Goal: Task Accomplishment & Management: Manage account settings

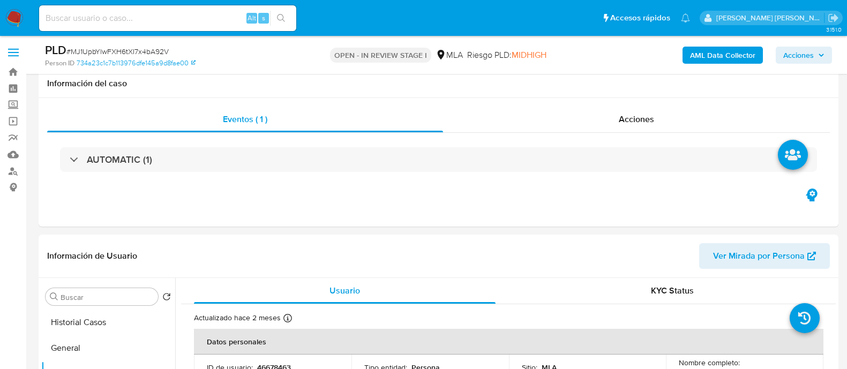
select select "10"
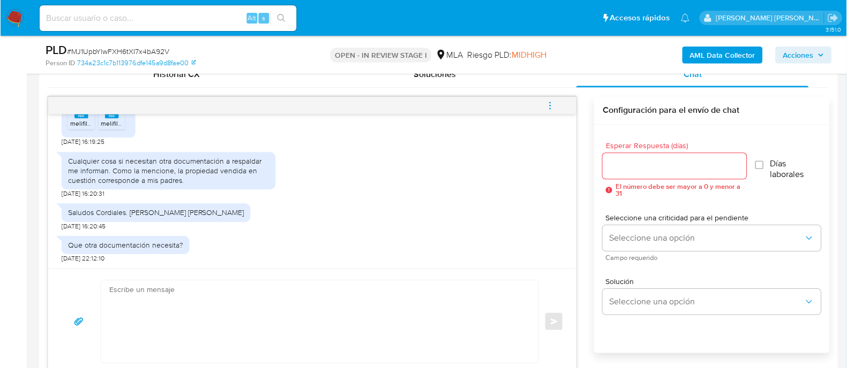
scroll to position [1689, 0]
click at [76, 20] on input at bounding box center [167, 18] width 257 height 14
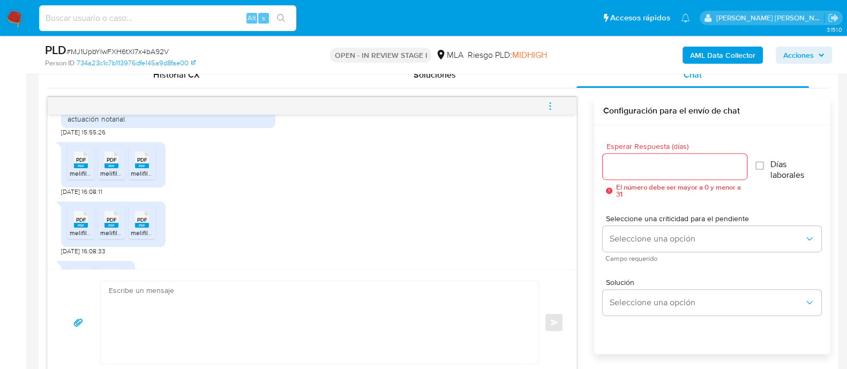
scroll to position [819, 0]
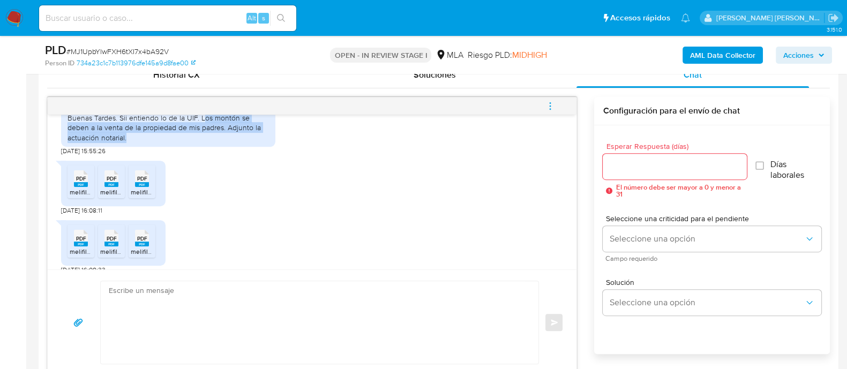
drag, startPoint x: 201, startPoint y: 145, endPoint x: 209, endPoint y: 161, distance: 18.0
click at [209, 142] on div "Buenas Tardes. Sii entiendo lo de la UIF. Los montón se deben a la venta de la …" at bounding box center [167, 127] width 201 height 29
click at [203, 142] on div "Buenas Tardes. Sii entiendo lo de la UIF. Los montón se deben a la venta de la …" at bounding box center [167, 127] width 201 height 29
drag, startPoint x: 198, startPoint y: 144, endPoint x: 224, endPoint y: 156, distance: 29.2
click at [224, 142] on div "Buenas Tardes. Sii entiendo lo de la UIF. Los montón se deben a la venta de la …" at bounding box center [167, 127] width 201 height 29
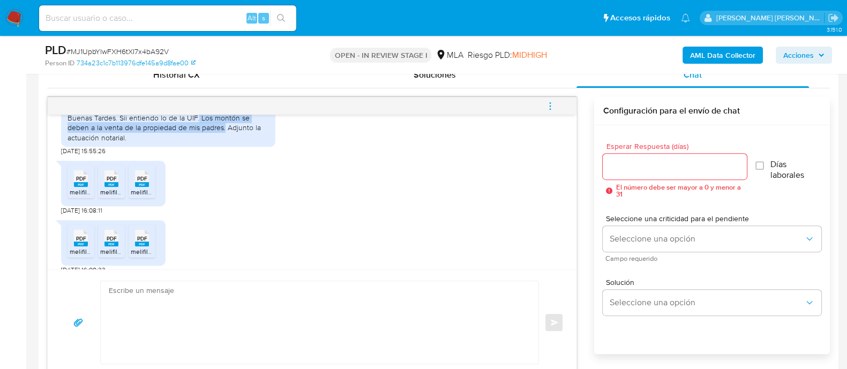
copy div "Los montón se deben a la venta de la propiedad de mis padres."
click at [86, 187] on icon at bounding box center [81, 178] width 14 height 17
click at [111, 182] on span "PDF" at bounding box center [112, 178] width 10 height 7
click at [145, 187] on rect at bounding box center [142, 184] width 14 height 5
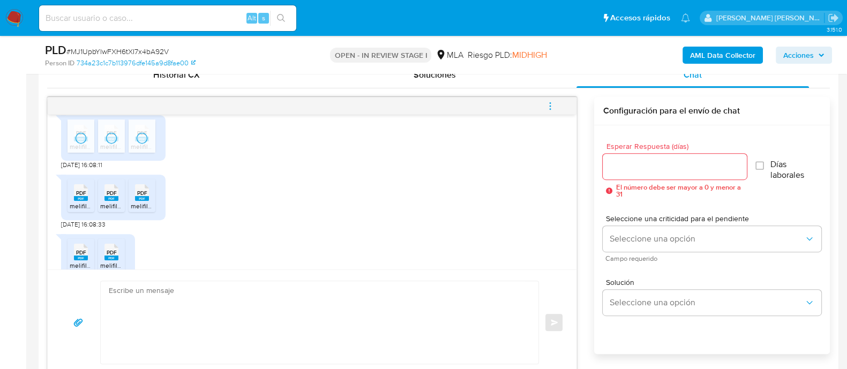
scroll to position [886, 0]
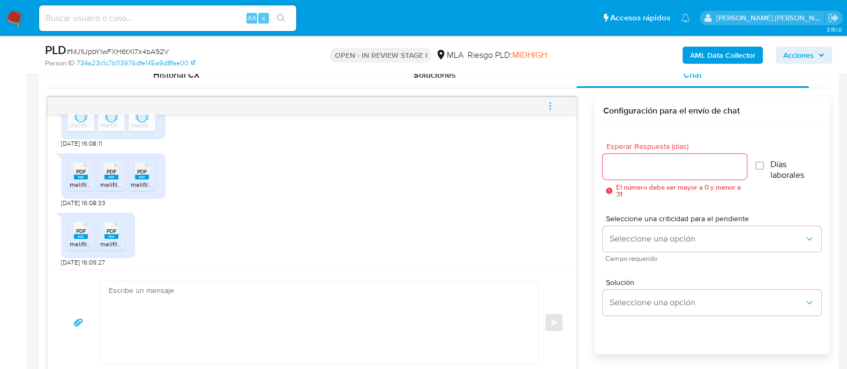
click at [79, 179] on rect at bounding box center [81, 177] width 14 height 5
click at [115, 175] on span "PDF" at bounding box center [112, 171] width 10 height 7
click at [139, 175] on span "PDF" at bounding box center [142, 171] width 10 height 7
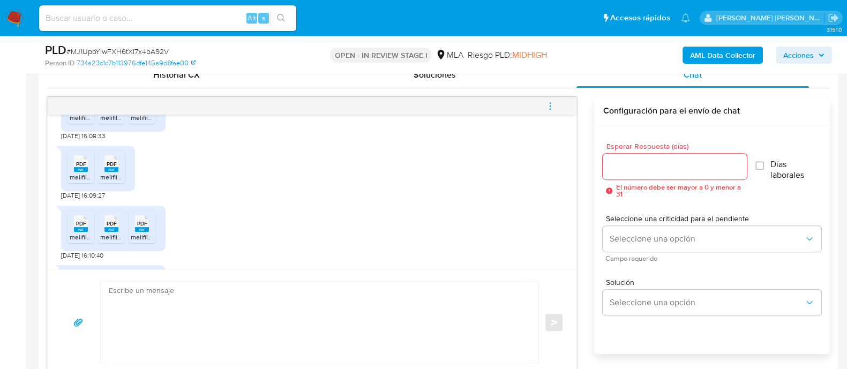
drag, startPoint x: 76, startPoint y: 197, endPoint x: 101, endPoint y: 195, distance: 24.7
click at [76, 172] on rect at bounding box center [81, 169] width 14 height 5
click at [112, 172] on rect at bounding box center [111, 169] width 14 height 5
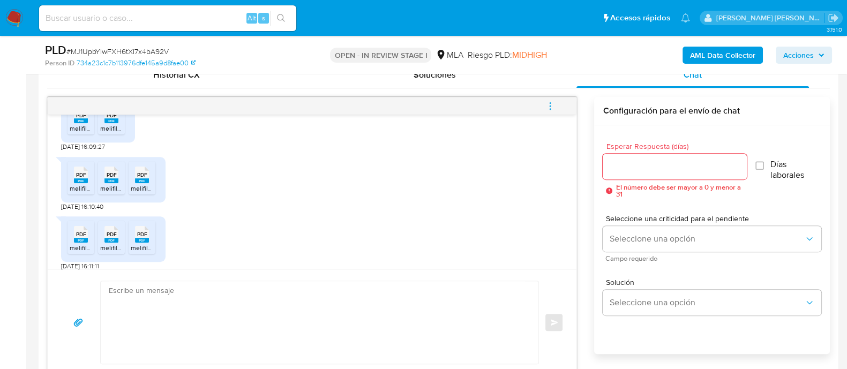
scroll to position [1020, 0]
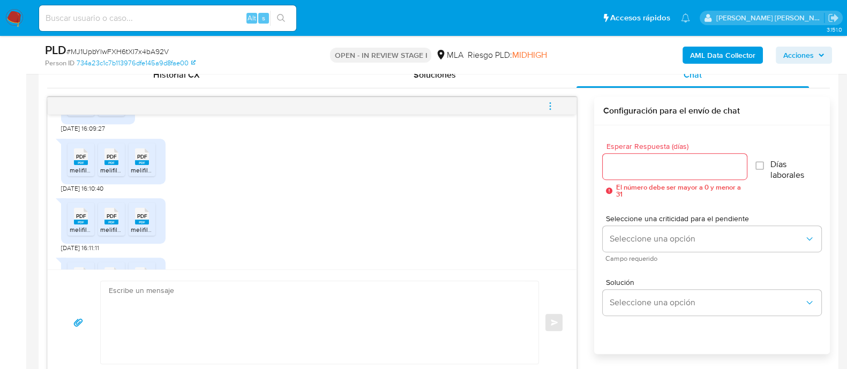
click at [80, 175] on span "melifile8834275714656570492.pdf" at bounding box center [120, 170] width 100 height 9
click at [105, 175] on span "melifile1448248915045356918.pdf" at bounding box center [149, 170] width 98 height 9
click at [137, 175] on span "melifile5040233185154410599.pdf" at bounding box center [180, 170] width 98 height 9
click at [80, 220] on span "PDF" at bounding box center [81, 216] width 10 height 7
click at [112, 220] on span "PDF" at bounding box center [112, 216] width 10 height 7
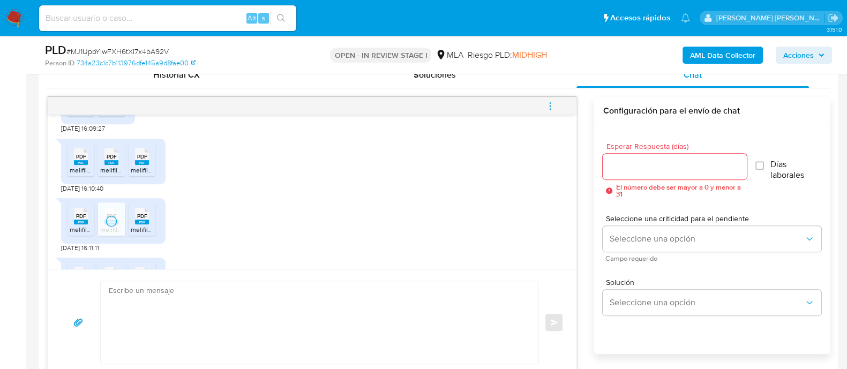
click at [146, 220] on span "PDF" at bounding box center [142, 216] width 10 height 7
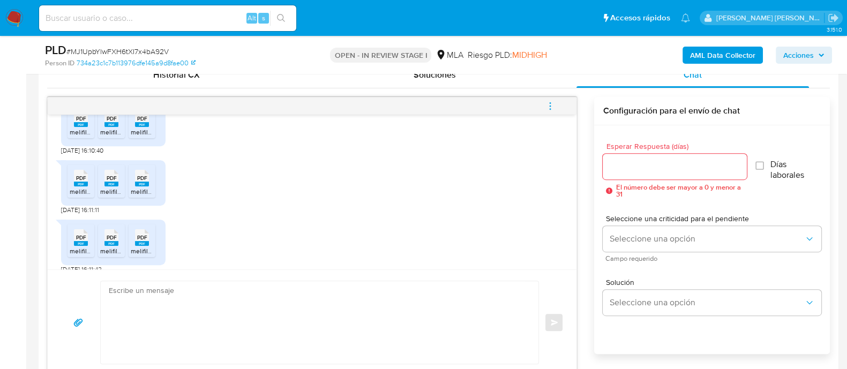
scroll to position [1087, 0]
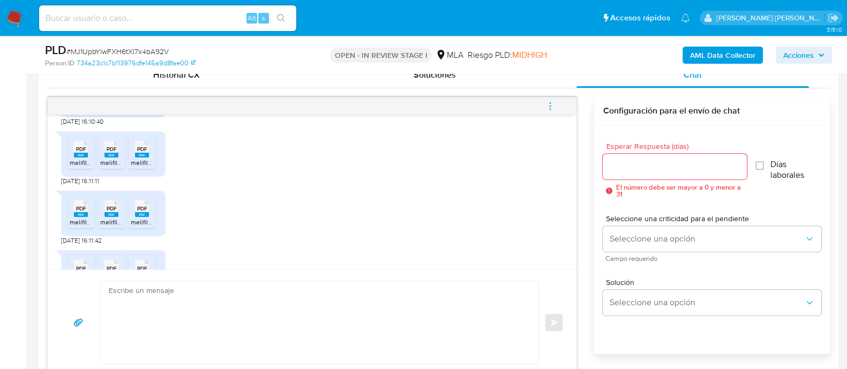
click at [75, 217] on icon at bounding box center [81, 208] width 14 height 17
click at [115, 212] on span "PDF" at bounding box center [112, 208] width 10 height 7
click at [140, 212] on span "PDF" at bounding box center [142, 208] width 10 height 7
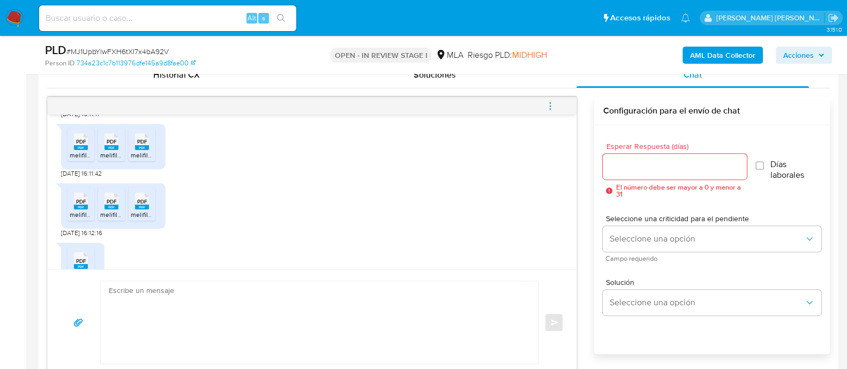
click at [76, 205] on span "PDF" at bounding box center [81, 201] width 10 height 7
drag, startPoint x: 111, startPoint y: 234, endPoint x: 125, endPoint y: 231, distance: 14.6
click at [111, 209] on rect at bounding box center [111, 207] width 14 height 5
click at [145, 205] on span "PDF" at bounding box center [142, 201] width 10 height 7
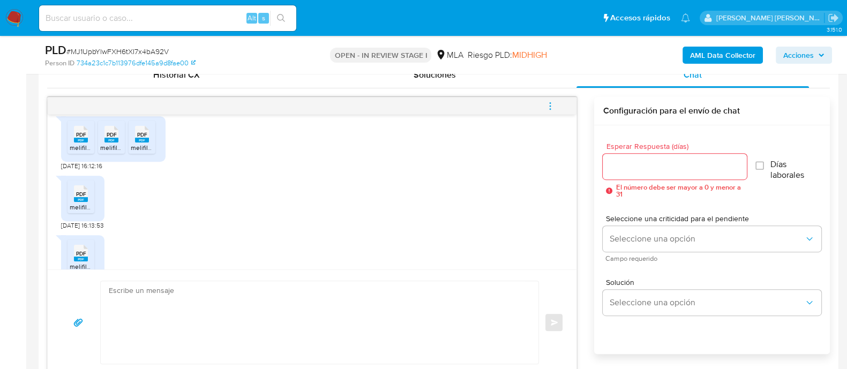
drag, startPoint x: 84, startPoint y: 230, endPoint x: 160, endPoint y: 215, distance: 77.5
click at [84, 203] on icon "PDF" at bounding box center [81, 193] width 14 height 19
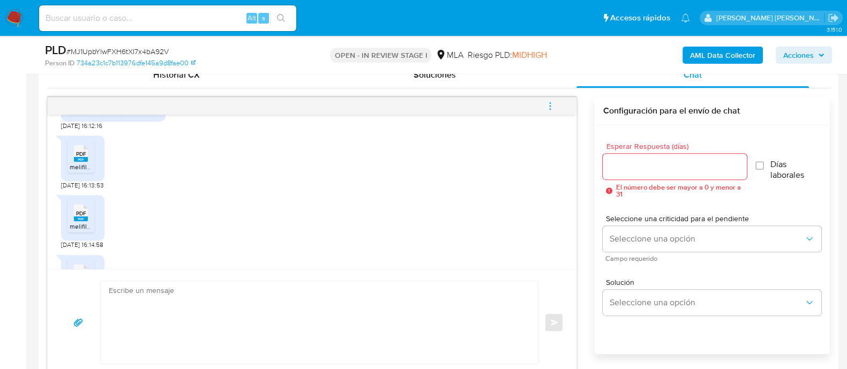
scroll to position [1288, 0]
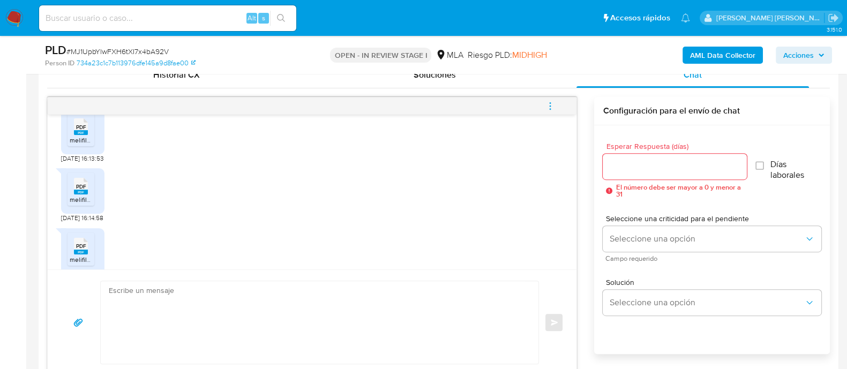
click at [84, 194] on rect at bounding box center [81, 192] width 14 height 5
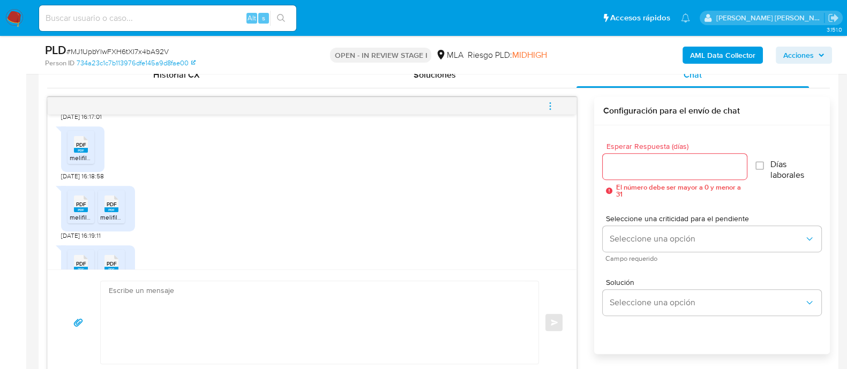
scroll to position [1488, 0]
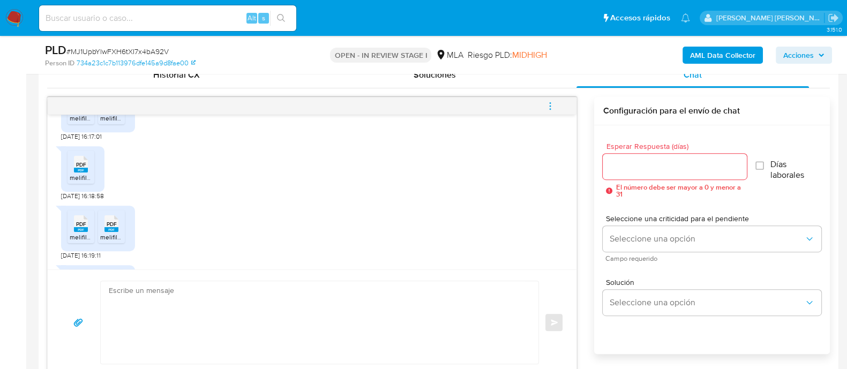
click at [83, 168] on span "PDF" at bounding box center [81, 164] width 10 height 7
click at [81, 232] on icon at bounding box center [81, 223] width 14 height 17
click at [109, 228] on span "PDF" at bounding box center [112, 224] width 10 height 7
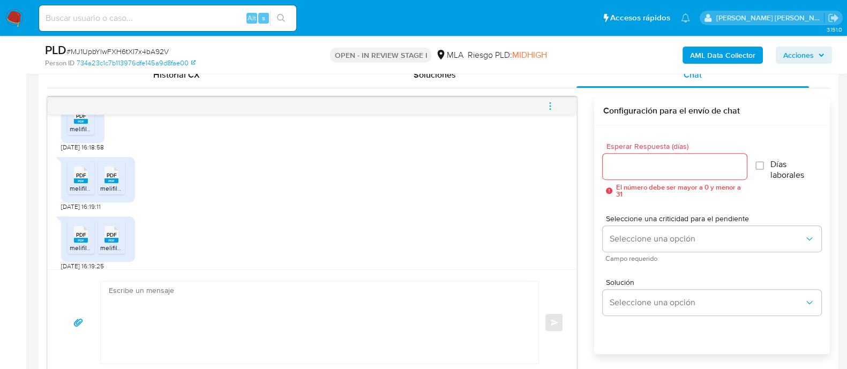
scroll to position [1555, 0]
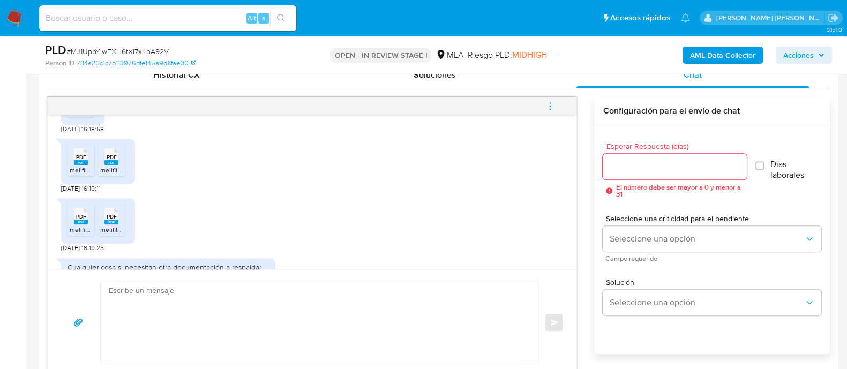
click at [72, 225] on div "PDF PDF" at bounding box center [81, 215] width 22 height 21
click at [115, 224] on rect at bounding box center [111, 222] width 14 height 5
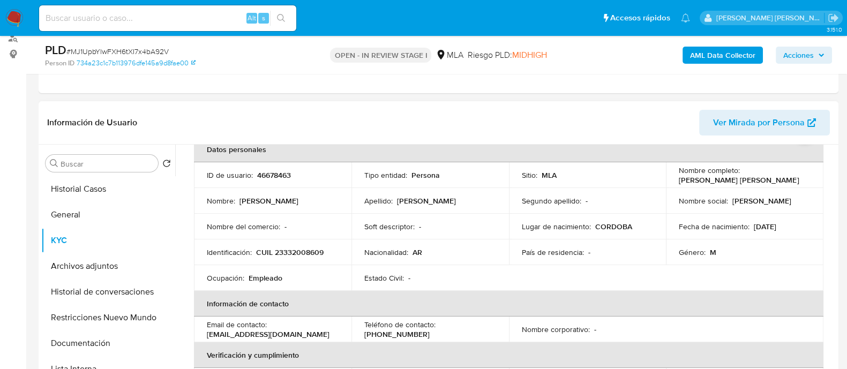
scroll to position [0, 0]
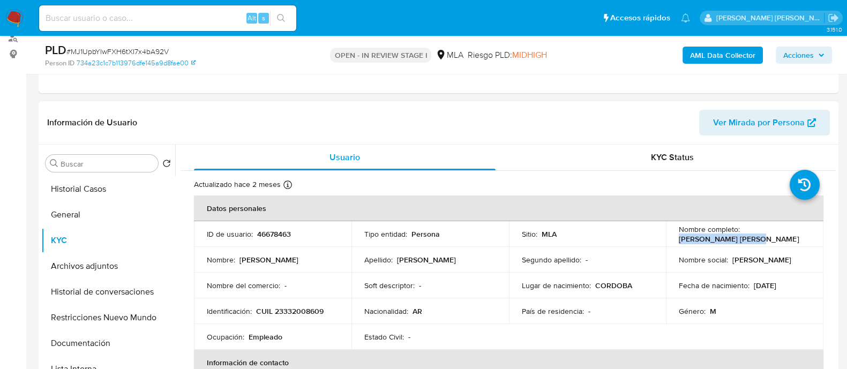
drag, startPoint x: 676, startPoint y: 238, endPoint x: 776, endPoint y: 236, distance: 99.6
click at [778, 236] on div "Nombre completo : Lucas Andres Piñeiro" at bounding box center [745, 233] width 132 height 19
copy p "Lucas Andres Piñeiro"
drag, startPoint x: 257, startPoint y: 309, endPoint x: 321, endPoint y: 311, distance: 64.3
click at [321, 311] on p "CUIL 23332008609" at bounding box center [289, 311] width 67 height 10
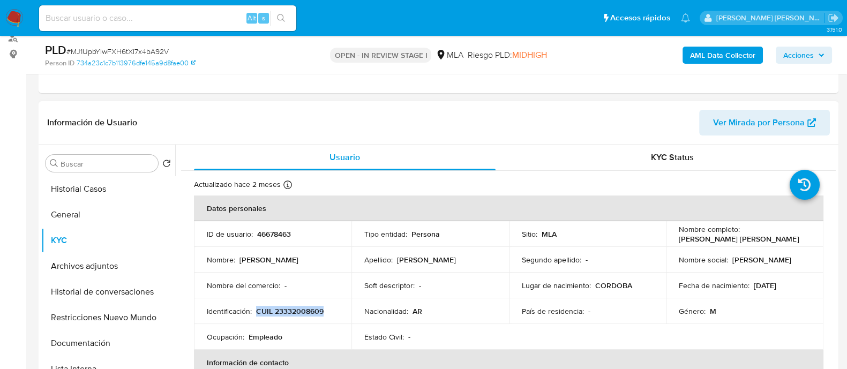
drag, startPoint x: 329, startPoint y: 309, endPoint x: 257, endPoint y: 306, distance: 72.4
click at [257, 306] on div "Identificación : CUIL 23332008609" at bounding box center [273, 311] width 132 height 10
copy p "CUIL 23332008609"
click at [289, 309] on p "CUIL 23332008609" at bounding box center [289, 311] width 67 height 10
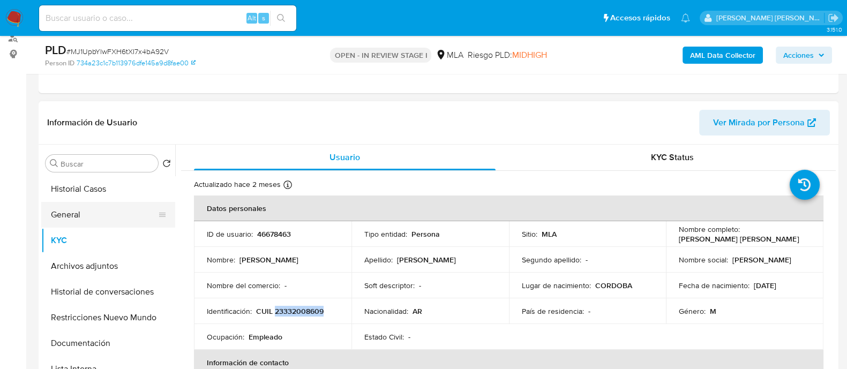
click at [74, 216] on button "General" at bounding box center [103, 215] width 125 height 26
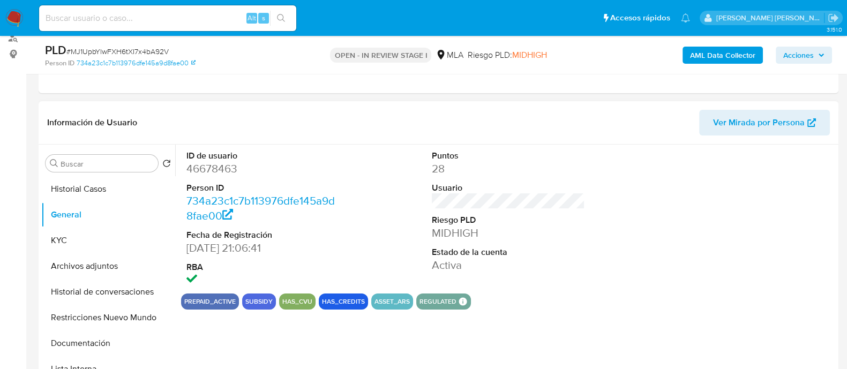
click at [219, 172] on dd "46678463" at bounding box center [262, 168] width 153 height 15
copy dd "46678463"
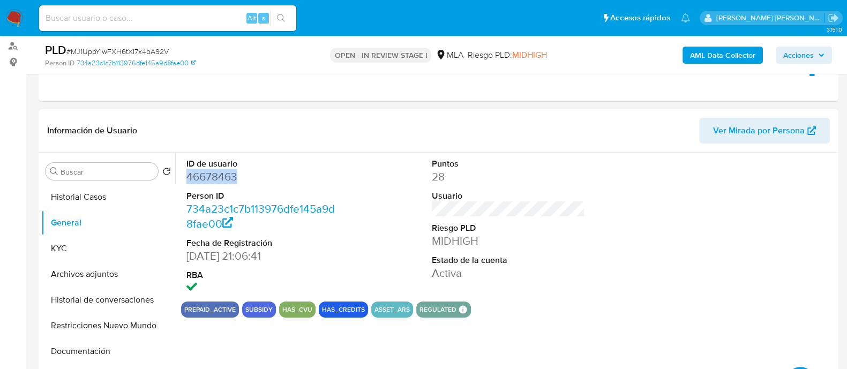
scroll to position [133, 0]
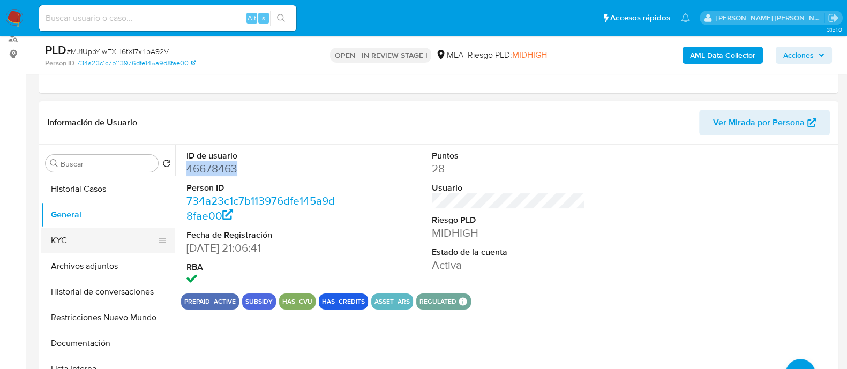
click at [76, 241] on button "KYC" at bounding box center [103, 241] width 125 height 26
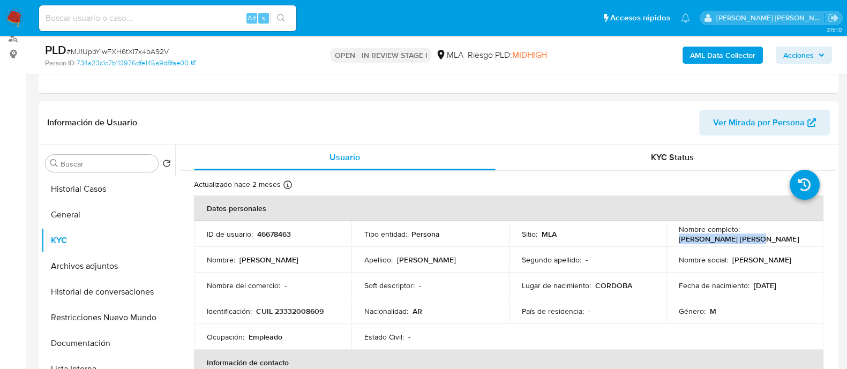
drag, startPoint x: 675, startPoint y: 239, endPoint x: 766, endPoint y: 239, distance: 90.5
click at [766, 239] on div "Nombre completo : Lucas Andres Piñeiro" at bounding box center [745, 233] width 132 height 19
copy p "Lucas Andres Piñeiro"
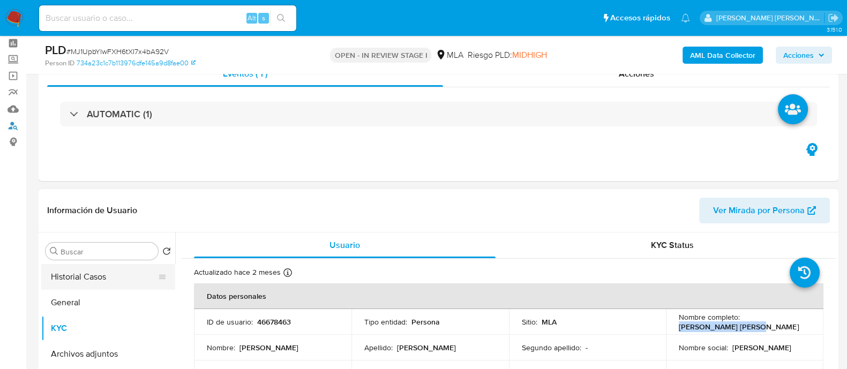
scroll to position [66, 0]
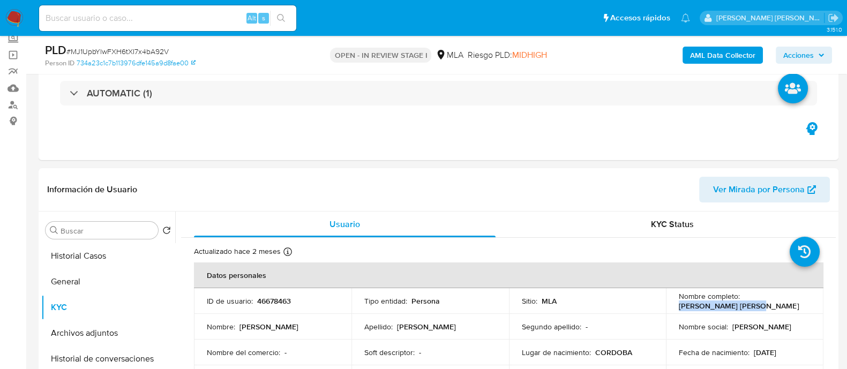
click at [710, 56] on b "AML Data Collector" at bounding box center [722, 55] width 65 height 17
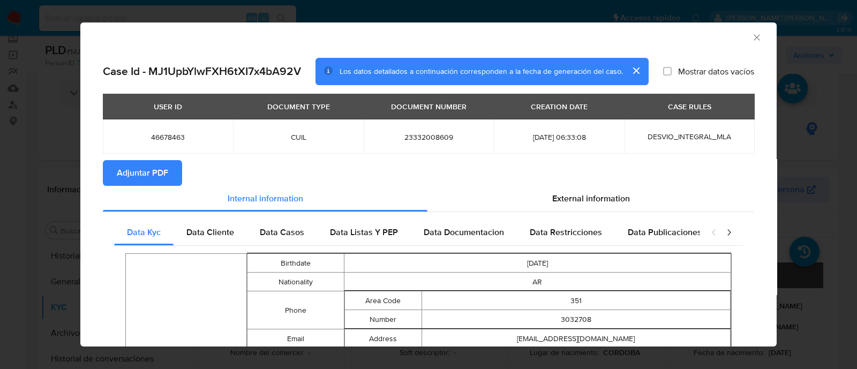
click at [146, 178] on span "Adjuntar PDF" at bounding box center [142, 173] width 51 height 24
click at [751, 42] on icon "Cerrar ventana" at bounding box center [756, 37] width 11 height 11
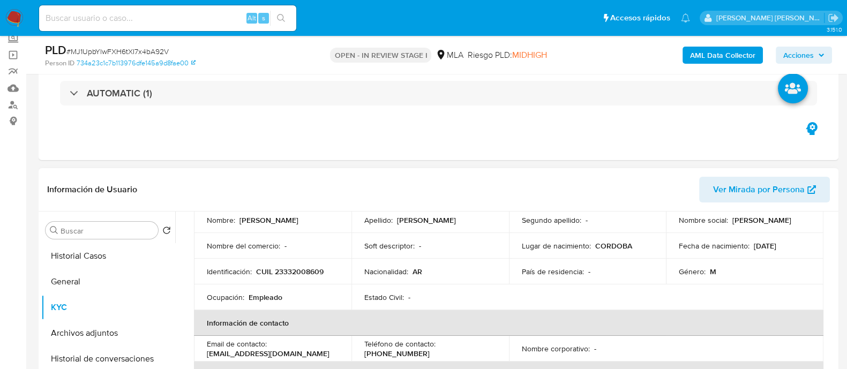
scroll to position [133, 0]
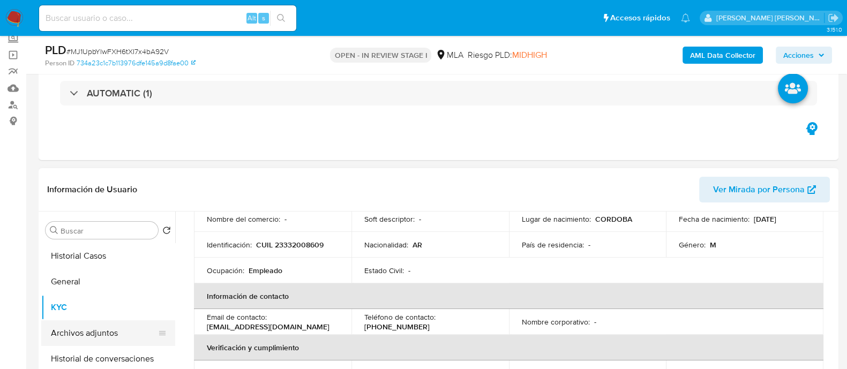
click at [65, 327] on button "Archivos adjuntos" at bounding box center [103, 333] width 125 height 26
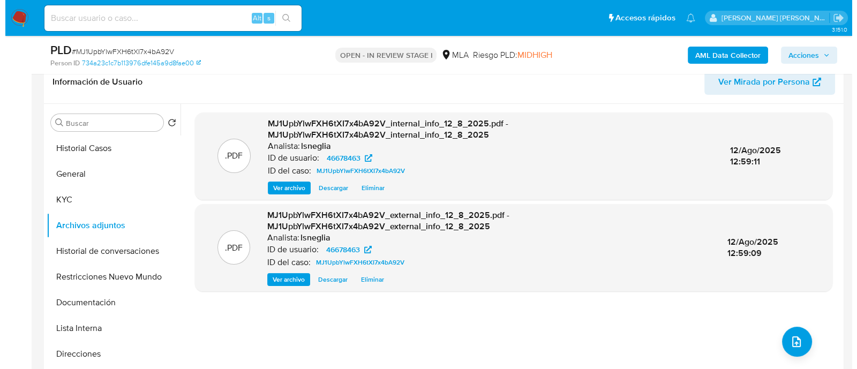
scroll to position [201, 0]
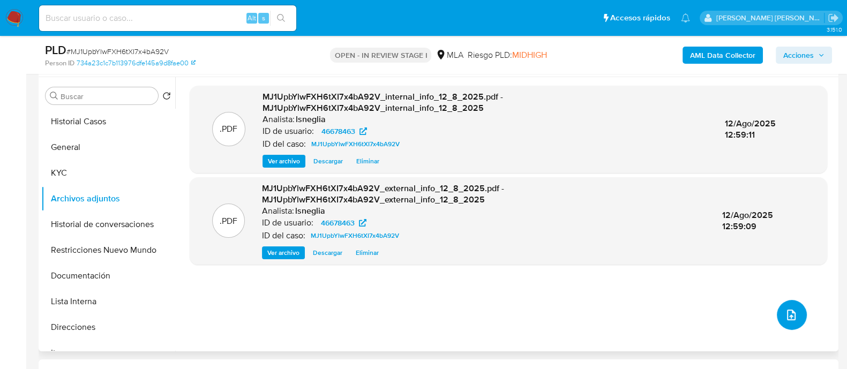
click at [777, 314] on button "upload-file" at bounding box center [792, 315] width 30 height 30
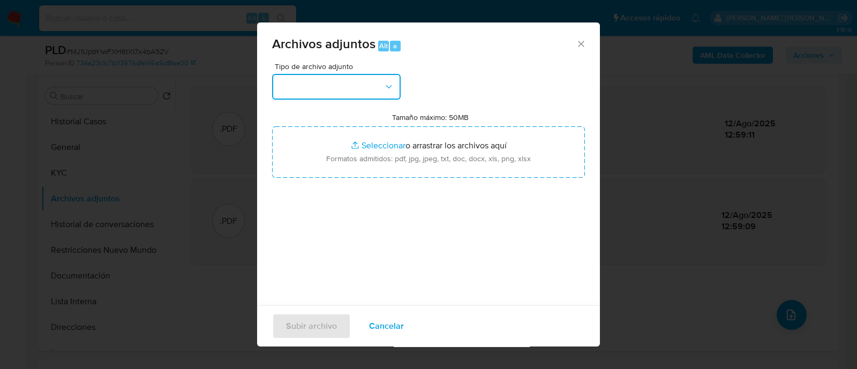
click at [356, 79] on button "button" at bounding box center [336, 87] width 129 height 26
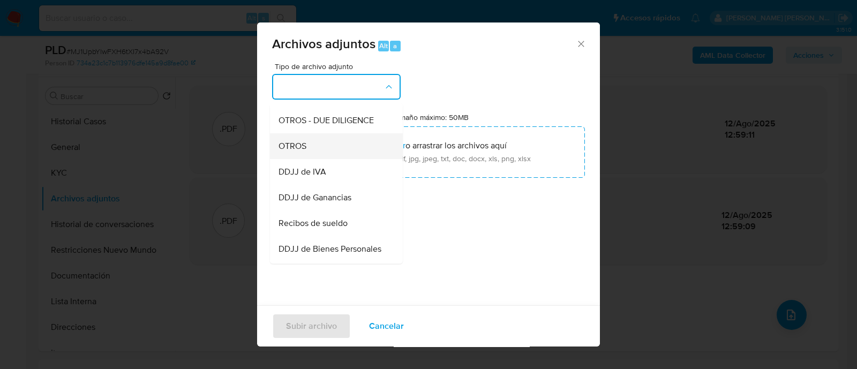
click at [301, 152] on span "OTROS" at bounding box center [293, 146] width 28 height 11
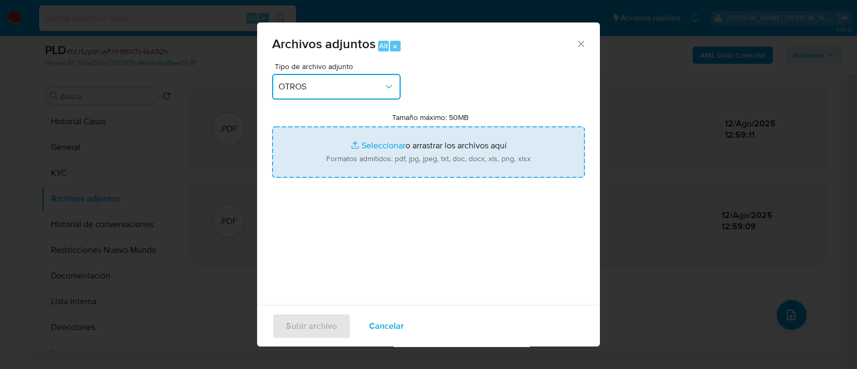
type input "C:\fakepath\NOSIS_46678463.pdf"
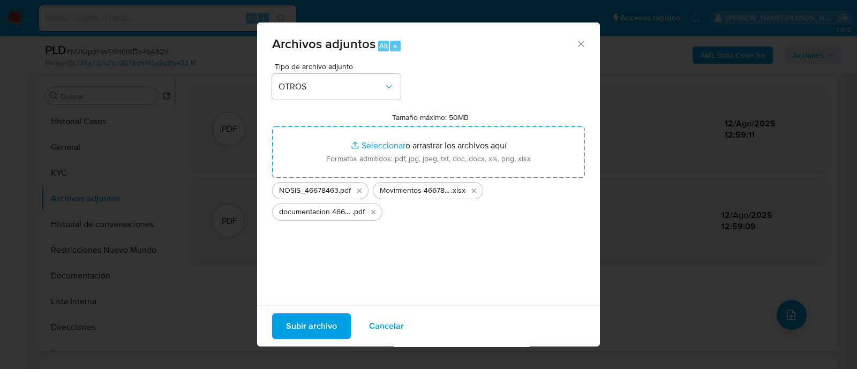
click at [316, 331] on span "Subir archivo" at bounding box center [311, 326] width 51 height 24
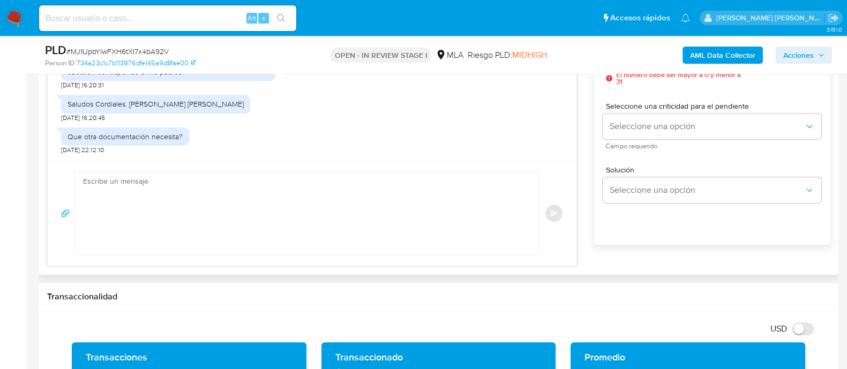
scroll to position [535, 0]
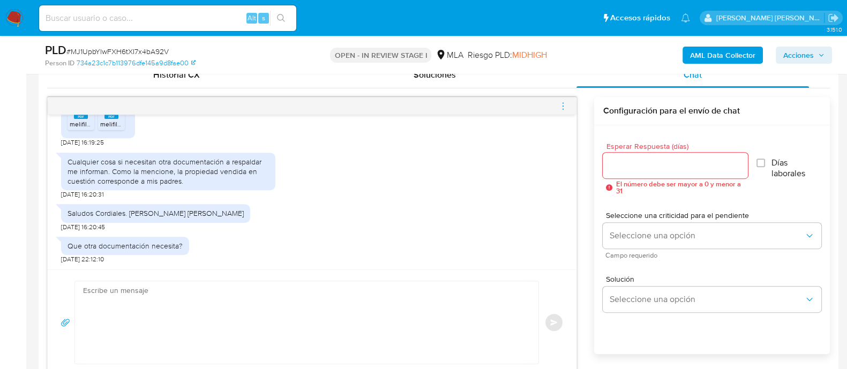
click at [562, 102] on icon "menu-action" at bounding box center [563, 106] width 10 height 10
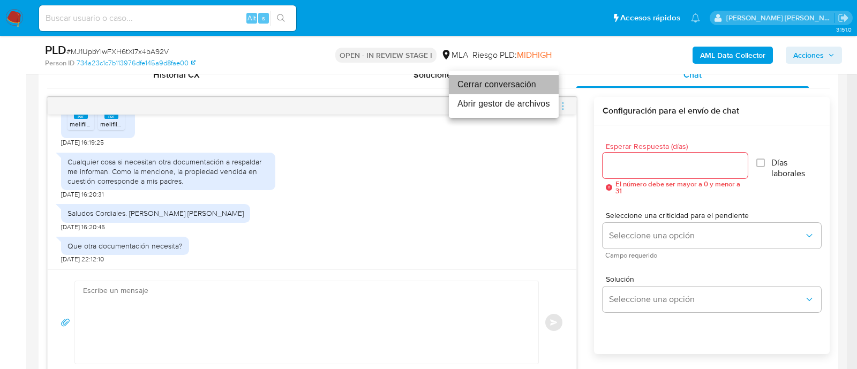
click at [509, 90] on li "Cerrar conversación" at bounding box center [504, 84] width 110 height 19
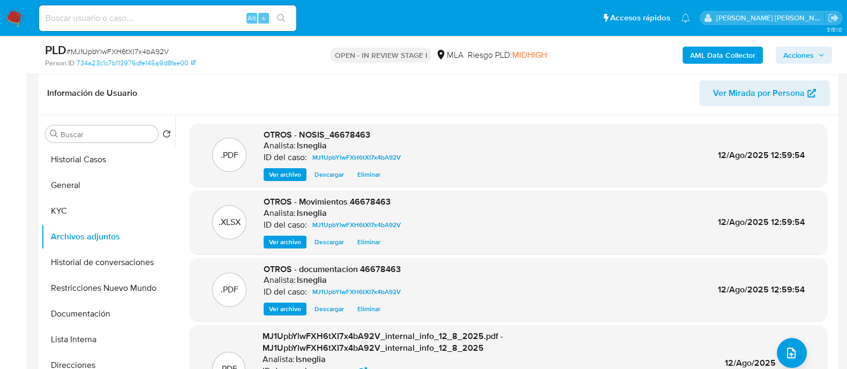
scroll to position [133, 0]
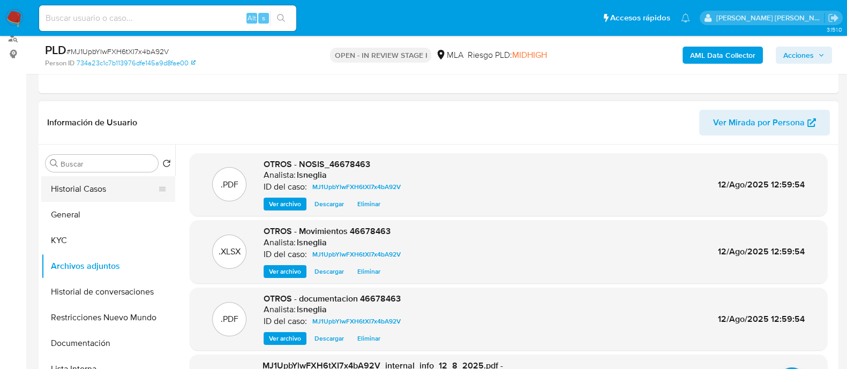
click at [102, 184] on button "Historial Casos" at bounding box center [103, 189] width 125 height 26
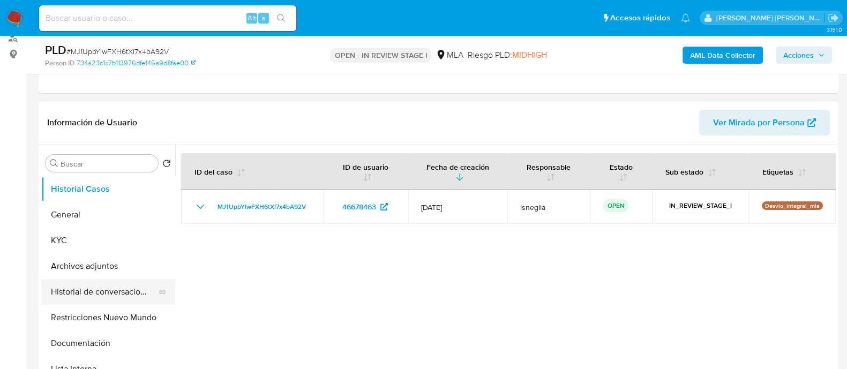
click at [95, 291] on button "Historial de conversaciones" at bounding box center [103, 292] width 125 height 26
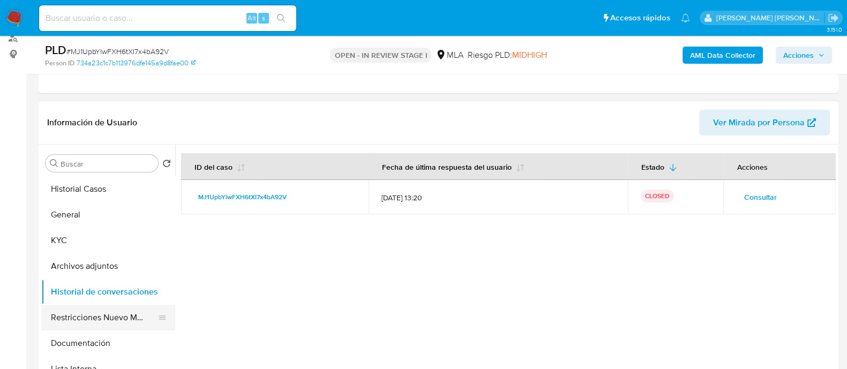
click at [92, 322] on button "Restricciones Nuevo Mundo" at bounding box center [103, 318] width 125 height 26
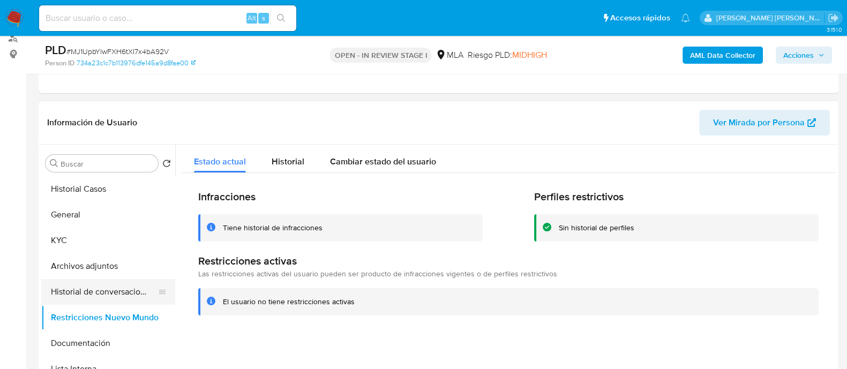
click at [95, 290] on button "Historial de conversaciones" at bounding box center [103, 292] width 125 height 26
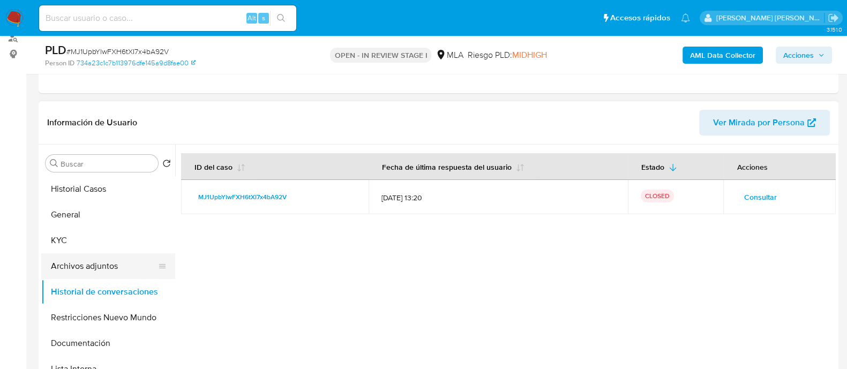
click at [110, 256] on button "Archivos adjuntos" at bounding box center [103, 266] width 125 height 26
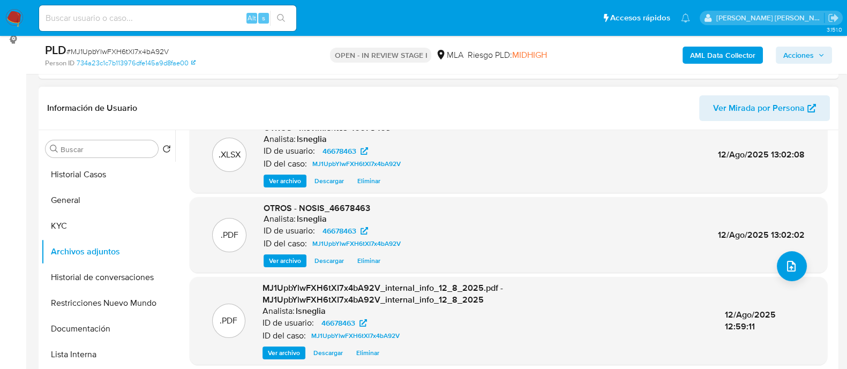
scroll to position [66, 0]
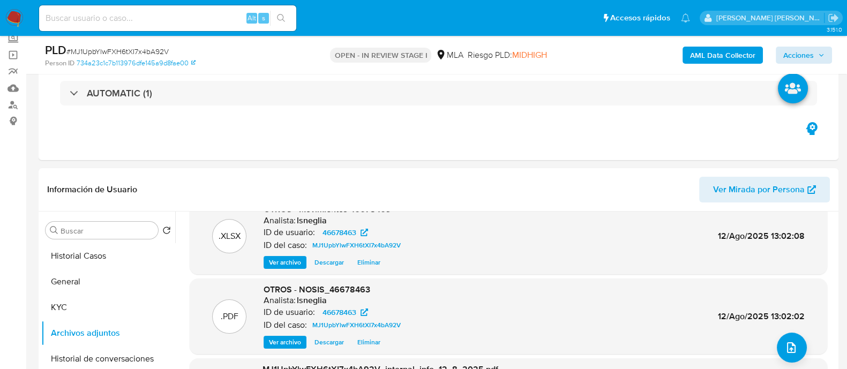
click at [831, 55] on div "PLD # MJ1UpbYlwFXH6tXI7x4bA92V Person ID 734a23c1c7b113976dfe145a9d8fae00 OPEN …" at bounding box center [439, 55] width 800 height 38
click at [796, 59] on span "Acciones" at bounding box center [798, 55] width 31 height 17
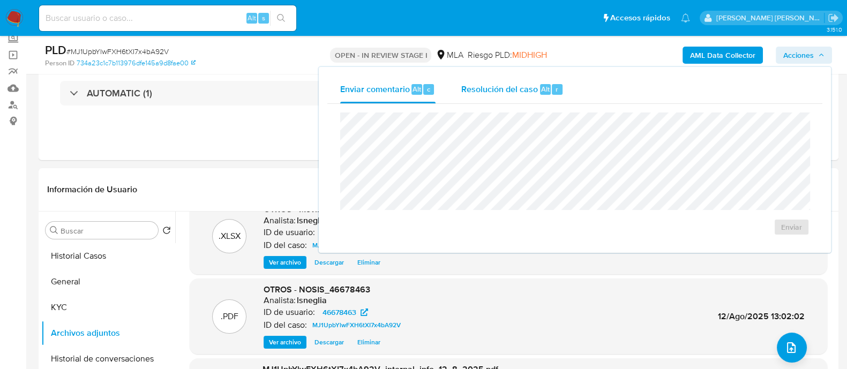
click at [511, 97] on div "Resolución del caso Alt r" at bounding box center [512, 90] width 102 height 28
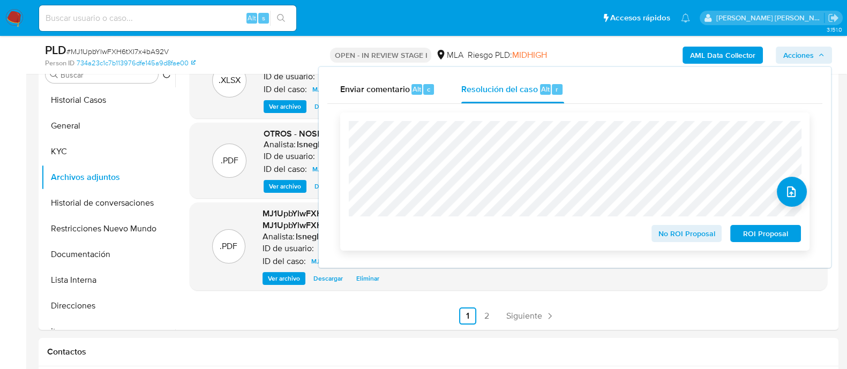
scroll to position [468, 0]
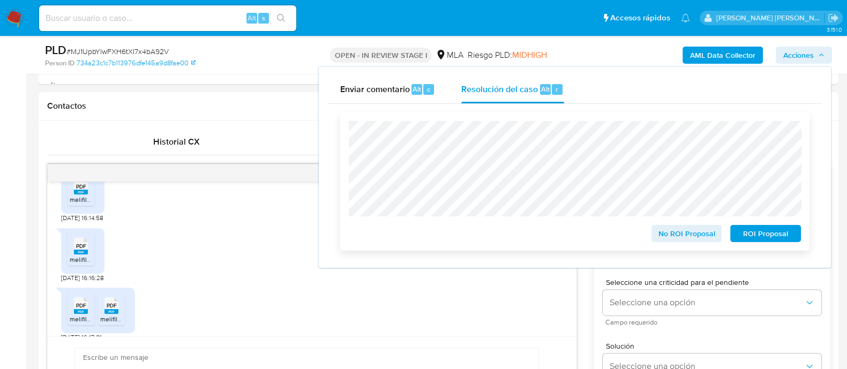
click at [670, 240] on span "No ROI Proposal" at bounding box center [687, 233] width 56 height 15
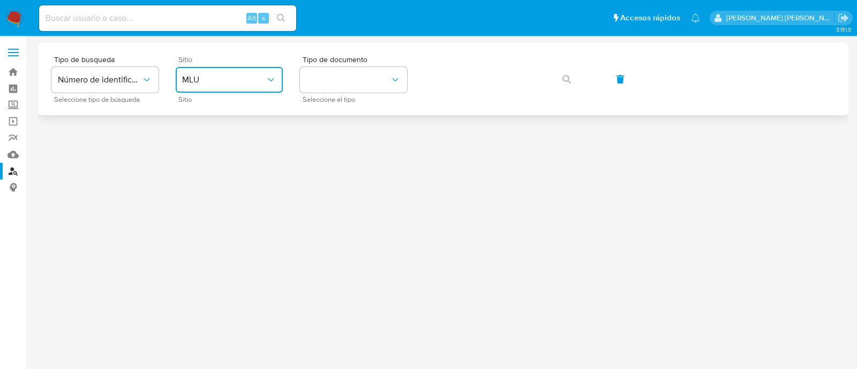
click at [230, 80] on span "MLU" at bounding box center [224, 79] width 84 height 11
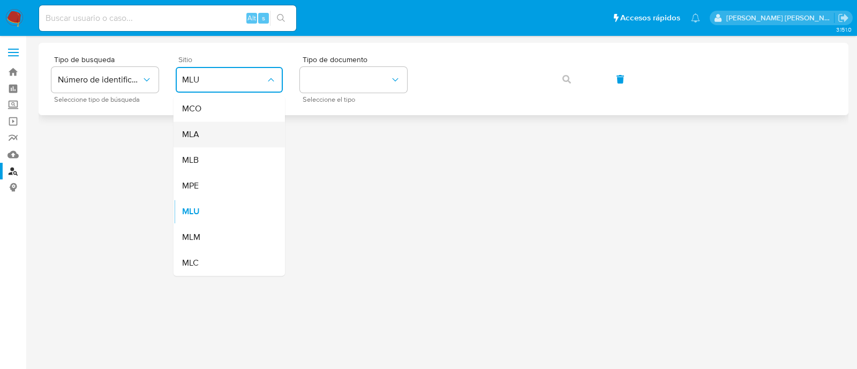
click at [214, 141] on div "MLA" at bounding box center [226, 135] width 88 height 26
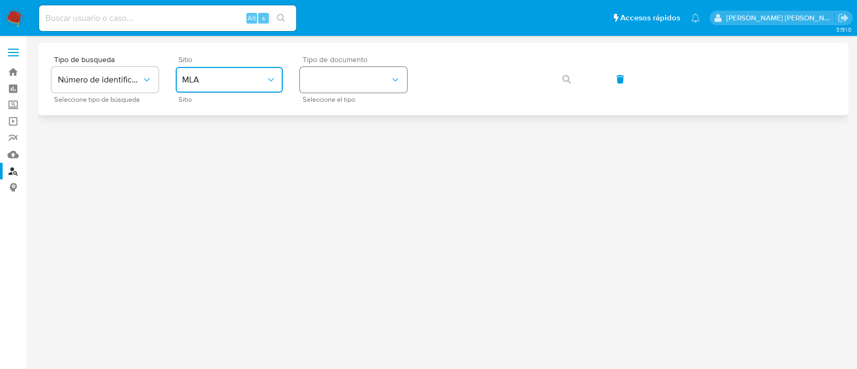
click at [330, 87] on button "identificationType" at bounding box center [353, 80] width 107 height 26
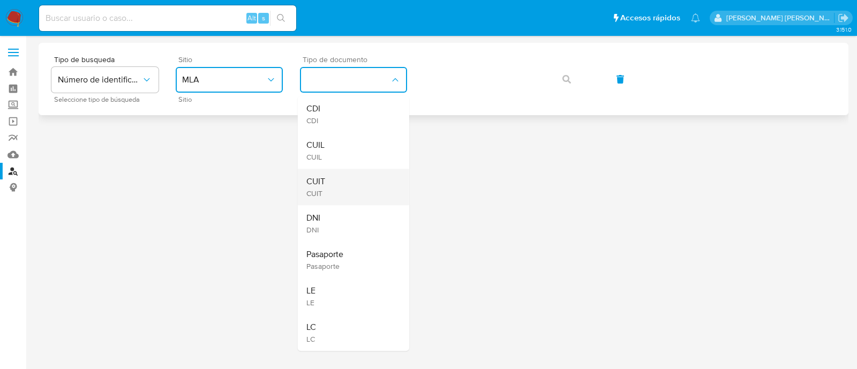
click at [326, 180] on div "CUIT CUIT" at bounding box center [350, 187] width 88 height 36
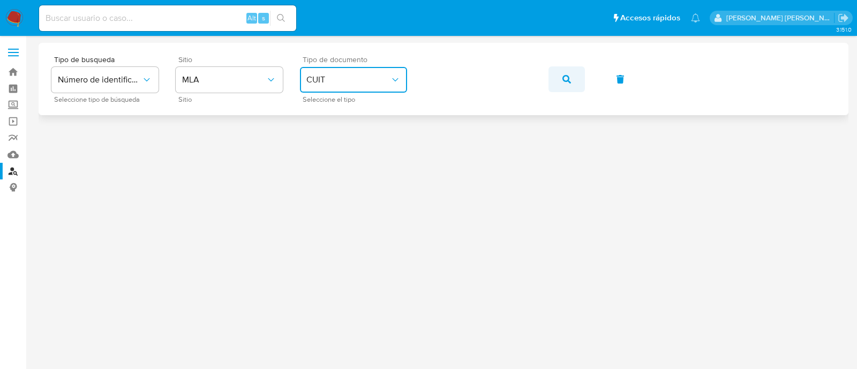
click at [571, 84] on button "button" at bounding box center [566, 79] width 36 height 26
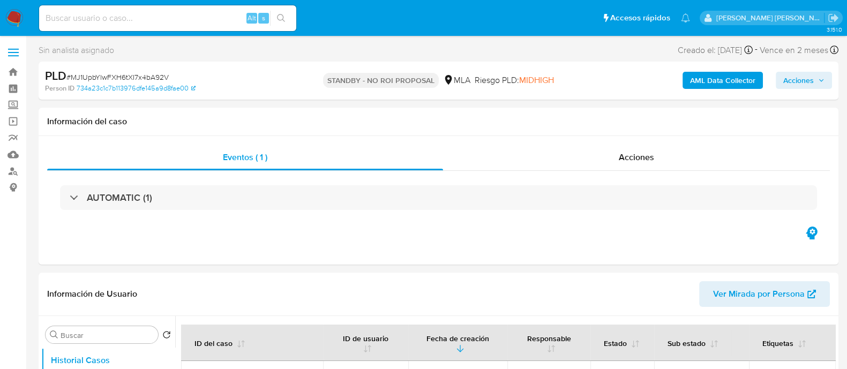
select select "10"
click at [142, 24] on input at bounding box center [167, 18] width 257 height 14
paste input "J8AqKtKMhFQaU5XnpiVKlq2V"
type input "J8AqKtKMhFQaU5XnpiVKlq2V"
click at [281, 10] on div "J8AqKtKMhFQaU5XnpiVKlq2V Alt s" at bounding box center [167, 18] width 257 height 26
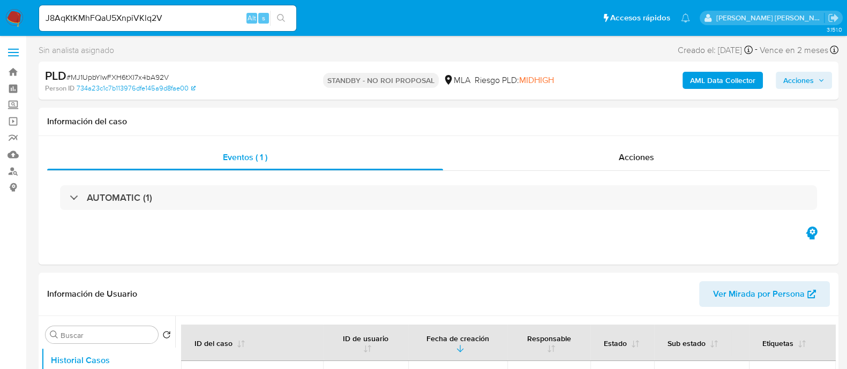
click at [282, 20] on icon "search-icon" at bounding box center [281, 18] width 9 height 9
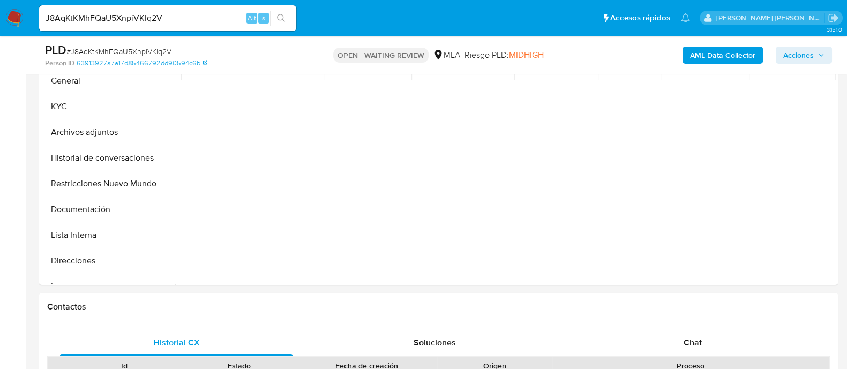
select select "10"
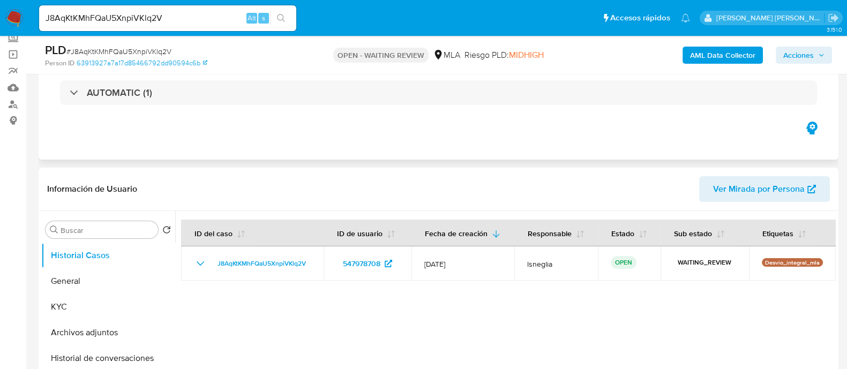
scroll to position [66, 0]
click at [145, 47] on span "# J8AqKtKMhFQaU5XnpiVKlq2V" at bounding box center [118, 51] width 105 height 11
copy span "J8AqKtKMhFQaU5XnpiVKlq2V"
click at [9, 14] on img at bounding box center [14, 18] width 18 height 18
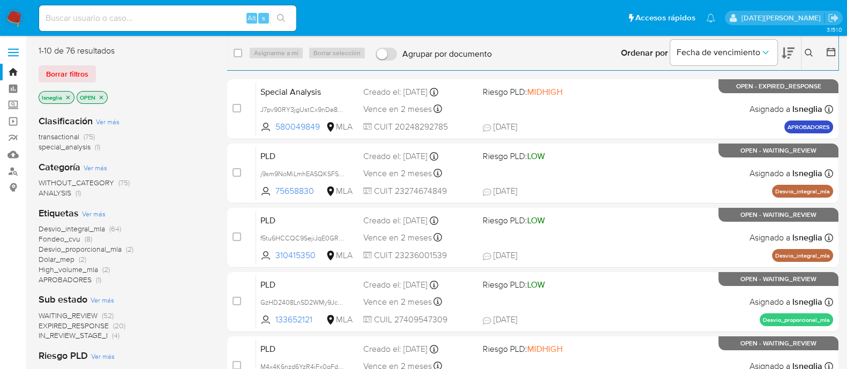
click at [814, 52] on button at bounding box center [810, 53] width 18 height 13
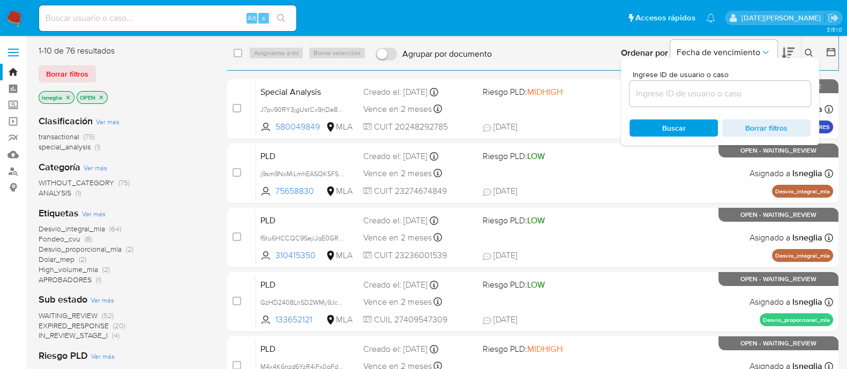
click at [672, 93] on input at bounding box center [719, 94] width 181 height 14
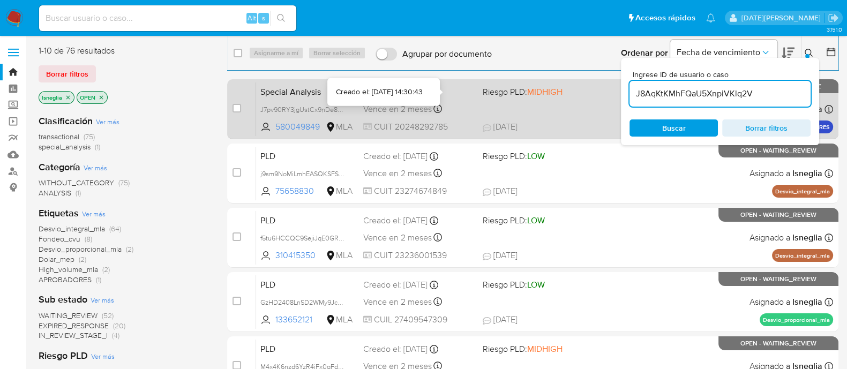
type input "J8AqKtKMhFQaU5XnpiVKlq2V"
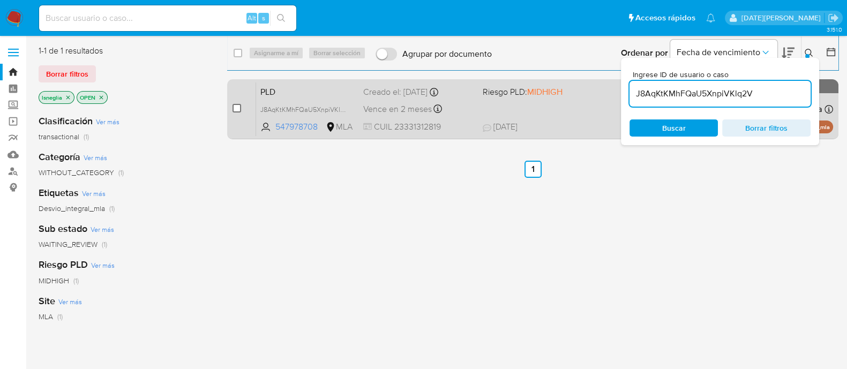
click at [238, 104] on input "checkbox" at bounding box center [236, 108] width 9 height 9
checkbox input "true"
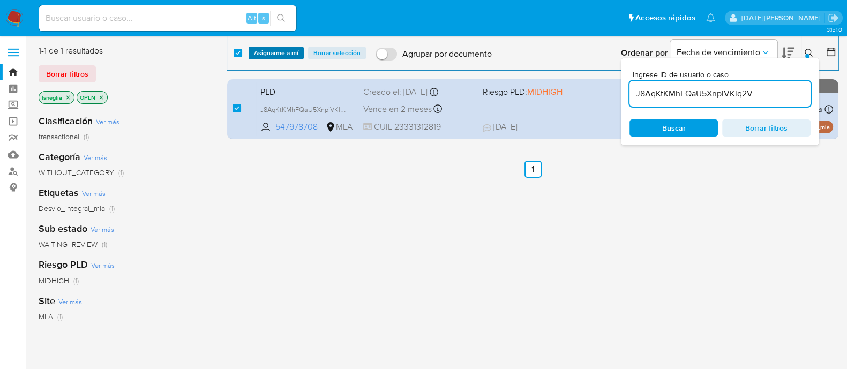
click at [289, 52] on span "Asignarme a mí" at bounding box center [276, 53] width 44 height 11
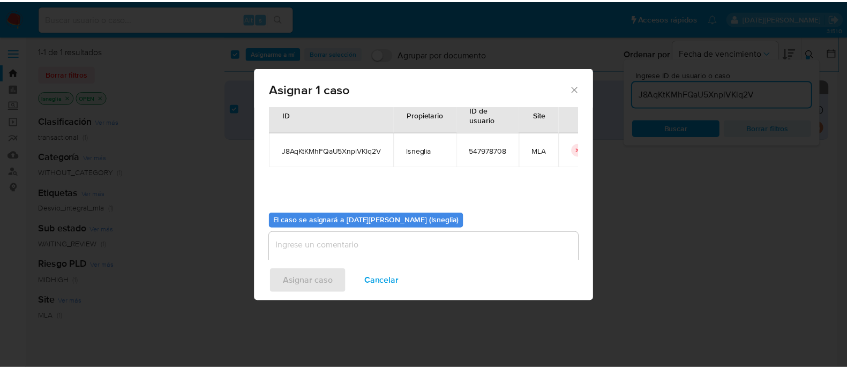
scroll to position [55, 0]
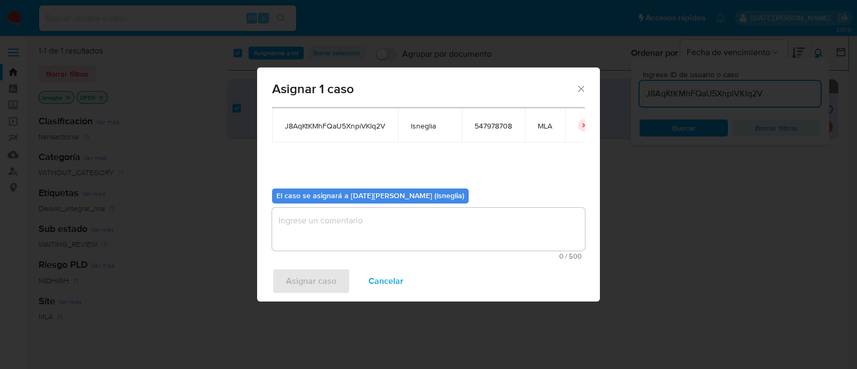
click at [325, 215] on textarea "assign-modal" at bounding box center [428, 229] width 313 height 43
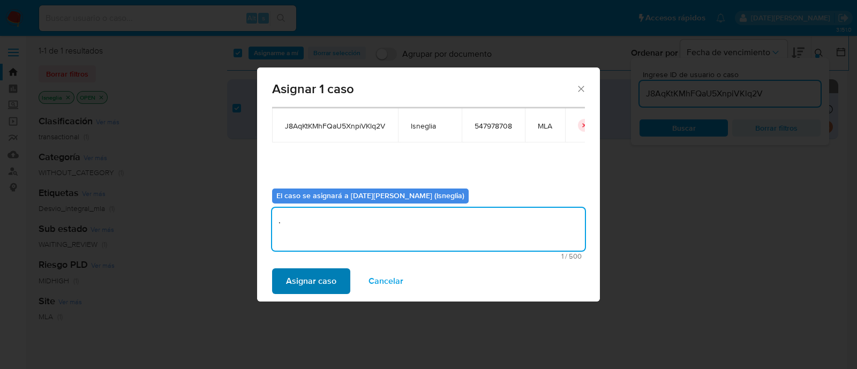
type textarea "."
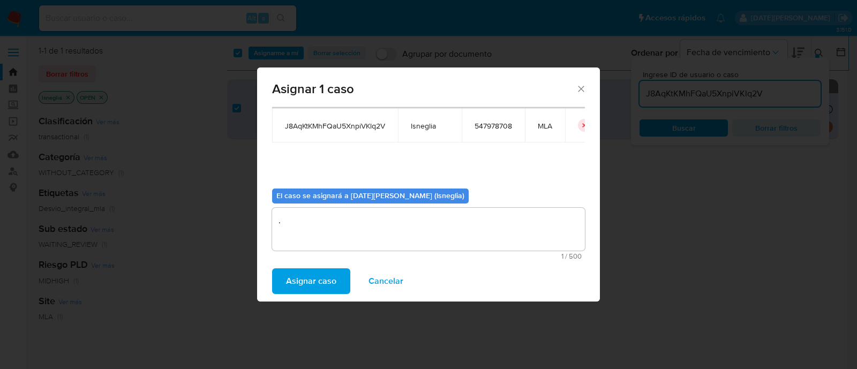
click at [319, 285] on span "Asignar caso" at bounding box center [311, 281] width 50 height 24
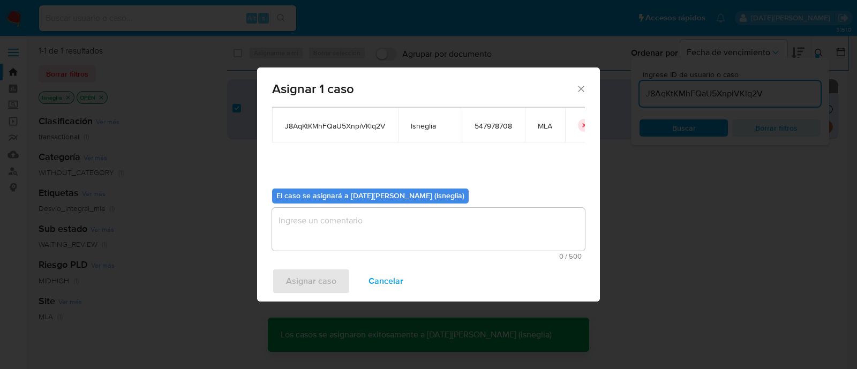
checkbox input "false"
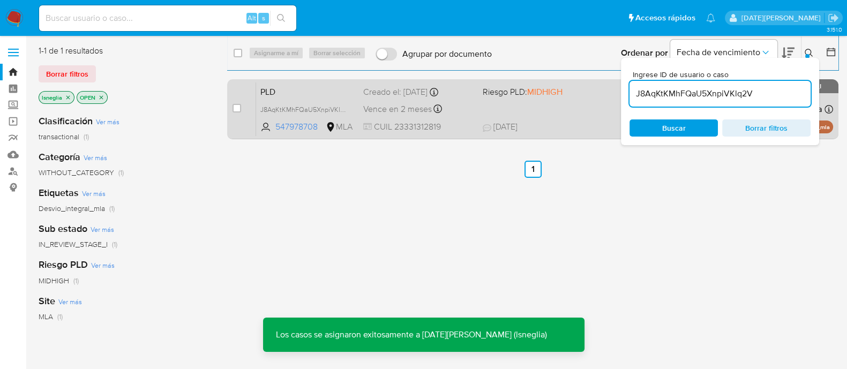
click at [285, 91] on span "PLD" at bounding box center [307, 91] width 94 height 14
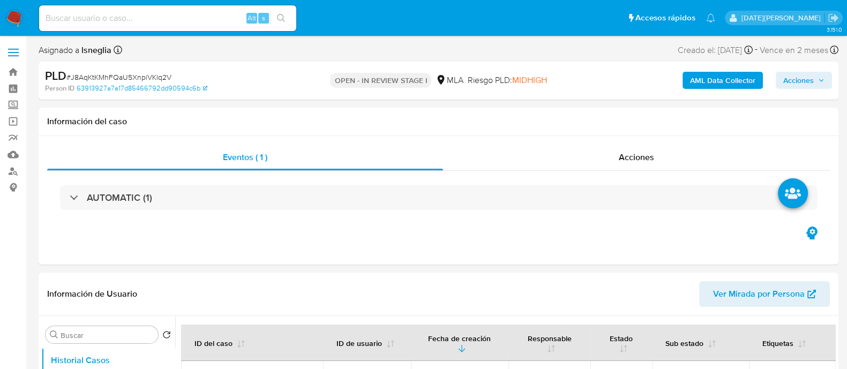
select select "10"
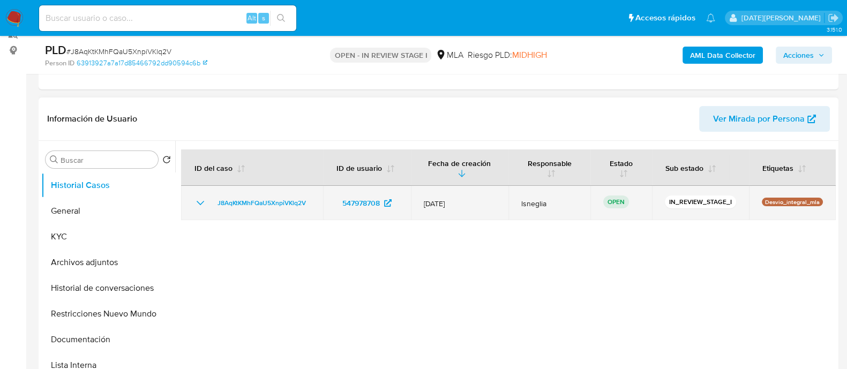
scroll to position [133, 0]
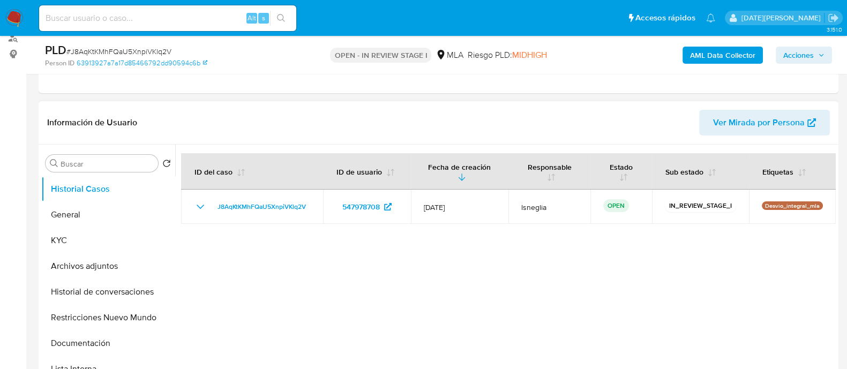
click at [302, 136] on div "Información de Usuario Ver Mirada por Persona" at bounding box center [439, 122] width 800 height 43
click at [81, 200] on button "Historial Casos" at bounding box center [103, 189] width 125 height 26
click at [84, 210] on button "General" at bounding box center [103, 215] width 125 height 26
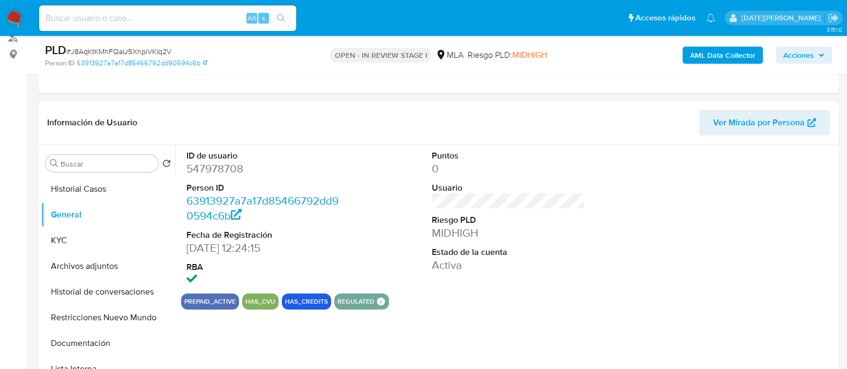
click at [227, 168] on dd "547978708" at bounding box center [262, 168] width 153 height 15
copy dd "547978708"
click at [214, 167] on dd "547978708" at bounding box center [262, 168] width 153 height 15
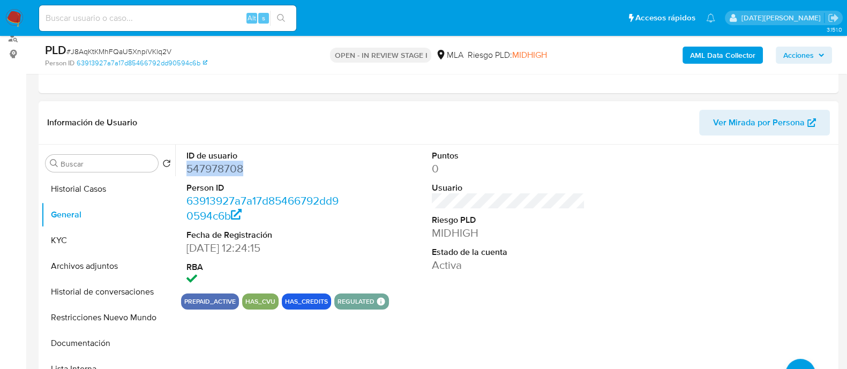
copy dd "547978708"
click at [198, 165] on dd "547978708" at bounding box center [262, 168] width 153 height 15
click at [199, 165] on dd "547978708" at bounding box center [262, 168] width 153 height 15
click at [112, 237] on button "KYC" at bounding box center [103, 241] width 125 height 26
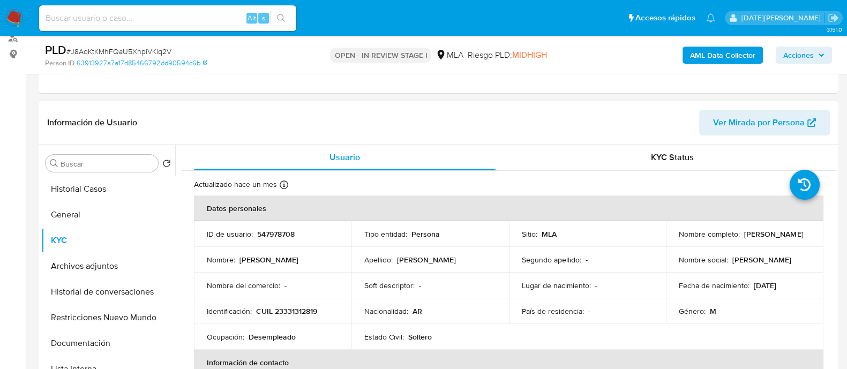
drag, startPoint x: 678, startPoint y: 238, endPoint x: 772, endPoint y: 235, distance: 94.3
click at [772, 235] on div "Nombre completo : Gonzalo Martin Caceres" at bounding box center [745, 234] width 132 height 10
copy p "Gonzalo Martin Caceres"
drag, startPoint x: 266, startPoint y: 311, endPoint x: 326, endPoint y: 309, distance: 60.6
click at [326, 309] on div "Identificación : CUIL 23331312819" at bounding box center [273, 311] width 132 height 10
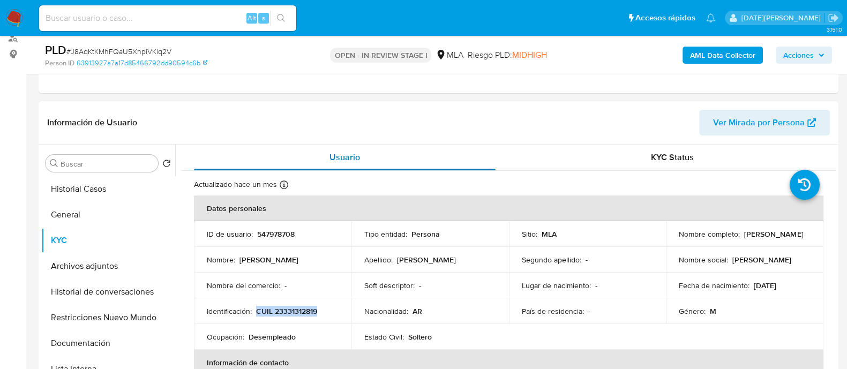
copy p "CUIL 23331312819"
click at [590, 58] on div "AML Data Collector Acciones" at bounding box center [702, 54] width 259 height 25
click at [292, 312] on p "CUIL 23331312819" at bounding box center [286, 311] width 61 height 10
copy p "23331312819"
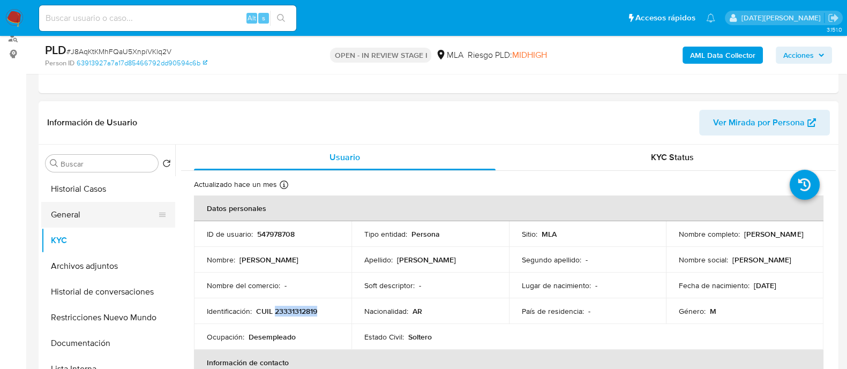
click at [61, 213] on button "General" at bounding box center [103, 215] width 125 height 26
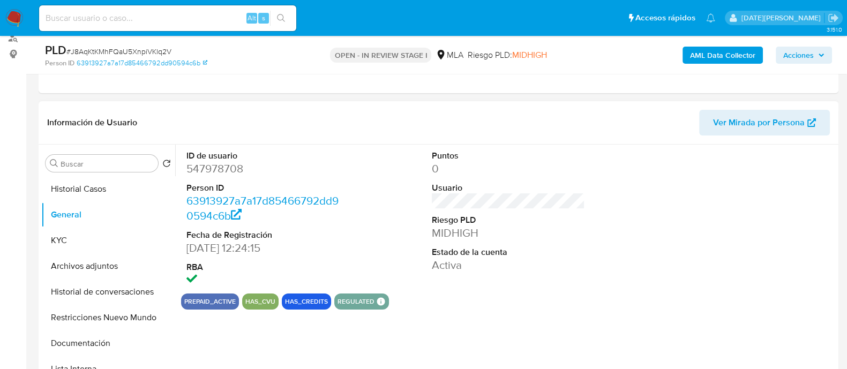
click at [232, 162] on dd "547978708" at bounding box center [262, 168] width 153 height 15
copy dd "547978708"
click at [129, 250] on button "KYC" at bounding box center [103, 241] width 125 height 26
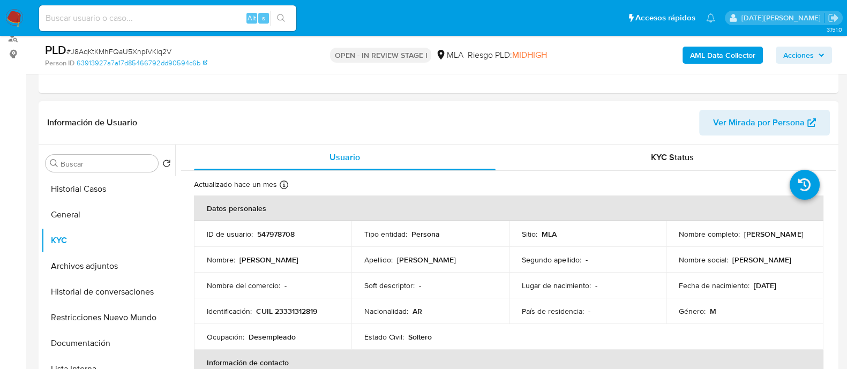
drag, startPoint x: 676, startPoint y: 238, endPoint x: 764, endPoint y: 238, distance: 87.8
click at [764, 238] on div "Nombre completo : Gonzalo Martin Caceres" at bounding box center [745, 234] width 132 height 10
copy p "Gonzalo Martin Caceres"
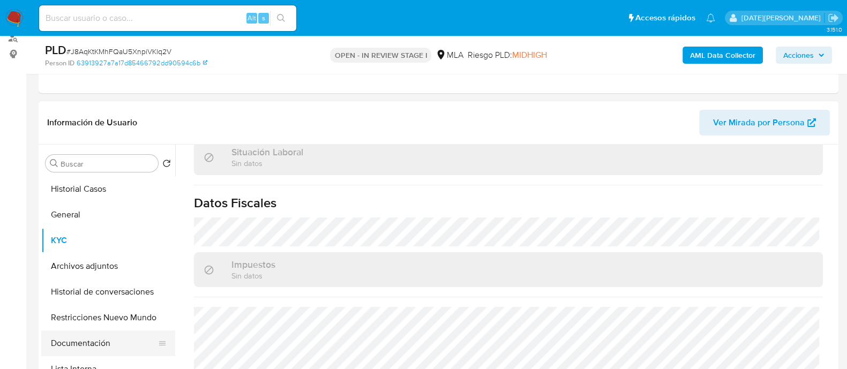
scroll to position [66, 0]
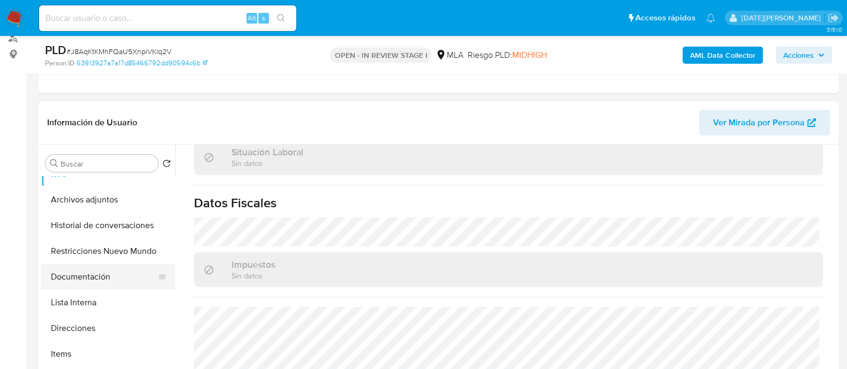
click at [86, 277] on button "Documentación" at bounding box center [103, 277] width 125 height 26
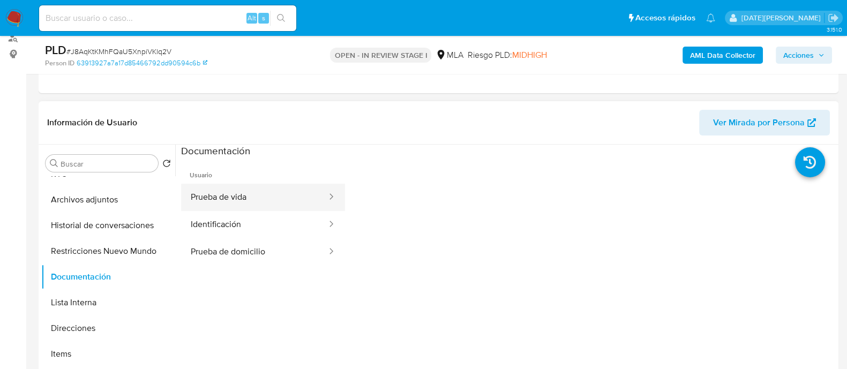
click at [257, 187] on button "Prueba de vida" at bounding box center [254, 197] width 147 height 27
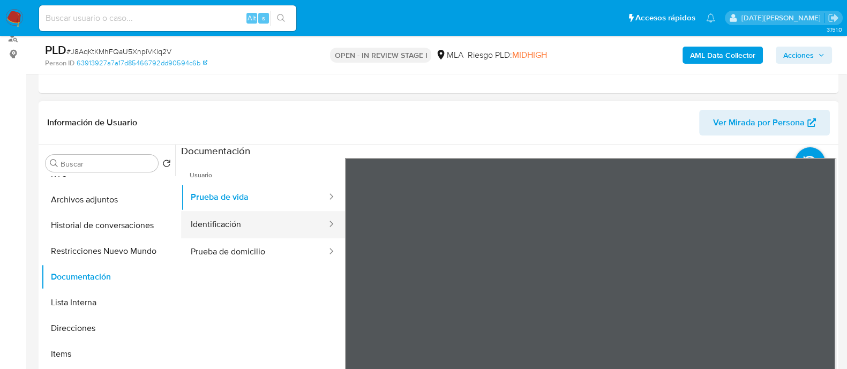
click at [258, 225] on button "Identificación" at bounding box center [254, 224] width 147 height 27
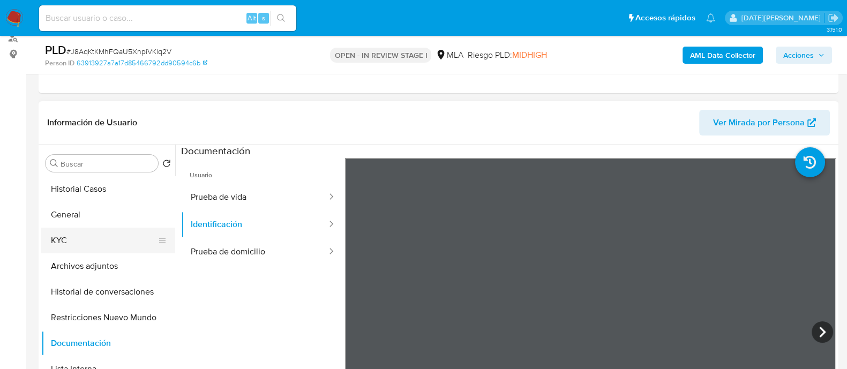
click at [95, 239] on button "KYC" at bounding box center [103, 241] width 125 height 26
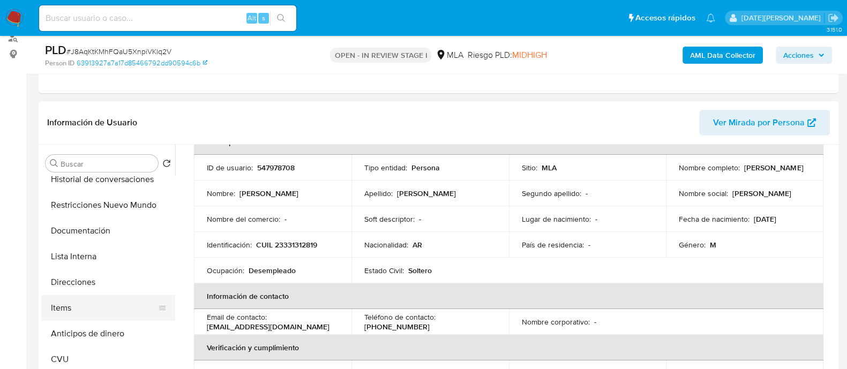
scroll to position [133, 0]
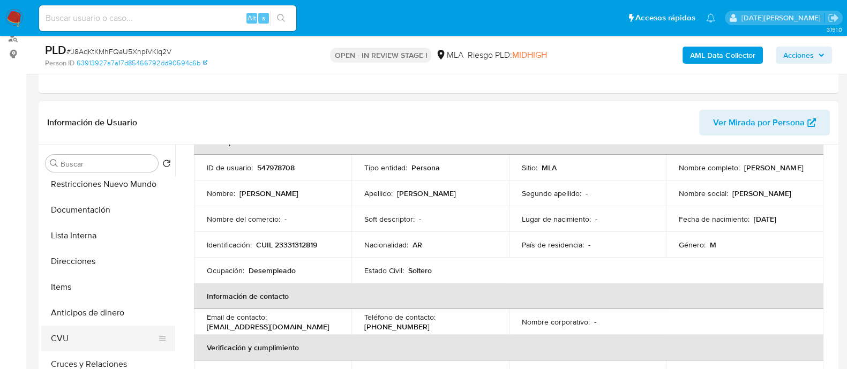
click at [86, 332] on button "CVU" at bounding box center [103, 339] width 125 height 26
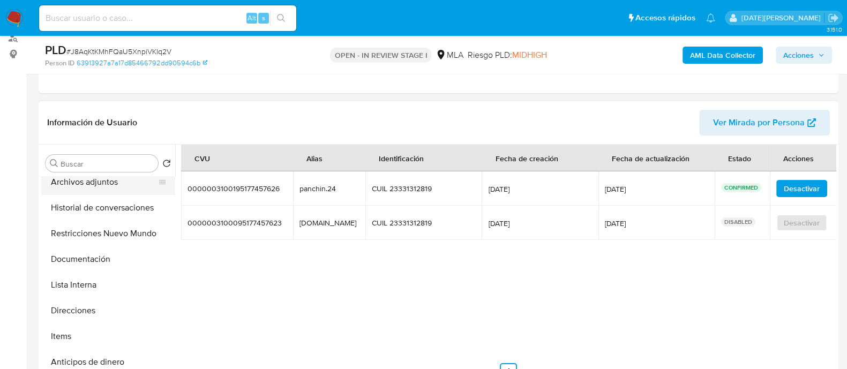
scroll to position [0, 0]
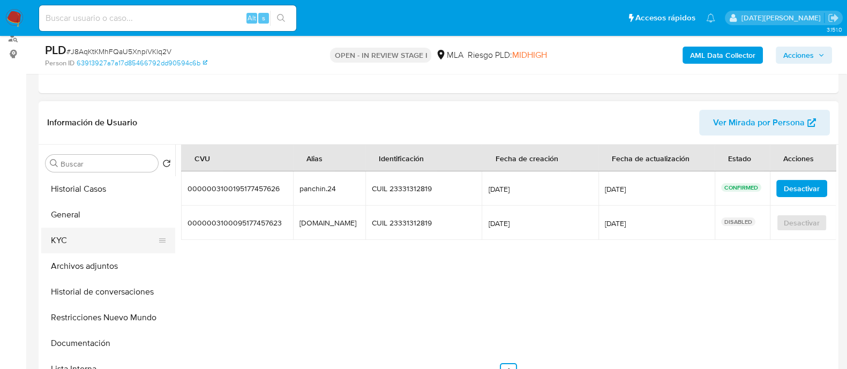
click at [96, 235] on button "KYC" at bounding box center [103, 241] width 125 height 26
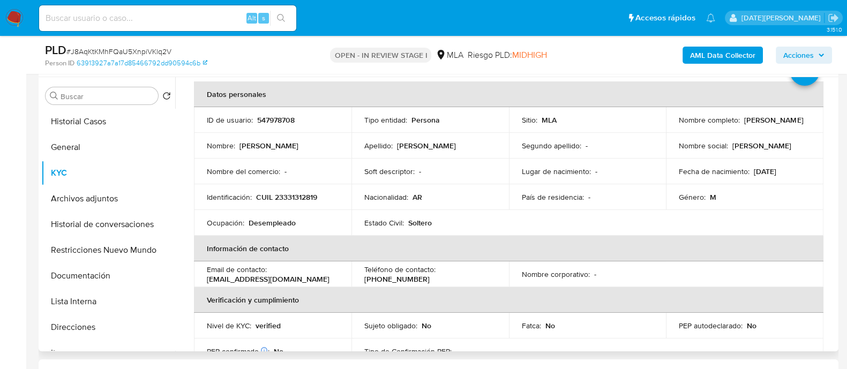
scroll to position [66, 0]
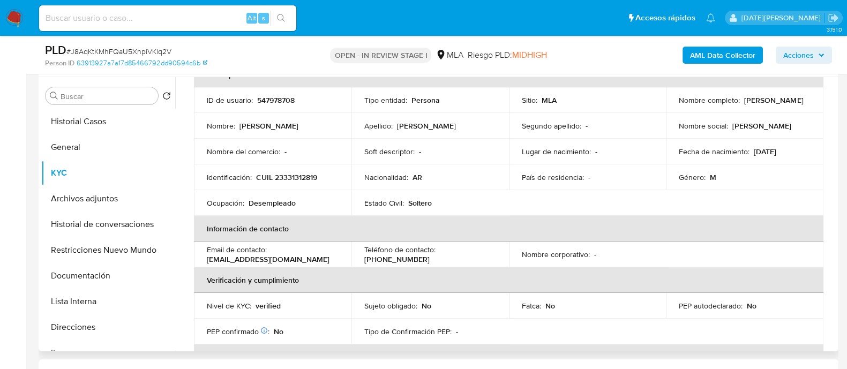
click at [307, 259] on p "gonzalomartincaceres2020@gmail.com" at bounding box center [268, 259] width 123 height 10
click at [329, 263] on p "gonzalomartincaceres2020@gmail.com" at bounding box center [268, 259] width 123 height 10
drag, startPoint x: 207, startPoint y: 259, endPoint x: 348, endPoint y: 257, distance: 141.4
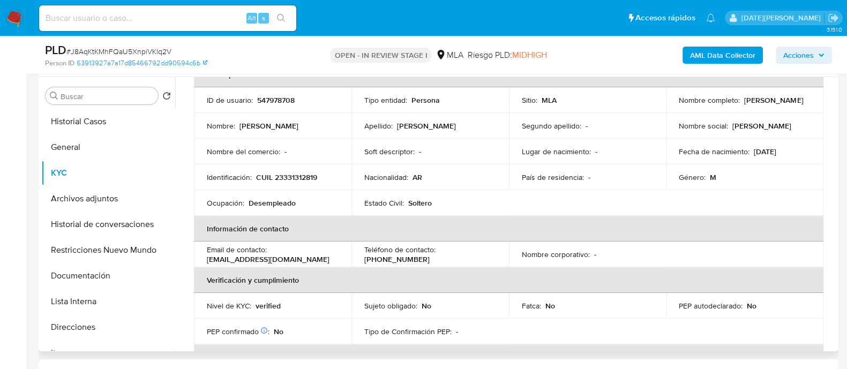
click at [348, 257] on td "Email de contacto : gonzalomartincaceres2020@gmail.com" at bounding box center [272, 255] width 157 height 26
copy p "gonzalomartincaceres2020@gmail.com"
drag, startPoint x: 438, startPoint y: 254, endPoint x: 493, endPoint y: 251, distance: 54.7
click at [493, 251] on div "Teléfono de contacto : (261) 5953177" at bounding box center [430, 254] width 132 height 19
copy p "(261) 5953177"
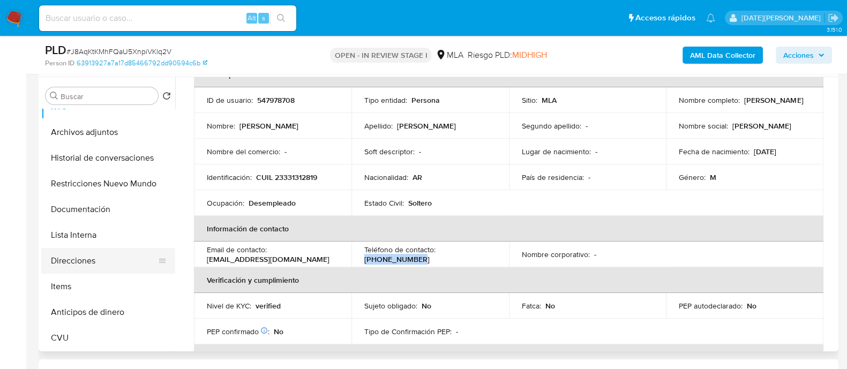
click at [94, 262] on button "Direcciones" at bounding box center [103, 261] width 125 height 26
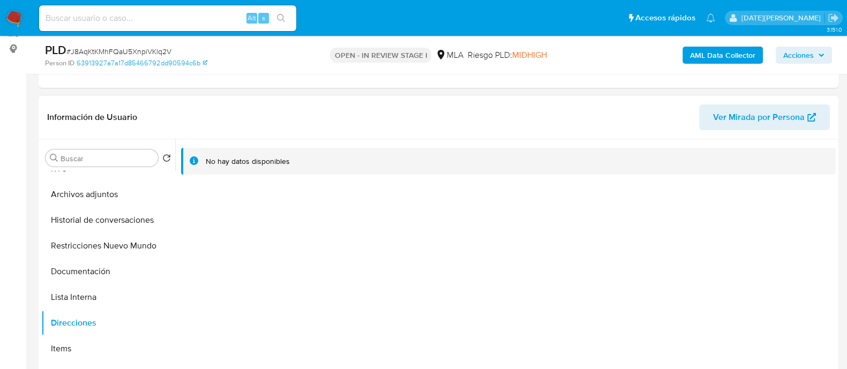
scroll to position [133, 0]
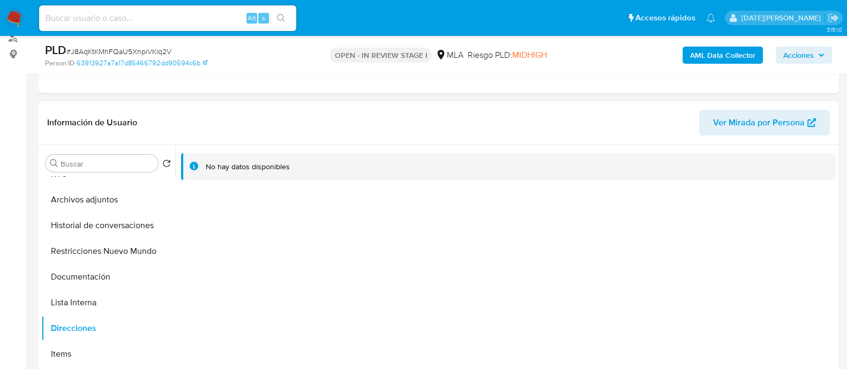
click at [765, 112] on span "Ver Mirada por Persona" at bounding box center [759, 123] width 92 height 26
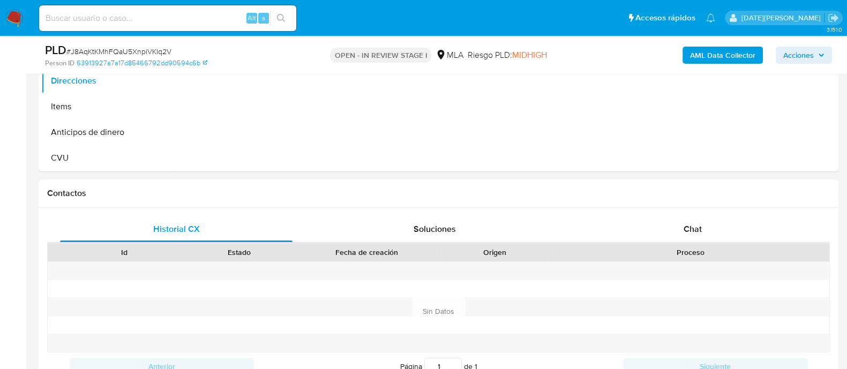
scroll to position [402, 0]
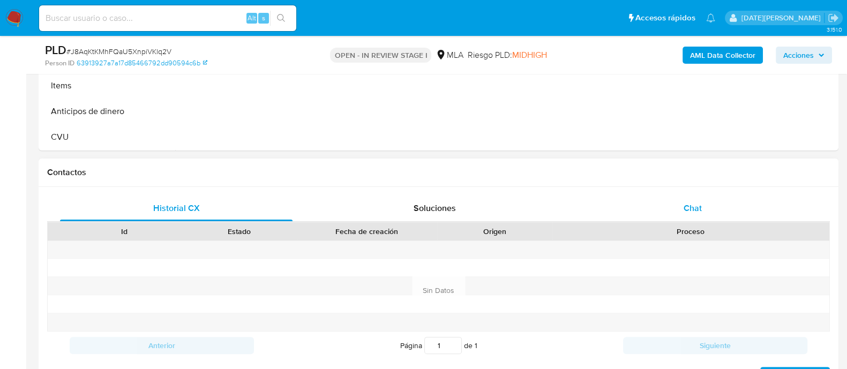
click at [694, 199] on div "Chat" at bounding box center [692, 208] width 232 height 26
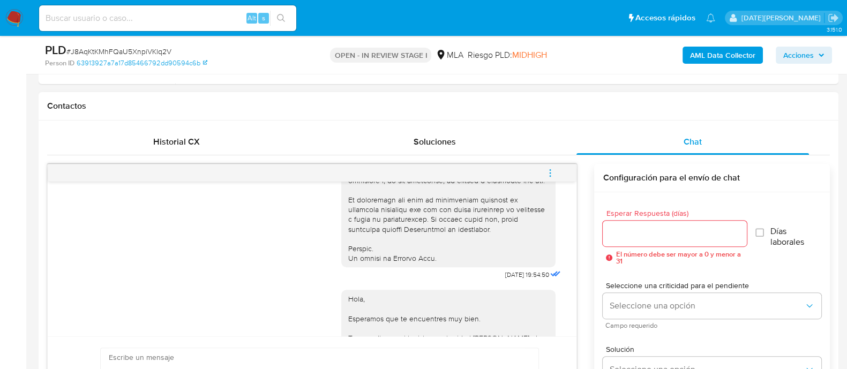
scroll to position [535, 0]
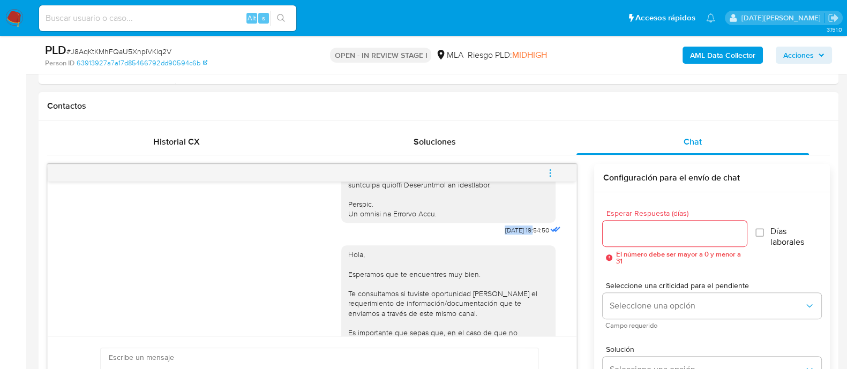
drag, startPoint x: 482, startPoint y: 247, endPoint x: 513, endPoint y: 249, distance: 31.1
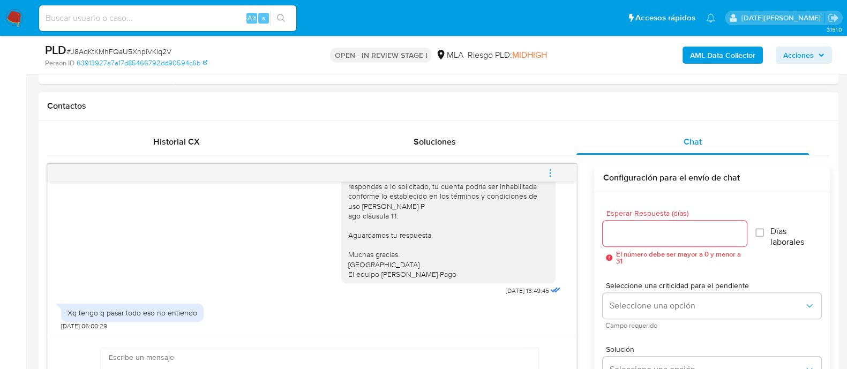
scroll to position [719, 0]
drag, startPoint x: 480, startPoint y: 290, endPoint x: 513, endPoint y: 291, distance: 33.2
click at [513, 291] on div "Hola, Esperamos que te encuentres muy bien. Te consultamos si tuviste oportunid…" at bounding box center [452, 190] width 222 height 216
click at [548, 169] on icon "menu-action" at bounding box center [550, 173] width 10 height 10
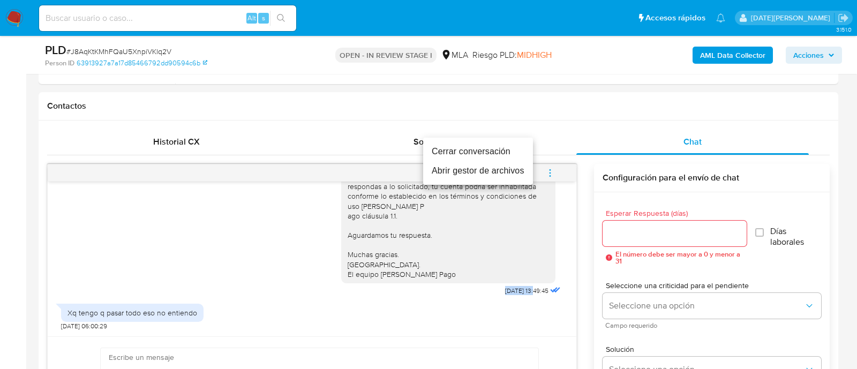
click at [500, 154] on li "Cerrar conversación" at bounding box center [478, 151] width 110 height 19
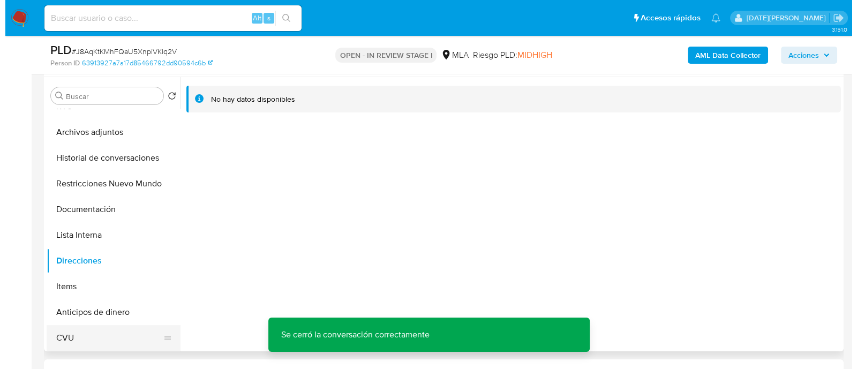
scroll to position [0, 0]
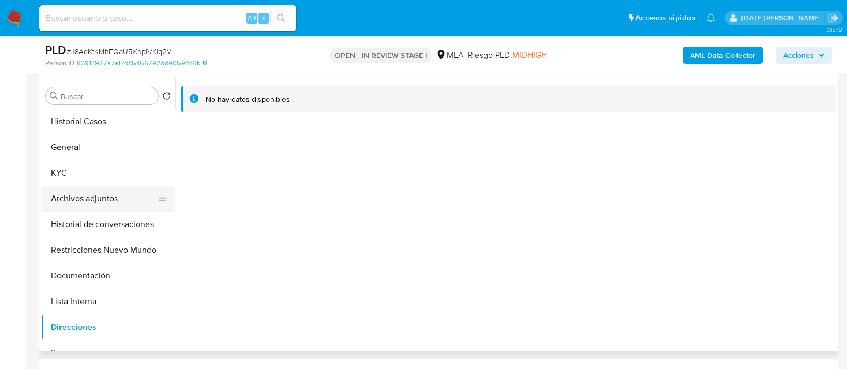
click at [102, 204] on button "Archivos adjuntos" at bounding box center [103, 199] width 125 height 26
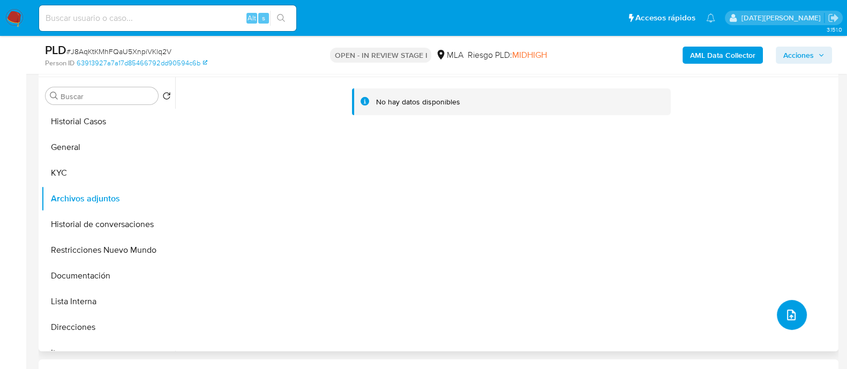
click at [790, 321] on span "upload-file" at bounding box center [791, 315] width 12 height 13
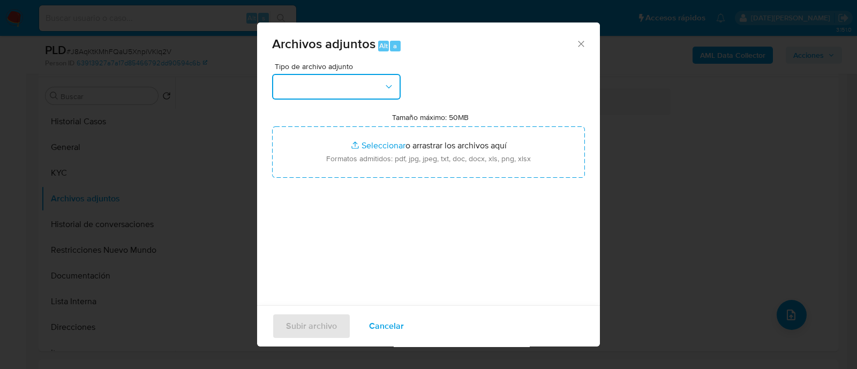
click at [378, 90] on button "button" at bounding box center [336, 87] width 129 height 26
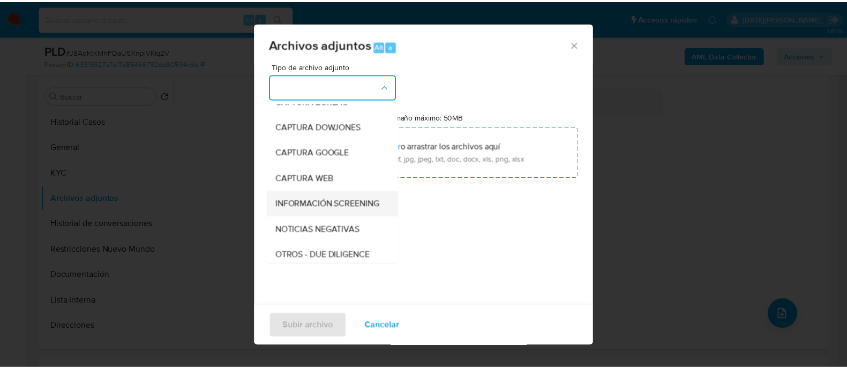
scroll to position [133, 0]
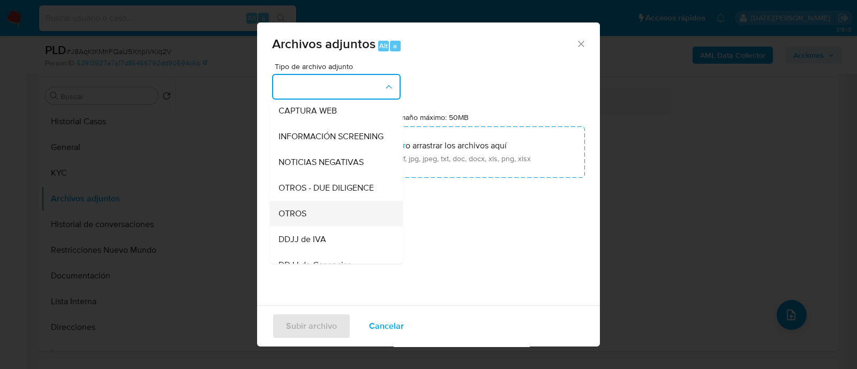
click at [330, 224] on div "OTROS" at bounding box center [333, 214] width 109 height 26
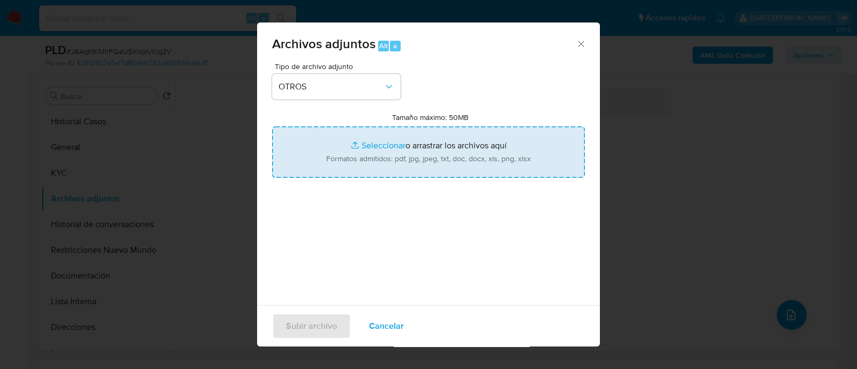
type input "C:\fakepath\Caselog J8AqKtKMhFQaU5XnpiVKlq2V.docx"
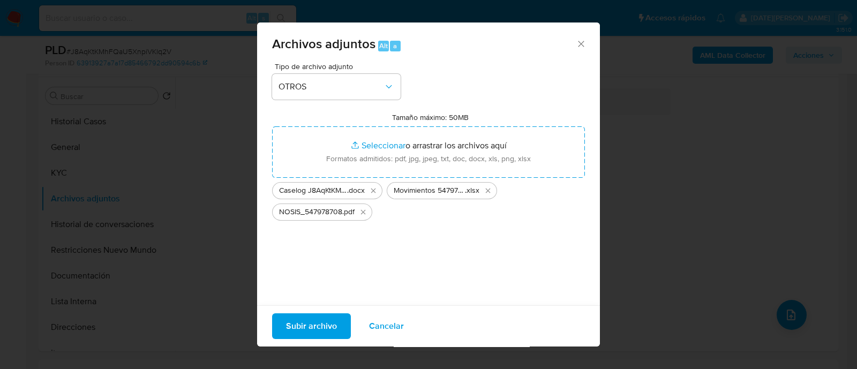
click at [316, 325] on span "Subir archivo" at bounding box center [311, 326] width 51 height 24
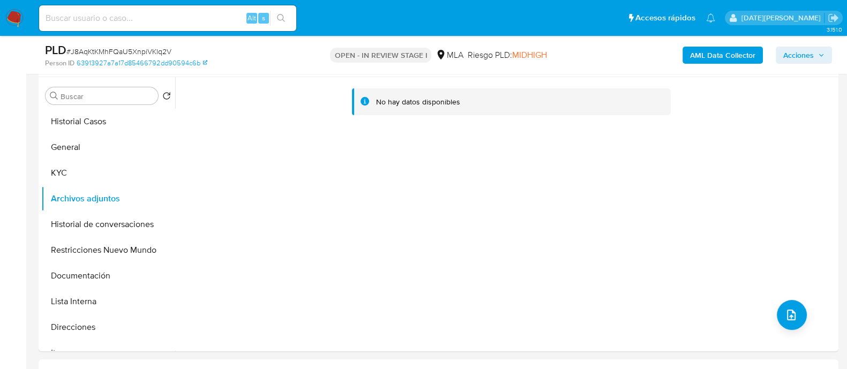
click at [718, 52] on b "AML Data Collector" at bounding box center [722, 55] width 65 height 17
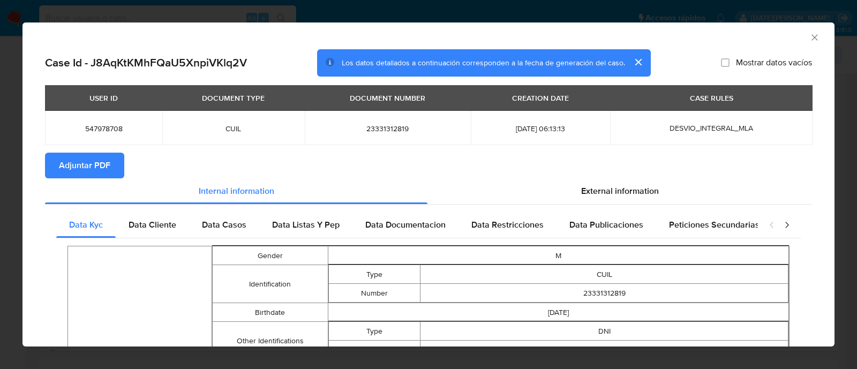
click at [106, 171] on span "Adjuntar PDF" at bounding box center [84, 166] width 51 height 24
click at [811, 39] on icon "Cerrar ventana" at bounding box center [814, 37] width 6 height 6
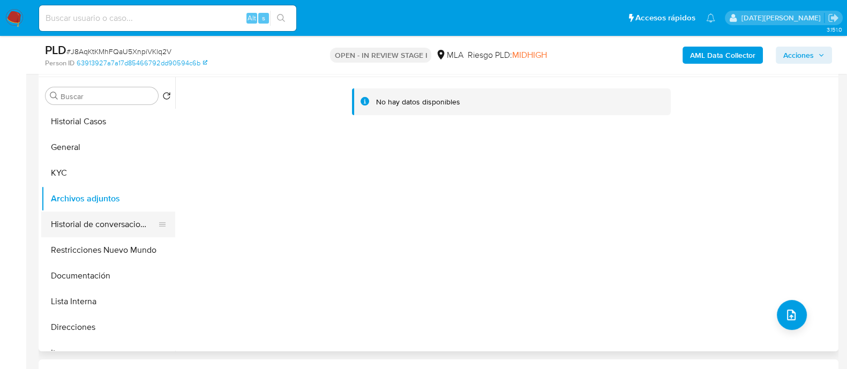
click at [97, 229] on button "Historial de conversaciones" at bounding box center [103, 225] width 125 height 26
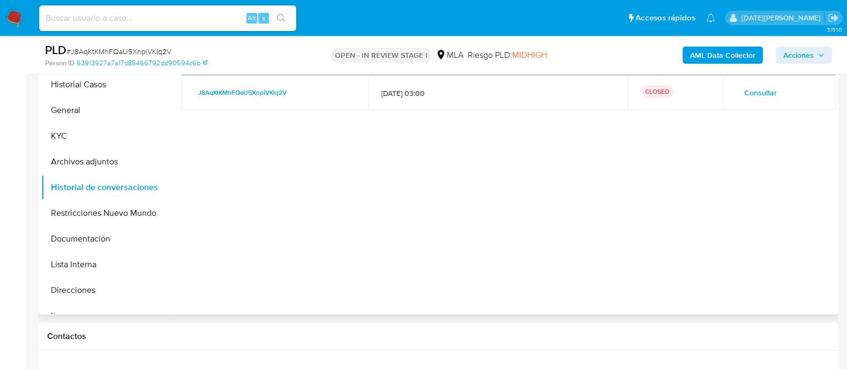
scroll to position [267, 0]
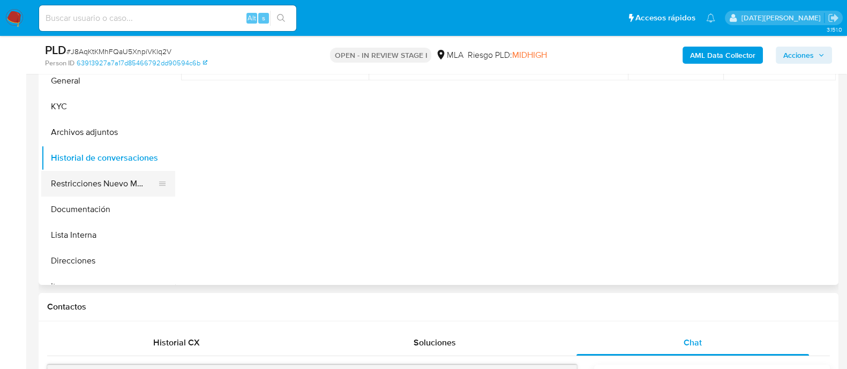
click at [113, 186] on button "Restricciones Nuevo Mundo" at bounding box center [103, 184] width 125 height 26
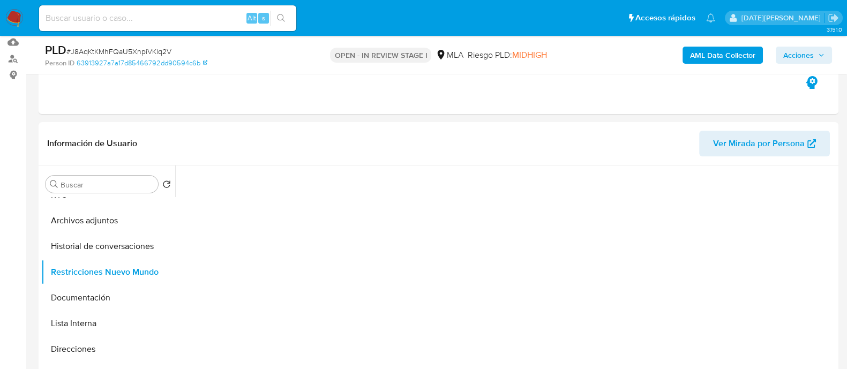
scroll to position [133, 0]
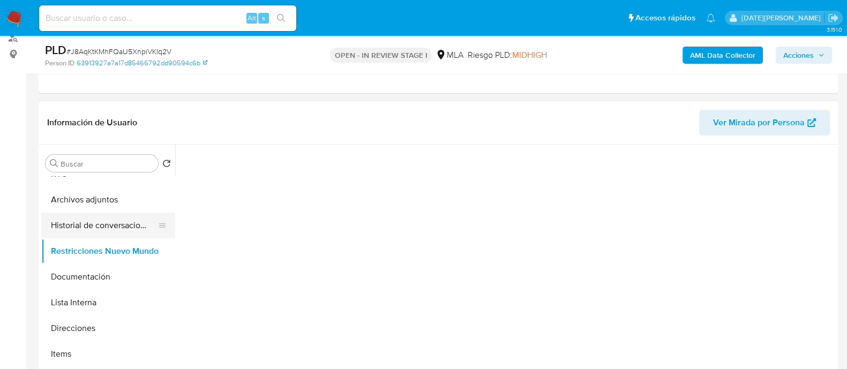
click at [103, 231] on button "Historial de conversaciones" at bounding box center [103, 226] width 125 height 26
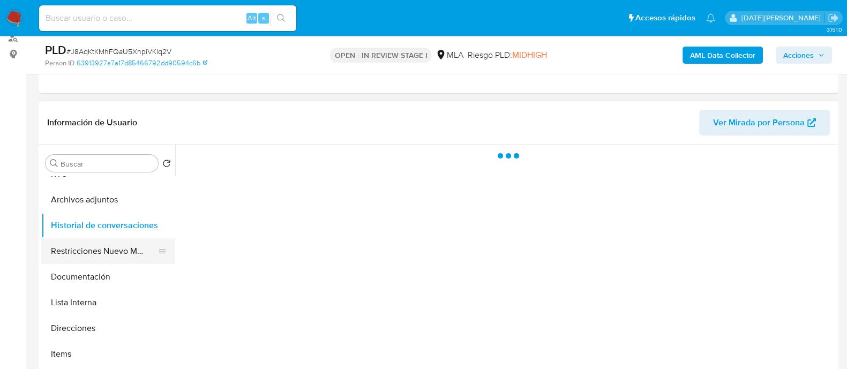
click at [107, 253] on button "Restricciones Nuevo Mundo" at bounding box center [103, 251] width 125 height 26
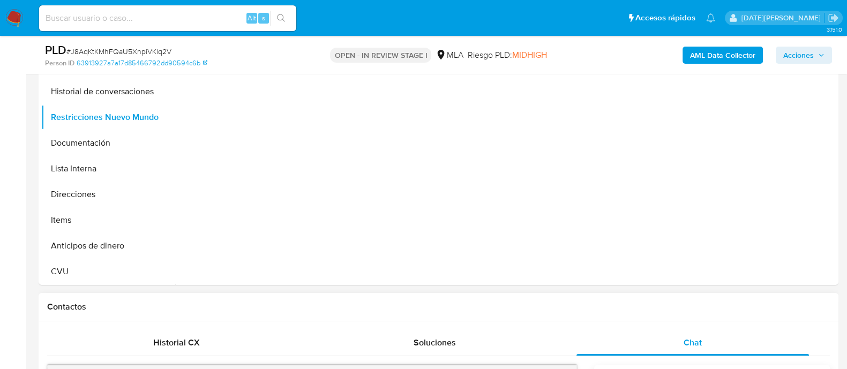
scroll to position [66, 0]
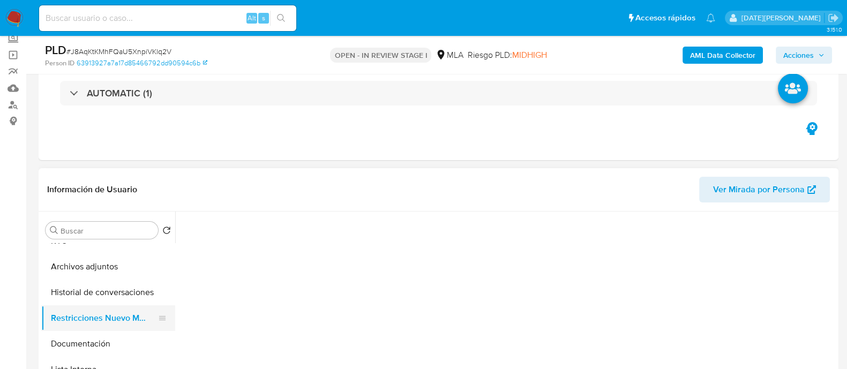
click at [117, 318] on button "Restricciones Nuevo Mundo" at bounding box center [103, 318] width 125 height 26
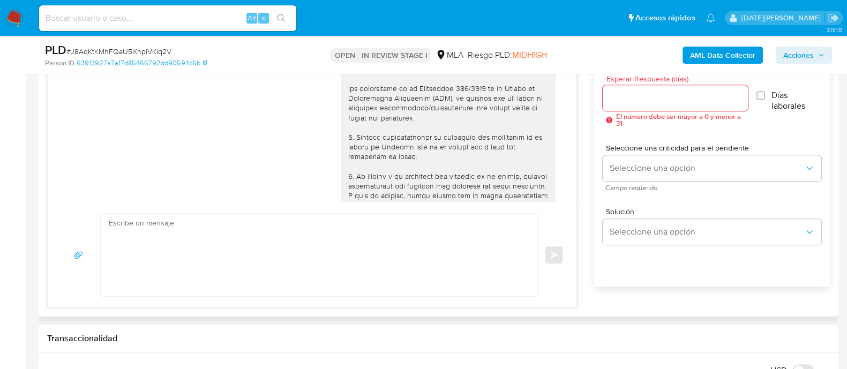
scroll to position [267, 0]
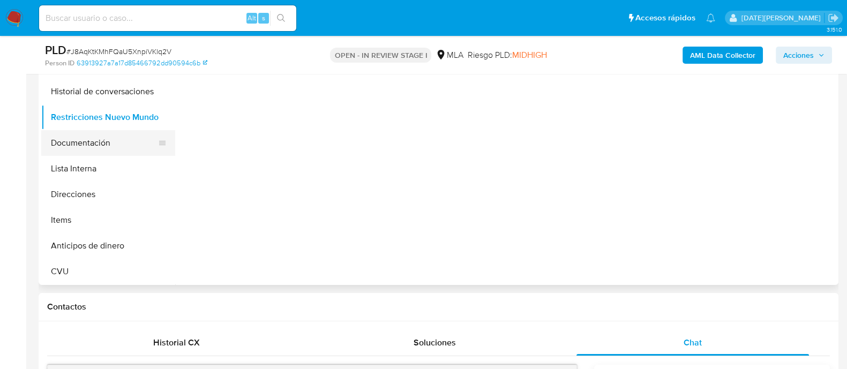
click at [100, 143] on button "Documentación" at bounding box center [103, 143] width 125 height 26
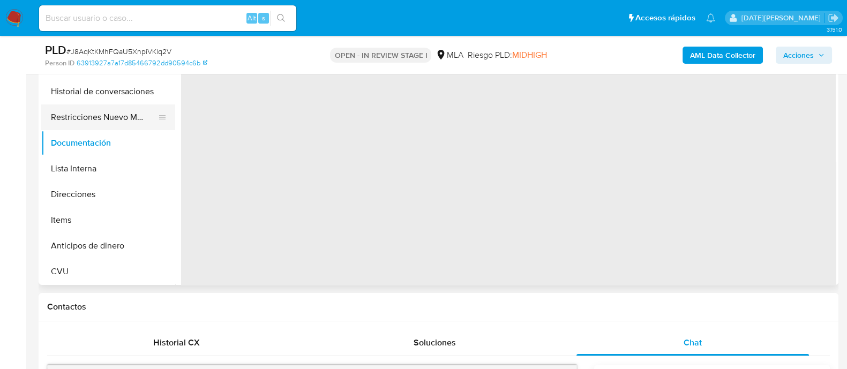
click at [109, 116] on button "Restricciones Nuevo Mundo" at bounding box center [103, 117] width 125 height 26
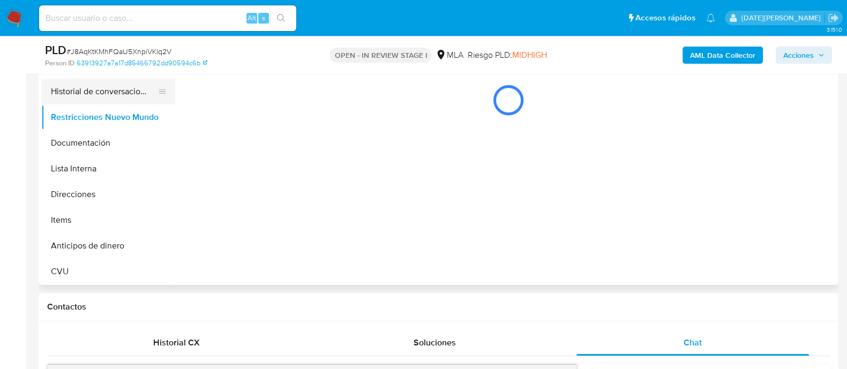
click at [121, 85] on button "Historial de conversaciones" at bounding box center [103, 92] width 125 height 26
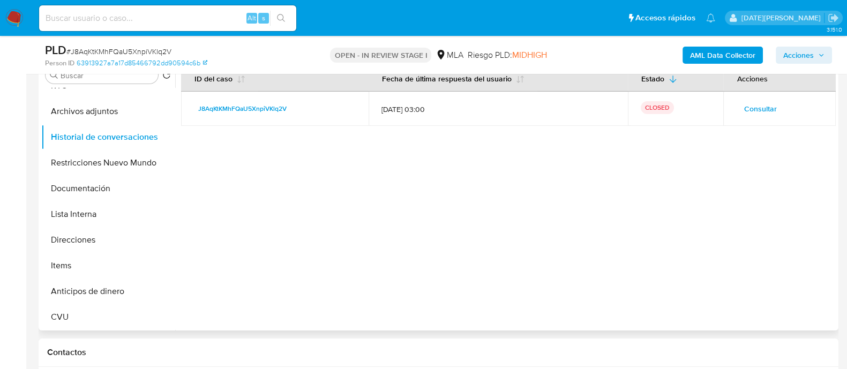
scroll to position [201, 0]
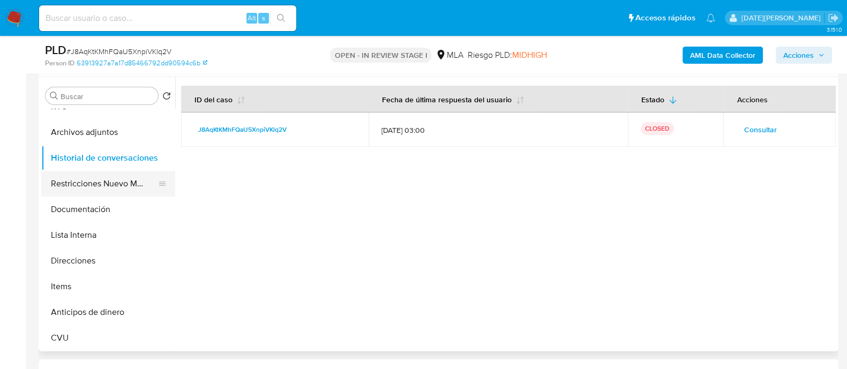
click at [85, 180] on button "Restricciones Nuevo Mundo" at bounding box center [103, 184] width 125 height 26
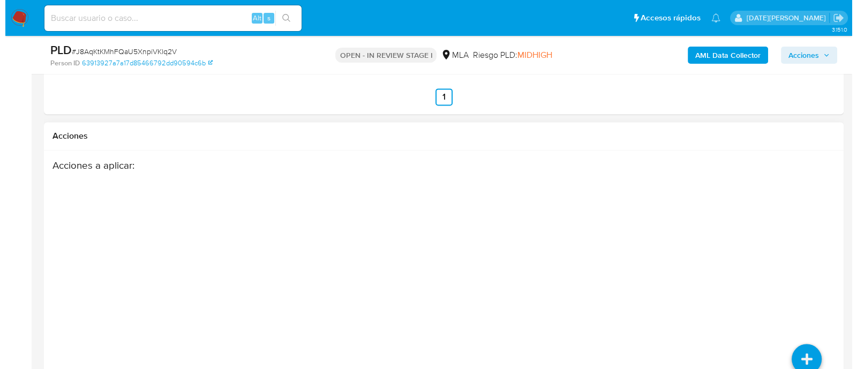
scroll to position [1881, 0]
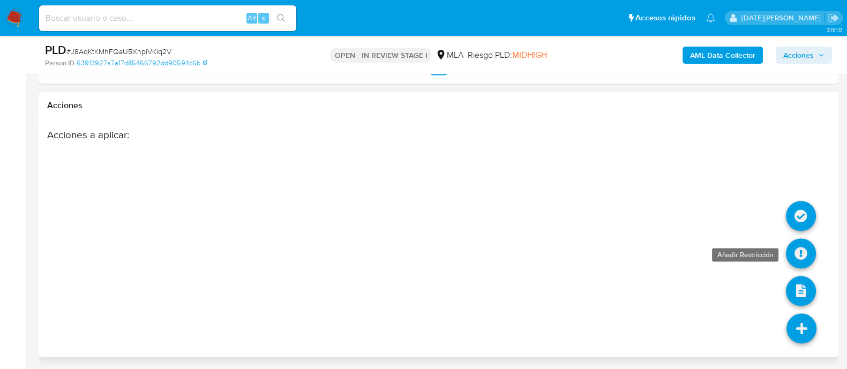
click at [807, 251] on icon at bounding box center [801, 253] width 30 height 30
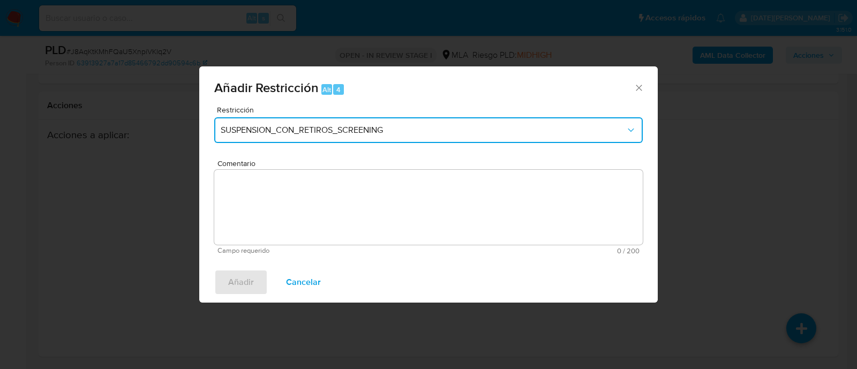
click at [372, 126] on span "SUSPENSION_CON_RETIROS_SCREENING" at bounding box center [423, 130] width 405 height 11
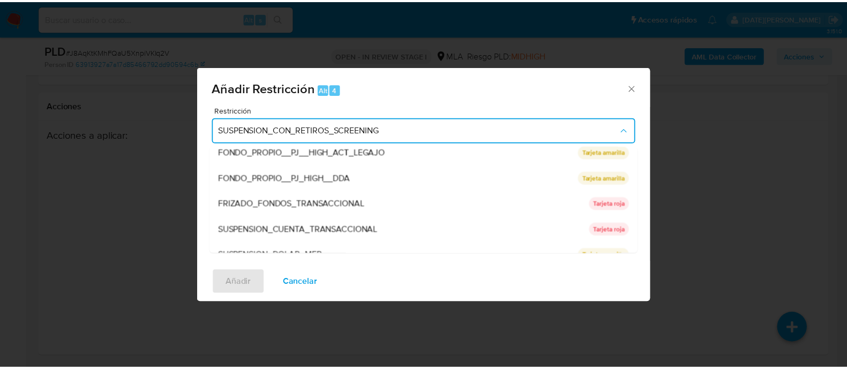
scroll to position [176, 0]
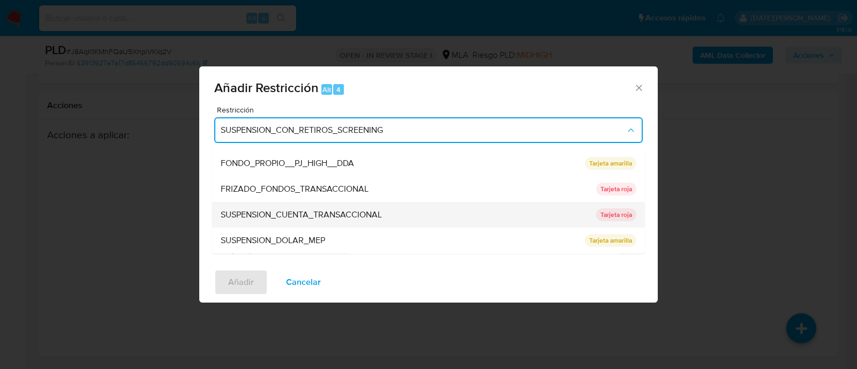
click at [346, 210] on span "SUSPENSION_CUENTA_TRANSACCIONAL" at bounding box center [301, 215] width 161 height 11
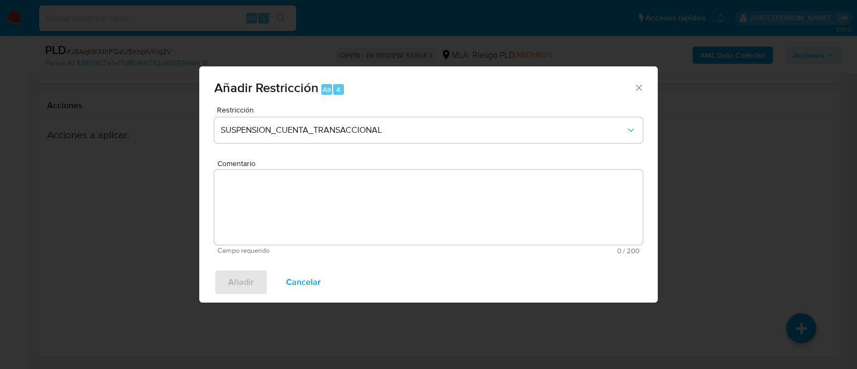
click at [348, 222] on textarea "Comentario" at bounding box center [428, 207] width 428 height 75
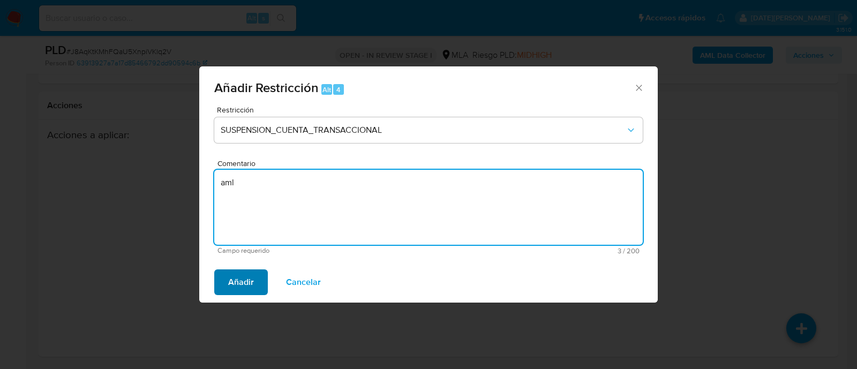
type textarea "aml"
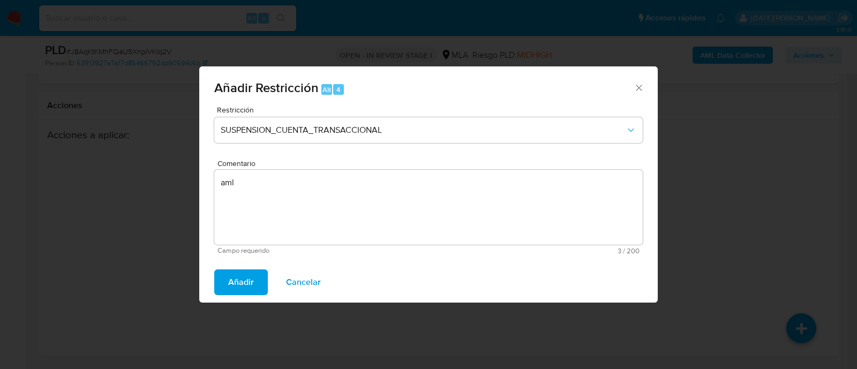
click at [260, 287] on button "Añadir" at bounding box center [241, 282] width 54 height 26
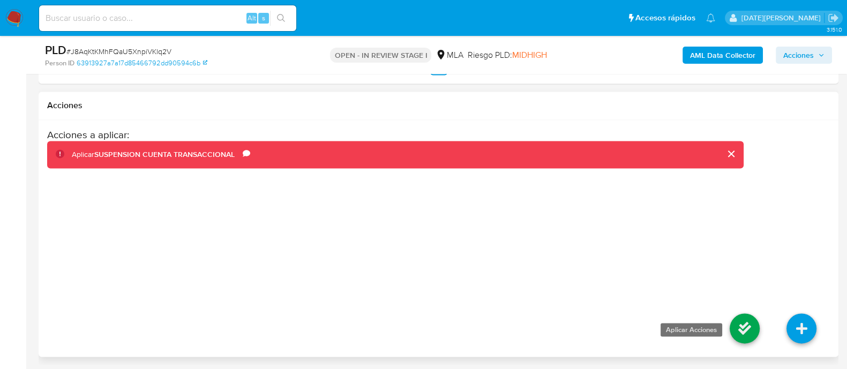
click at [743, 328] on icon at bounding box center [744, 328] width 30 height 30
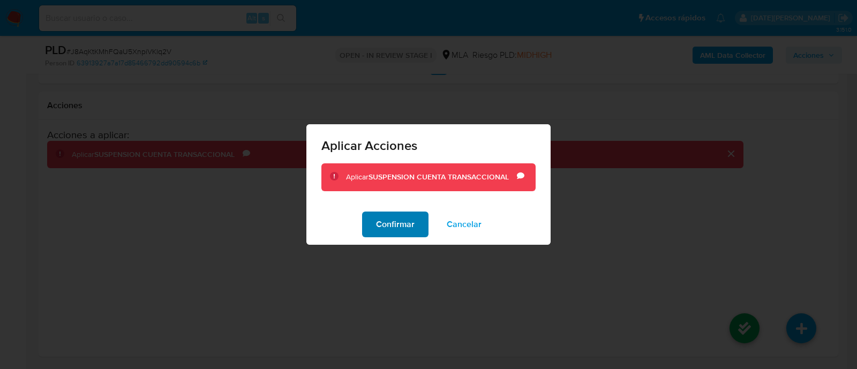
click at [396, 231] on span "Confirmar" at bounding box center [395, 225] width 39 height 24
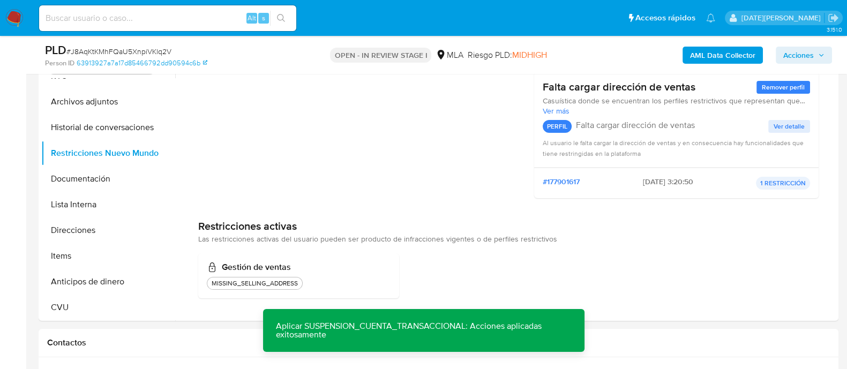
scroll to position [228, 0]
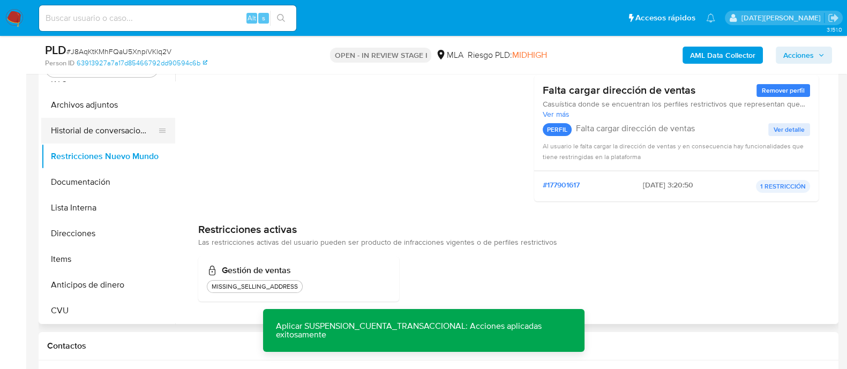
click at [67, 129] on button "Historial de conversaciones" at bounding box center [103, 131] width 125 height 26
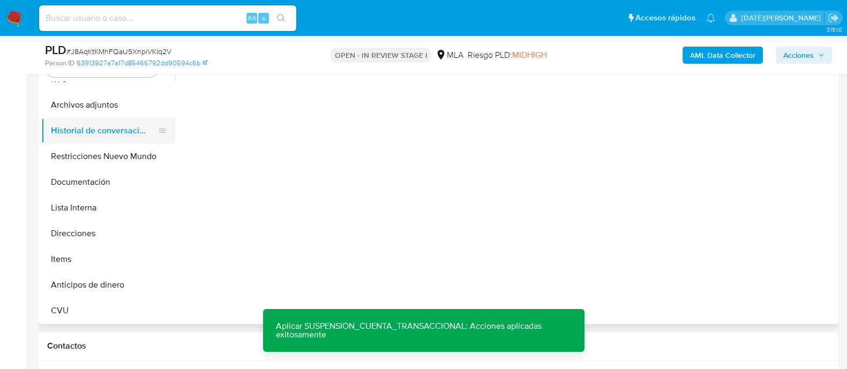
scroll to position [0, 0]
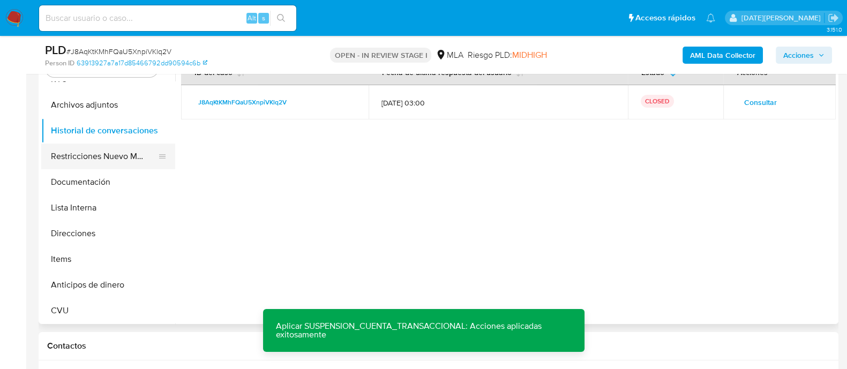
click at [125, 157] on button "Restricciones Nuevo Mundo" at bounding box center [103, 157] width 125 height 26
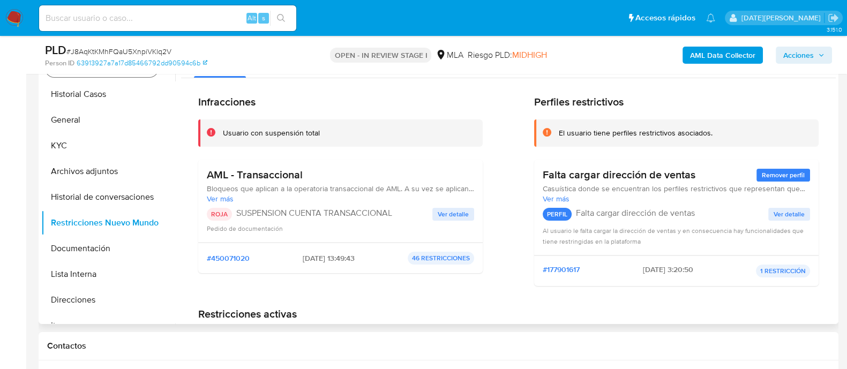
scroll to position [161, 0]
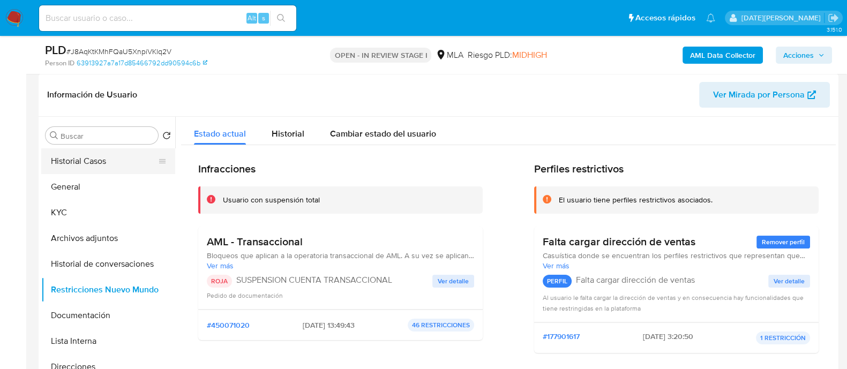
click at [106, 154] on button "Historial Casos" at bounding box center [103, 161] width 125 height 26
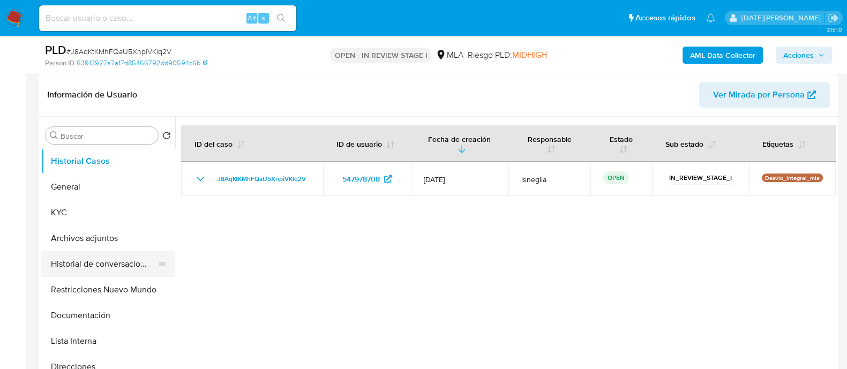
click at [90, 253] on button "Historial de conversaciones" at bounding box center [103, 264] width 125 height 26
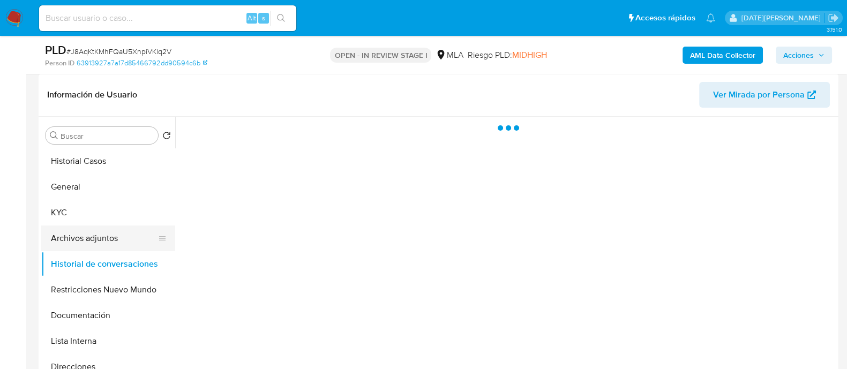
click at [86, 244] on button "Archivos adjuntos" at bounding box center [103, 238] width 125 height 26
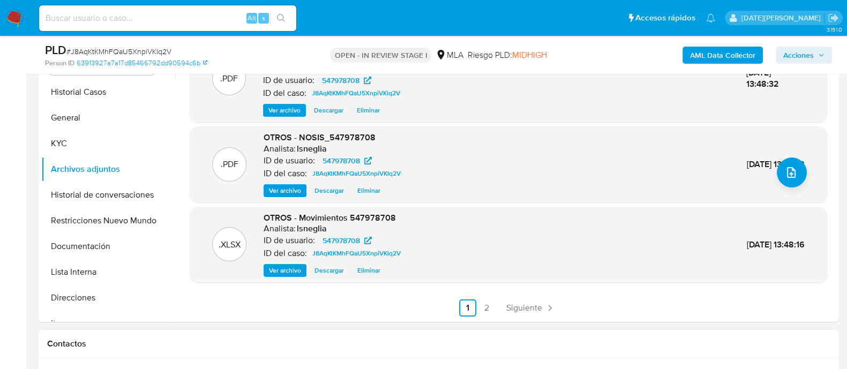
scroll to position [295, 0]
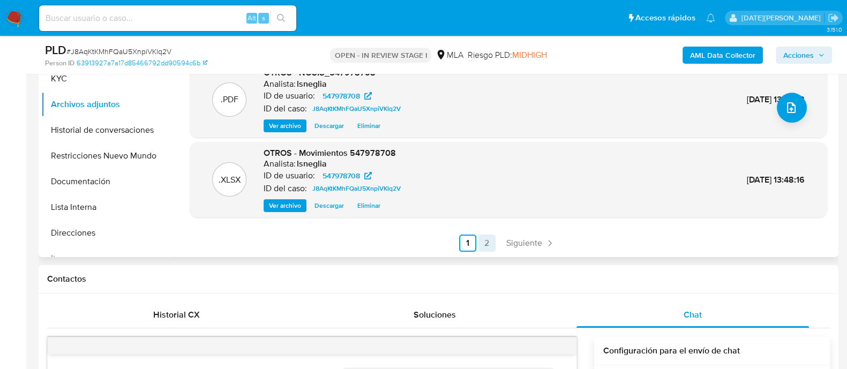
click at [482, 242] on link "2" at bounding box center [486, 243] width 17 height 17
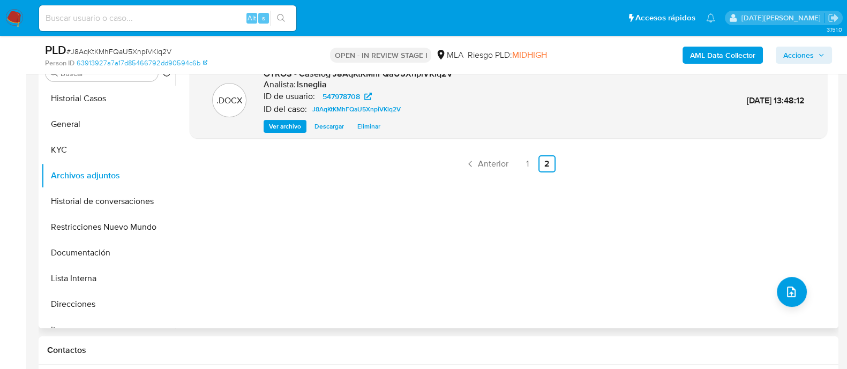
scroll to position [161, 0]
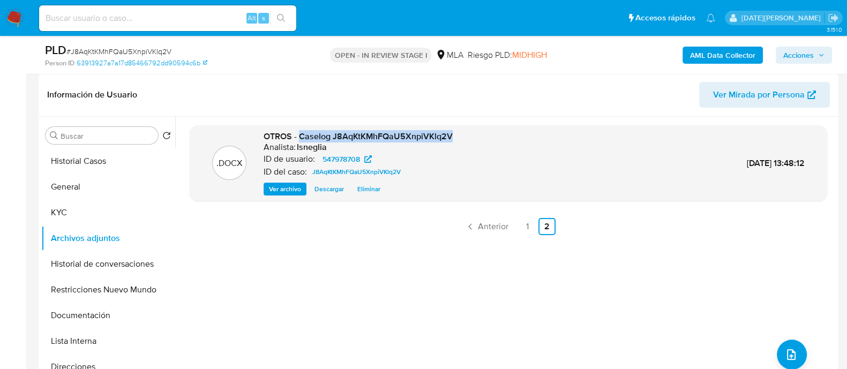
drag, startPoint x: 301, startPoint y: 137, endPoint x: 452, endPoint y: 131, distance: 150.6
click at [452, 131] on div ".DOCX OTROS - Caselog J8AqKtKMhFQaU5XnpiVKlq2V Analista: lsneglia ID de usuario…" at bounding box center [508, 163] width 627 height 65
click at [123, 155] on button "Historial Casos" at bounding box center [103, 161] width 125 height 26
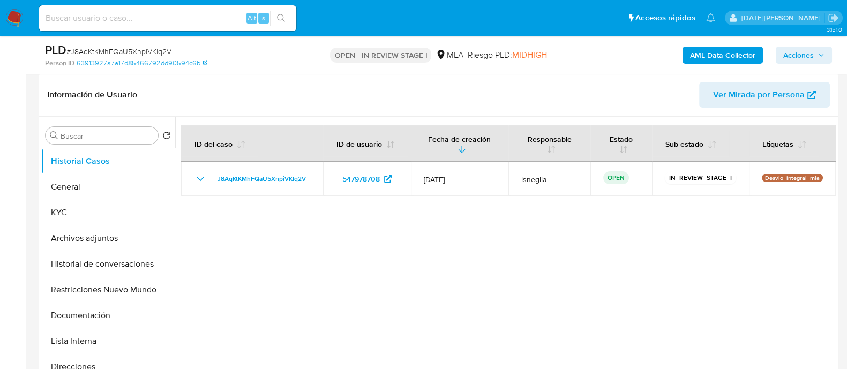
click at [801, 52] on span "Acciones" at bounding box center [798, 55] width 31 height 17
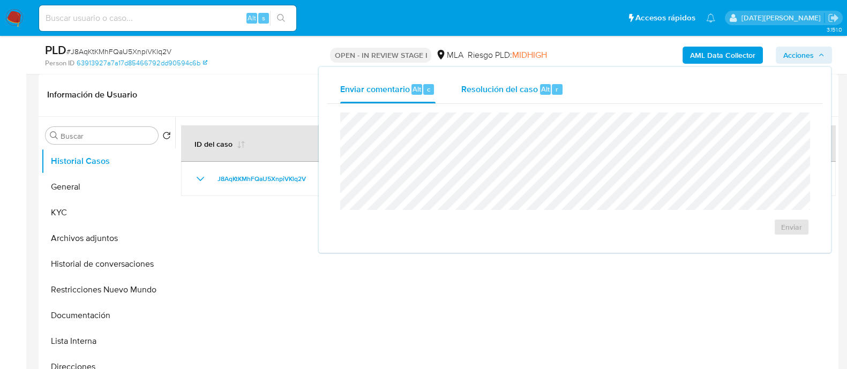
click at [508, 92] on span "Resolución del caso" at bounding box center [499, 88] width 77 height 12
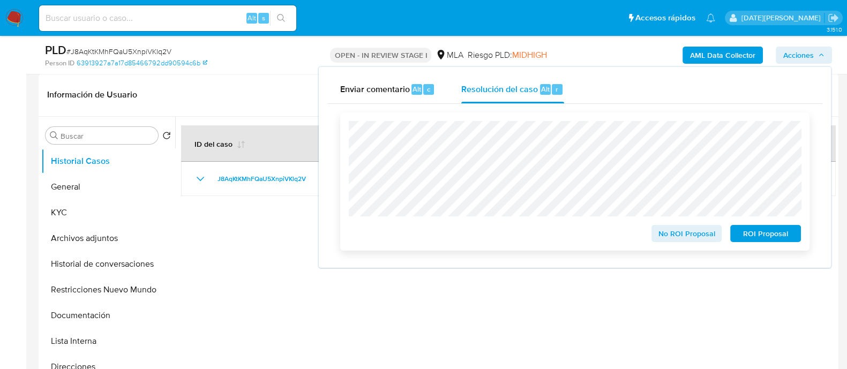
click at [758, 236] on span "ROI Proposal" at bounding box center [766, 233] width 56 height 15
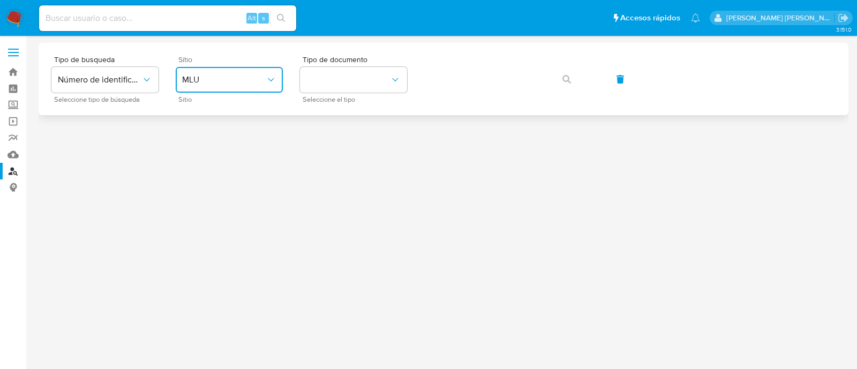
click at [265, 75] on span "MLU" at bounding box center [224, 79] width 84 height 11
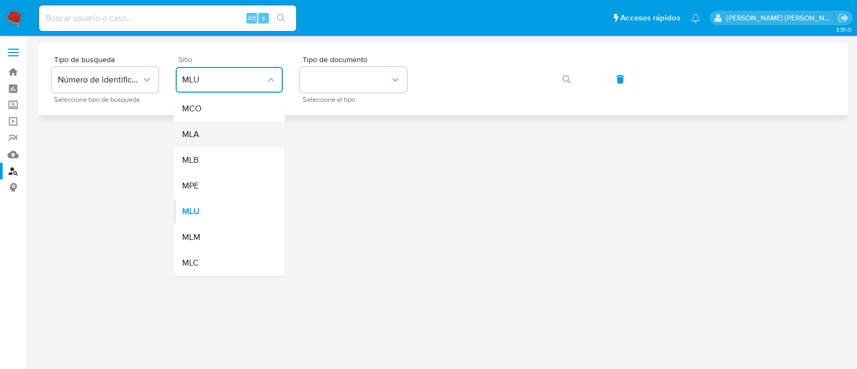
click at [238, 136] on div "MLA" at bounding box center [226, 135] width 88 height 26
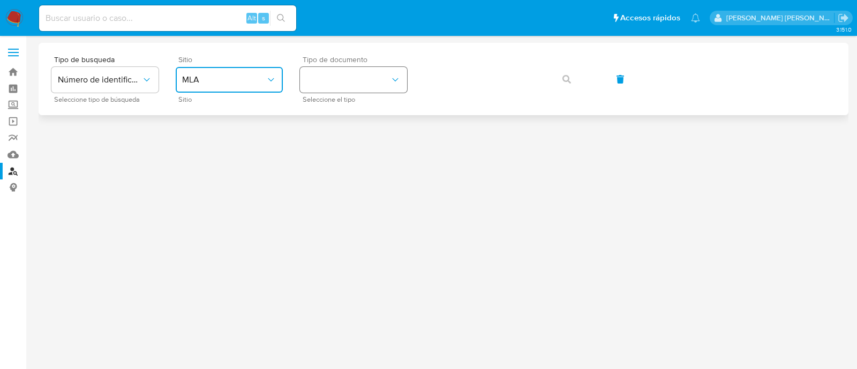
click at [353, 86] on button "identificationType" at bounding box center [353, 80] width 107 height 26
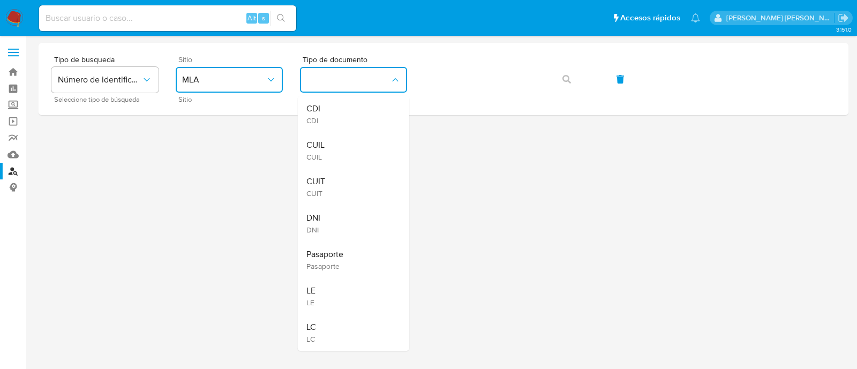
click at [335, 185] on div "CUIT CUIT" at bounding box center [350, 187] width 88 height 36
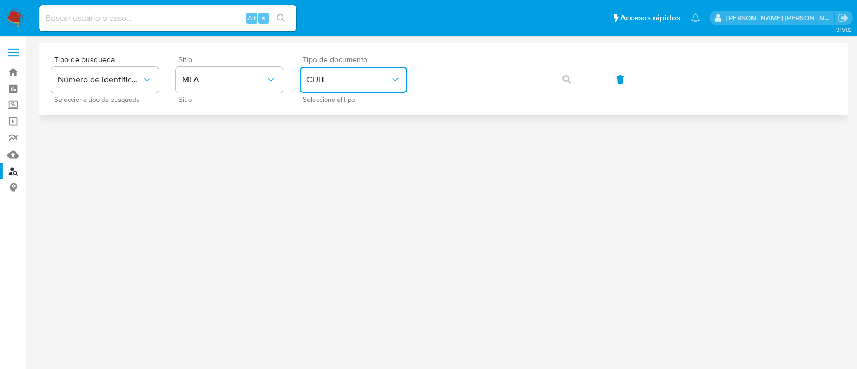
click at [381, 88] on button "CUIT" at bounding box center [353, 80] width 107 height 26
click at [571, 79] on button "button" at bounding box center [566, 79] width 36 height 26
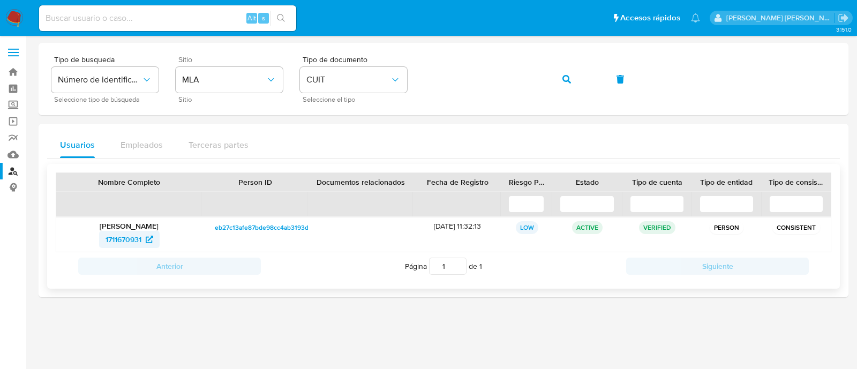
click at [127, 238] on span "1711670931" at bounding box center [124, 239] width 36 height 17
click at [569, 79] on icon "button" at bounding box center [566, 79] width 9 height 9
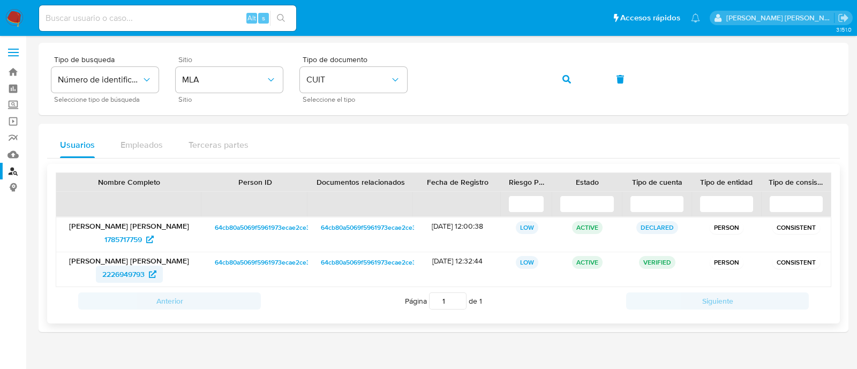
click at [121, 273] on span "2226949793" at bounding box center [123, 274] width 42 height 17
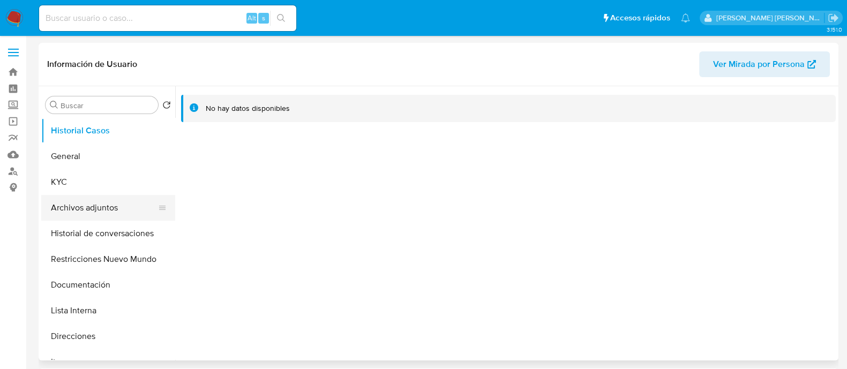
select select "10"
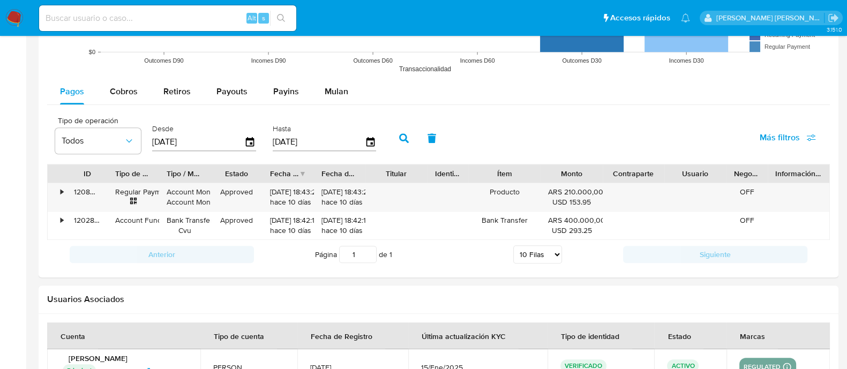
scroll to position [1041, 0]
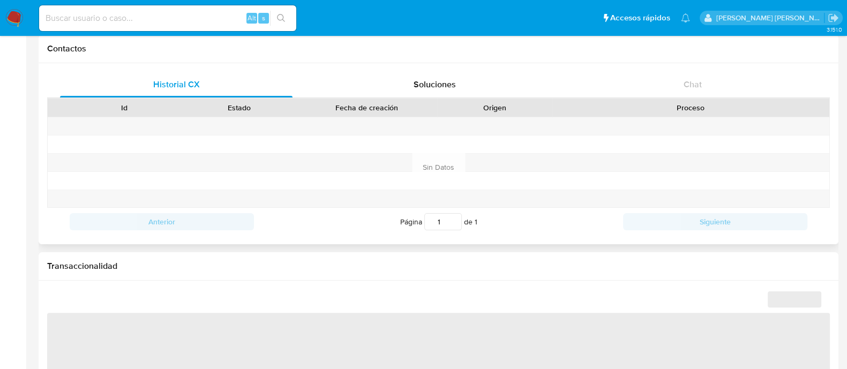
select select "10"
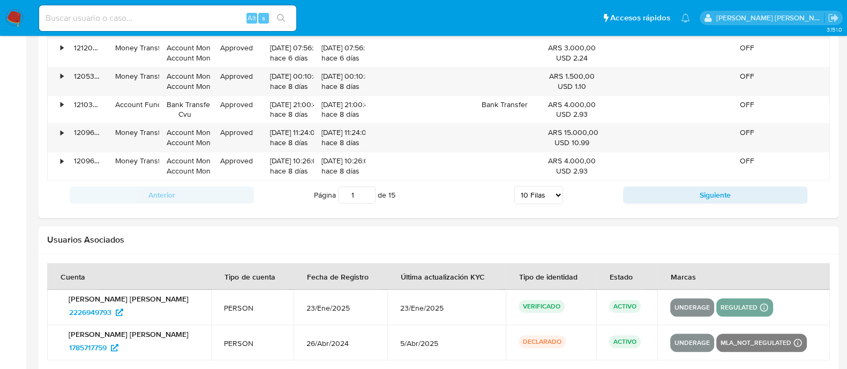
scroll to position [1235, 0]
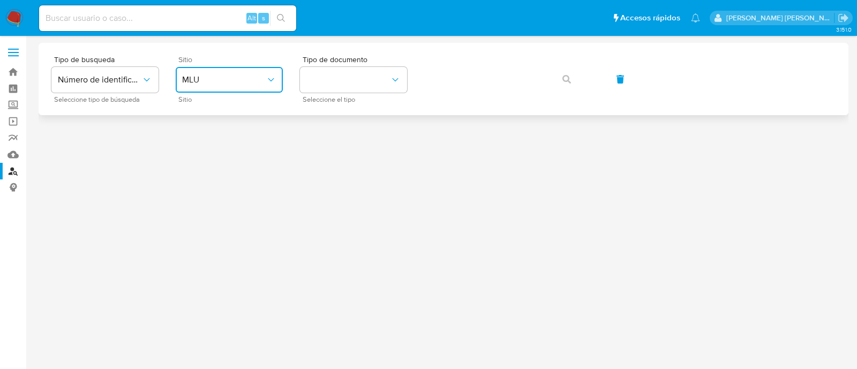
click at [266, 85] on icon "site_id" at bounding box center [271, 79] width 11 height 11
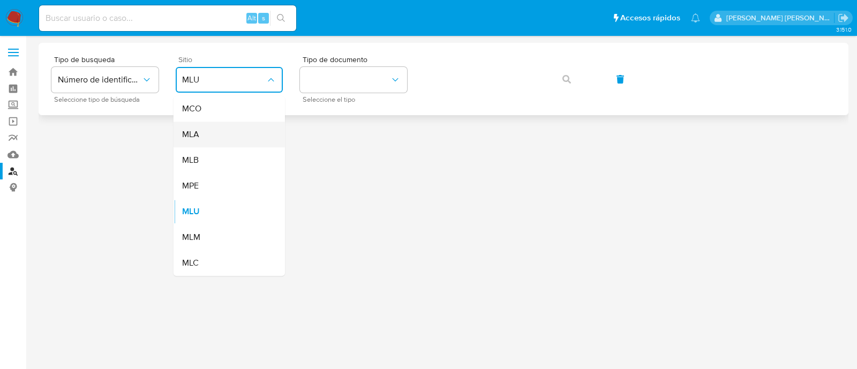
click at [250, 132] on div "MLA" at bounding box center [226, 135] width 88 height 26
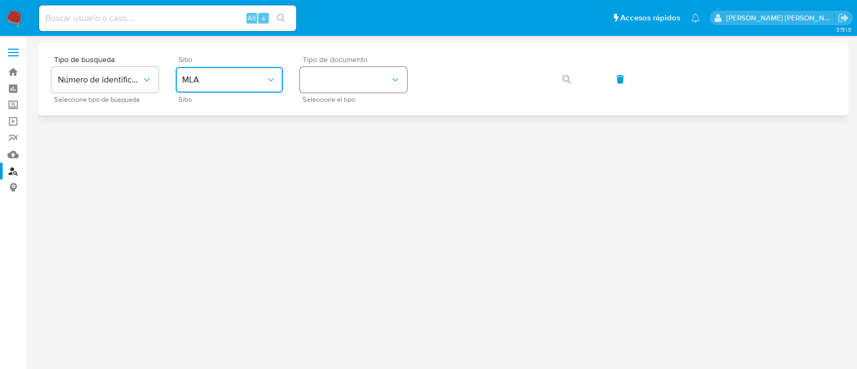
click at [351, 73] on button "identificationType" at bounding box center [353, 80] width 107 height 26
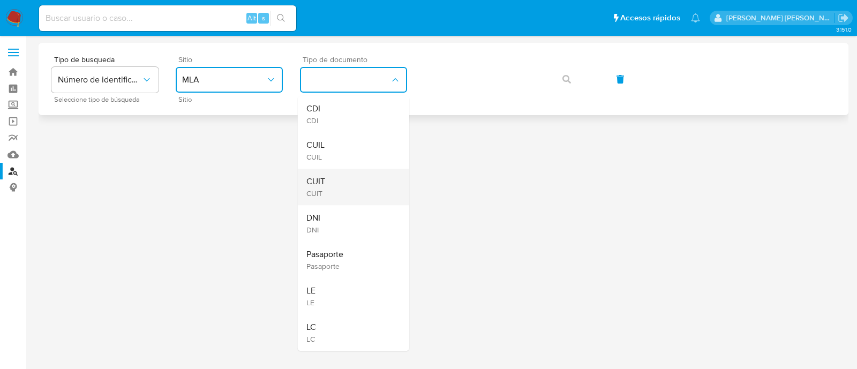
click at [328, 191] on div "CUIT CUIT" at bounding box center [350, 187] width 88 height 36
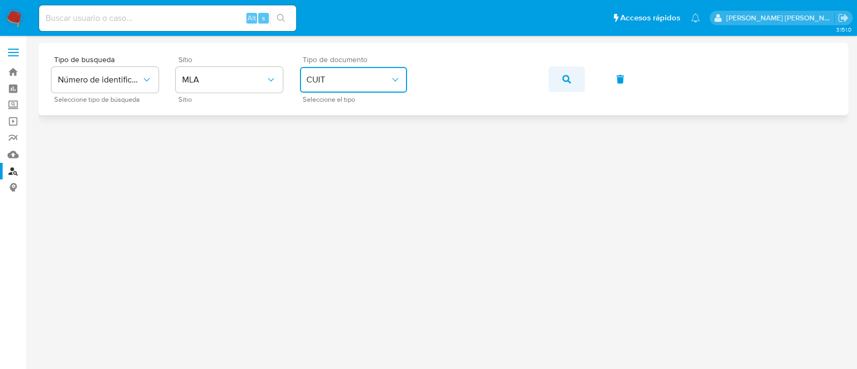
click at [560, 74] on button "button" at bounding box center [566, 79] width 36 height 26
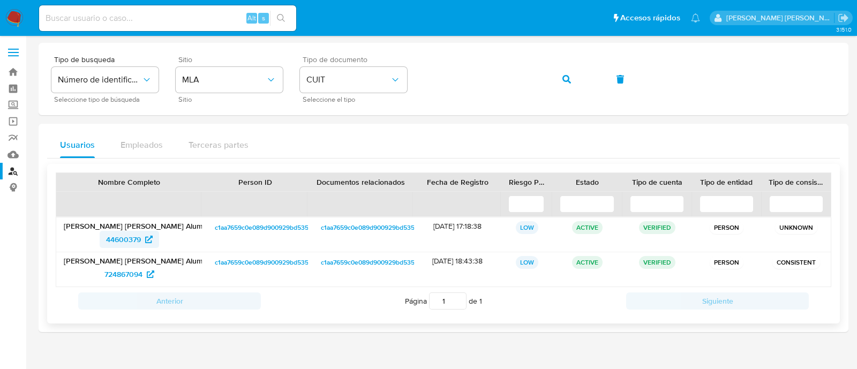
click at [127, 242] on span "44600379" at bounding box center [123, 239] width 35 height 17
click at [561, 79] on button "button" at bounding box center [566, 79] width 36 height 26
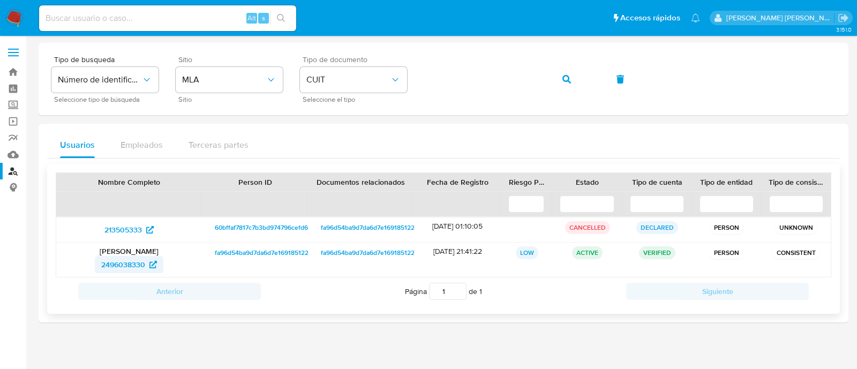
click at [124, 262] on span "2496038330" at bounding box center [123, 264] width 44 height 17
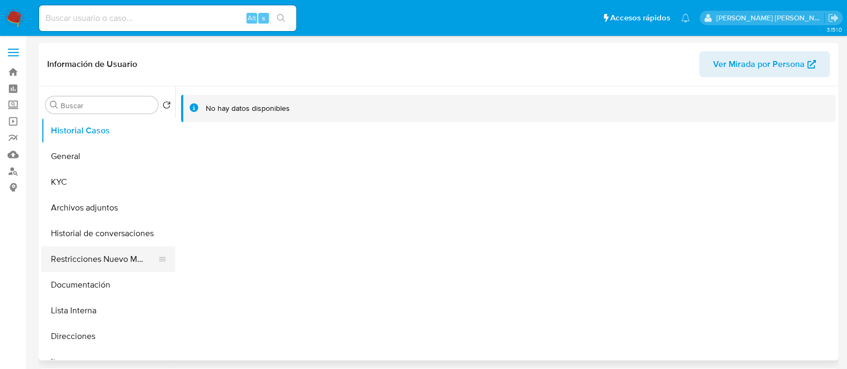
select select "10"
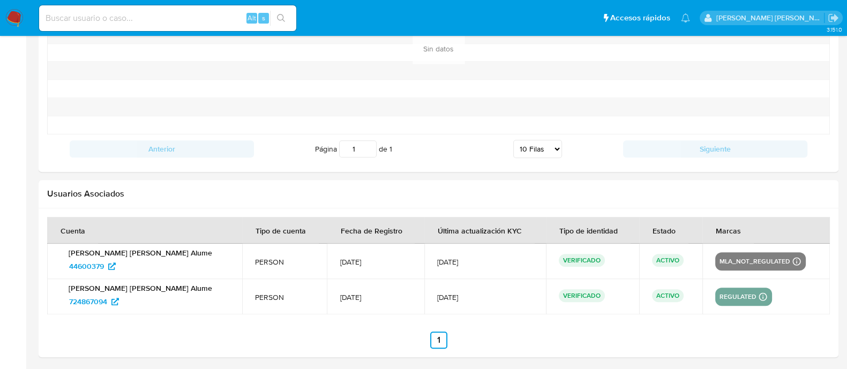
scroll to position [1201, 0]
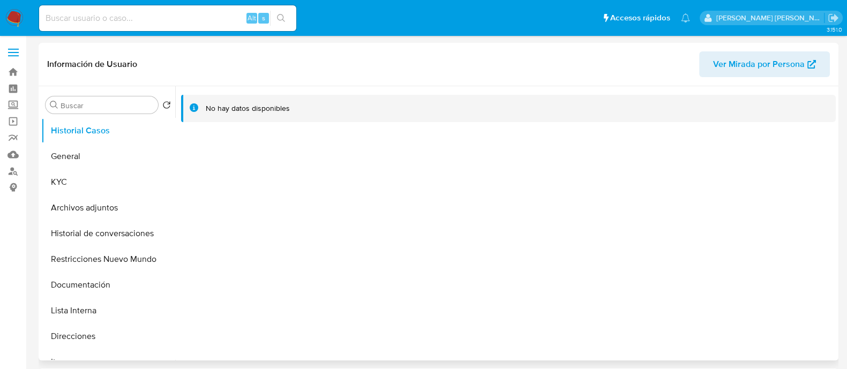
select select "10"
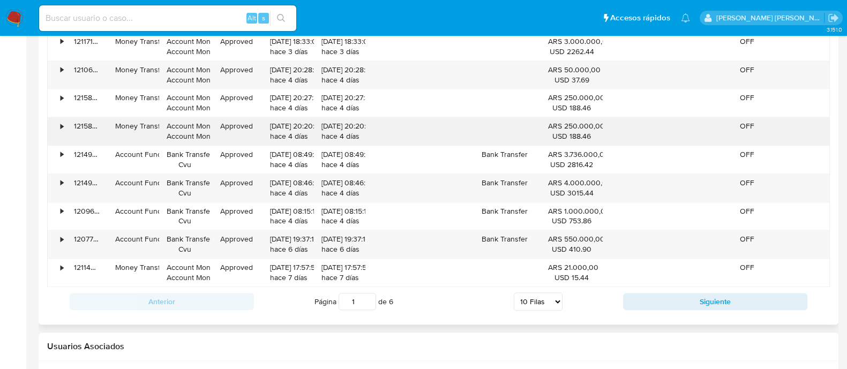
scroll to position [1133, 0]
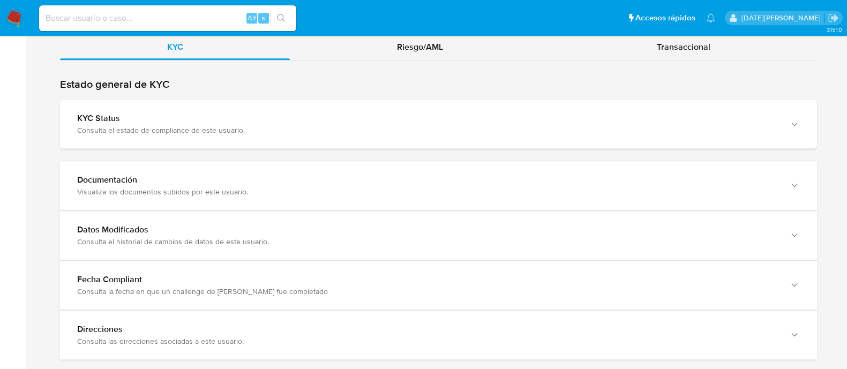
scroll to position [1021, 0]
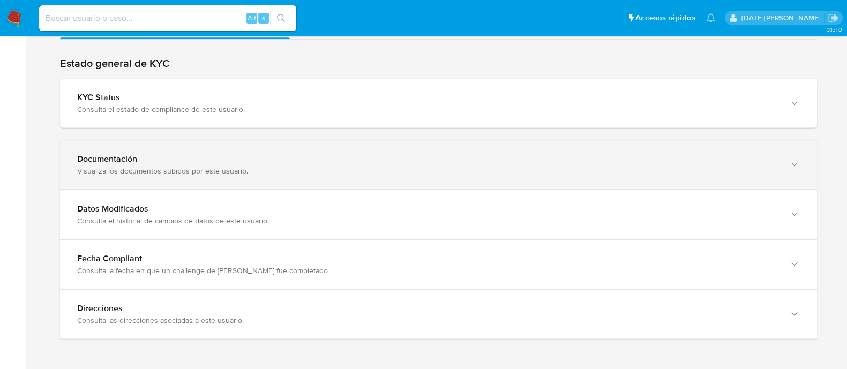
click at [793, 159] on icon "button" at bounding box center [794, 164] width 11 height 11
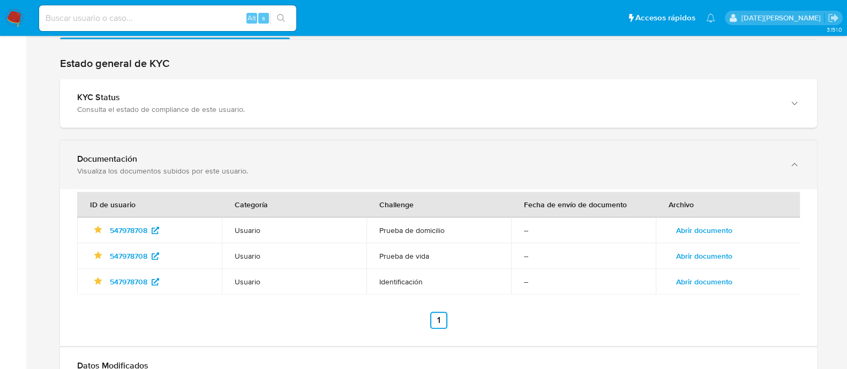
click at [793, 159] on icon "button" at bounding box center [794, 164] width 11 height 11
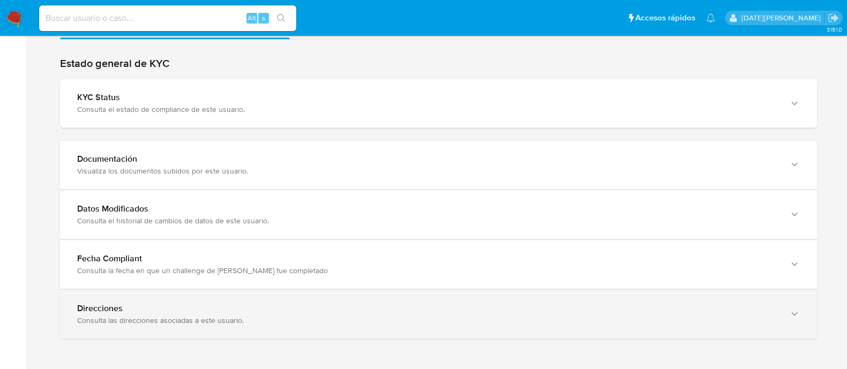
click at [787, 309] on div "button" at bounding box center [793, 314] width 13 height 22
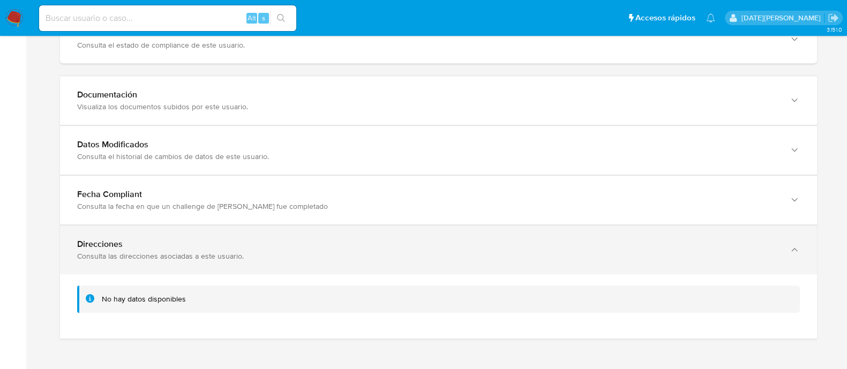
click at [800, 246] on div "Direcciones Consulta las direcciones asociadas a este usuario." at bounding box center [438, 249] width 757 height 49
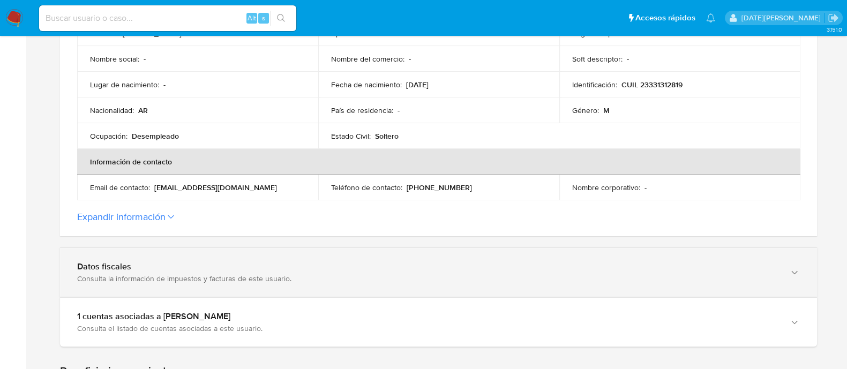
scroll to position [284, 0]
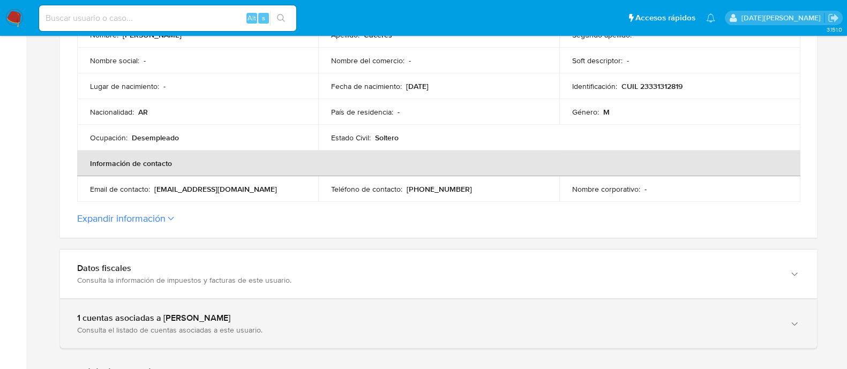
click at [731, 311] on div "1 cuentas asociadas a Gonzalo Martin Caceres Consulta el listado de cuentas aso…" at bounding box center [438, 323] width 757 height 49
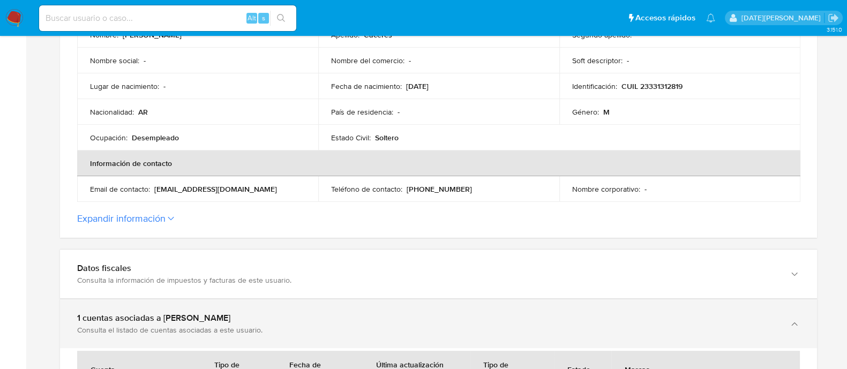
click at [789, 317] on div "button" at bounding box center [793, 324] width 13 height 22
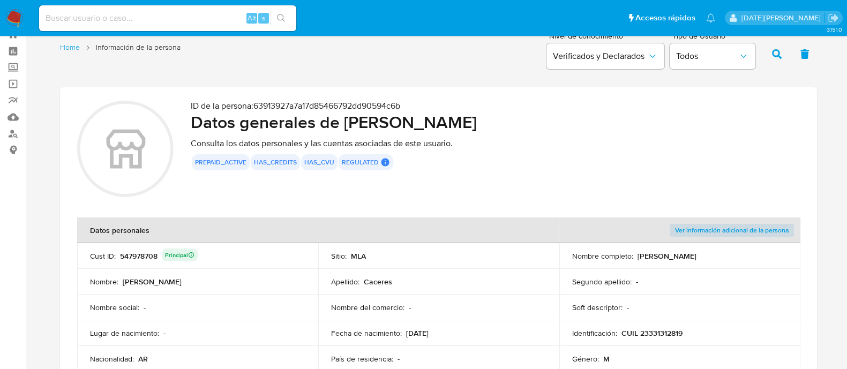
scroll to position [0, 0]
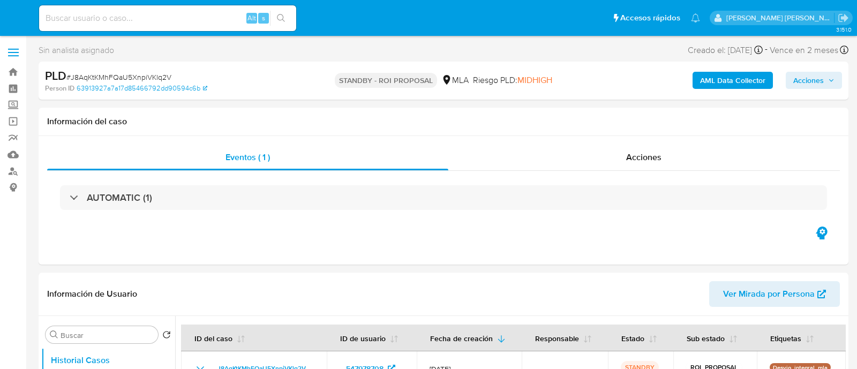
select select "10"
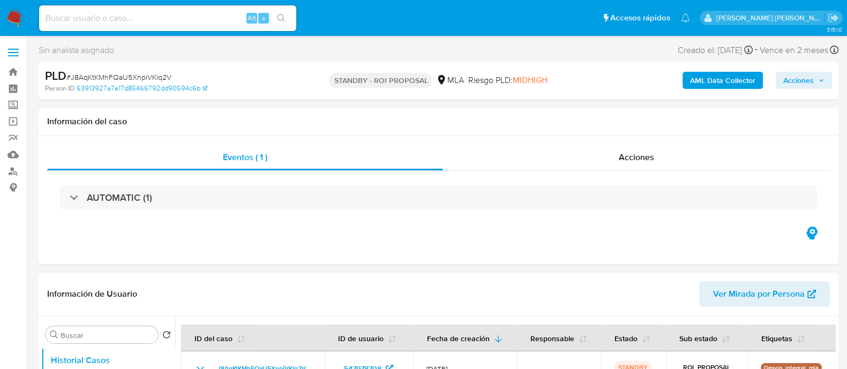
click at [111, 19] on input at bounding box center [167, 18] width 257 height 14
paste input "RWykSuRH7EEVlJp3jPim8SlZ"
type input "RWykSuRH7EEVlJp3jPim8SlZ"
click at [280, 21] on icon "search-icon" at bounding box center [281, 18] width 9 height 9
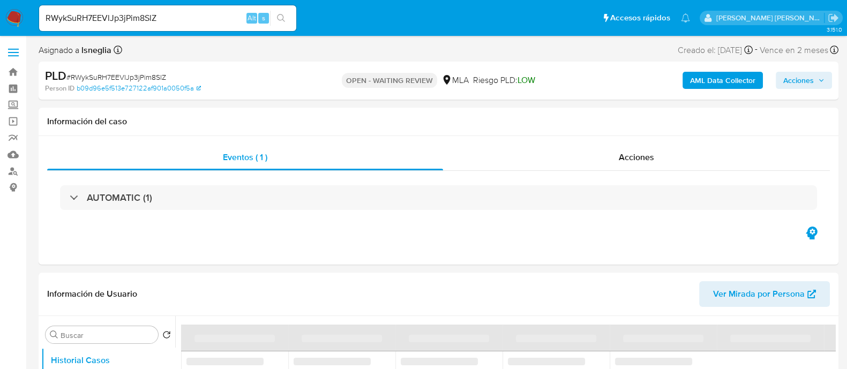
select select "10"
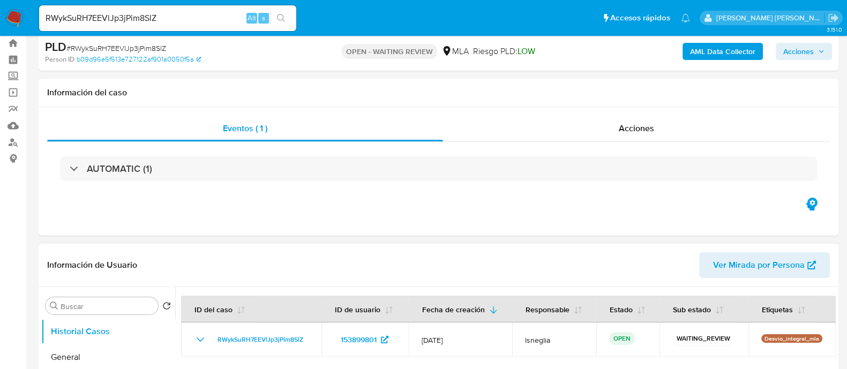
scroll to position [66, 0]
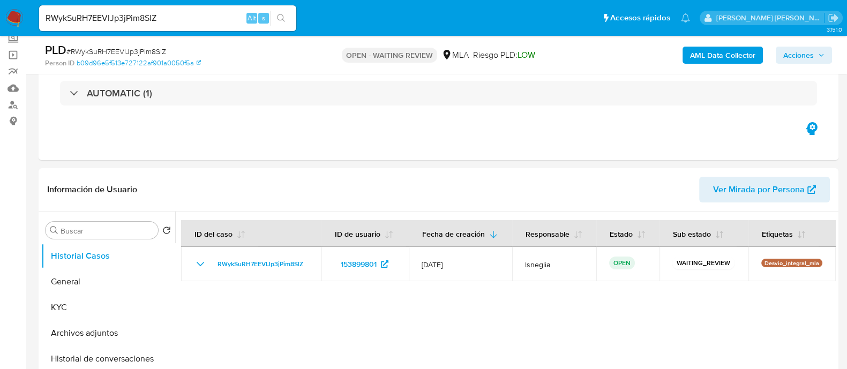
click at [153, 49] on span "# RWykSuRH7EEVlJp3jPim8SlZ" at bounding box center [116, 51] width 100 height 11
copy span "RWykSuRH7EEVlJp3jPim8SlZ"
click at [19, 19] on img at bounding box center [14, 18] width 18 height 18
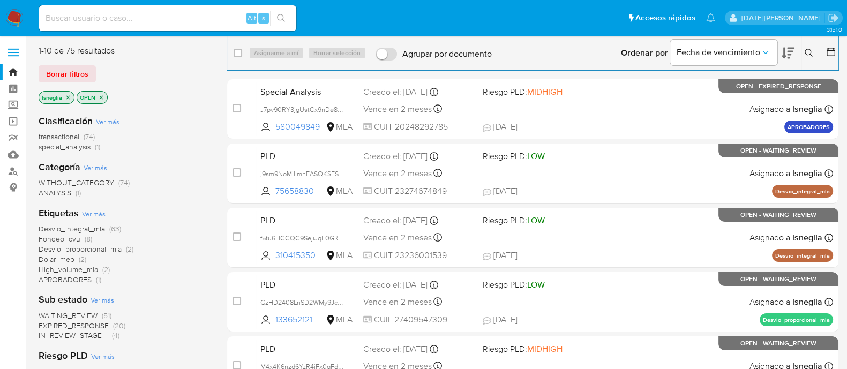
click at [811, 46] on div "Ingrese ID de usuario o caso Buscar Borrar filtros" at bounding box center [810, 52] width 18 height 33
click at [810, 54] on icon at bounding box center [808, 53] width 9 height 9
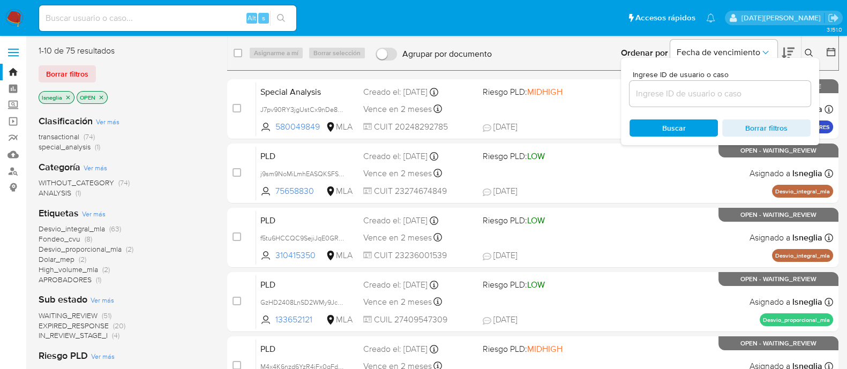
click at [653, 94] on input at bounding box center [719, 94] width 181 height 14
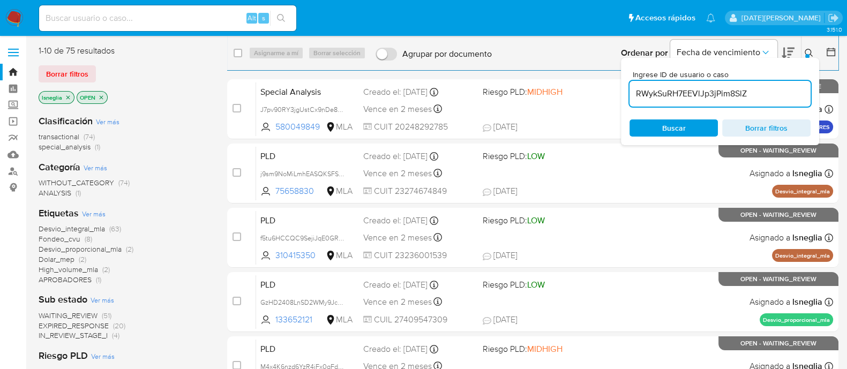
type input "RWykSuRH7EEVlJp3jPim8SlZ"
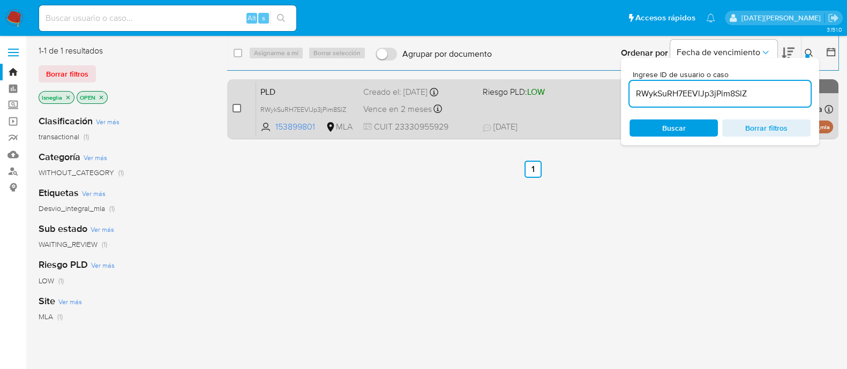
click at [239, 105] on input "checkbox" at bounding box center [236, 108] width 9 height 9
checkbox input "true"
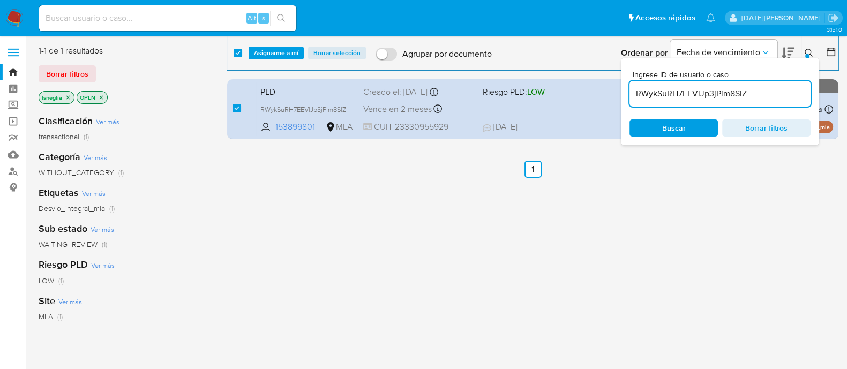
click at [270, 44] on div "select-all-cases-checkbox Asignarme a mí Borrar selección Agrupar por documento…" at bounding box center [532, 52] width 611 height 33
click at [273, 49] on span "Asignarme a mí" at bounding box center [276, 53] width 44 height 11
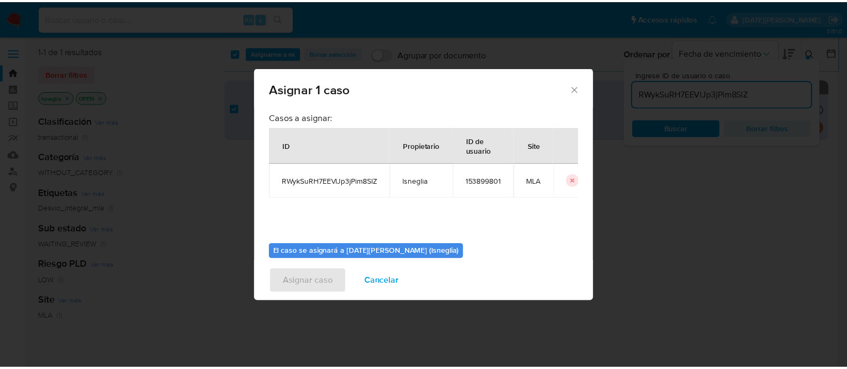
scroll to position [55, 0]
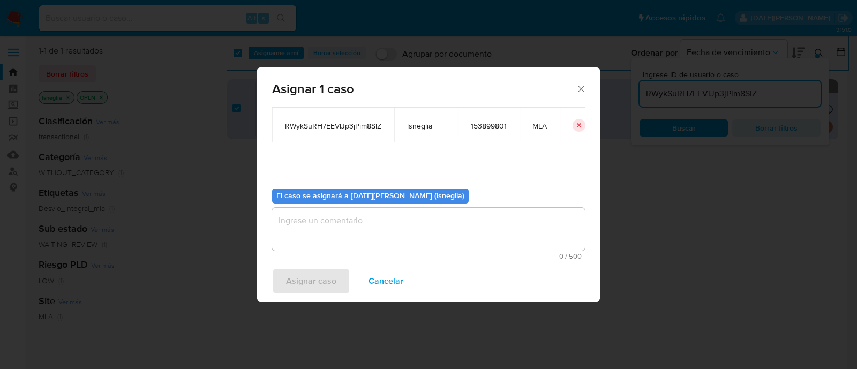
click at [327, 235] on textarea "assign-modal" at bounding box center [428, 229] width 313 height 43
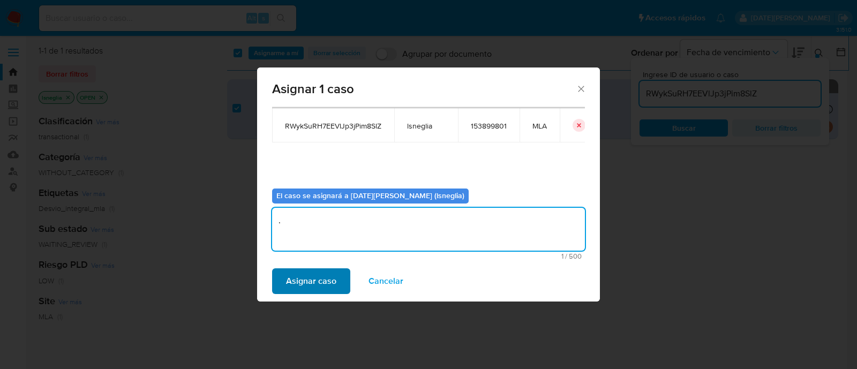
type textarea "."
click at [313, 282] on span "Asignar caso" at bounding box center [311, 281] width 50 height 24
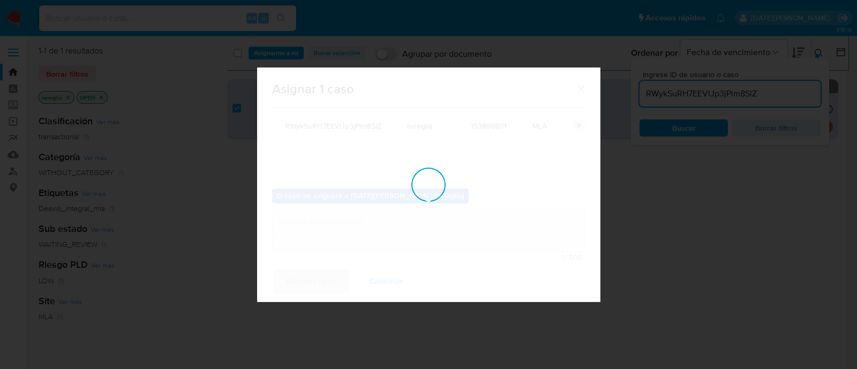
checkbox input "false"
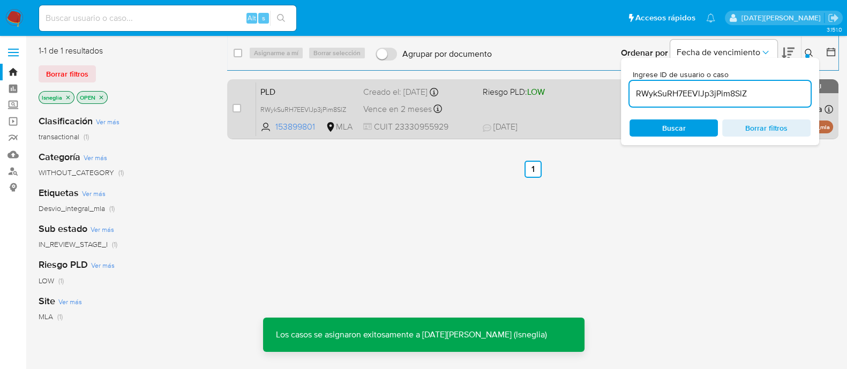
click at [296, 89] on span "PLD" at bounding box center [307, 91] width 94 height 14
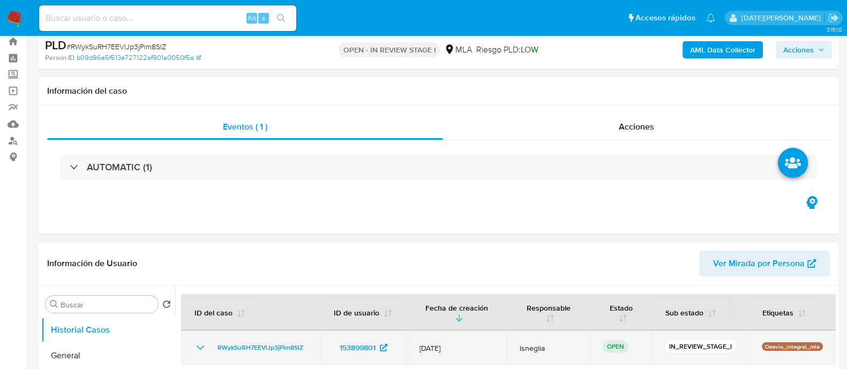
select select "10"
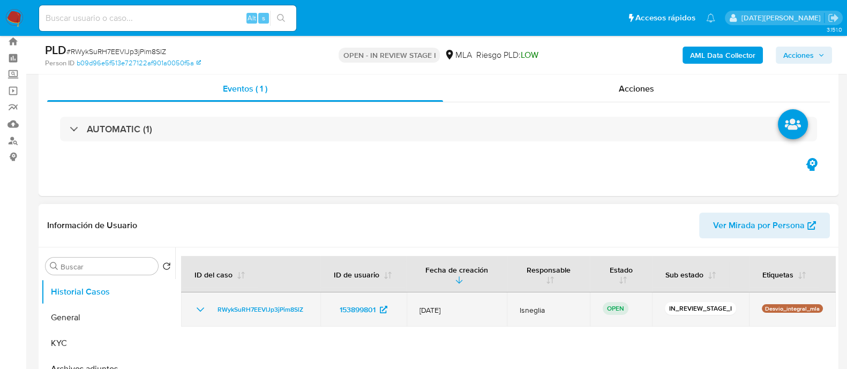
scroll to position [133, 0]
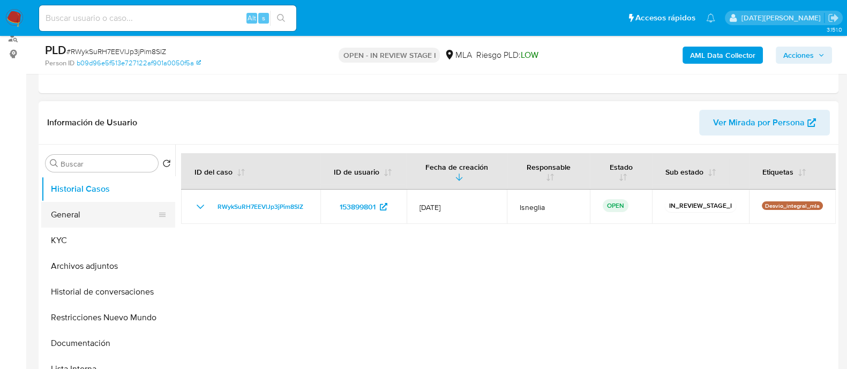
click at [79, 208] on button "General" at bounding box center [103, 215] width 125 height 26
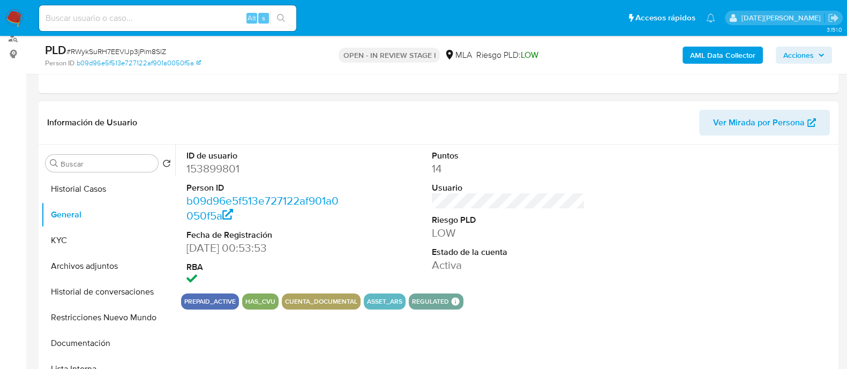
click at [214, 175] on dd "153899801" at bounding box center [262, 168] width 153 height 15
click at [217, 169] on dd "153899801" at bounding box center [262, 168] width 153 height 15
copy dd "153899801"
click at [208, 167] on dd "153899801" at bounding box center [262, 168] width 153 height 15
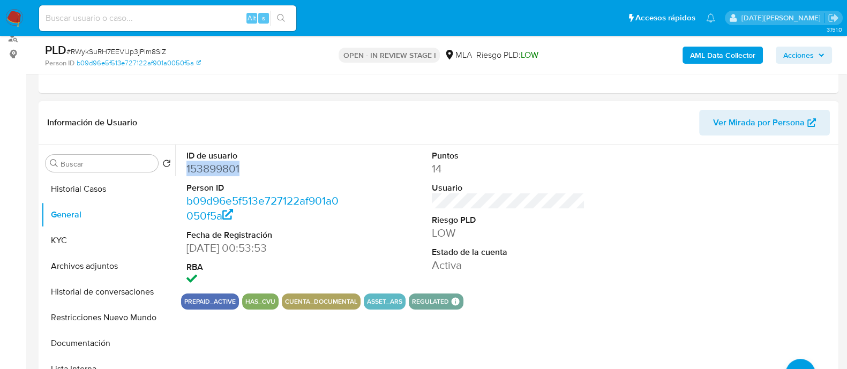
click at [208, 167] on dd "153899801" at bounding box center [262, 168] width 153 height 15
copy dd "153899801"
click at [88, 236] on button "KYC" at bounding box center [103, 241] width 125 height 26
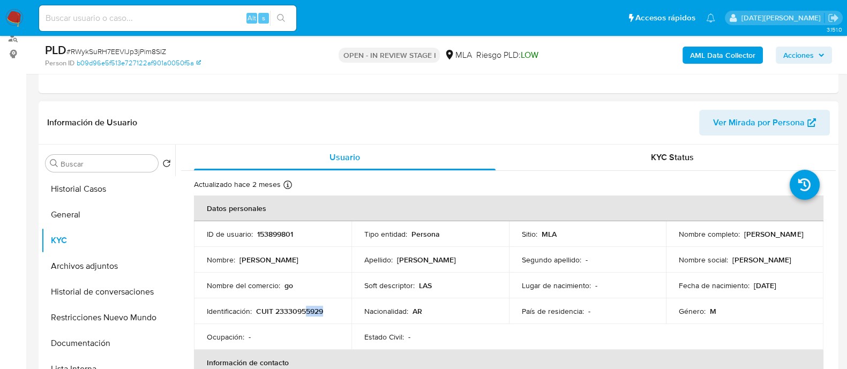
drag, startPoint x: 307, startPoint y: 312, endPoint x: 332, endPoint y: 312, distance: 24.1
click at [332, 312] on div "Identificación : CUIT 23330955929" at bounding box center [273, 311] width 132 height 10
click at [284, 310] on p "CUIT 23330955929" at bounding box center [289, 311] width 67 height 10
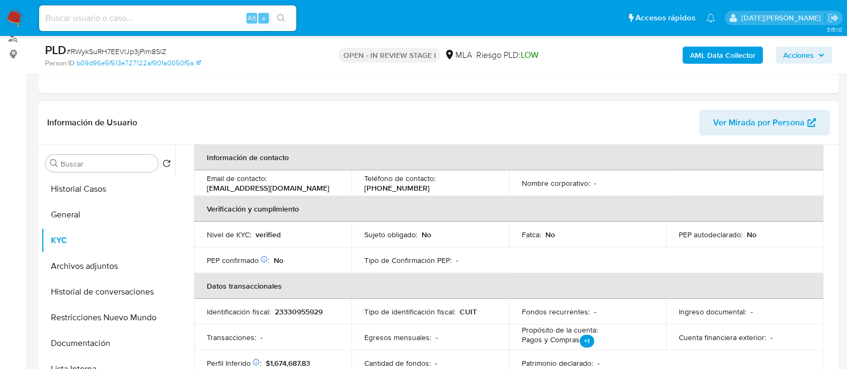
scroll to position [201, 0]
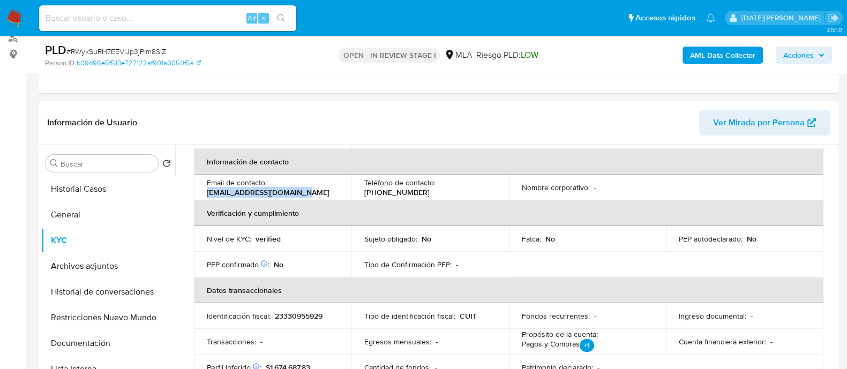
drag, startPoint x: 206, startPoint y: 193, endPoint x: 305, endPoint y: 185, distance: 99.4
click at [308, 189] on td "Email de contacto : [EMAIL_ADDRESS][DOMAIN_NAME]" at bounding box center [272, 188] width 157 height 26
copy p "[EMAIL_ADDRESS][DOMAIN_NAME]"
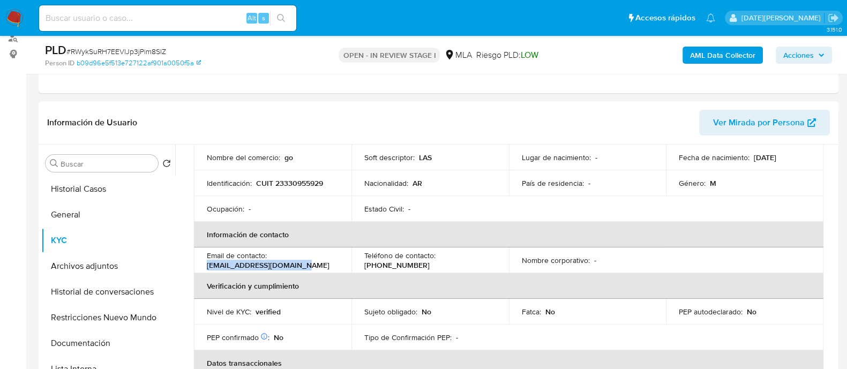
scroll to position [110, 0]
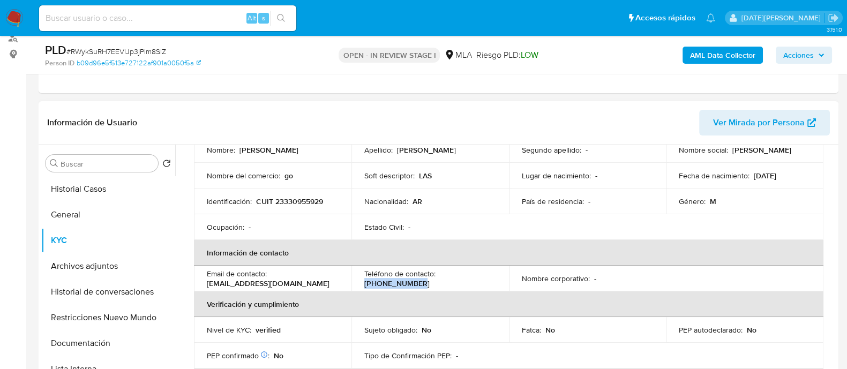
drag, startPoint x: 439, startPoint y: 278, endPoint x: 490, endPoint y: 277, distance: 51.4
click at [490, 277] on div "Teléfono de contacto : [PHONE_NUMBER]" at bounding box center [430, 278] width 132 height 19
copy p "[PHONE_NUMBER]"
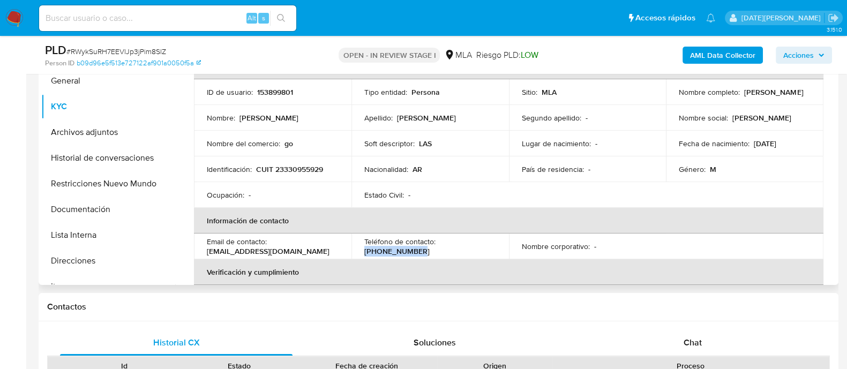
scroll to position [0, 0]
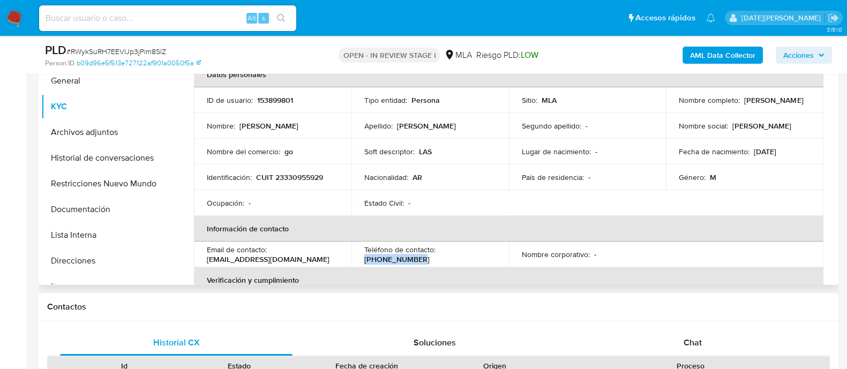
drag, startPoint x: 675, startPoint y: 103, endPoint x: 765, endPoint y: 101, distance: 89.5
click at [765, 101] on div "Nombre completo : [PERSON_NAME]" at bounding box center [745, 100] width 132 height 10
copy p "[PERSON_NAME]"
click at [269, 182] on td "Identificación : CUIT 23330955929" at bounding box center [272, 177] width 157 height 26
drag, startPoint x: 257, startPoint y: 179, endPoint x: 345, endPoint y: 172, distance: 88.6
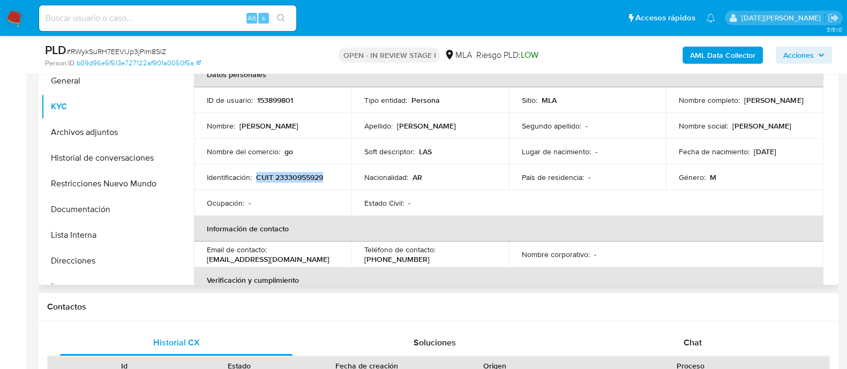
click at [345, 172] on td "Identificación : CUIT 23330955929" at bounding box center [272, 177] width 157 height 26
copy p "CUIT 23330955929"
click at [305, 174] on p "CUIT 23330955929" at bounding box center [289, 177] width 67 height 10
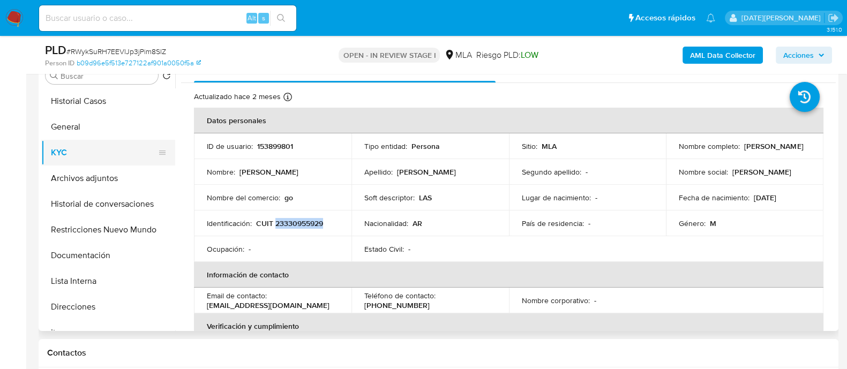
scroll to position [201, 0]
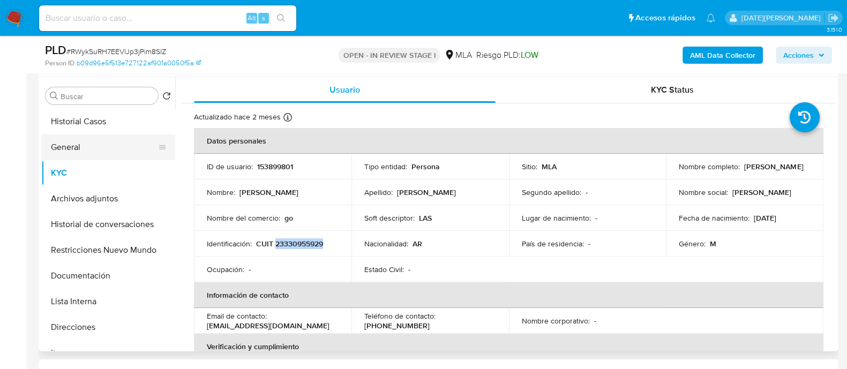
click at [83, 149] on button "General" at bounding box center [103, 147] width 125 height 26
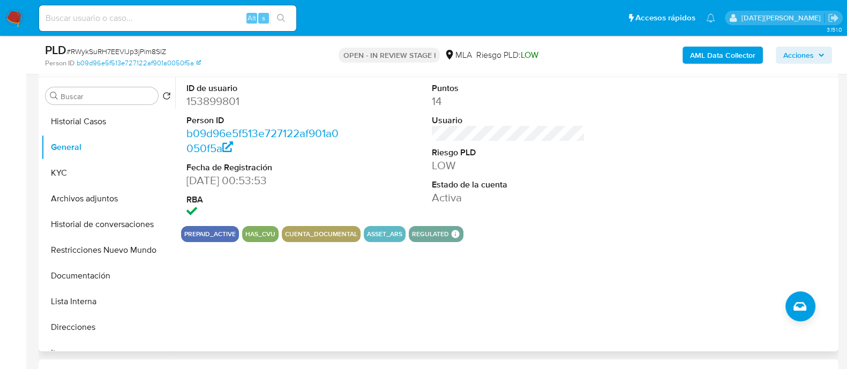
click at [230, 105] on dd "153899801" at bounding box center [262, 101] width 153 height 15
copy dd "153899801"
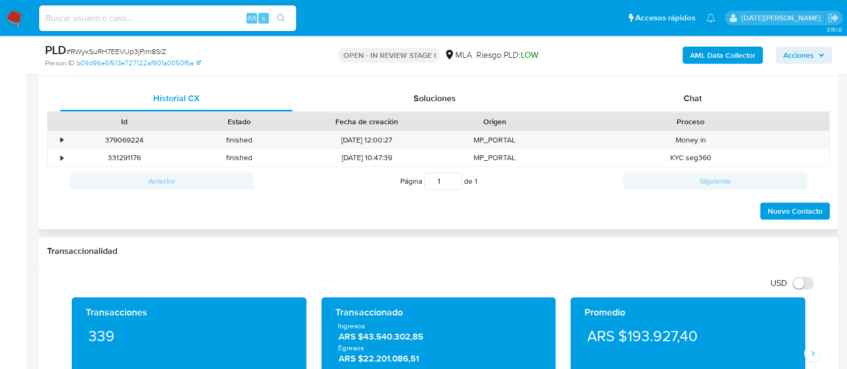
scroll to position [402, 0]
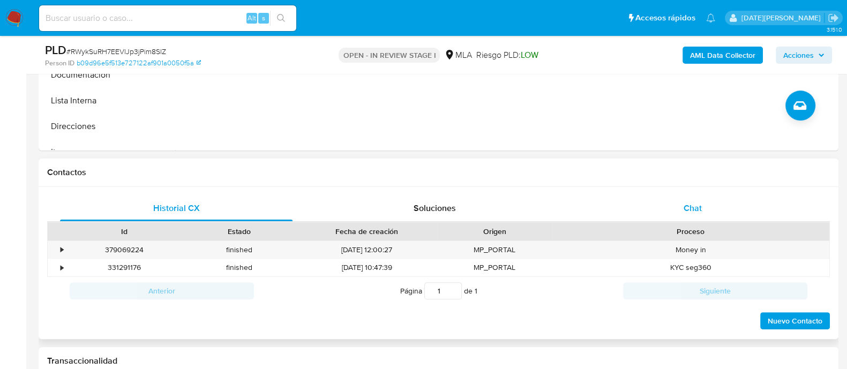
click at [688, 207] on span "Chat" at bounding box center [692, 208] width 18 height 12
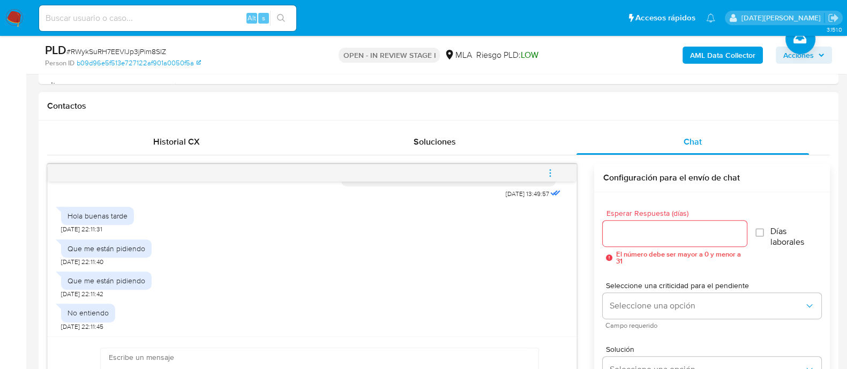
scroll to position [535, 0]
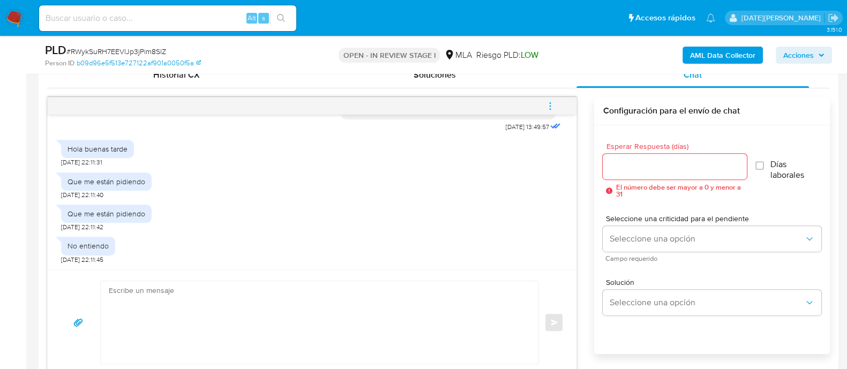
click at [315, 309] on textarea at bounding box center [317, 322] width 416 height 82
click at [216, 302] on textarea at bounding box center [317, 322] width 416 height 82
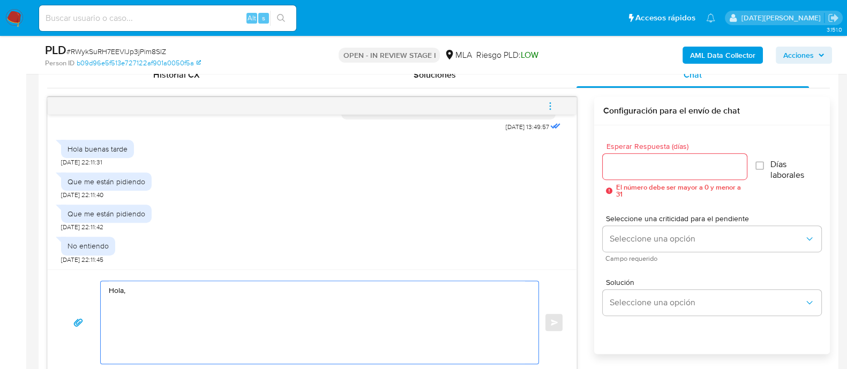
paste textarea "Queremos asegurarte que la información y documentación que nos proporciones no …"
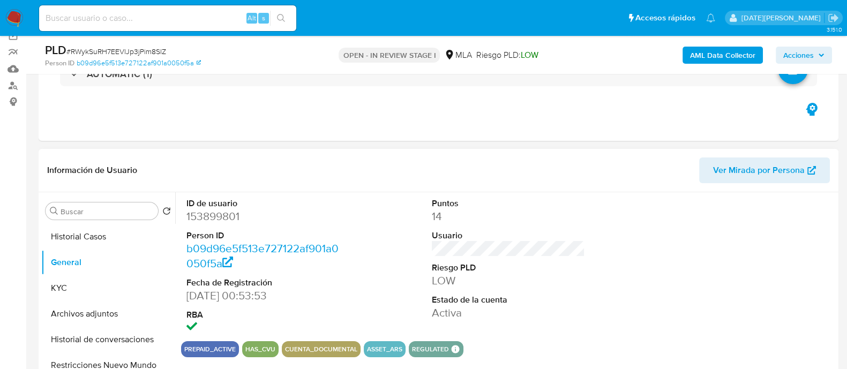
scroll to position [133, 0]
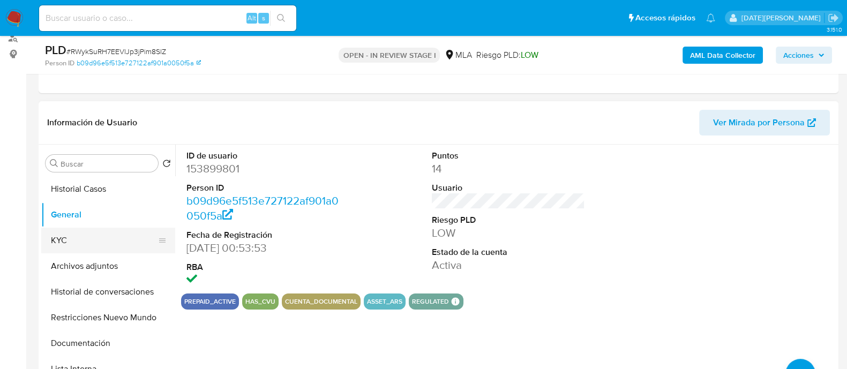
click at [73, 232] on button "KYC" at bounding box center [103, 241] width 125 height 26
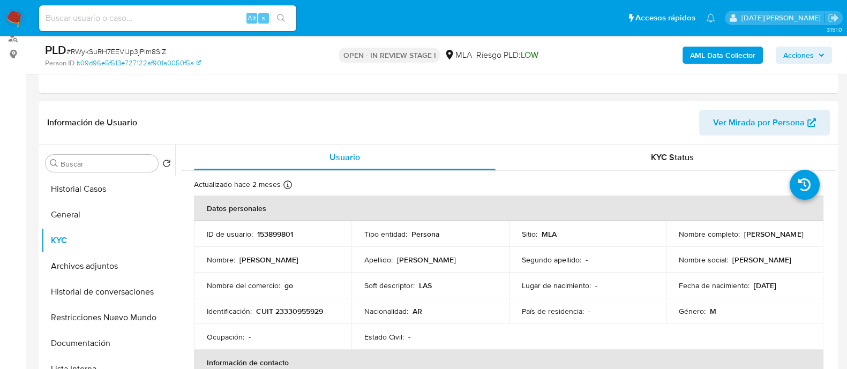
drag, startPoint x: 675, startPoint y: 240, endPoint x: 750, endPoint y: 243, distance: 75.0
click at [750, 243] on td "Nombre completo : [PERSON_NAME]" at bounding box center [744, 234] width 157 height 26
copy p "[PERSON_NAME]"
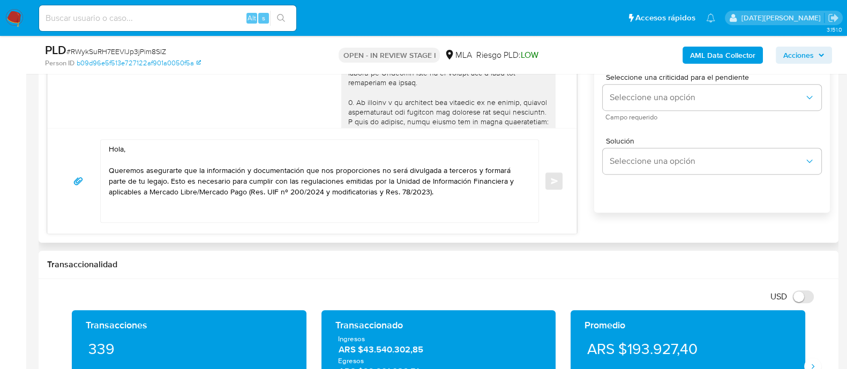
scroll to position [603, 0]
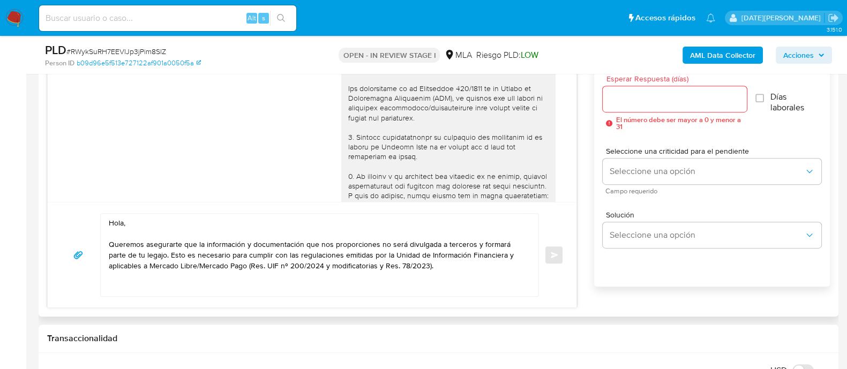
drag, startPoint x: 149, startPoint y: 221, endPoint x: 159, endPoint y: 218, distance: 9.5
click at [150, 221] on textarea "Hola, Queremos asegurarte que la información y documentación que nos proporcion…" at bounding box center [317, 255] width 416 height 82
paste textarea "[PERSON_NAME]"
type textarea "Hola, [PERSON_NAME]. Queremos asegurarte que la información y documentación que…"
click at [629, 101] on input "Esperar Respuesta (días)" at bounding box center [675, 99] width 144 height 14
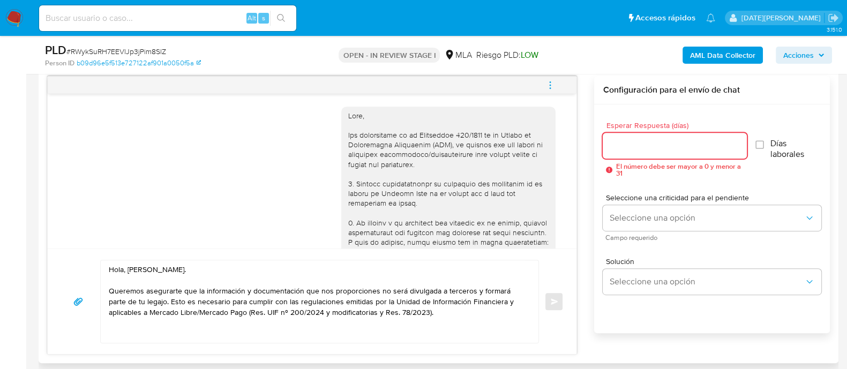
scroll to position [535, 0]
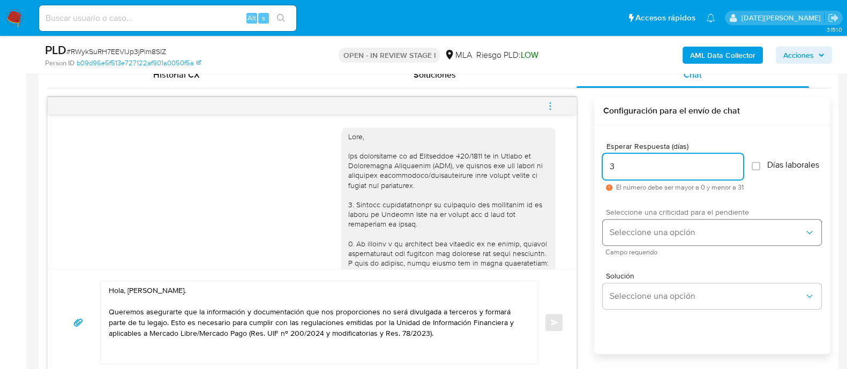
type input "3"
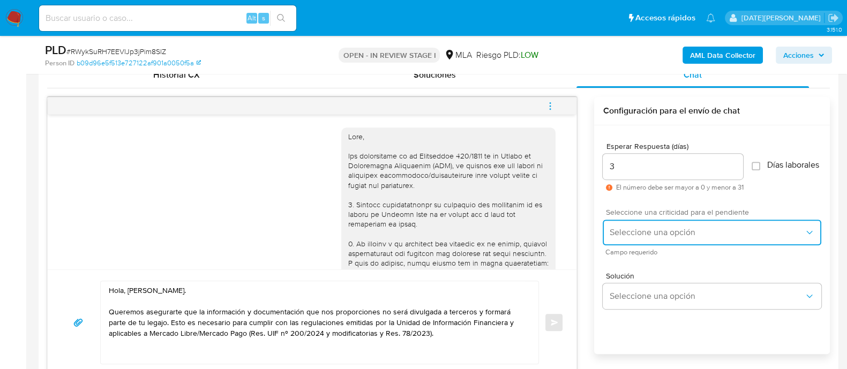
click at [638, 237] on span "Seleccione una opción" at bounding box center [706, 232] width 195 height 11
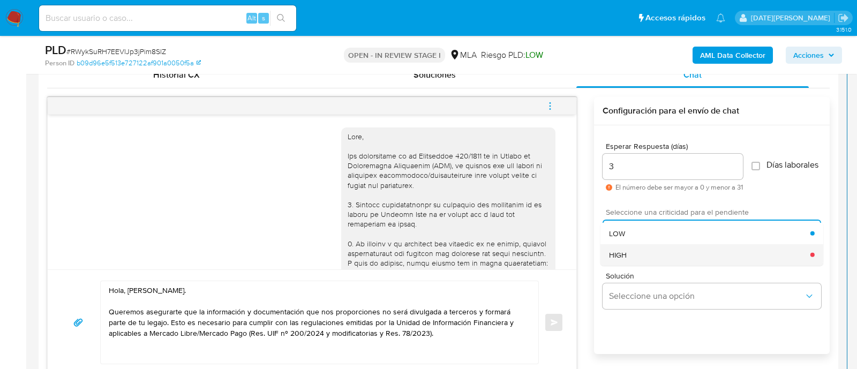
click at [625, 259] on span "HIGH" at bounding box center [618, 255] width 18 height 10
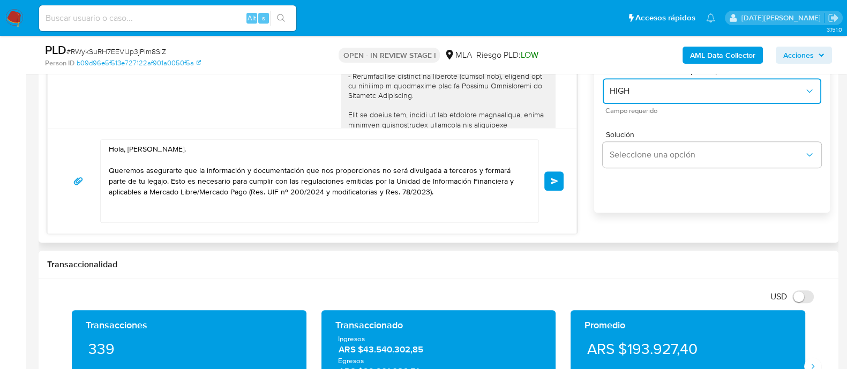
scroll to position [670, 0]
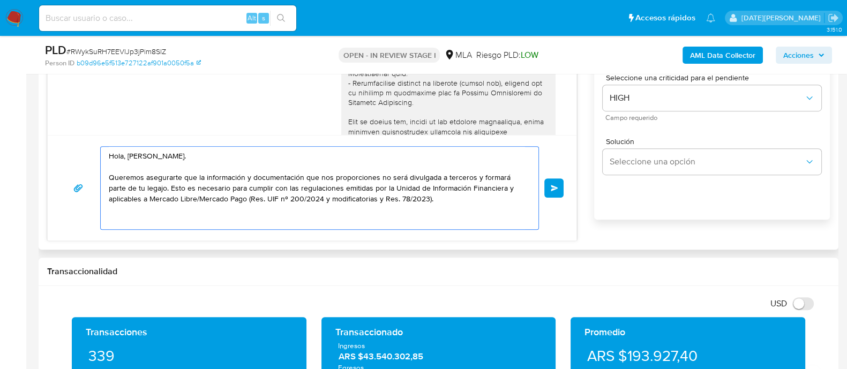
click at [434, 202] on textarea "Hola, Jose Facundo Lopez. Queremos asegurarte que la información y documentació…" at bounding box center [317, 188] width 416 height 82
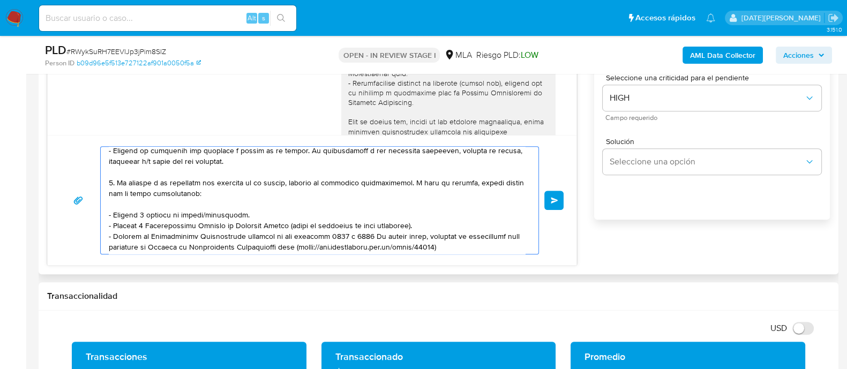
scroll to position [133, 0]
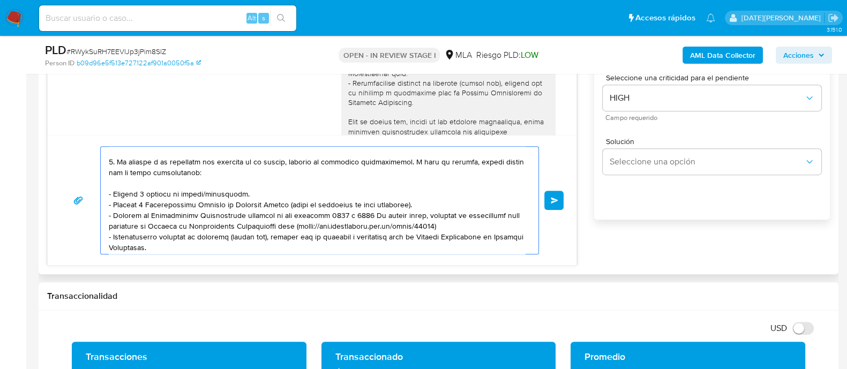
click at [118, 189] on textarea at bounding box center [317, 200] width 416 height 107
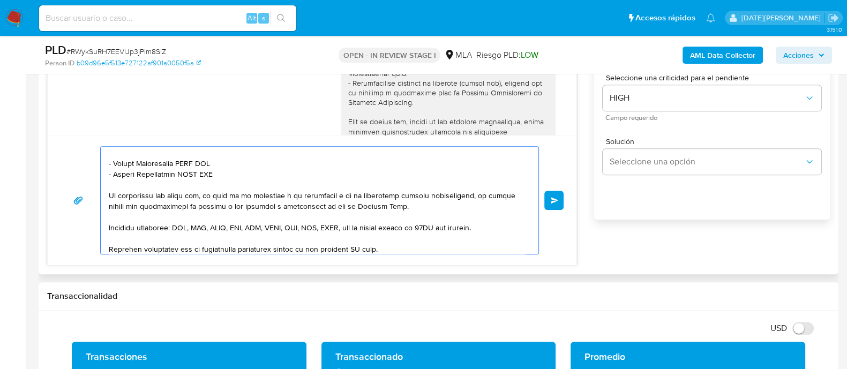
scroll to position [267, 0]
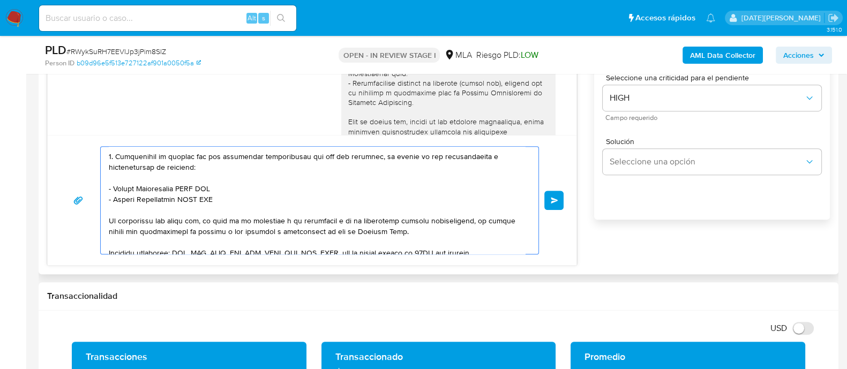
drag, startPoint x: 115, startPoint y: 187, endPoint x: 217, endPoint y: 186, distance: 102.8
click at [217, 186] on textarea at bounding box center [317, 200] width 416 height 107
paste textarea "FIMED SRL"
drag, startPoint x: 113, startPoint y: 198, endPoint x: 214, endPoint y: 198, distance: 101.2
click at [214, 198] on textarea at bounding box center [317, 200] width 416 height 107
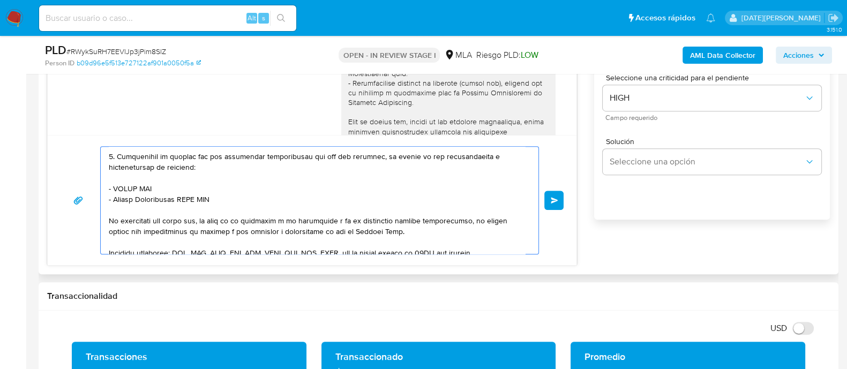
paste textarea "Andrea Emilse Tejada Fernandez"
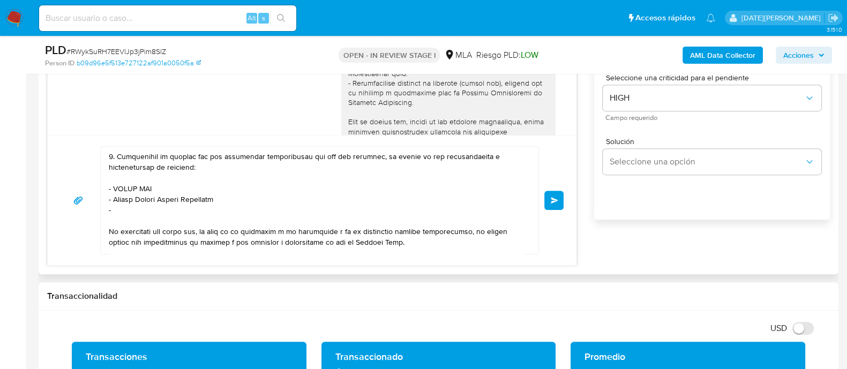
click at [146, 212] on textarea at bounding box center [317, 200] width 416 height 107
paste textarea "Lucas Carrasco"
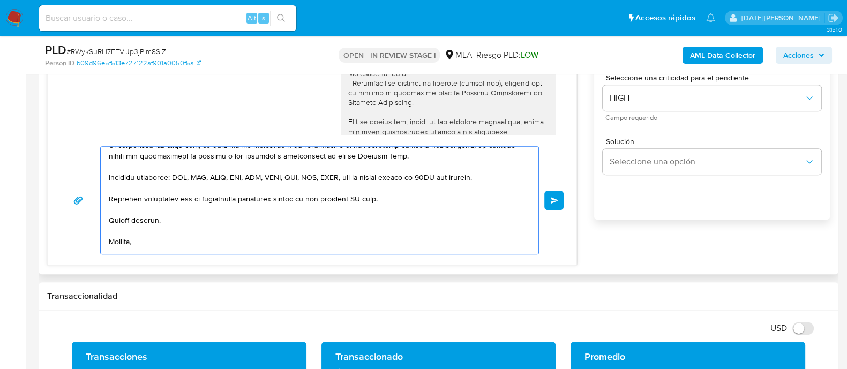
scroll to position [362, 0]
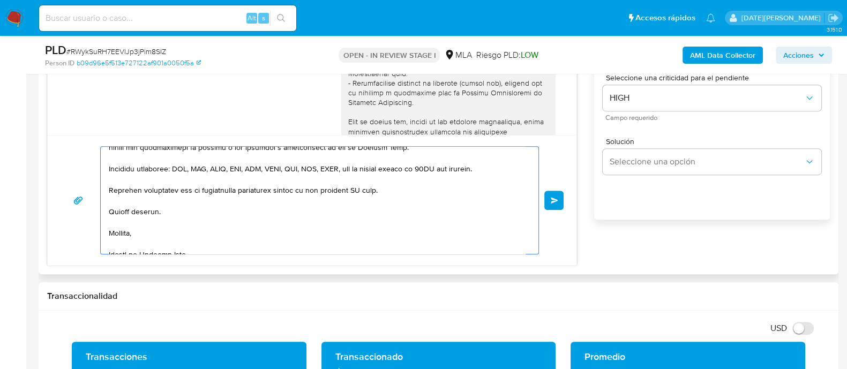
click at [365, 191] on textarea at bounding box center [317, 200] width 416 height 107
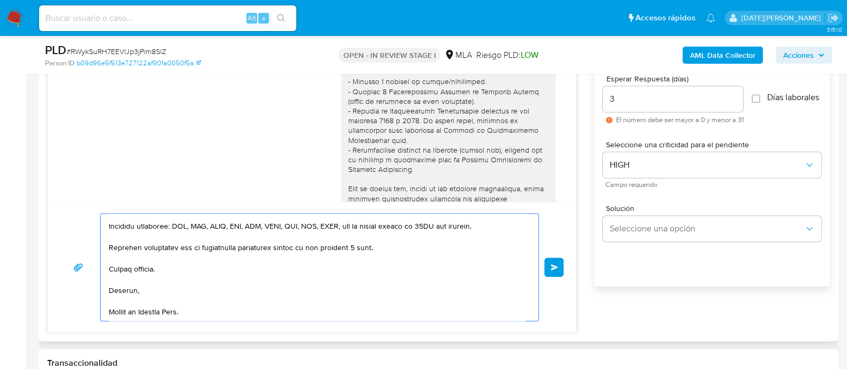
scroll to position [425, 0]
type textarea "Hola, Jose Facundo Lopez. Queremos asegurarte que la información y documentació…"
click at [554, 264] on span "Enviar" at bounding box center [554, 267] width 7 height 6
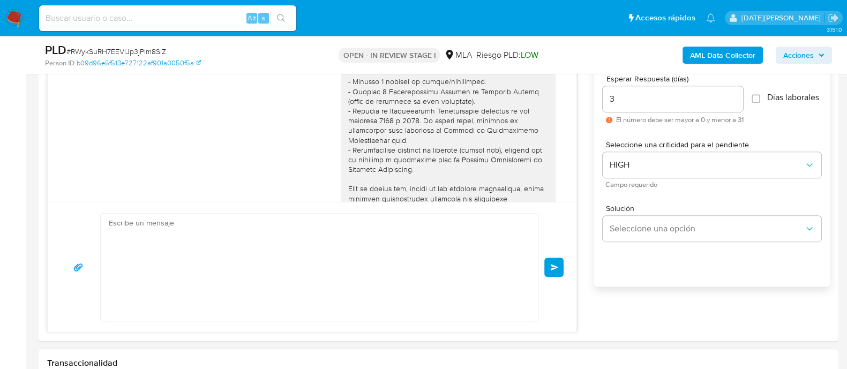
scroll to position [1481, 0]
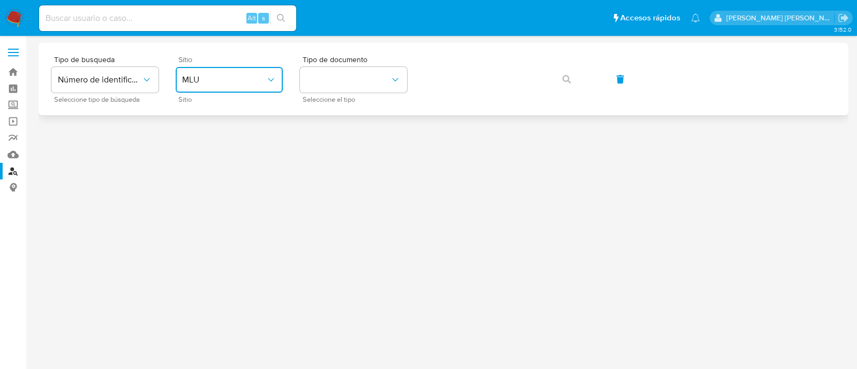
click at [244, 82] on span "MLU" at bounding box center [224, 79] width 84 height 11
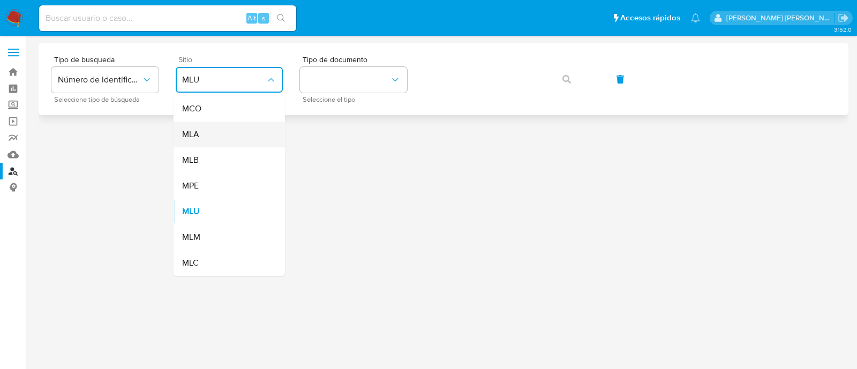
click at [240, 136] on div "MLA" at bounding box center [226, 135] width 88 height 26
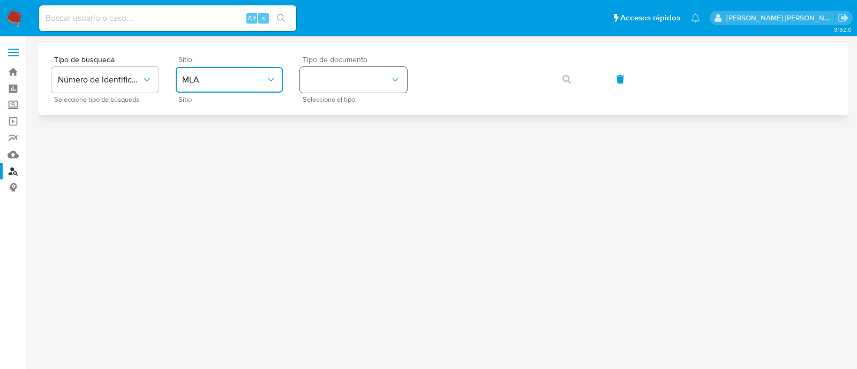
click at [327, 77] on button "identificationType" at bounding box center [353, 80] width 107 height 26
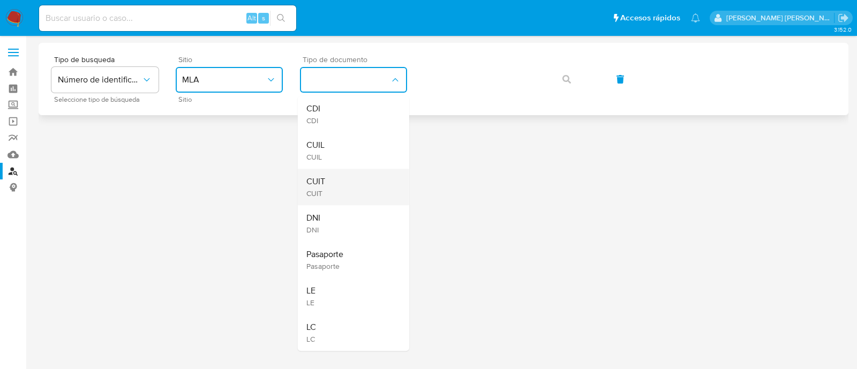
click at [347, 176] on div "CUIT CUIT" at bounding box center [350, 187] width 88 height 36
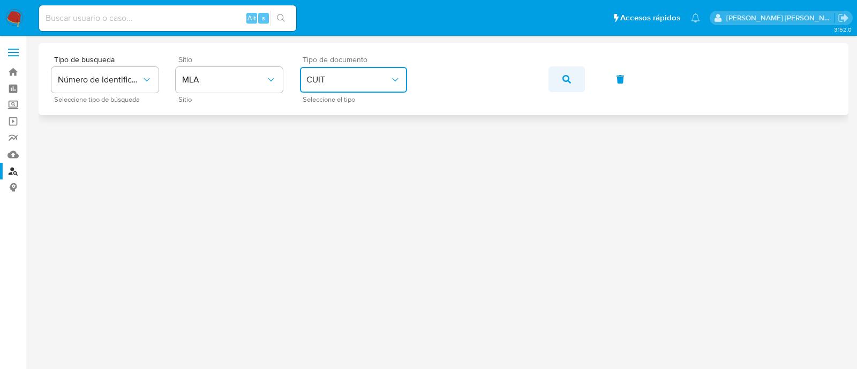
click at [573, 74] on button "button" at bounding box center [566, 79] width 36 height 26
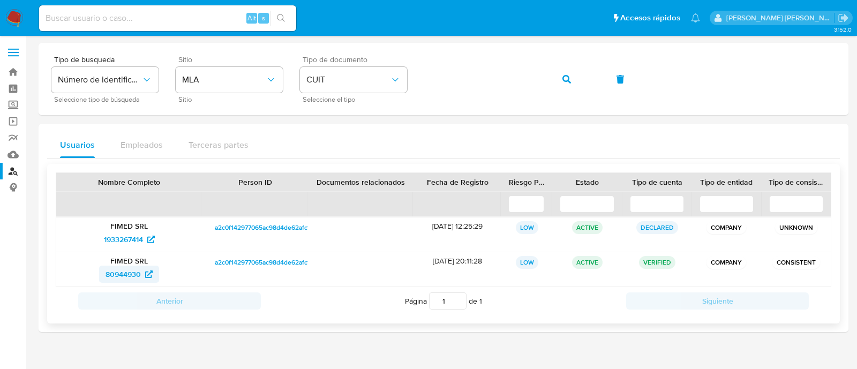
click at [119, 271] on span "80944930" at bounding box center [123, 274] width 35 height 17
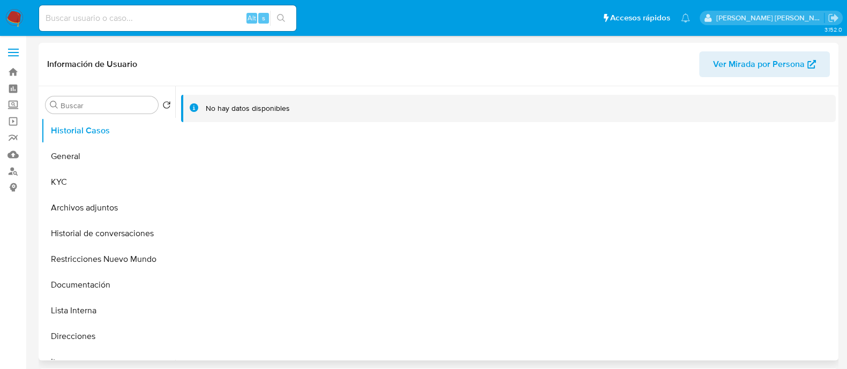
select select "10"
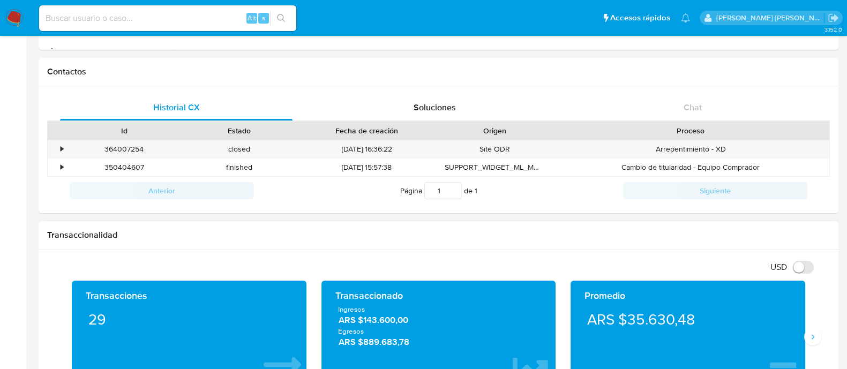
scroll to position [43, 0]
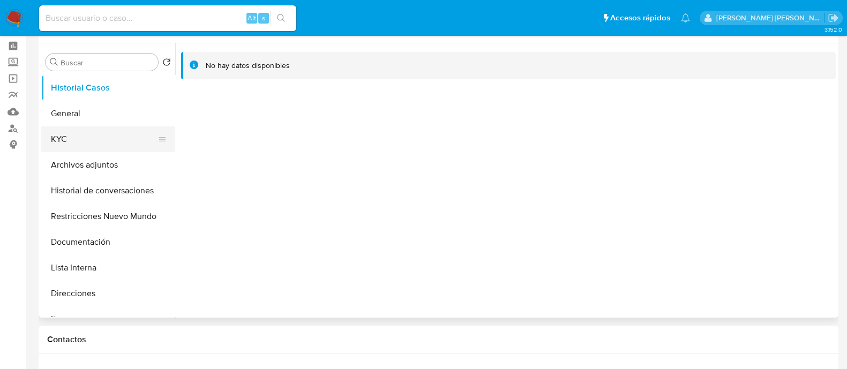
click at [51, 141] on button "KYC" at bounding box center [103, 139] width 125 height 26
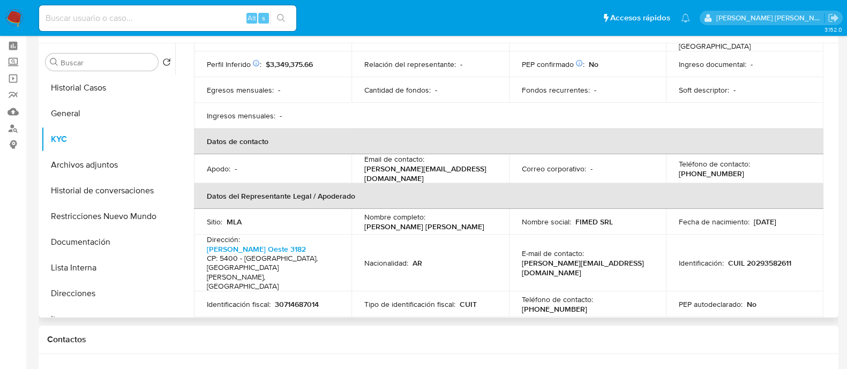
scroll to position [267, 0]
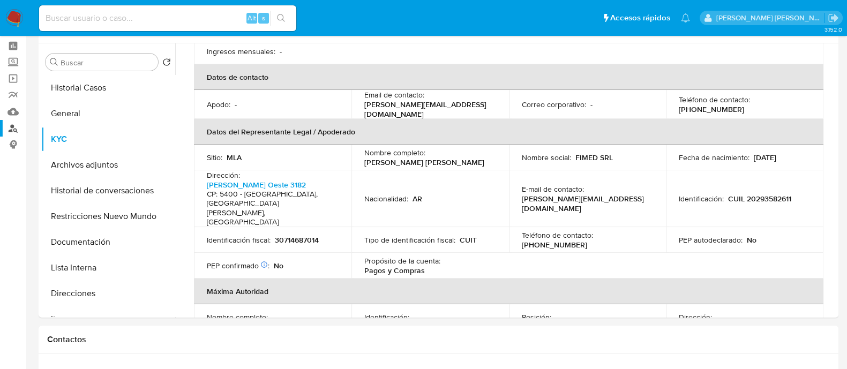
click at [15, 130] on link "Buscador de personas" at bounding box center [63, 128] width 127 height 17
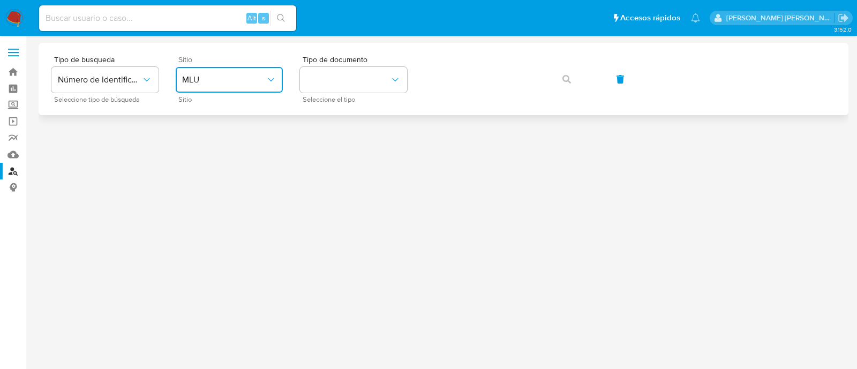
click at [249, 78] on span "MLU" at bounding box center [224, 79] width 84 height 11
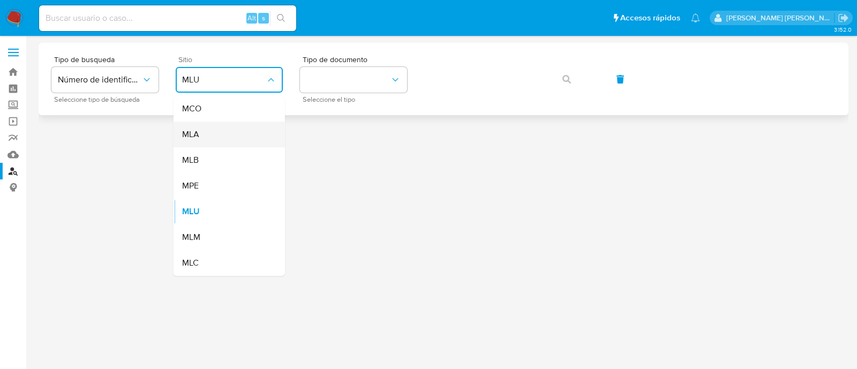
click at [250, 132] on div "MLA" at bounding box center [226, 135] width 88 height 26
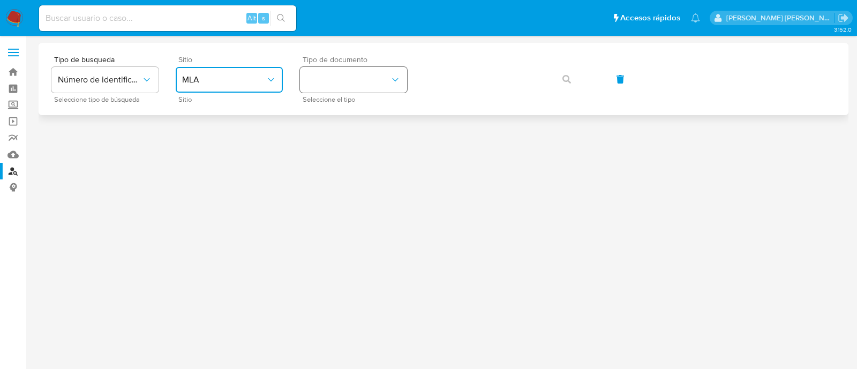
click at [352, 84] on button "identificationType" at bounding box center [353, 80] width 107 height 26
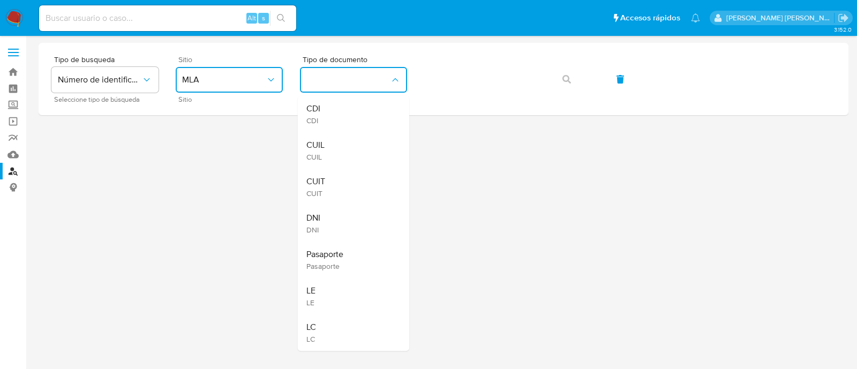
click at [340, 187] on div "CUIT CUIT" at bounding box center [350, 187] width 88 height 36
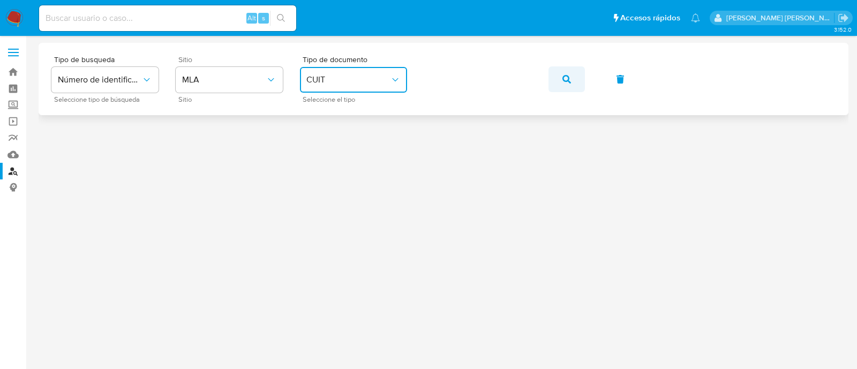
click at [563, 78] on icon "button" at bounding box center [566, 79] width 9 height 9
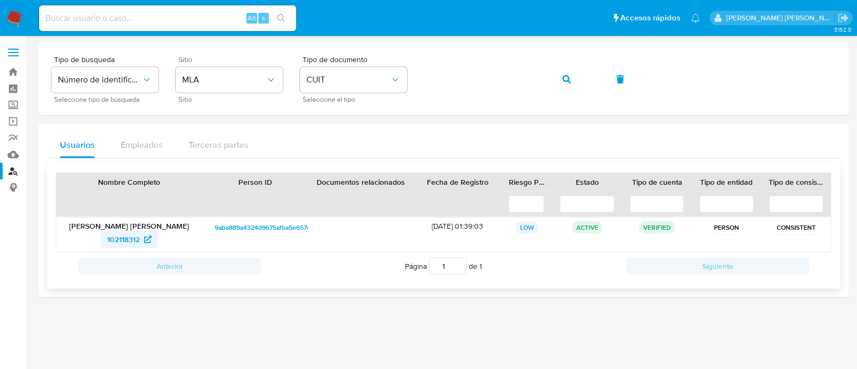
click at [115, 232] on span "102118312" at bounding box center [123, 239] width 33 height 17
click at [574, 78] on button "button" at bounding box center [566, 79] width 36 height 26
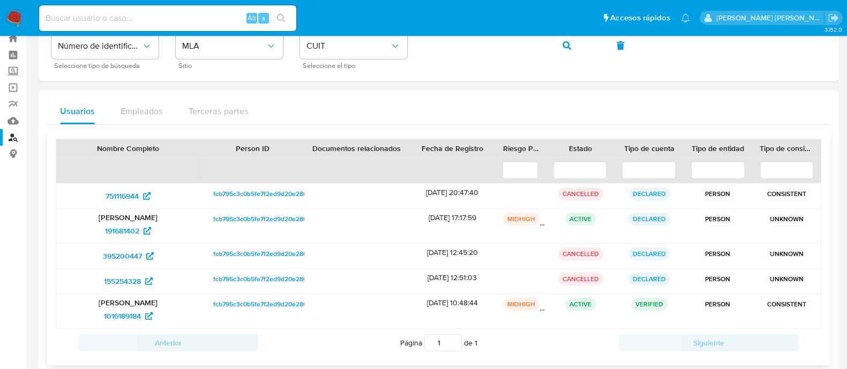
scroll to position [52, 0]
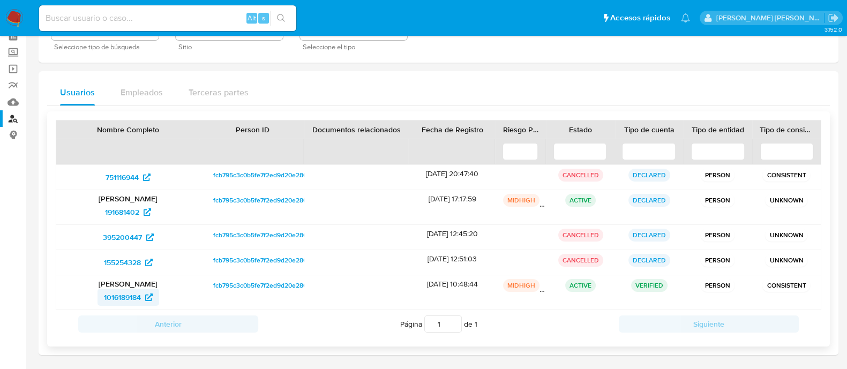
click at [127, 291] on span "1016189184" at bounding box center [122, 297] width 37 height 17
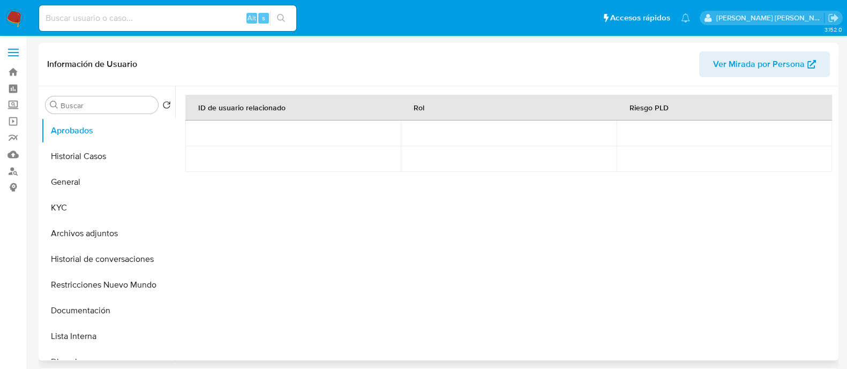
select select "10"
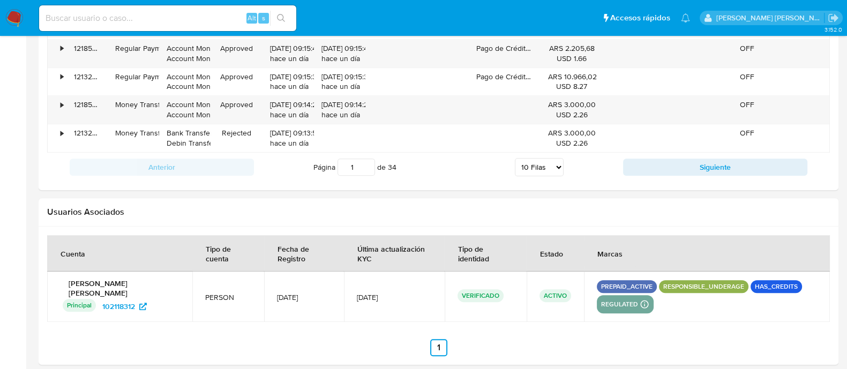
scroll to position [1291, 0]
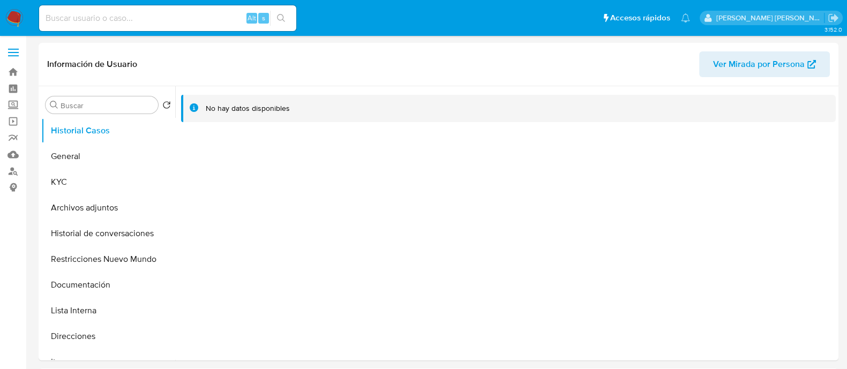
select select "10"
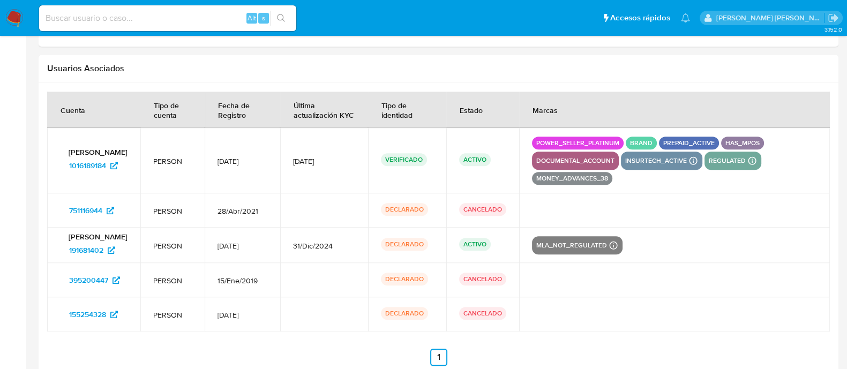
scroll to position [1455, 0]
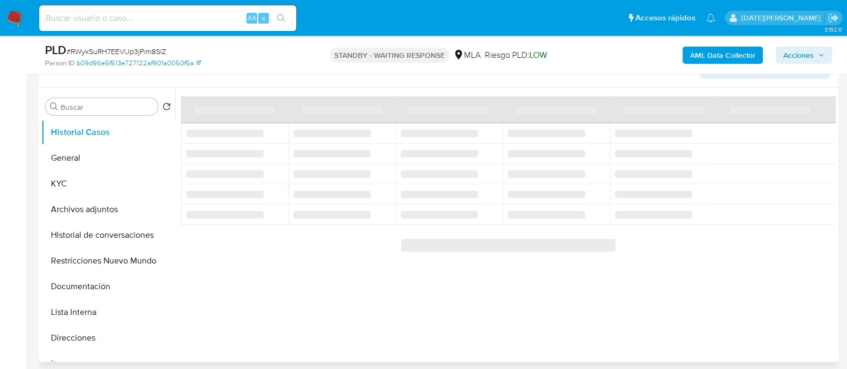
scroll to position [201, 0]
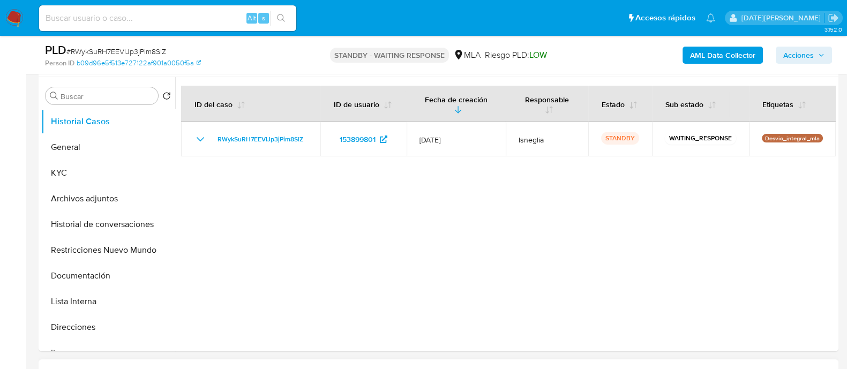
select select "10"
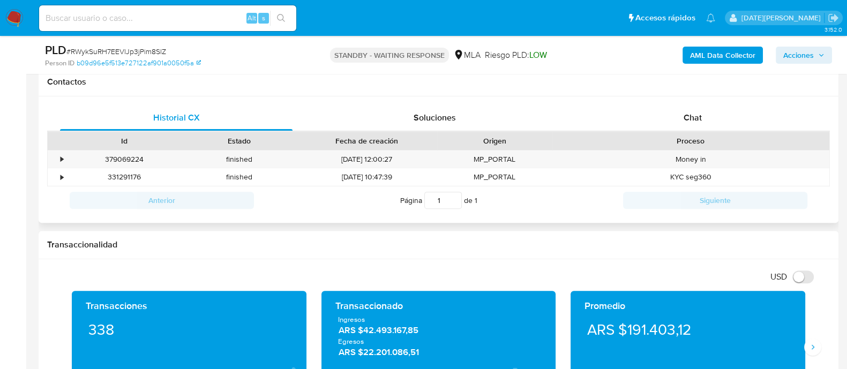
scroll to position [335, 0]
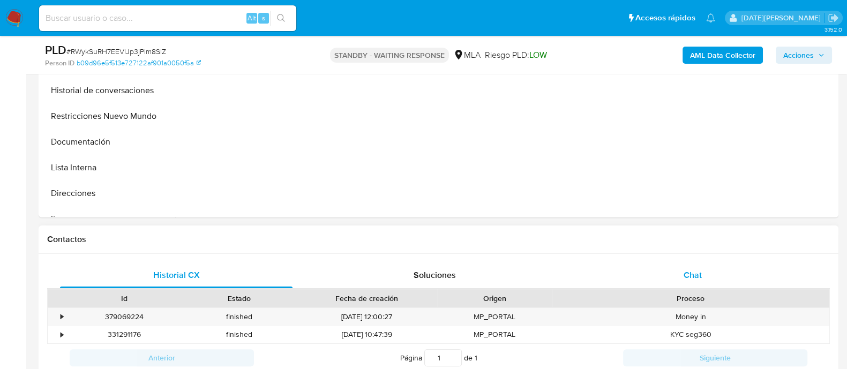
click at [698, 275] on span "Chat" at bounding box center [692, 275] width 18 height 12
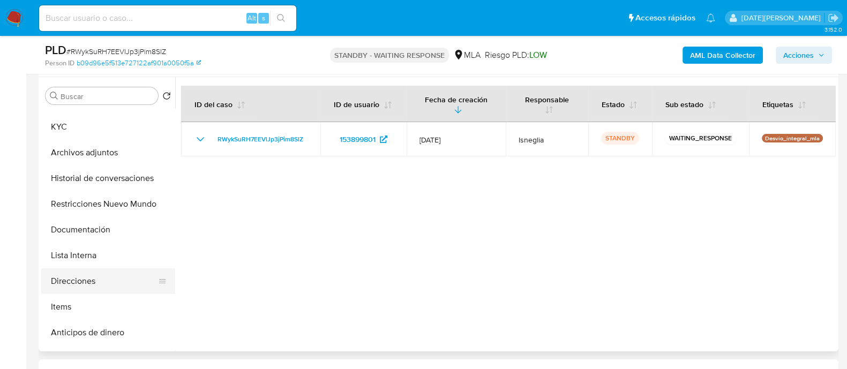
scroll to position [66, 0]
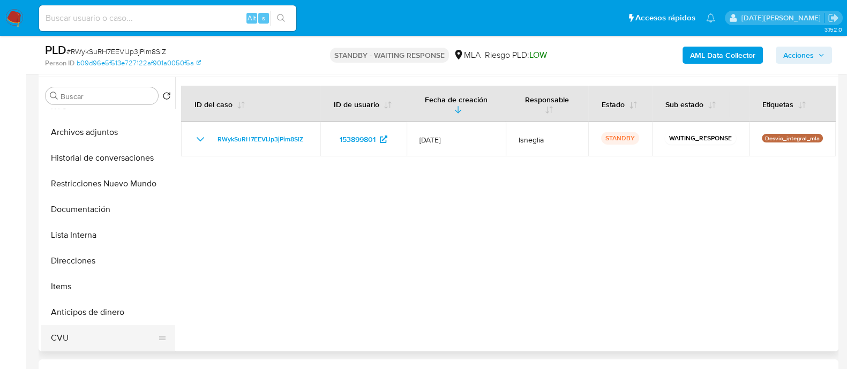
click at [78, 333] on button "CVU" at bounding box center [103, 338] width 125 height 26
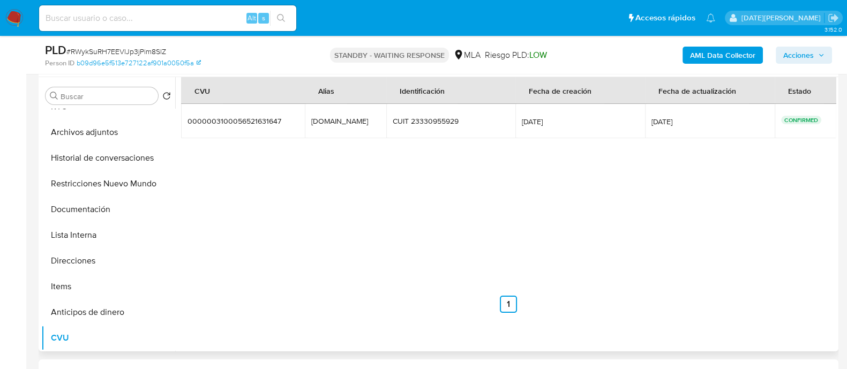
drag, startPoint x: 175, startPoint y: 189, endPoint x: 174, endPoint y: 202, distance: 13.4
click at [174, 202] on div "Buscar Volver al orden por defecto Historial Casos General KYC Archivos adjunto…" at bounding box center [438, 214] width 794 height 274
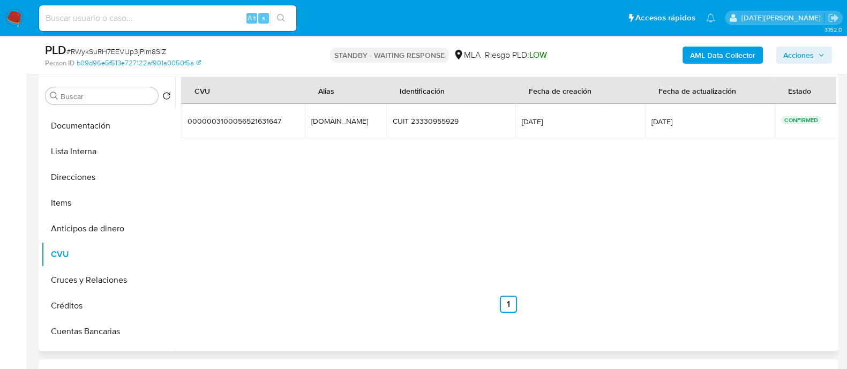
scroll to position [161, 0]
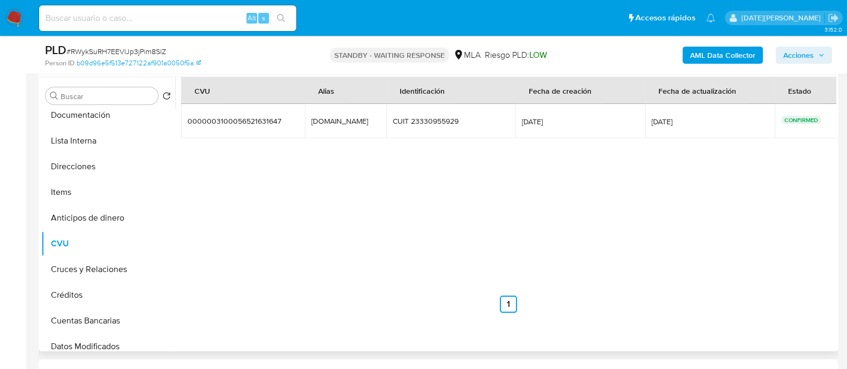
click at [228, 237] on div "CVU Alias Identificación Fecha de creación Fecha de actualización Estado 000000…" at bounding box center [508, 195] width 655 height 236
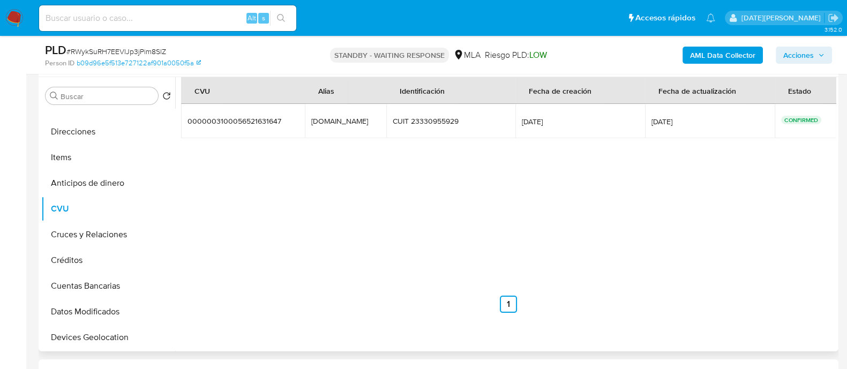
scroll to position [77, 0]
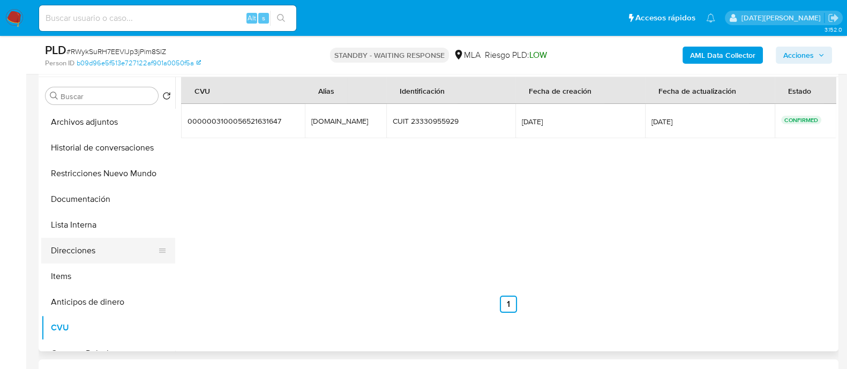
click at [109, 249] on button "Direcciones" at bounding box center [103, 251] width 125 height 26
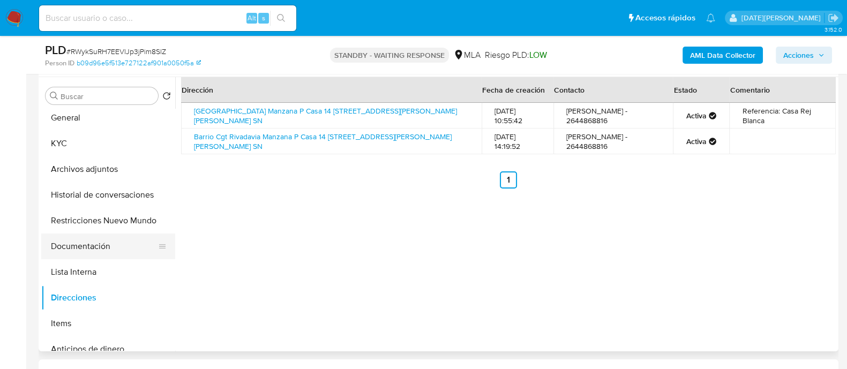
scroll to position [10, 0]
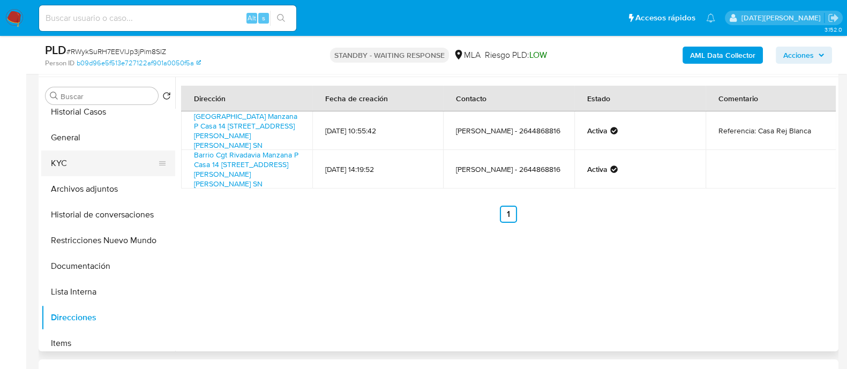
click at [83, 174] on button "KYC" at bounding box center [103, 164] width 125 height 26
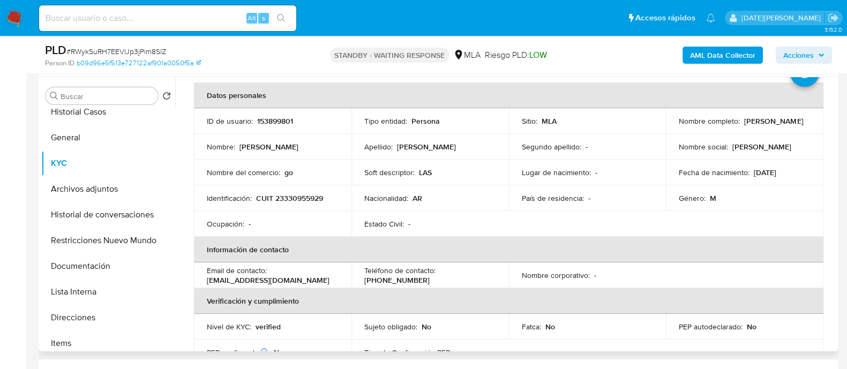
scroll to position [66, 0]
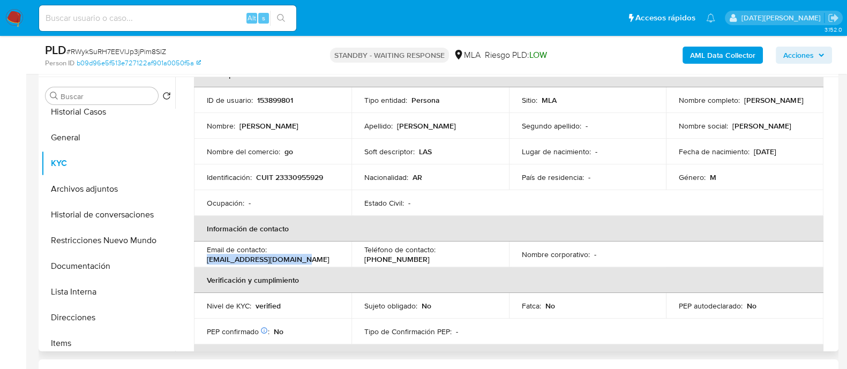
drag, startPoint x: 206, startPoint y: 258, endPoint x: 297, endPoint y: 259, distance: 90.5
click at [297, 259] on p "lopezfacundo@hotmail.com" at bounding box center [268, 259] width 123 height 10
copy p "lopezfacundo@hotmail.com"
drag, startPoint x: 437, startPoint y: 251, endPoint x: 493, endPoint y: 254, distance: 56.3
click at [493, 254] on td "Teléfono de contacto : (264) 4868816" at bounding box center [429, 255] width 157 height 26
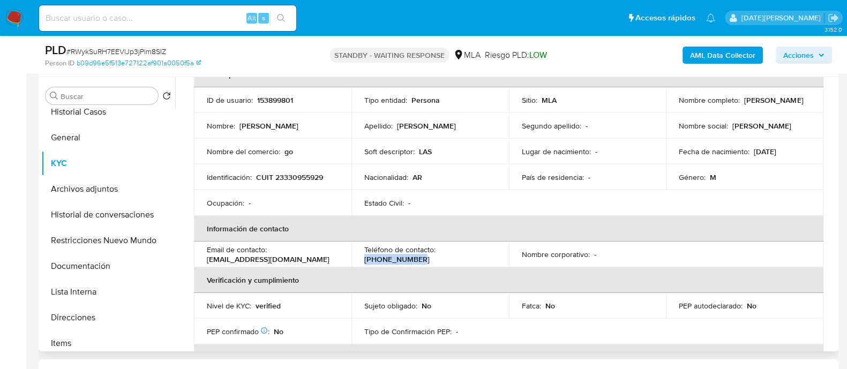
copy p "(264) 4868816"
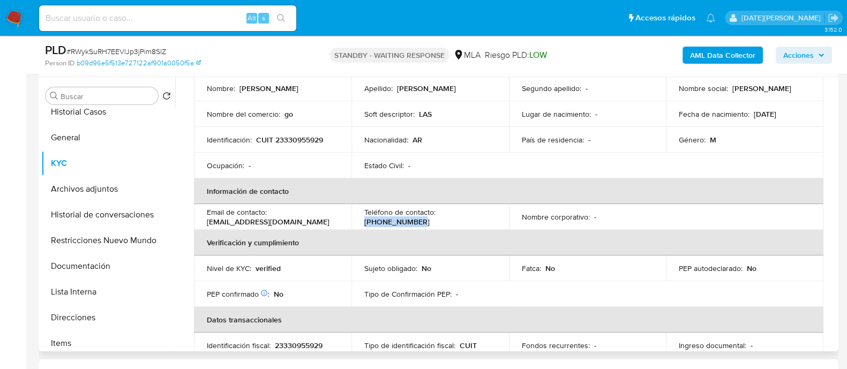
scroll to position [133, 0]
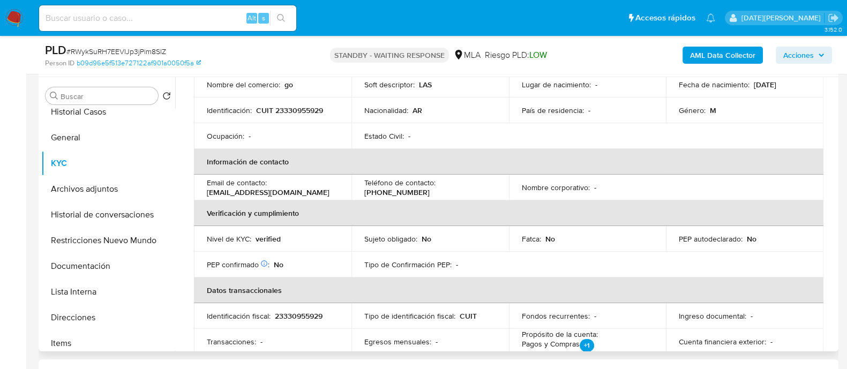
click at [264, 192] on p "lopezfacundo@hotmail.com" at bounding box center [268, 192] width 123 height 10
click at [273, 192] on p "lopezfacundo@hotmail.com" at bounding box center [268, 192] width 123 height 10
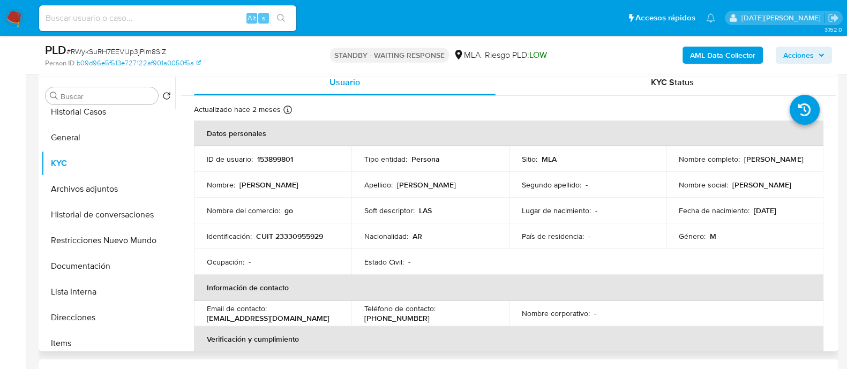
scroll to position [0, 0]
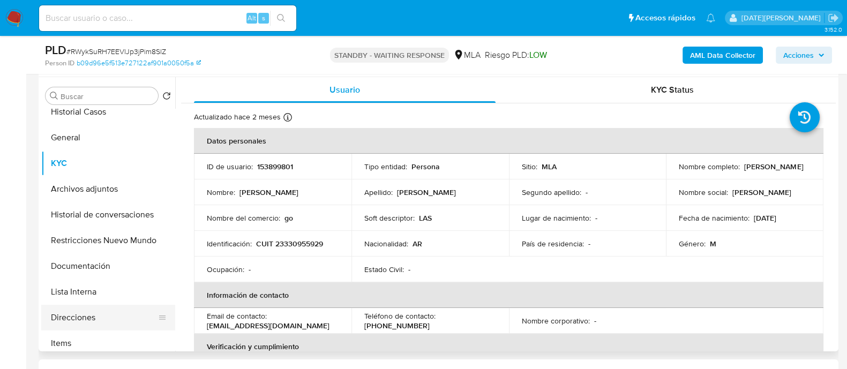
click at [63, 315] on button "Direcciones" at bounding box center [103, 318] width 125 height 26
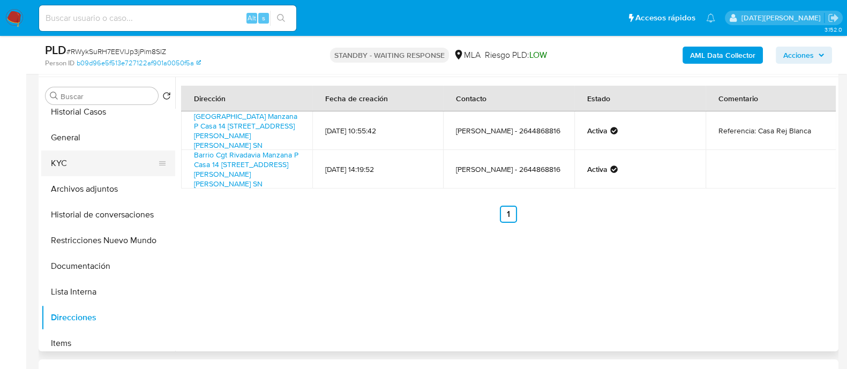
click at [73, 162] on button "KYC" at bounding box center [103, 164] width 125 height 26
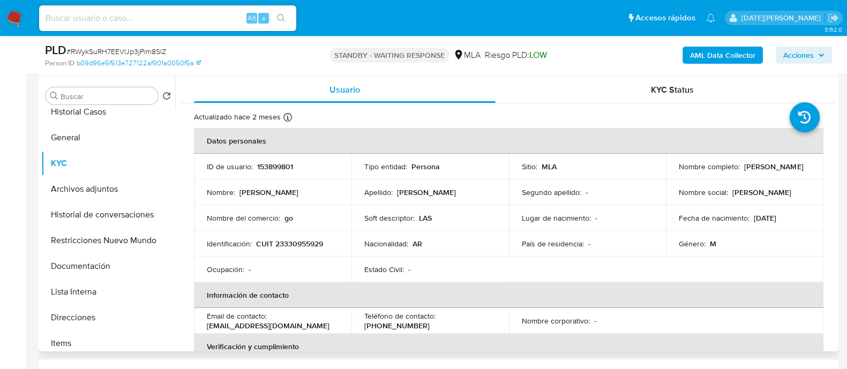
click at [744, 171] on p "Jose Facundo Lopez" at bounding box center [773, 167] width 59 height 10
drag, startPoint x: 679, startPoint y: 171, endPoint x: 758, endPoint y: 170, distance: 79.3
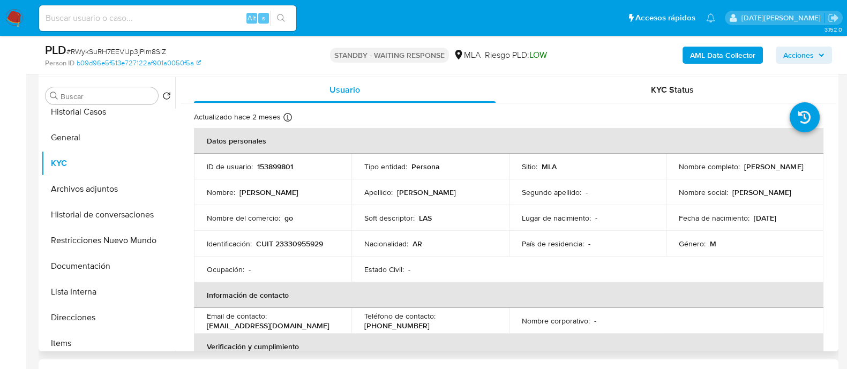
click at [758, 170] on div "Nombre completo : Jose Facundo Lopez" at bounding box center [745, 167] width 132 height 10
copy p "Jose Facundo Lopez"
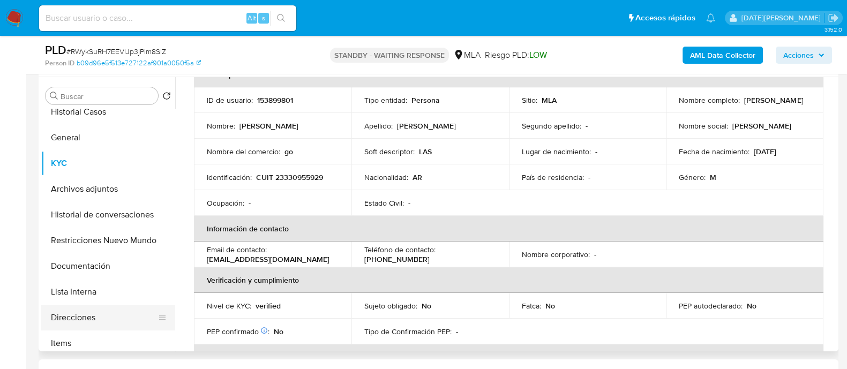
click at [78, 317] on button "Direcciones" at bounding box center [103, 318] width 125 height 26
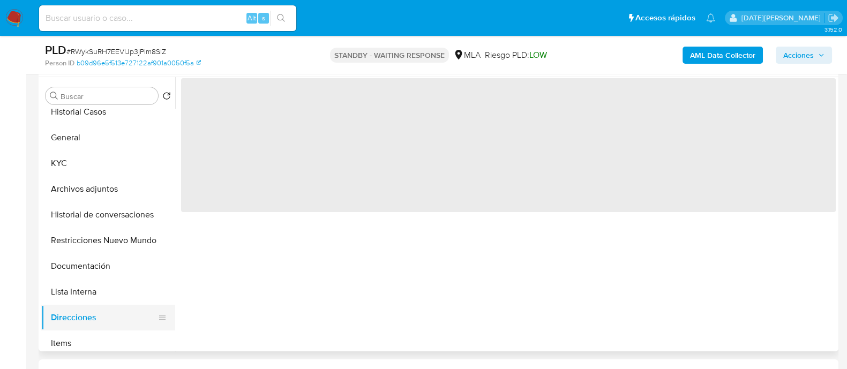
scroll to position [0, 0]
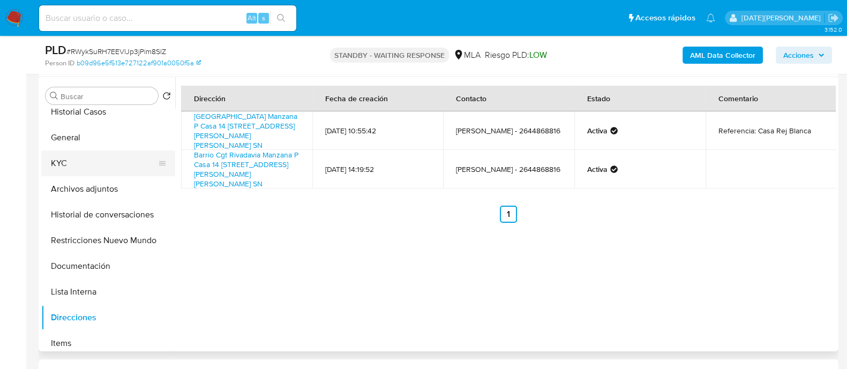
click at [64, 168] on button "KYC" at bounding box center [103, 164] width 125 height 26
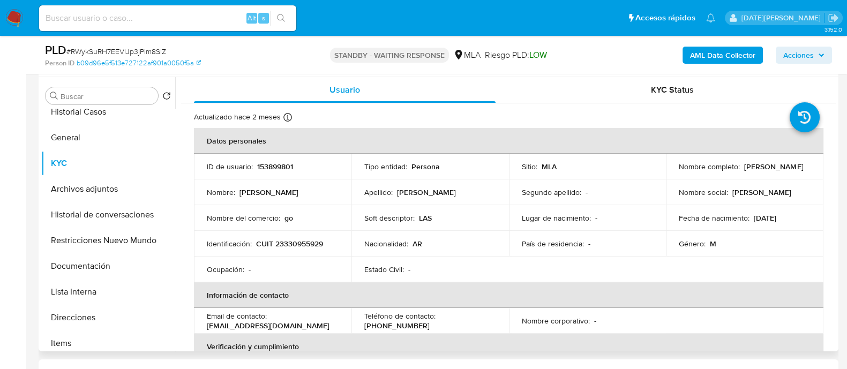
click at [744, 171] on p "Jose Facundo Lopez" at bounding box center [773, 167] width 59 height 10
click at [719, 177] on td "Nombre completo : Jose Facundo Lopez" at bounding box center [744, 167] width 157 height 26
drag, startPoint x: 673, startPoint y: 174, endPoint x: 758, endPoint y: 171, distance: 85.2
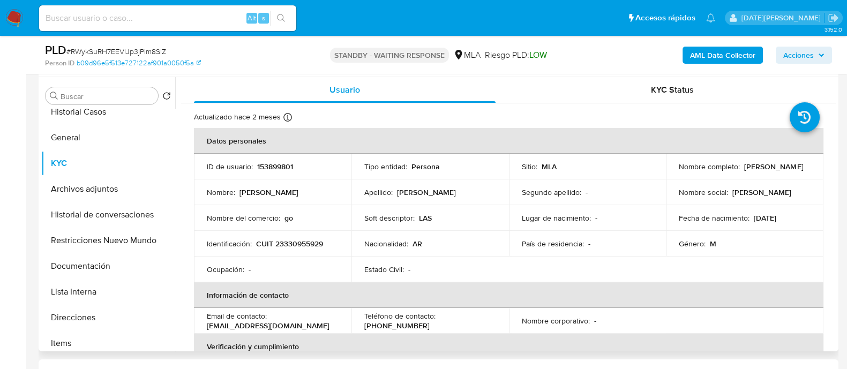
click at [759, 172] on td "Nombre completo : Jose Facundo Lopez" at bounding box center [744, 167] width 157 height 26
copy p "Jose Facundo Lopez"
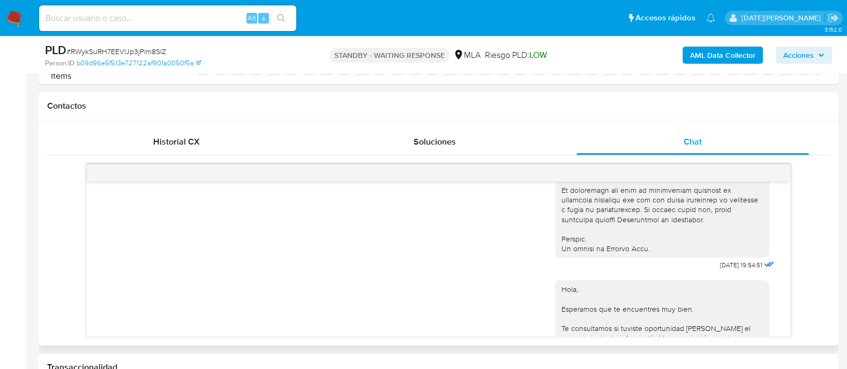
scroll to position [545, 0]
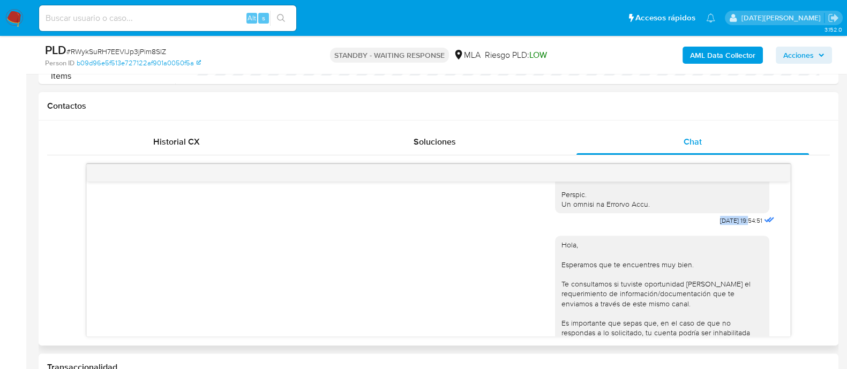
drag, startPoint x: 694, startPoint y: 238, endPoint x: 728, endPoint y: 238, distance: 34.3
copy span "17/07/2025"
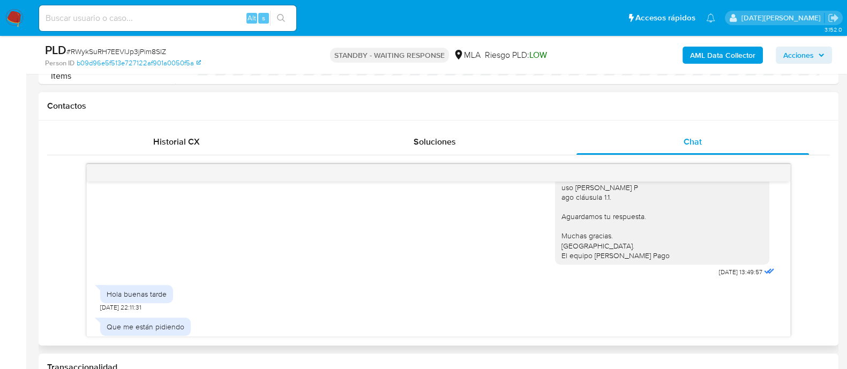
scroll to position [765, 0]
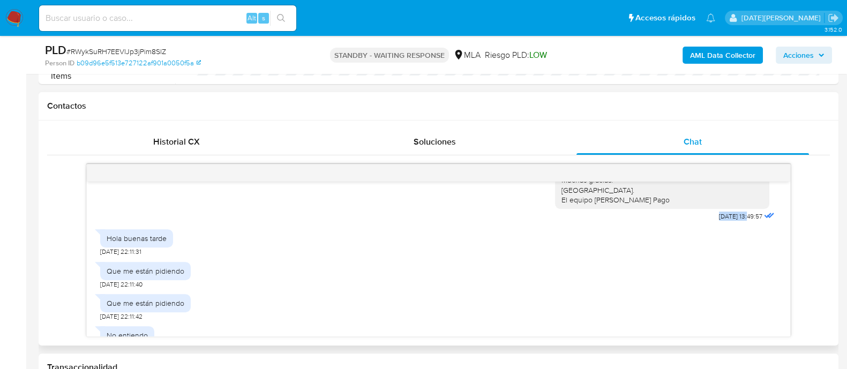
drag, startPoint x: 695, startPoint y: 244, endPoint x: 727, endPoint y: 242, distance: 32.2
click at [727, 224] on div "Hola, Esperamos que te encuentres muy bien. Te consultamos si tuviste oportunid…" at bounding box center [666, 115] width 222 height 216
copy span "21/07/2025"
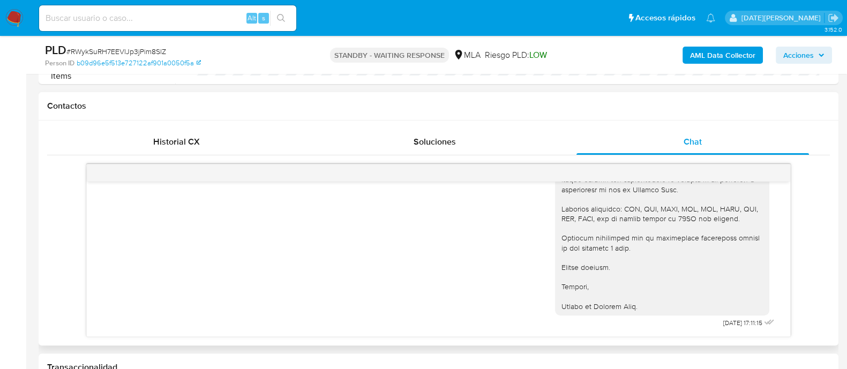
scroll to position [1481, 0]
drag, startPoint x: 700, startPoint y: 322, endPoint x: 731, endPoint y: 322, distance: 31.1
click at [731, 322] on span "12/08/2025 17:11:15" at bounding box center [742, 323] width 39 height 9
copy span "[DATE]"
click at [144, 20] on input at bounding box center [167, 18] width 257 height 14
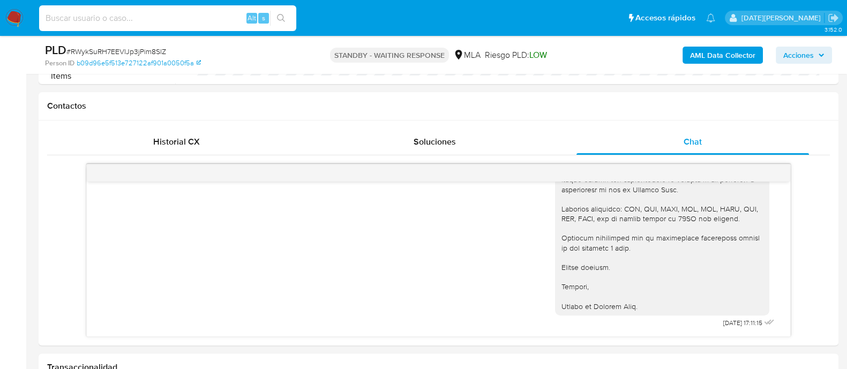
paste input "auLaABP2aP5L0OrGgm643Kly"
type input "auLaABP2aP5L0OrGgm643Kly"
click at [279, 12] on button "search-icon" at bounding box center [281, 18] width 22 height 15
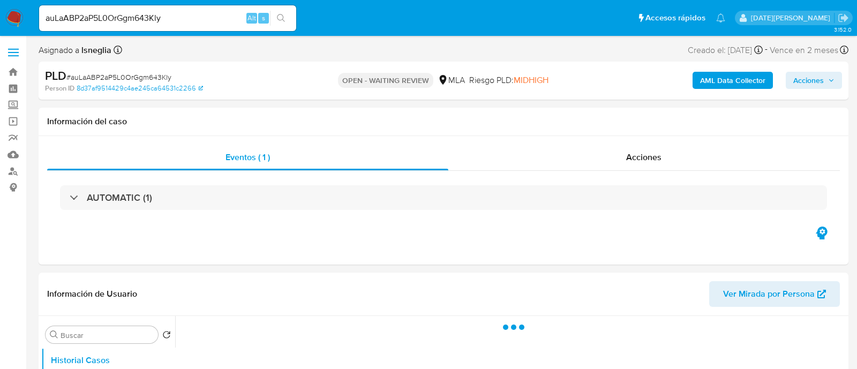
select select "10"
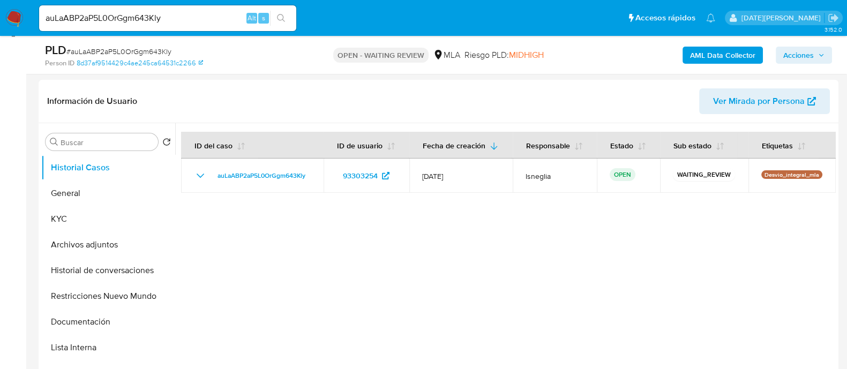
scroll to position [133, 0]
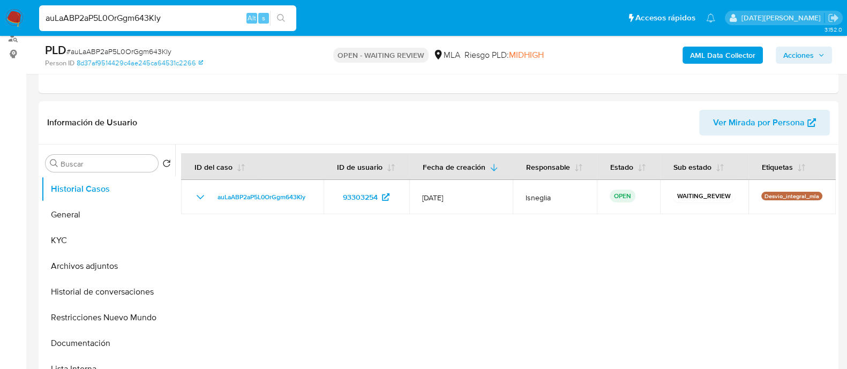
click at [104, 21] on input "auLaABP2aP5L0OrGgm643Kly" at bounding box center [167, 18] width 257 height 14
click at [105, 21] on input "auLaABP2aP5L0OrGgm643Kly" at bounding box center [167, 18] width 257 height 14
click at [282, 14] on icon "search-icon" at bounding box center [281, 18] width 8 height 8
click at [82, 212] on button "General" at bounding box center [103, 215] width 125 height 26
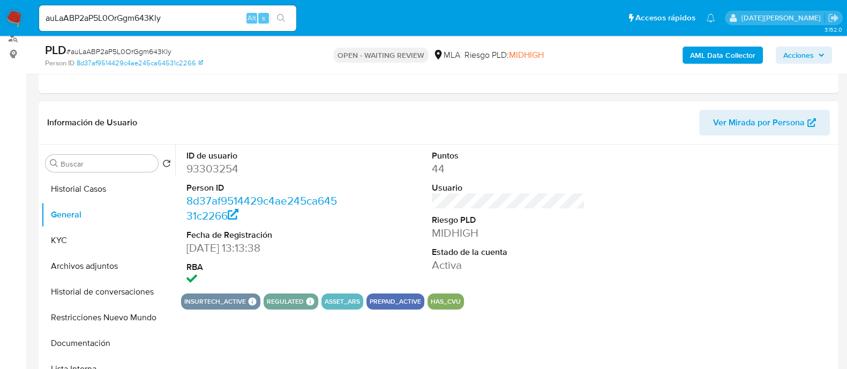
click at [223, 169] on dd "93303254" at bounding box center [262, 168] width 153 height 15
copy dd "93303254"
click at [223, 166] on dd "93303254" at bounding box center [262, 168] width 153 height 15
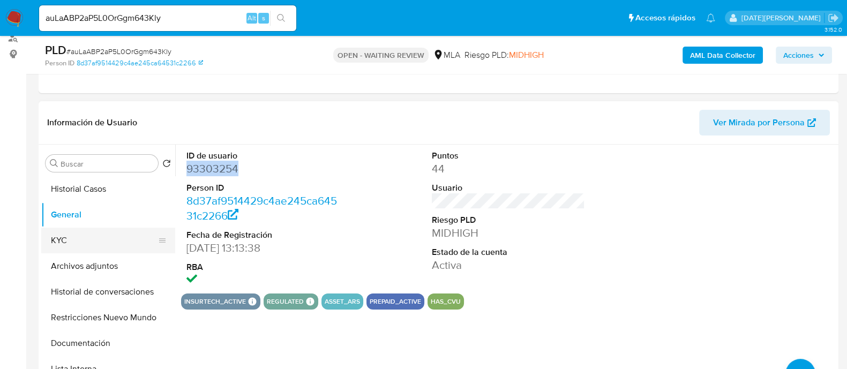
click at [81, 243] on button "KYC" at bounding box center [103, 241] width 125 height 26
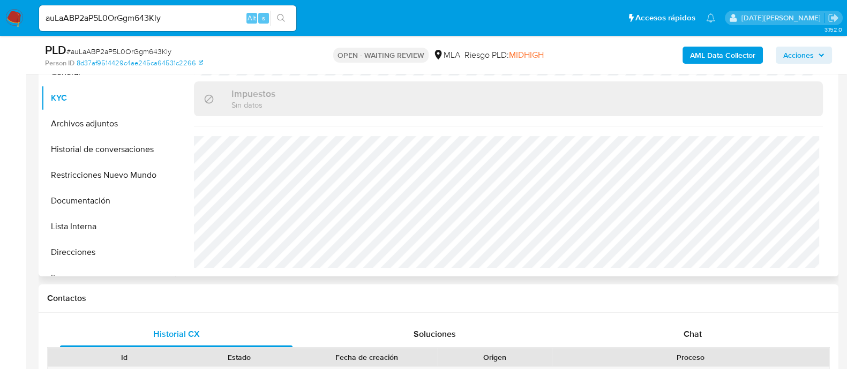
scroll to position [335, 0]
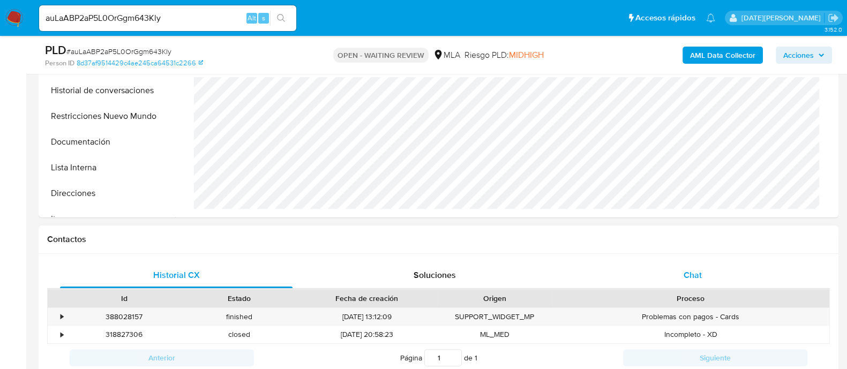
click at [692, 280] on span "Chat" at bounding box center [692, 275] width 18 height 12
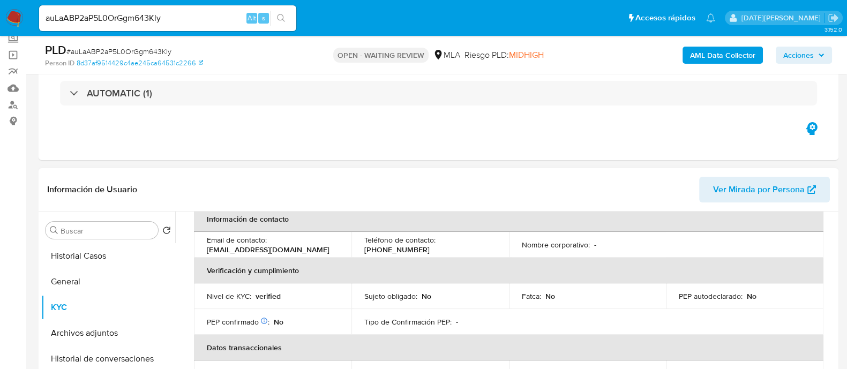
scroll to position [133, 0]
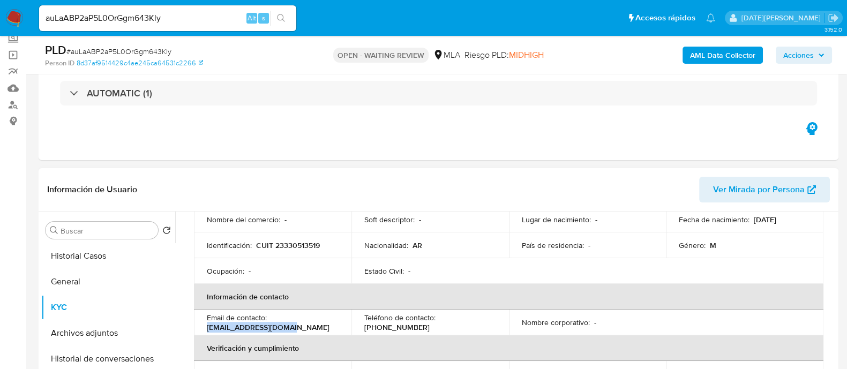
drag, startPoint x: 207, startPoint y: 326, endPoint x: 295, endPoint y: 325, distance: 87.8
click at [295, 325] on div "Email de contacto : mauro2k4mza@gmail.com" at bounding box center [273, 322] width 132 height 19
copy p "[EMAIL_ADDRESS][DOMAIN_NAME]"
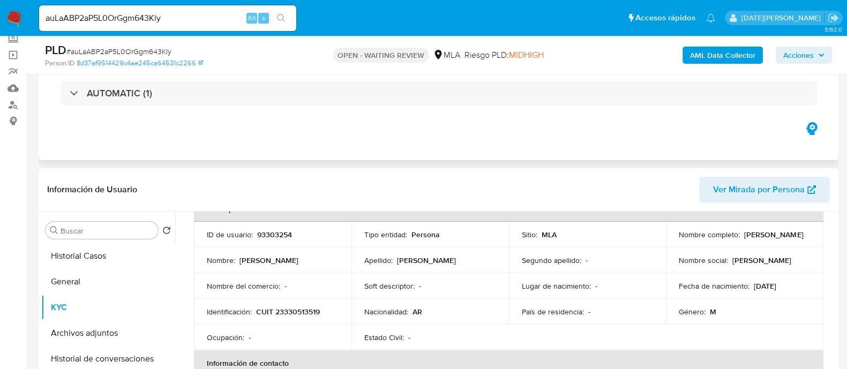
scroll to position [133, 0]
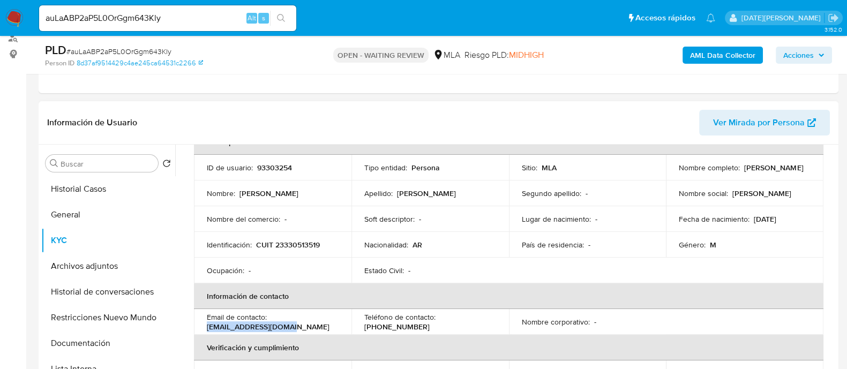
drag, startPoint x: 676, startPoint y: 168, endPoint x: 757, endPoint y: 176, distance: 81.9
click at [757, 176] on td "Nombre completo : Mauro Gaston Sinigalia" at bounding box center [744, 168] width 157 height 26
copy p "Mauro Gaston Sinigalia"
drag, startPoint x: 258, startPoint y: 242, endPoint x: 338, endPoint y: 242, distance: 79.8
click at [338, 242] on td "Identificación : CUIT 23330513519" at bounding box center [272, 245] width 157 height 26
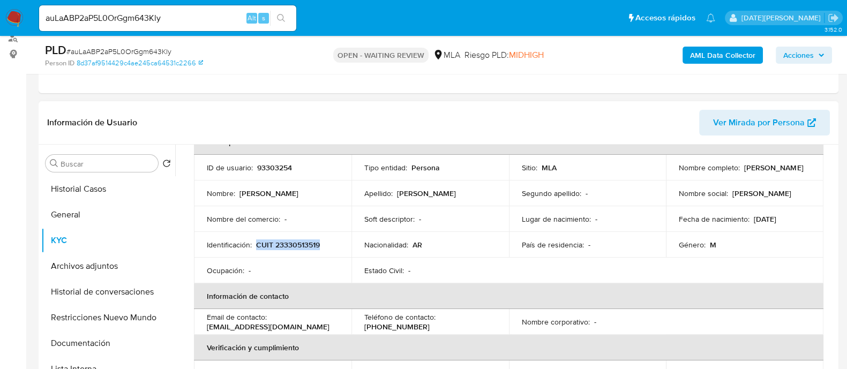
click at [301, 244] on p "CUIT 23330513519" at bounding box center [288, 245] width 64 height 10
drag, startPoint x: 677, startPoint y: 171, endPoint x: 756, endPoint y: 170, distance: 79.3
click at [756, 170] on div "Nombre completo : Mauro Gaston Sinigalia" at bounding box center [745, 168] width 132 height 10
click at [308, 242] on p "CUIT 23330513519" at bounding box center [288, 245] width 64 height 10
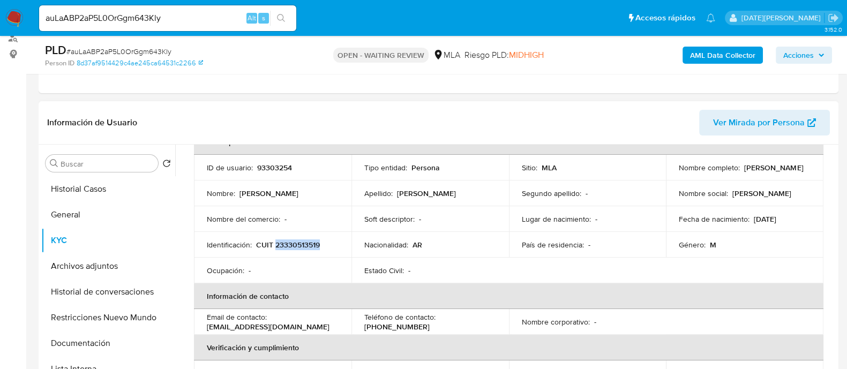
click at [308, 242] on p "CUIT 23330513519" at bounding box center [288, 245] width 64 height 10
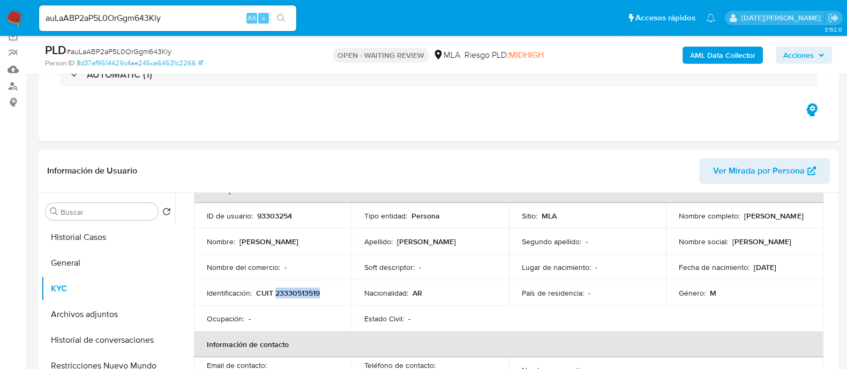
scroll to position [66, 0]
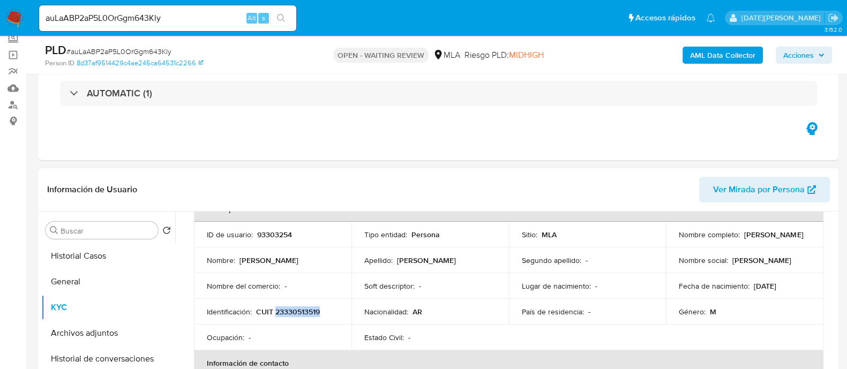
click at [579, 323] on td "País de residencia : -" at bounding box center [587, 312] width 157 height 26
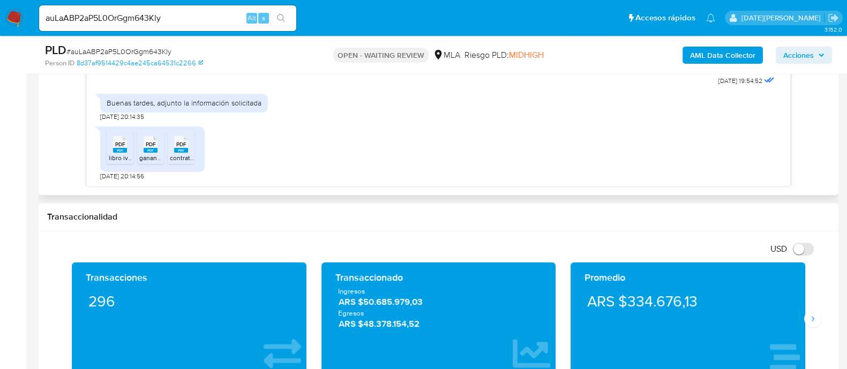
scroll to position [535, 0]
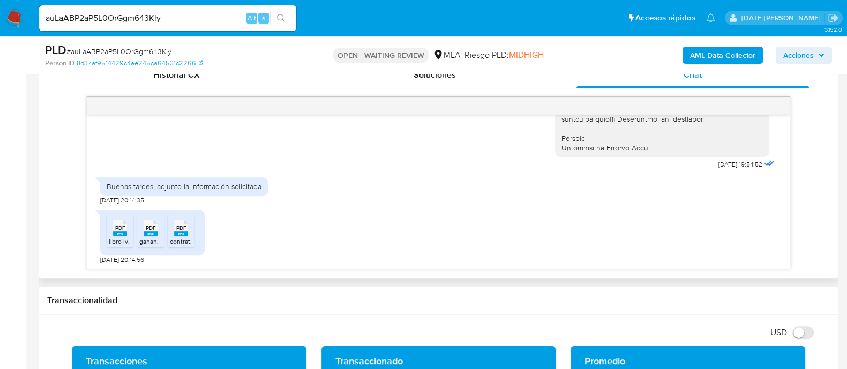
click at [119, 228] on span "PDF" at bounding box center [120, 227] width 10 height 7
drag, startPoint x: 150, startPoint y: 229, endPoint x: 166, endPoint y: 229, distance: 15.5
click at [151, 229] on span "PDF" at bounding box center [151, 227] width 10 height 7
click at [179, 230] on span "PDF" at bounding box center [181, 227] width 10 height 7
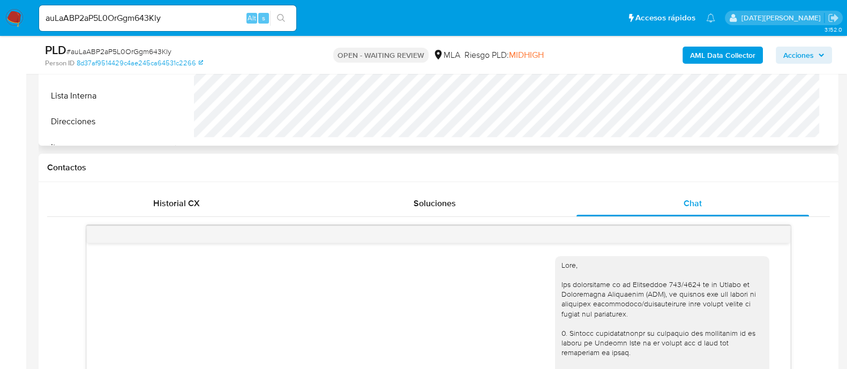
scroll to position [133, 0]
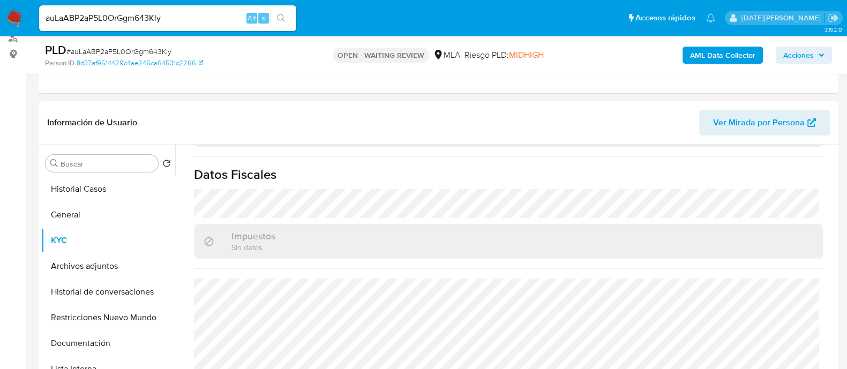
click at [144, 49] on span "# auLaABP2aP5L0OrGgm643Kly" at bounding box center [118, 51] width 105 height 11
click at [18, 17] on img at bounding box center [14, 18] width 18 height 18
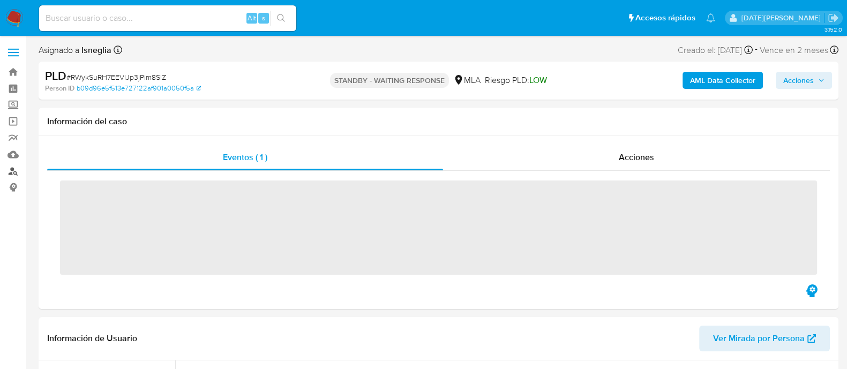
click at [11, 172] on link "Buscador de personas" at bounding box center [63, 171] width 127 height 17
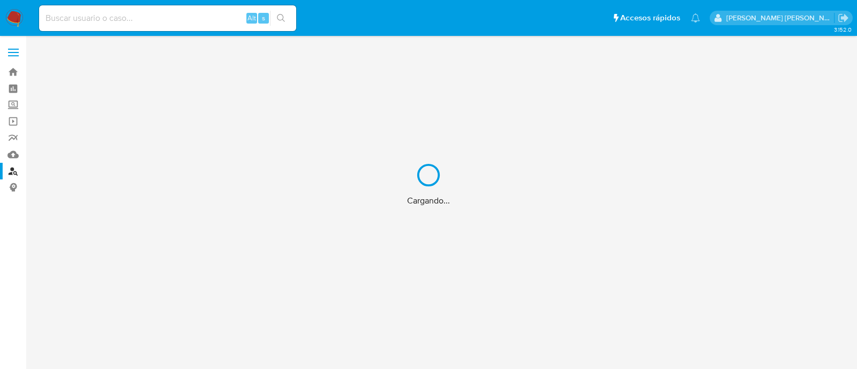
click at [110, 17] on div "Cargando..." at bounding box center [428, 184] width 857 height 369
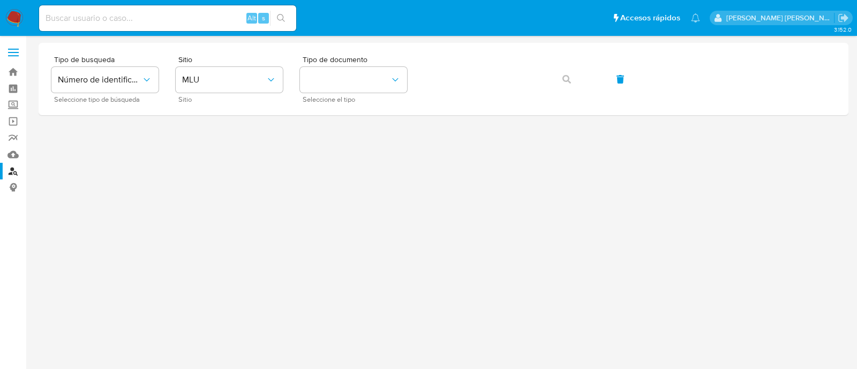
click at [116, 18] on input at bounding box center [167, 18] width 257 height 14
paste input "1133696475"
type input "1133696475"
click at [281, 18] on icon "search-icon" at bounding box center [281, 18] width 9 height 9
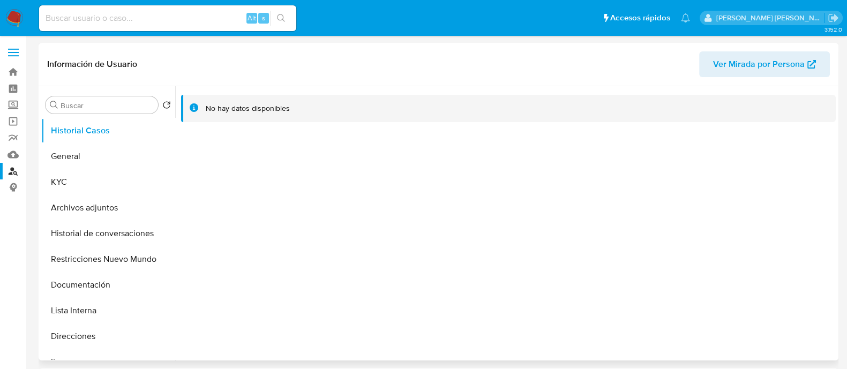
select select "10"
click at [96, 232] on button "Historial de conversaciones" at bounding box center [103, 234] width 125 height 26
click at [75, 294] on button "Documentación" at bounding box center [103, 285] width 125 height 26
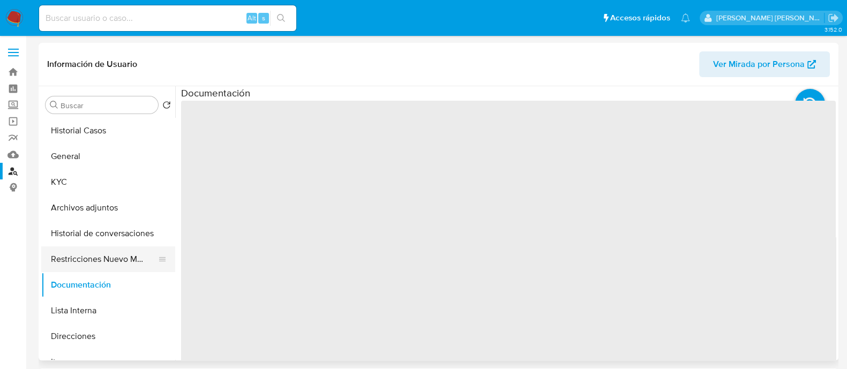
click at [87, 253] on button "Restricciones Nuevo Mundo" at bounding box center [103, 259] width 125 height 26
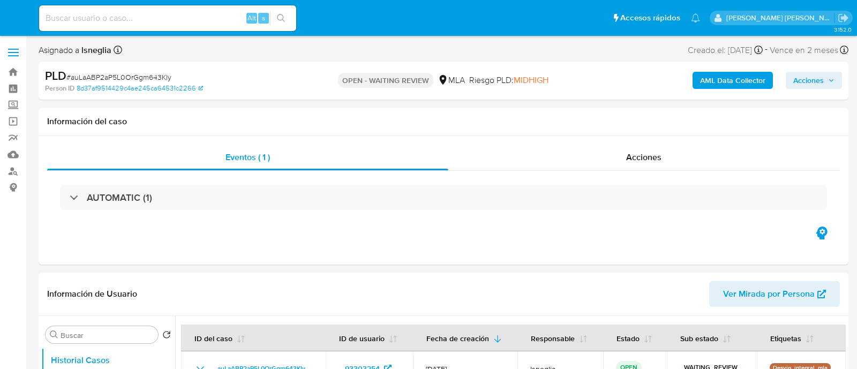
select select "10"
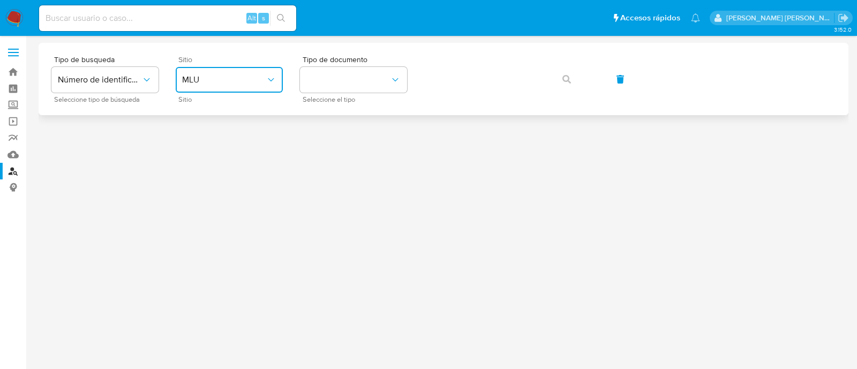
click at [256, 81] on span "MLU" at bounding box center [224, 79] width 84 height 11
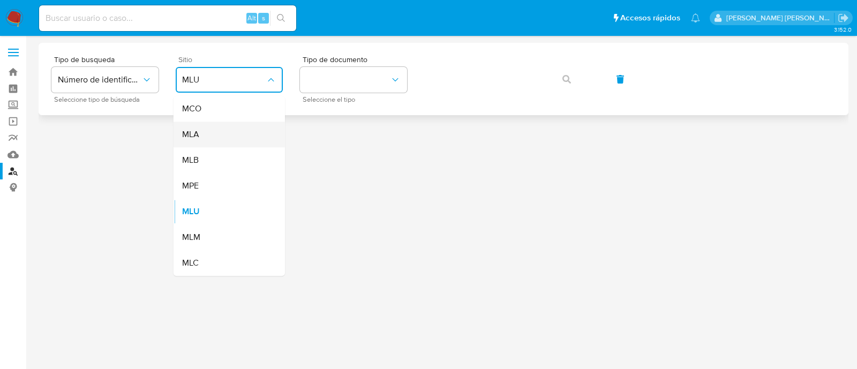
click at [248, 128] on div "MLA" at bounding box center [226, 135] width 88 height 26
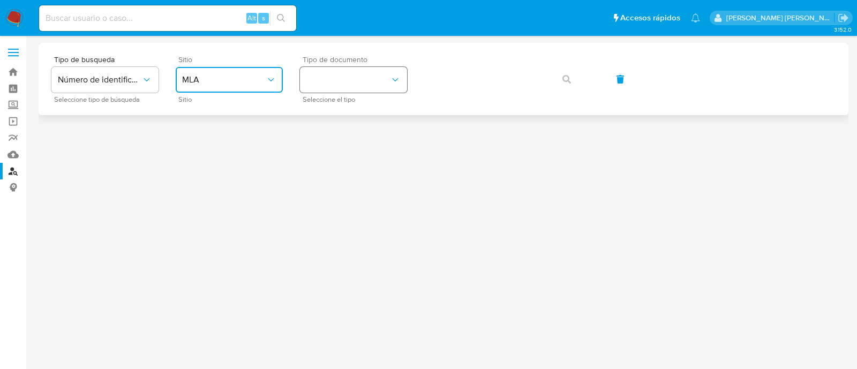
click at [349, 74] on button "identificationType" at bounding box center [353, 80] width 107 height 26
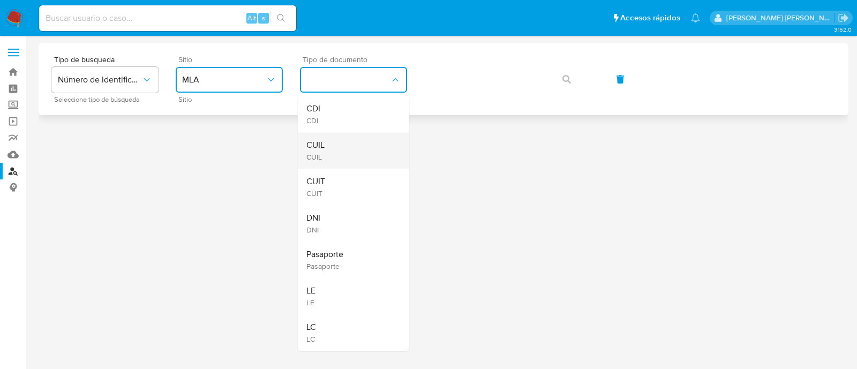
click at [355, 148] on div "CUIL CUIL" at bounding box center [350, 150] width 88 height 36
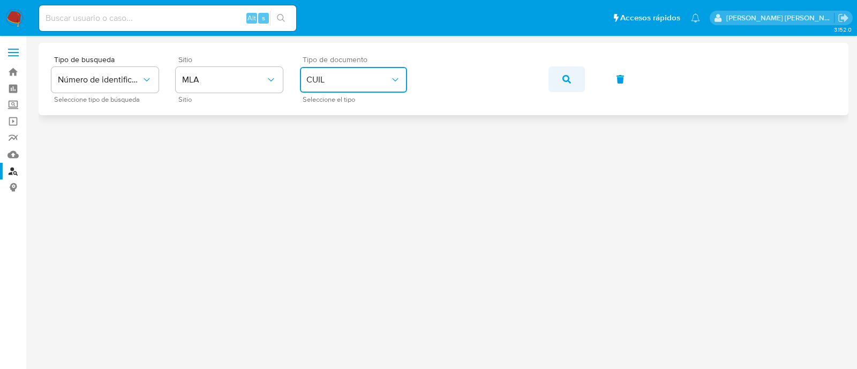
click at [567, 78] on icon "button" at bounding box center [566, 79] width 9 height 9
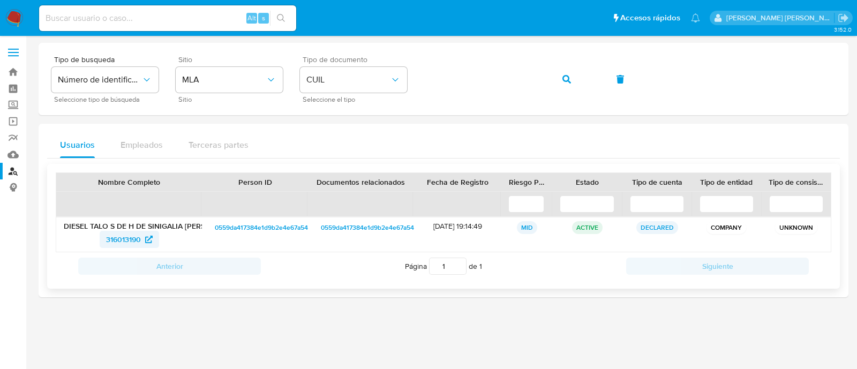
click at [121, 239] on span "316013190" at bounding box center [123, 239] width 35 height 17
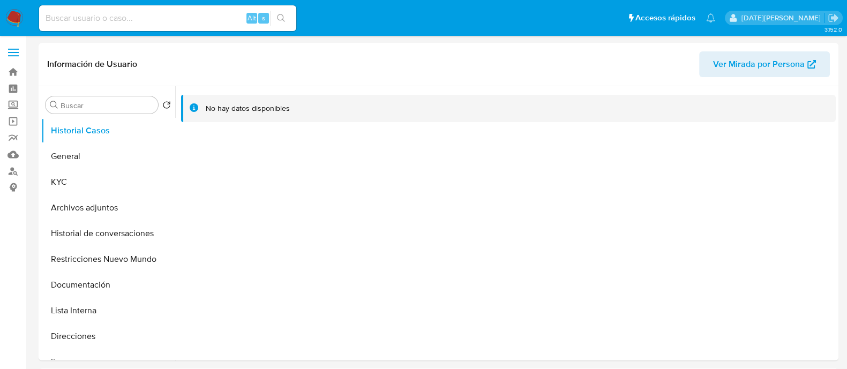
select select "10"
click at [87, 157] on button "General" at bounding box center [103, 157] width 125 height 26
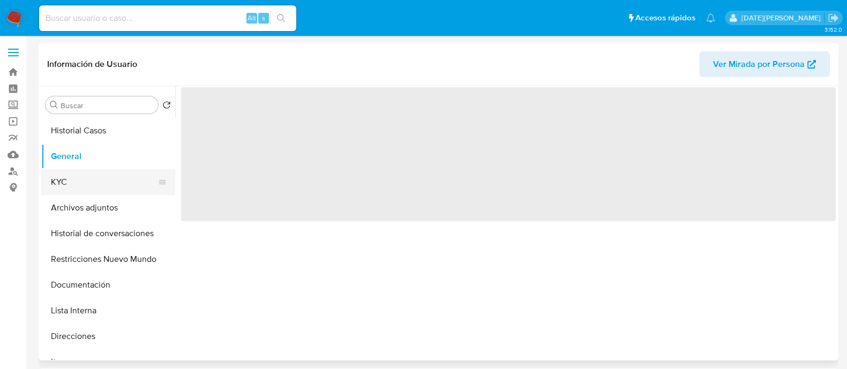
click at [89, 186] on button "KYC" at bounding box center [103, 182] width 125 height 26
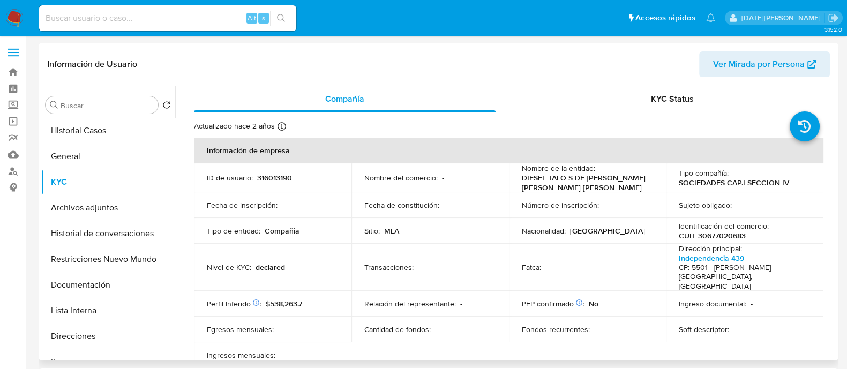
drag, startPoint x: 520, startPoint y: 177, endPoint x: 591, endPoint y: 192, distance: 73.3
click at [591, 192] on p "DIESEL TALO S DE H DE SINIGALIA WALTER MANUEL YSINIGALIA MAURO GASTON" at bounding box center [585, 182] width 127 height 19
copy p "DIESEL TALO S DE H DE SINIGALIA WALTER MANUEL YSINIGALIA MAURO GASTON"
drag, startPoint x: 264, startPoint y: 272, endPoint x: 283, endPoint y: 272, distance: 19.8
click at [283, 272] on p "declared" at bounding box center [269, 267] width 29 height 10
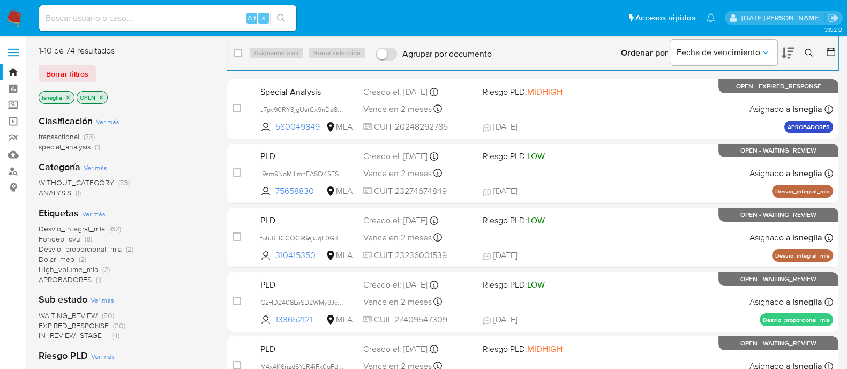
click at [807, 49] on icon at bounding box center [808, 53] width 9 height 9
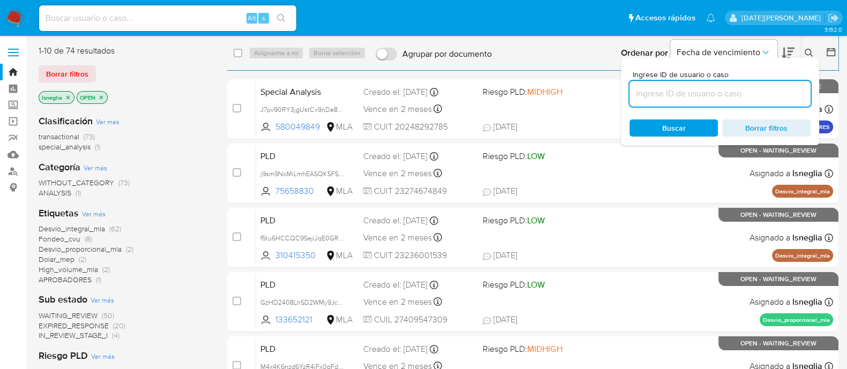
click at [695, 97] on input at bounding box center [719, 94] width 181 height 14
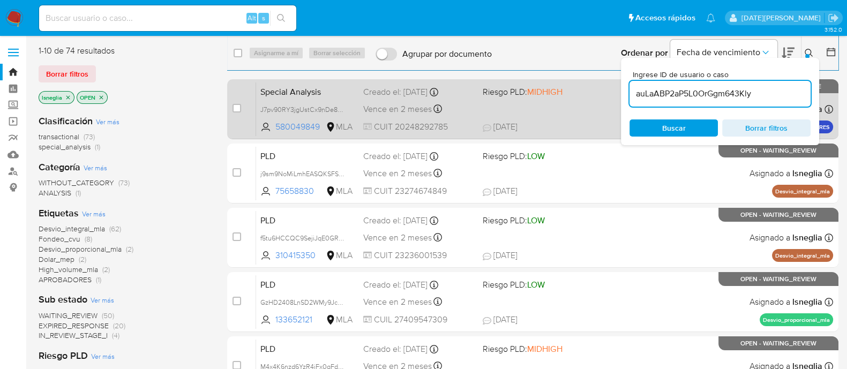
type input "auLaABP2aP5L0OrGgm643Kly"
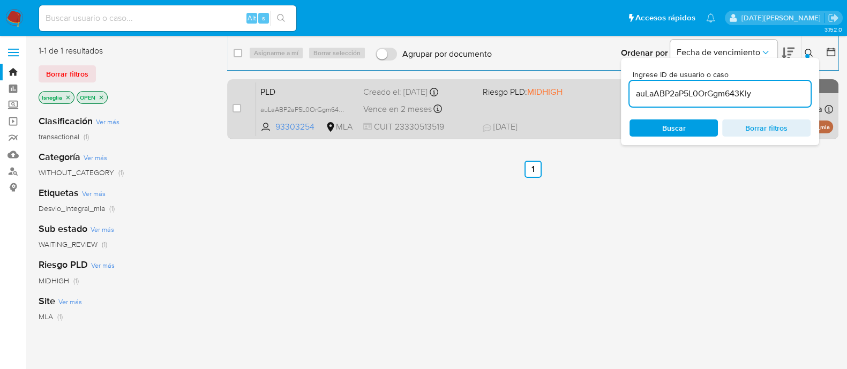
click at [242, 107] on div "case-item-checkbox No es posible asignar el caso" at bounding box center [244, 109] width 24 height 54
click at [236, 106] on input "checkbox" at bounding box center [236, 108] width 9 height 9
checkbox input "true"
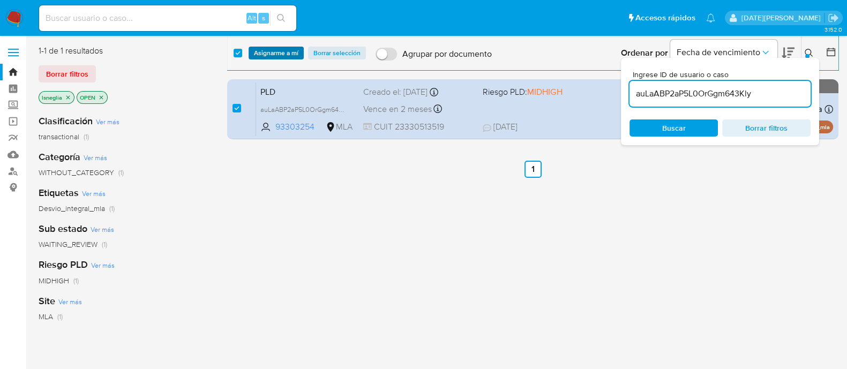
click at [266, 48] on span "Asignarme a mí" at bounding box center [276, 53] width 44 height 11
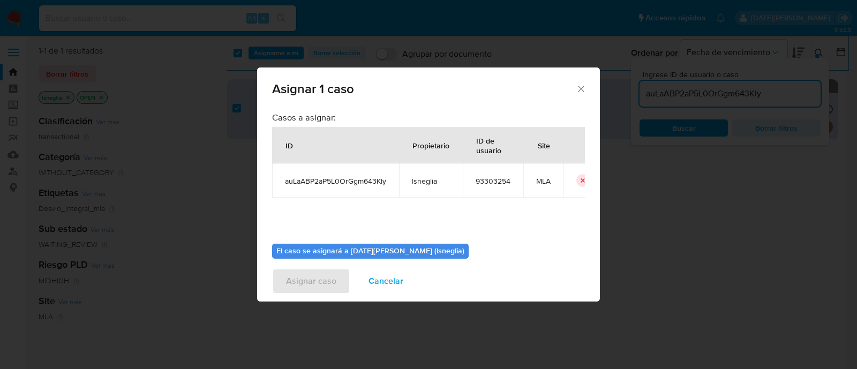
click at [268, 49] on div "Asignar 1 caso Casos a asignar: ID Propietario ID de usuario Site auLaABP2aP5L0…" at bounding box center [428, 184] width 857 height 369
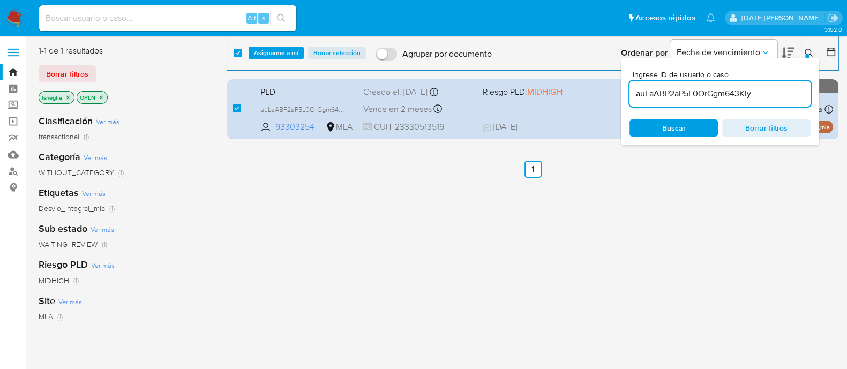
click at [274, 50] on span "Asignarme a mí" at bounding box center [276, 53] width 44 height 11
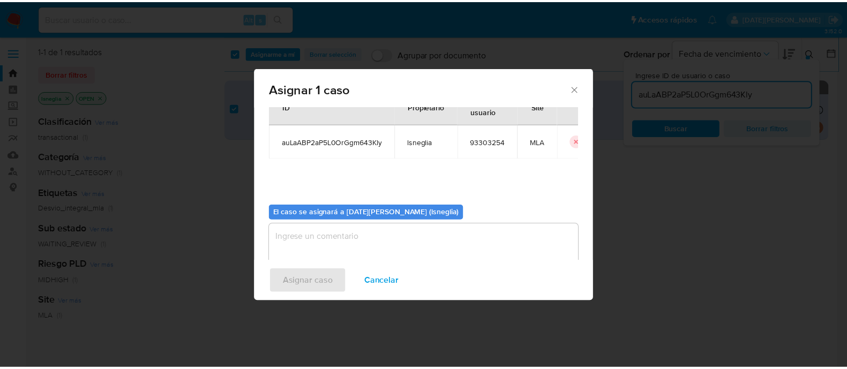
scroll to position [55, 0]
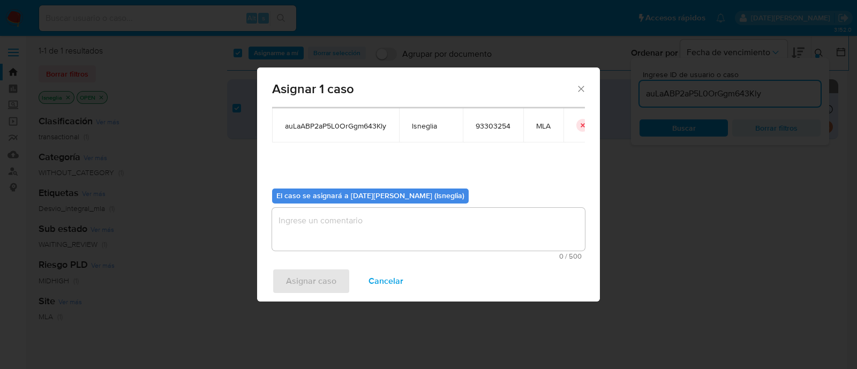
click at [410, 220] on textarea "assign-modal" at bounding box center [428, 229] width 313 height 43
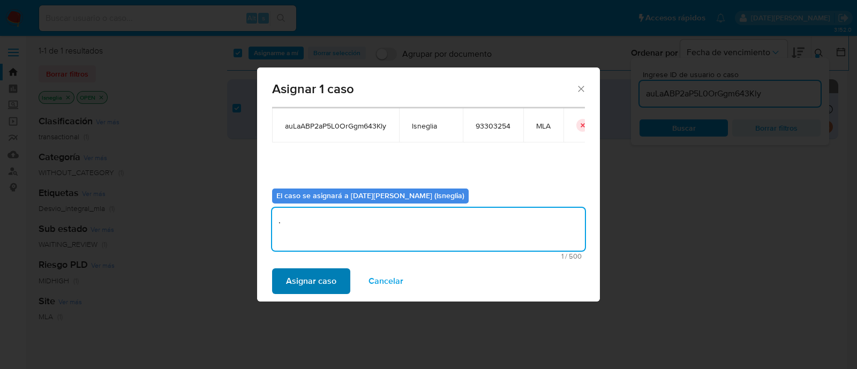
type textarea "."
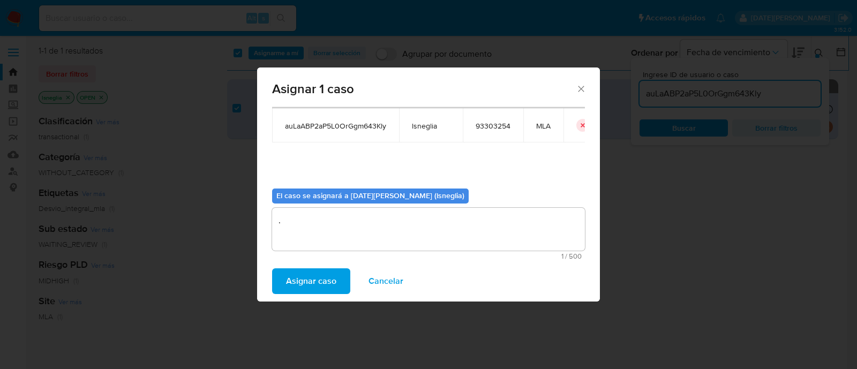
click at [313, 276] on span "Asignar caso" at bounding box center [311, 281] width 50 height 24
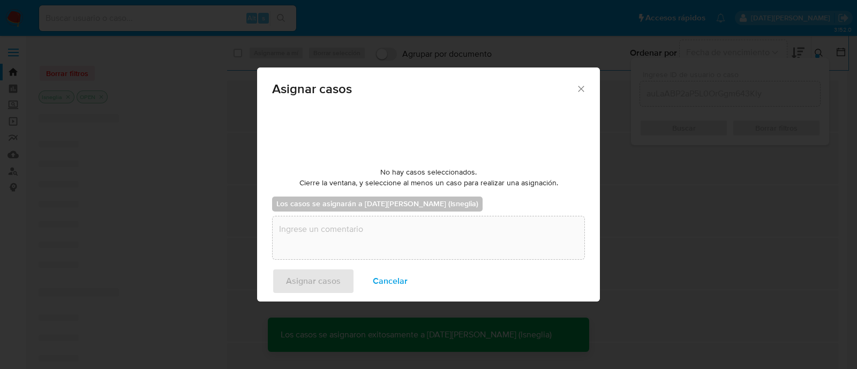
checkbox input "false"
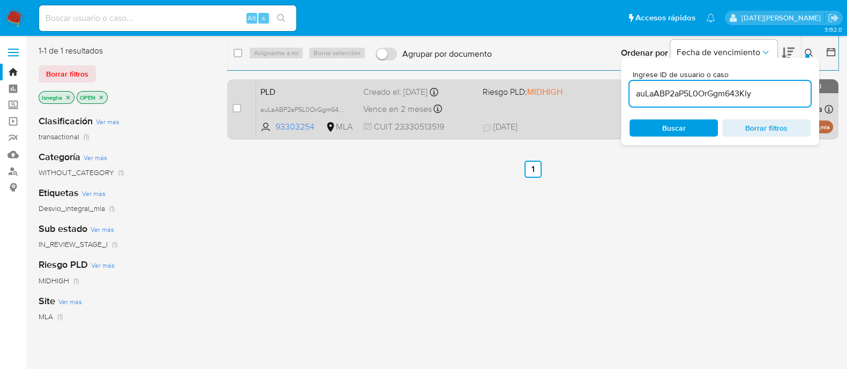
click at [292, 89] on span "PLD" at bounding box center [307, 91] width 94 height 14
click at [233, 108] on input "checkbox" at bounding box center [236, 108] width 9 height 9
checkbox input "true"
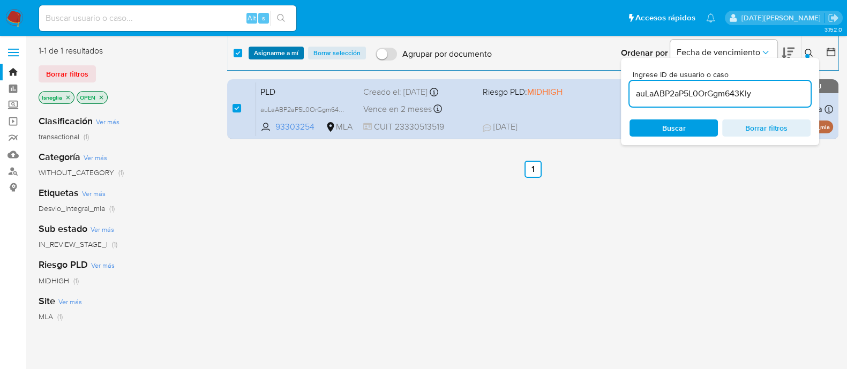
click at [281, 52] on span "Asignarme a mí" at bounding box center [276, 53] width 44 height 11
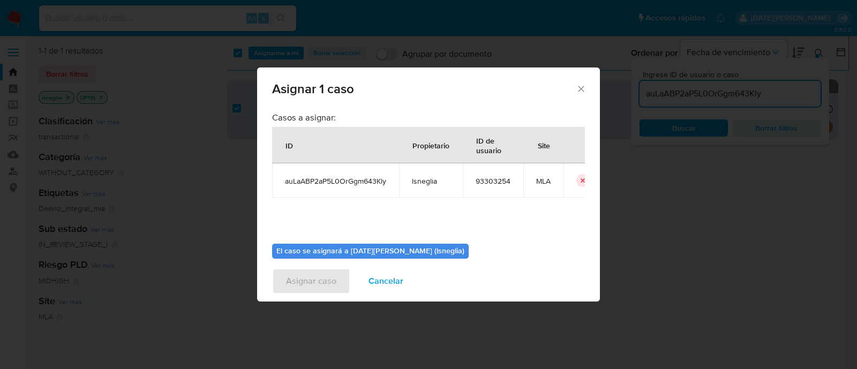
click at [580, 89] on icon "Cerrar ventana" at bounding box center [581, 89] width 11 height 11
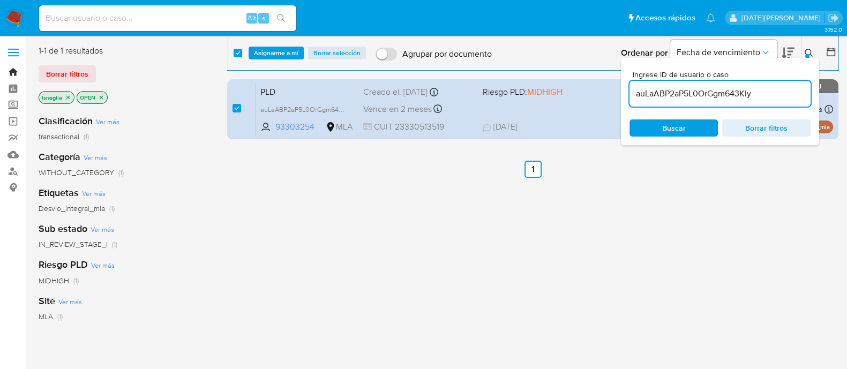
click at [14, 69] on link "Bandeja" at bounding box center [63, 72] width 127 height 17
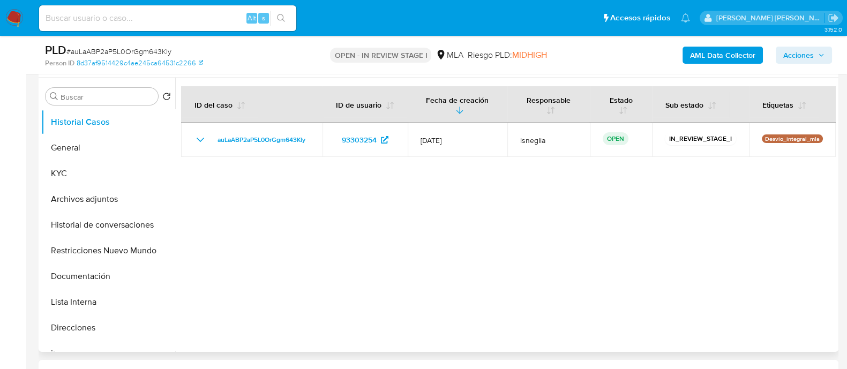
scroll to position [201, 0]
select select "10"
click at [94, 202] on button "Archivos adjuntos" at bounding box center [103, 199] width 125 height 26
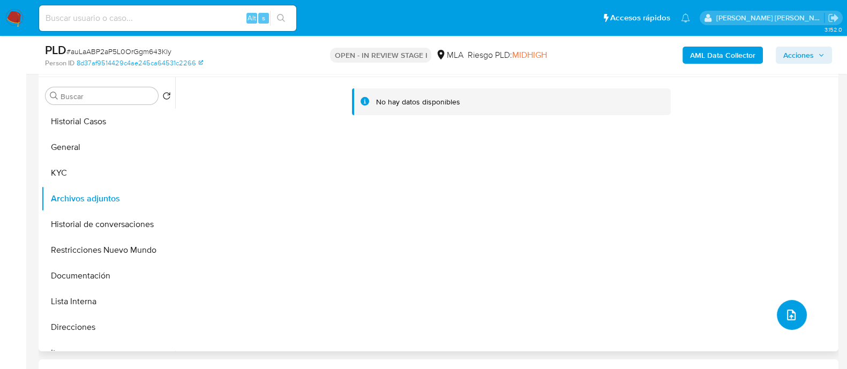
click at [778, 310] on button "upload-file" at bounding box center [792, 315] width 30 height 30
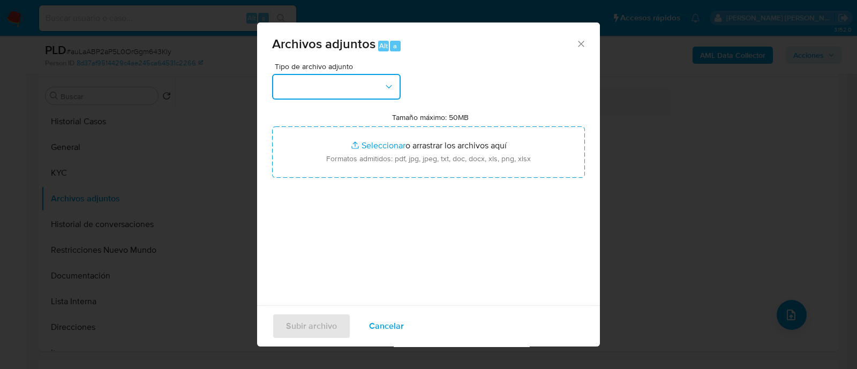
click at [327, 81] on button "button" at bounding box center [336, 87] width 129 height 26
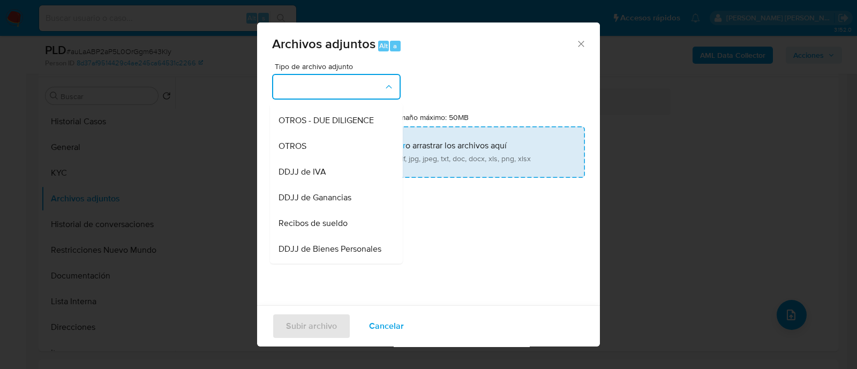
click at [324, 159] on div "OTROS" at bounding box center [333, 146] width 109 height 26
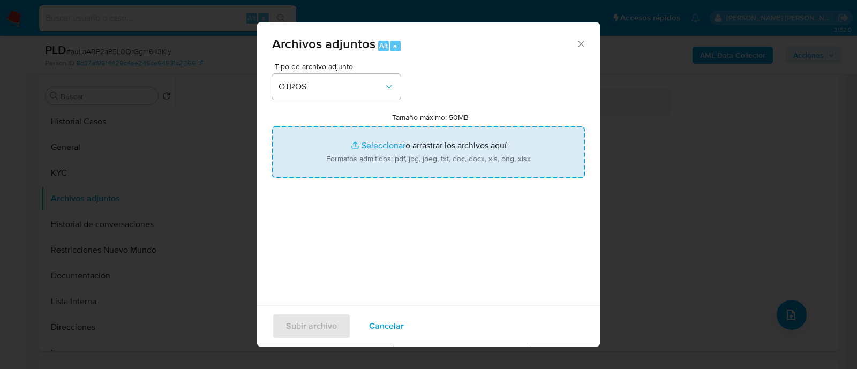
type input "C:\fakepath\Caselog 93303254.docx"
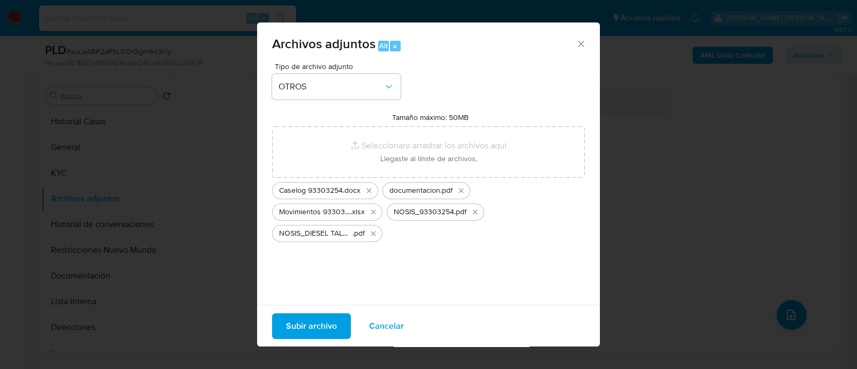
click at [329, 322] on span "Subir archivo" at bounding box center [311, 326] width 51 height 24
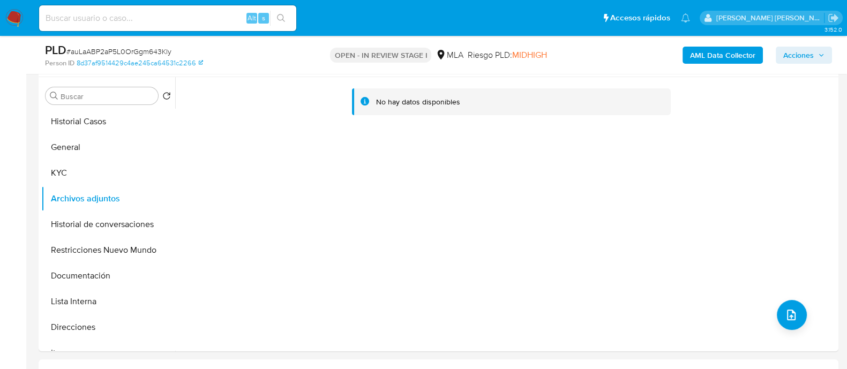
click at [739, 55] on b "AML Data Collector" at bounding box center [722, 55] width 65 height 17
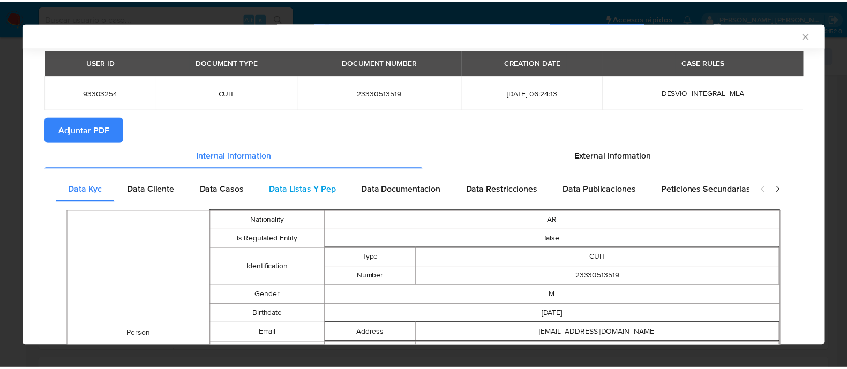
scroll to position [65, 0]
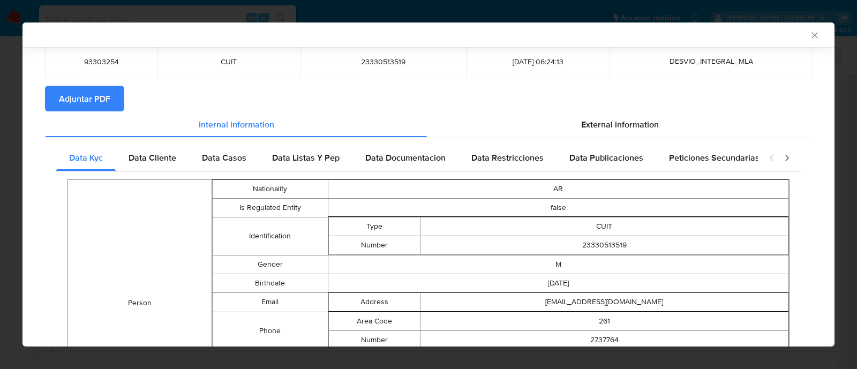
click at [82, 90] on span "Adjuntar PDF" at bounding box center [84, 99] width 51 height 24
click at [104, 97] on span "Adjuntar PDF" at bounding box center [84, 99] width 51 height 24
click at [811, 33] on icon "Cerrar ventana" at bounding box center [814, 35] width 6 height 6
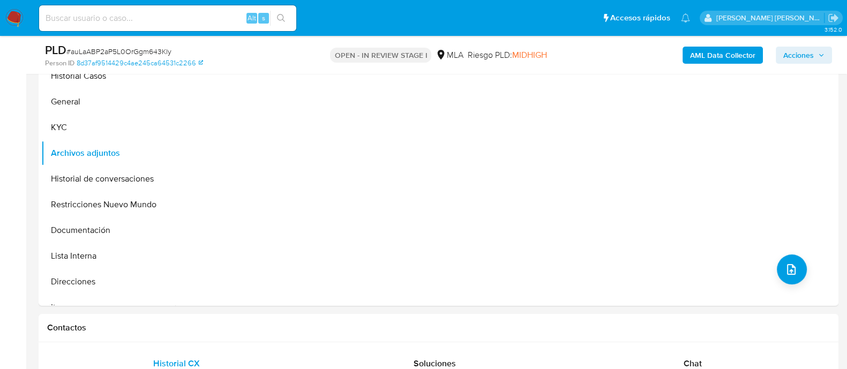
scroll to position [267, 0]
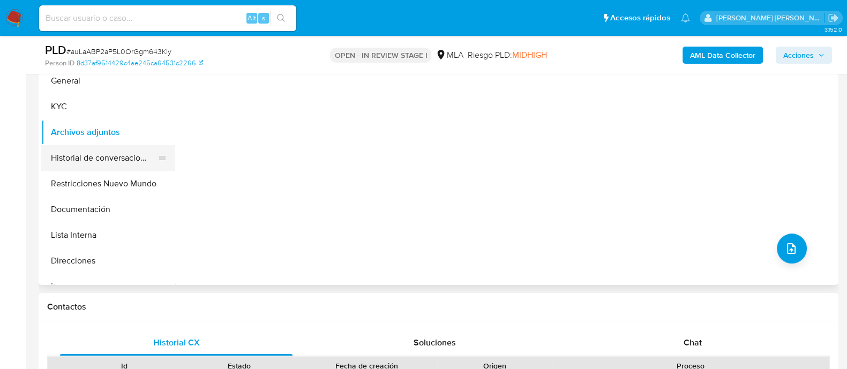
click at [89, 161] on button "Historial de conversaciones" at bounding box center [103, 158] width 125 height 26
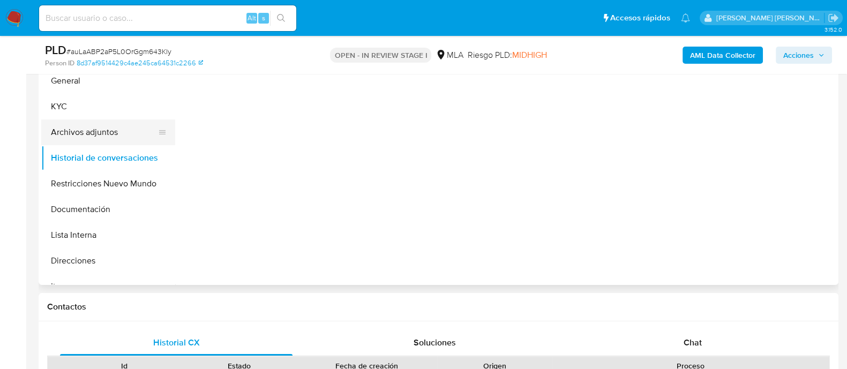
click at [97, 133] on button "Archivos adjuntos" at bounding box center [103, 132] width 125 height 26
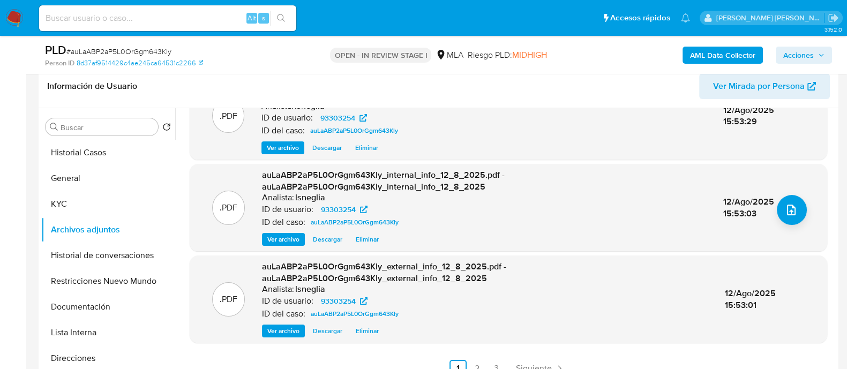
scroll to position [201, 0]
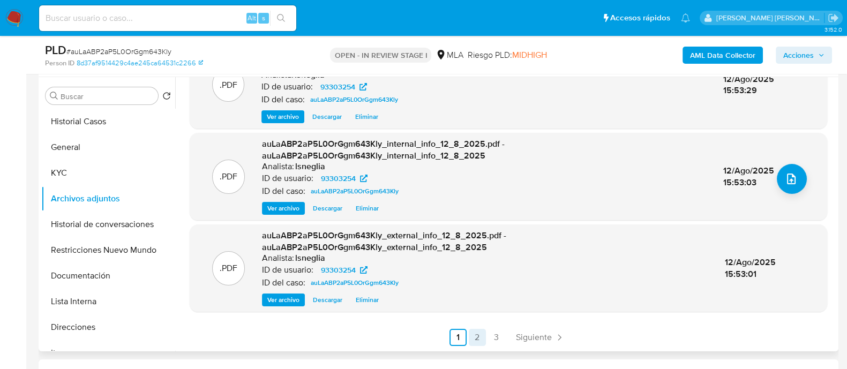
click at [477, 337] on link "2" at bounding box center [477, 337] width 17 height 17
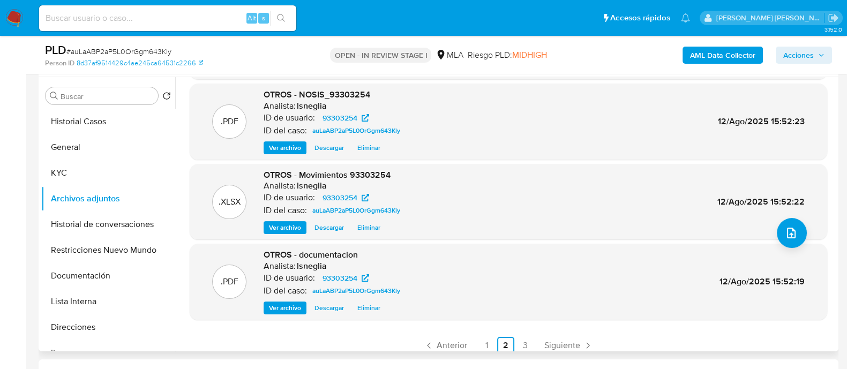
scroll to position [90, 0]
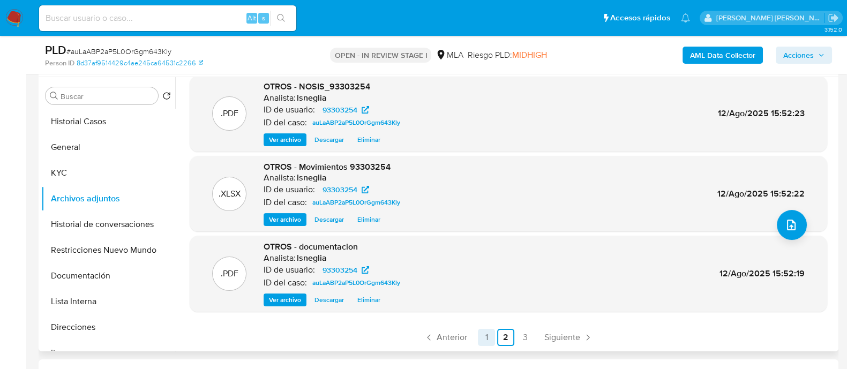
click at [517, 333] on link "3" at bounding box center [524, 337] width 17 height 17
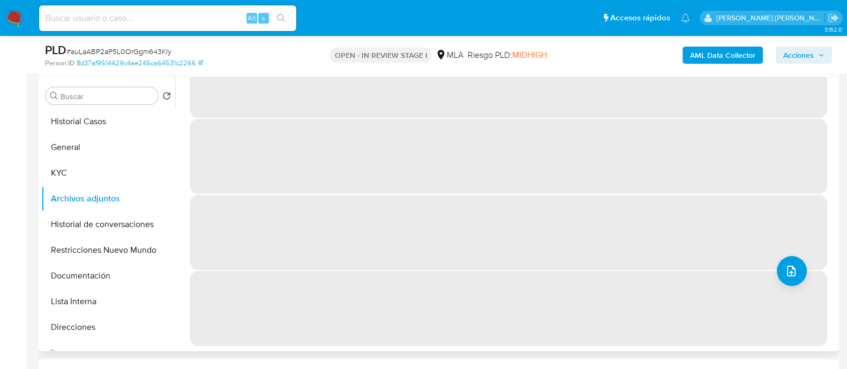
scroll to position [0, 0]
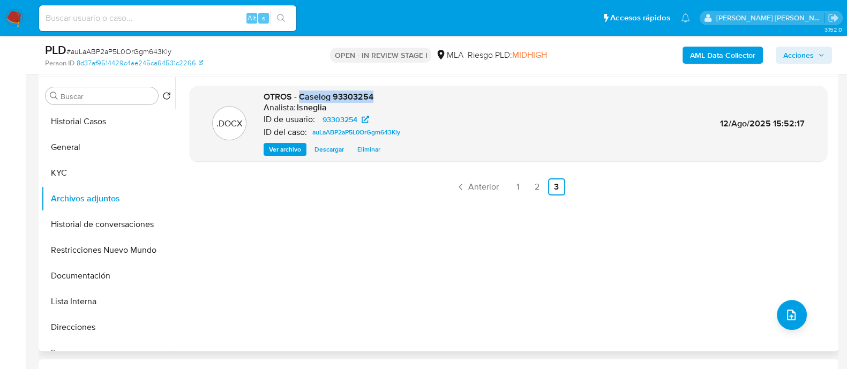
drag, startPoint x: 300, startPoint y: 94, endPoint x: 384, endPoint y: 89, distance: 84.2
click at [384, 89] on div ".DOCX OTROS - Caselog 93303254 Analista: lsneglia ID de usuario: 93303254 ID de…" at bounding box center [508, 124] width 637 height 76
copy span "Caselog 93303254"
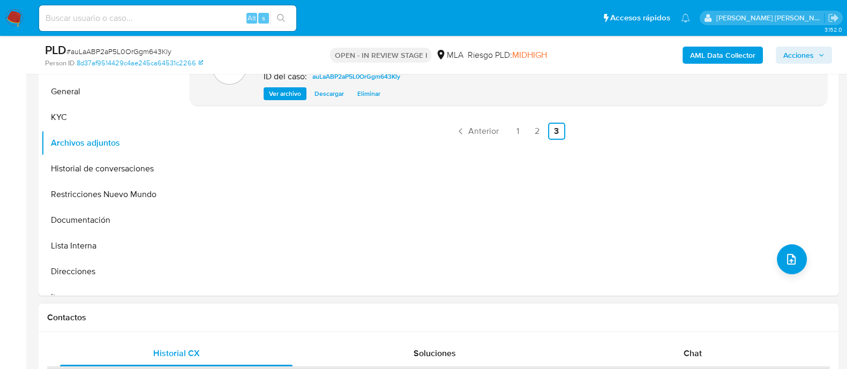
scroll to position [335, 0]
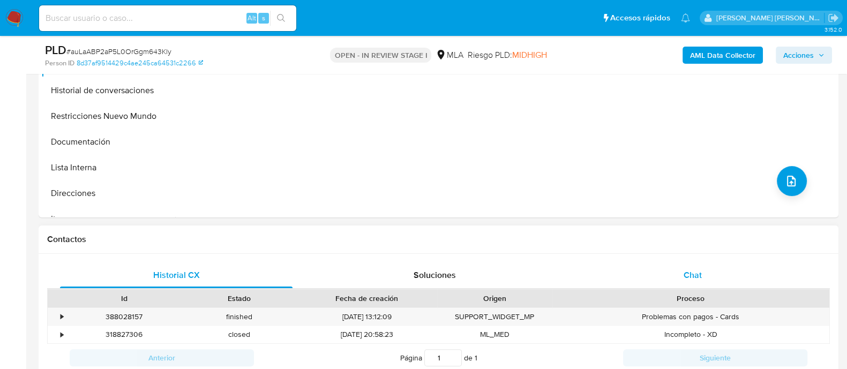
click at [680, 279] on div "Chat" at bounding box center [692, 275] width 232 height 26
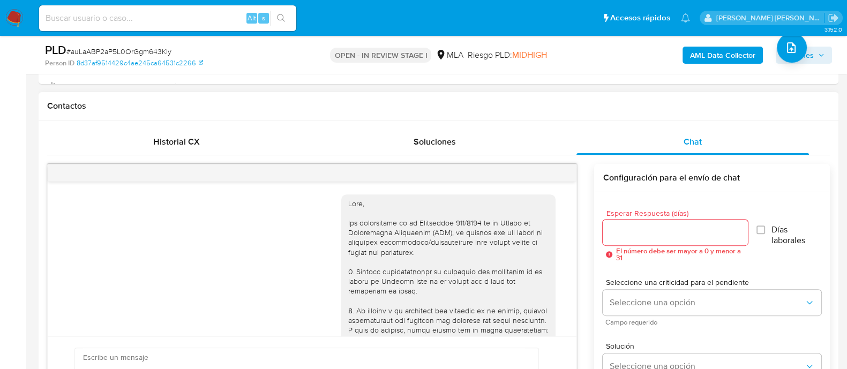
scroll to position [553, 0]
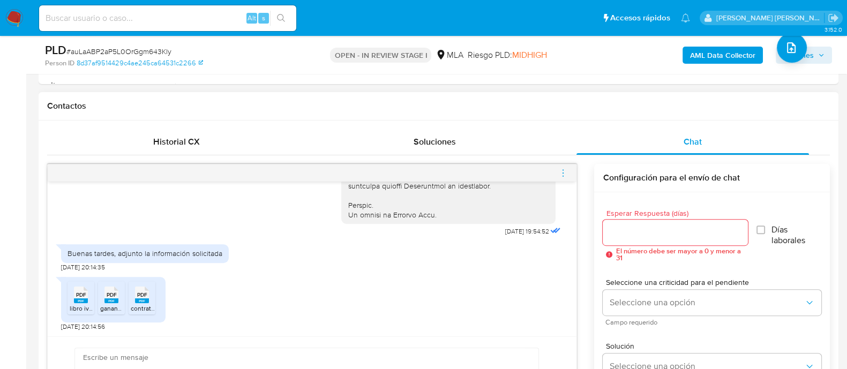
click at [562, 172] on icon "menu-action" at bounding box center [563, 173] width 10 height 10
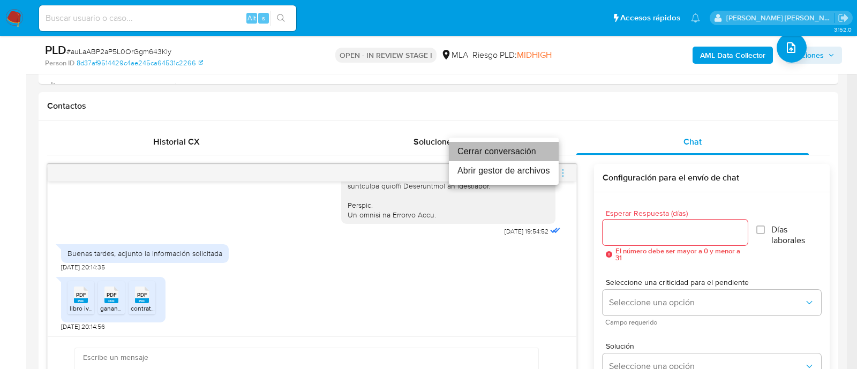
click at [523, 147] on li "Cerrar conversación" at bounding box center [504, 151] width 110 height 19
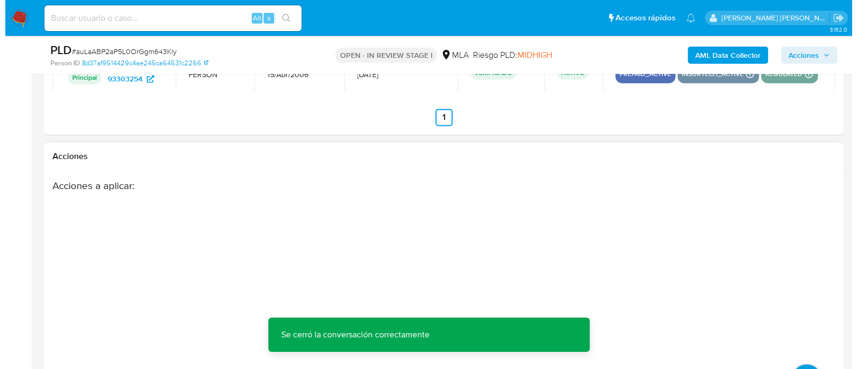
scroll to position [1881, 0]
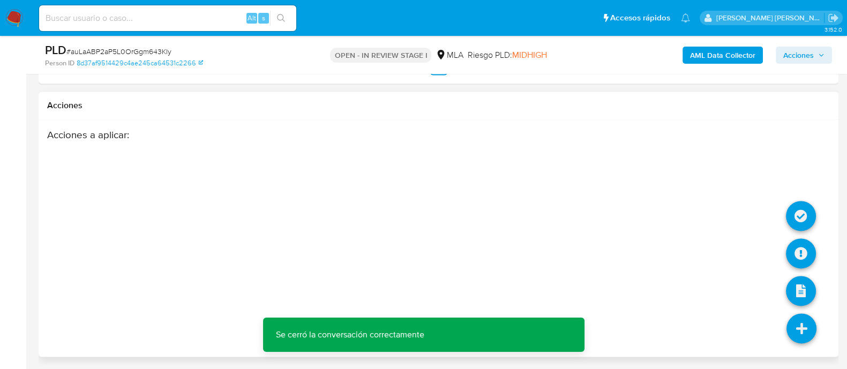
click at [795, 324] on icon at bounding box center [801, 328] width 30 height 30
click at [805, 238] on icon at bounding box center [801, 253] width 30 height 30
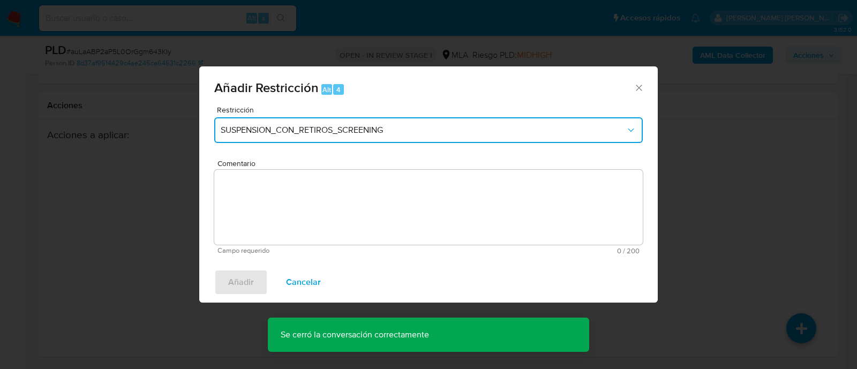
click at [297, 141] on button "SUSPENSION_CON_RETIROS_SCREENING" at bounding box center [428, 130] width 428 height 26
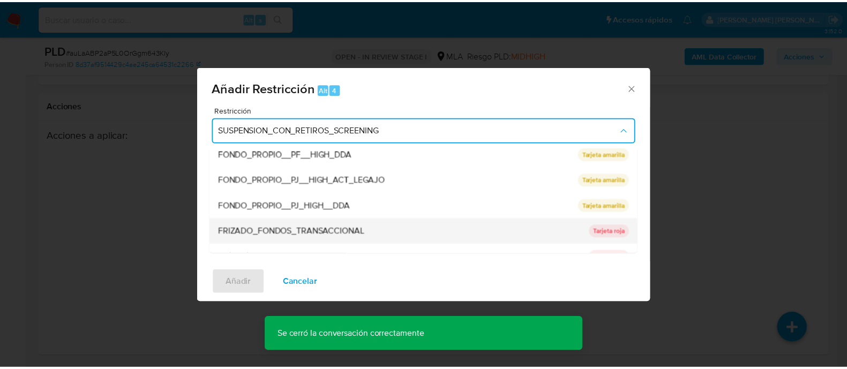
scroll to position [176, 0]
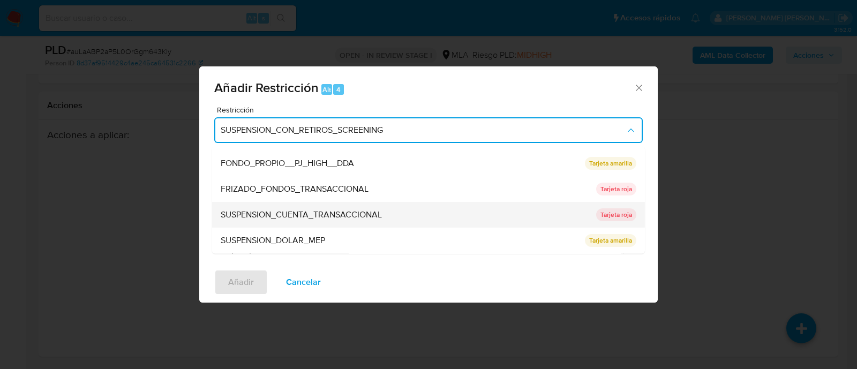
click at [330, 215] on span "SUSPENSION_CUENTA_TRANSACCIONAL" at bounding box center [301, 215] width 161 height 11
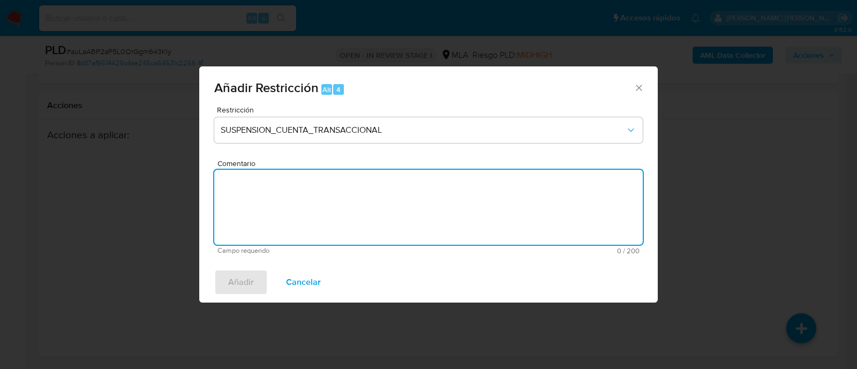
click at [339, 215] on textarea "Comentario" at bounding box center [428, 207] width 428 height 75
type textarea "aml"
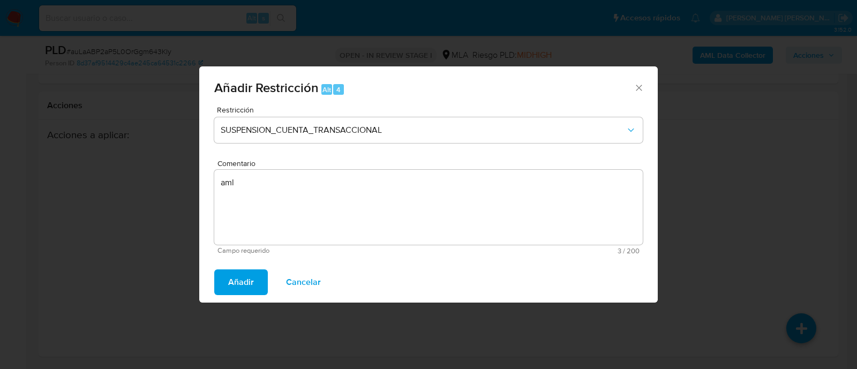
click at [246, 279] on span "Añadir" at bounding box center [241, 282] width 26 height 24
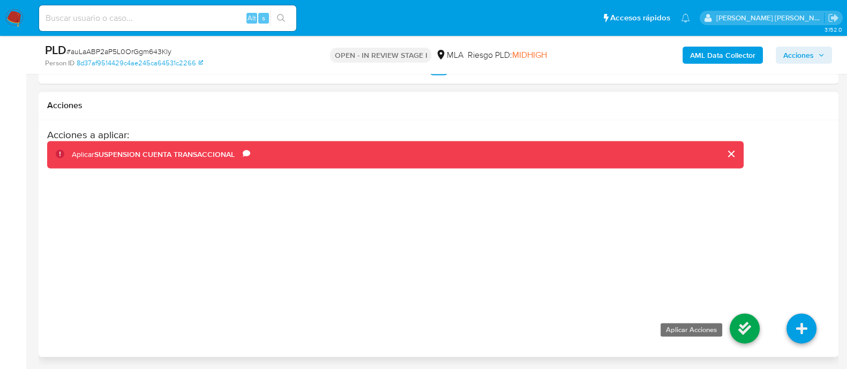
click at [743, 325] on icon at bounding box center [744, 328] width 30 height 30
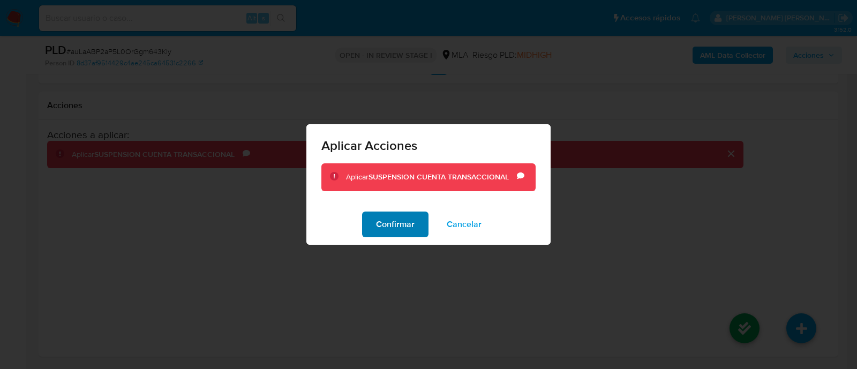
click at [410, 223] on span "Confirmar" at bounding box center [395, 225] width 39 height 24
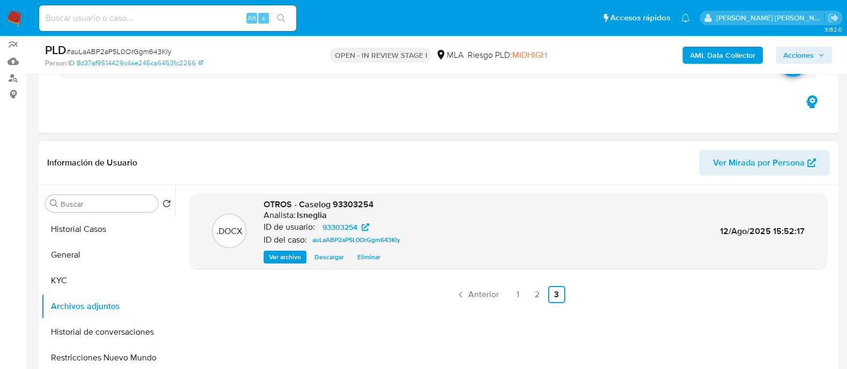
scroll to position [73, 0]
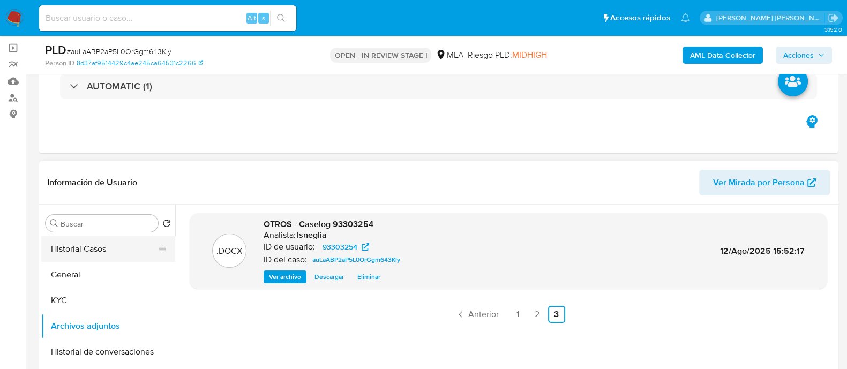
click at [102, 245] on button "Historial Casos" at bounding box center [103, 249] width 125 height 26
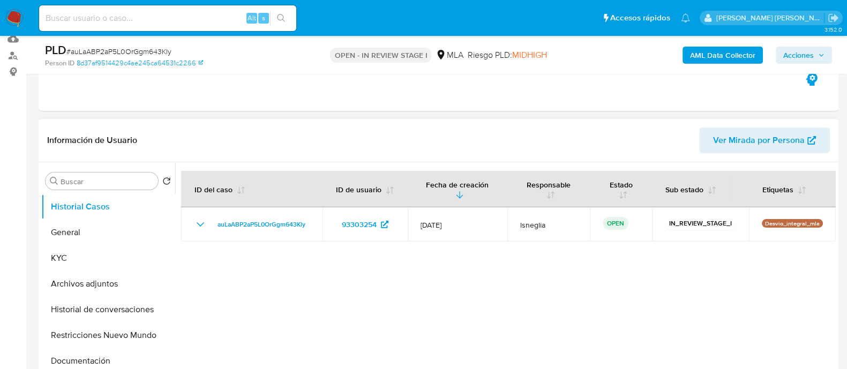
scroll to position [207, 0]
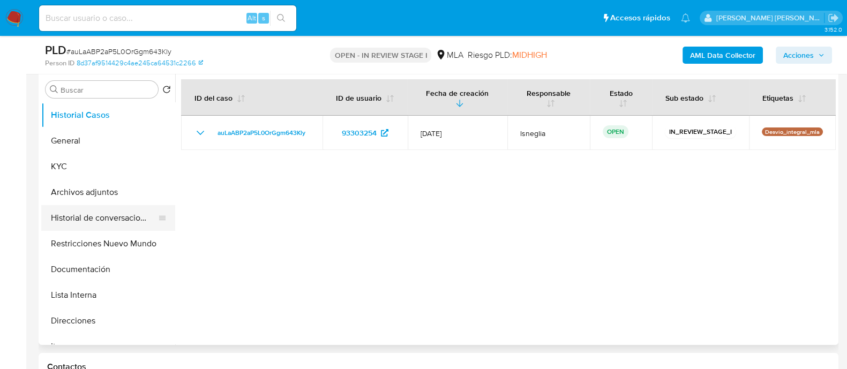
click at [92, 220] on button "Historial de conversaciones" at bounding box center [103, 218] width 125 height 26
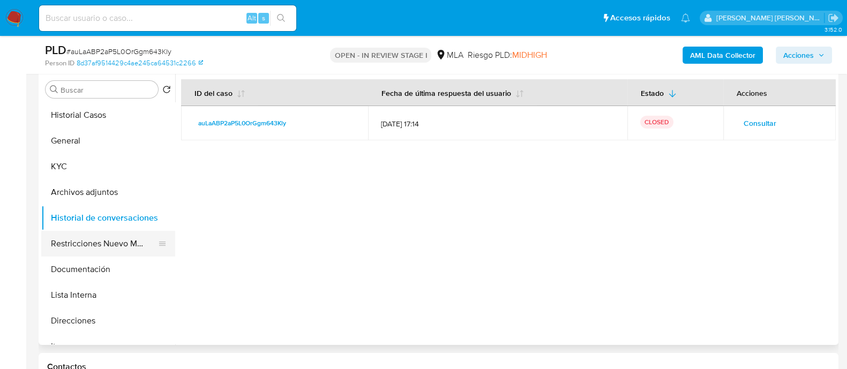
click at [94, 237] on button "Restricciones Nuevo Mundo" at bounding box center [103, 244] width 125 height 26
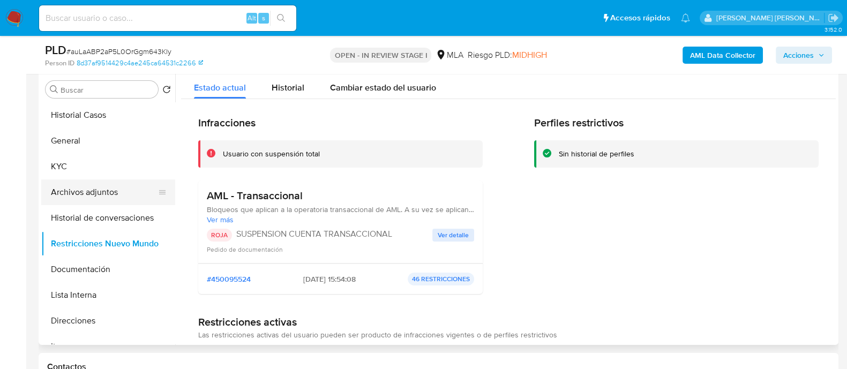
click at [88, 191] on button "Archivos adjuntos" at bounding box center [103, 192] width 125 height 26
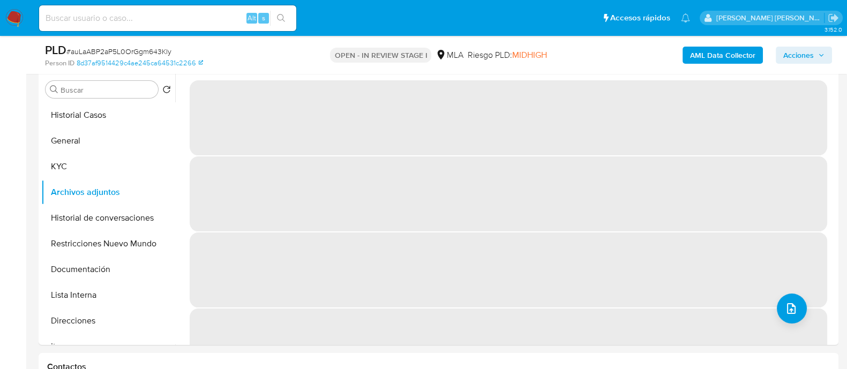
click at [803, 49] on span "Acciones" at bounding box center [798, 55] width 31 height 17
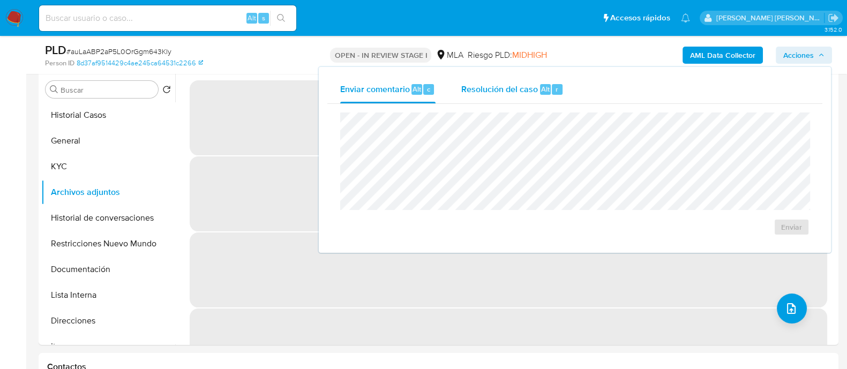
click at [541, 86] on span "Alt" at bounding box center [545, 89] width 9 height 10
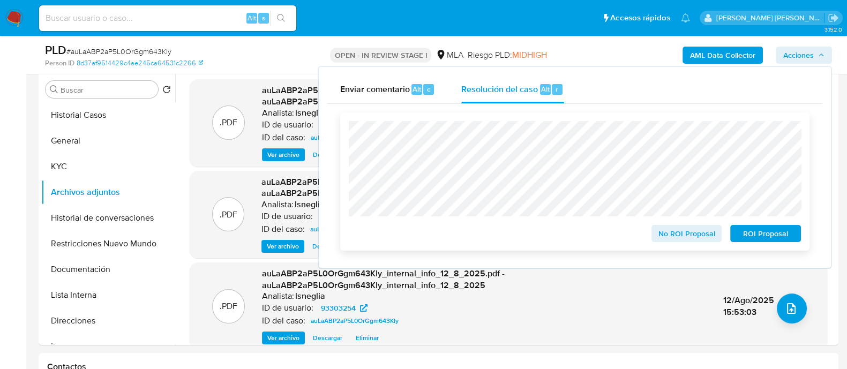
click at [751, 218] on div "No ROI Proposal ROI Proposal" at bounding box center [575, 181] width 452 height 121
click at [690, 241] on span "No ROI Proposal" at bounding box center [687, 233] width 56 height 15
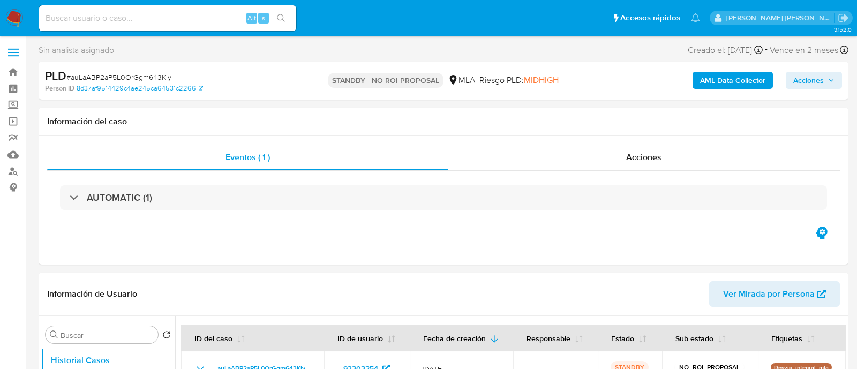
select select "10"
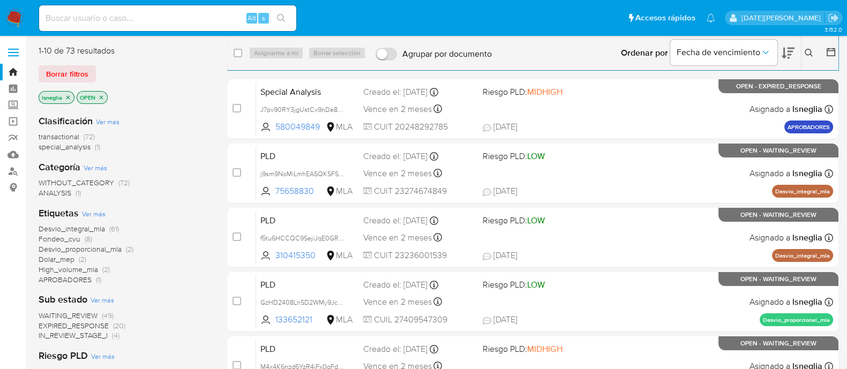
click at [830, 50] on icon at bounding box center [830, 52] width 11 height 11
click at [833, 50] on icon at bounding box center [830, 52] width 11 height 11
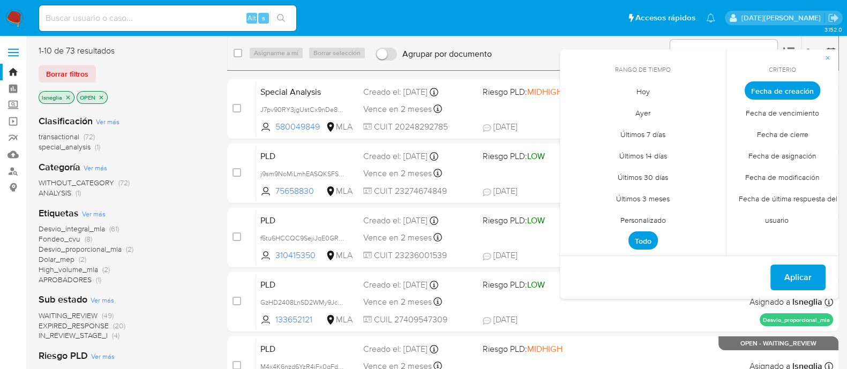
click at [649, 214] on span "Personalizado" at bounding box center [643, 220] width 68 height 22
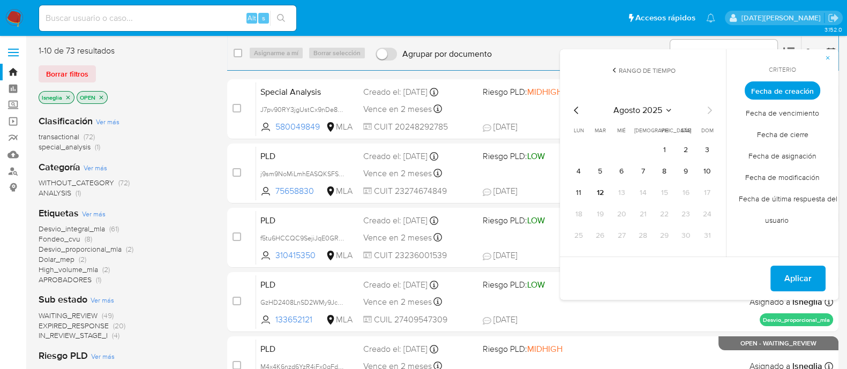
click at [574, 116] on icon "Mes anterior" at bounding box center [576, 110] width 13 height 13
click at [597, 149] on button "1" at bounding box center [599, 149] width 17 height 17
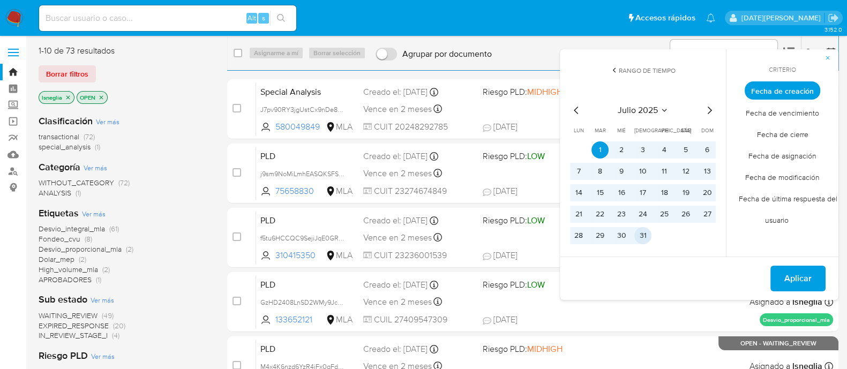
click at [645, 236] on button "31" at bounding box center [642, 235] width 17 height 17
click at [800, 279] on span "Aplicar" at bounding box center [797, 279] width 27 height 24
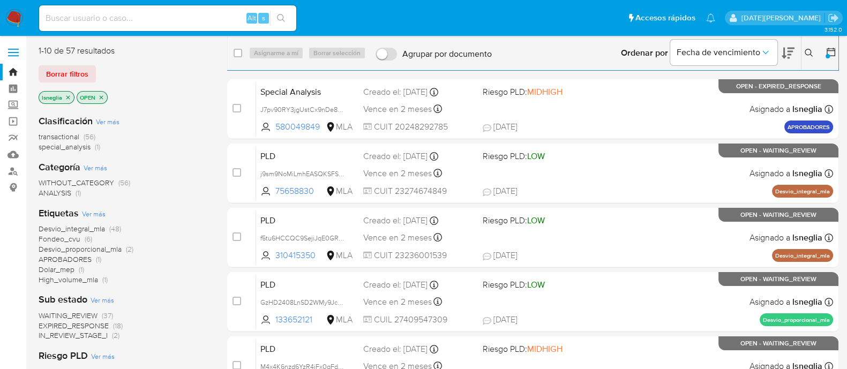
click at [68, 96] on icon "close-filter" at bounding box center [68, 97] width 6 height 6
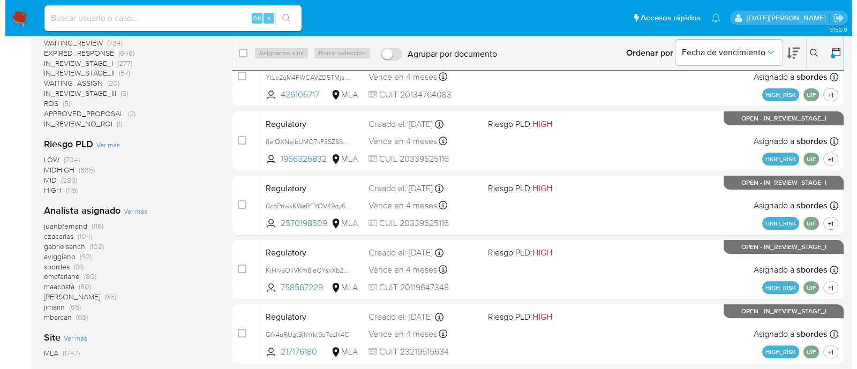
scroll to position [334, 0]
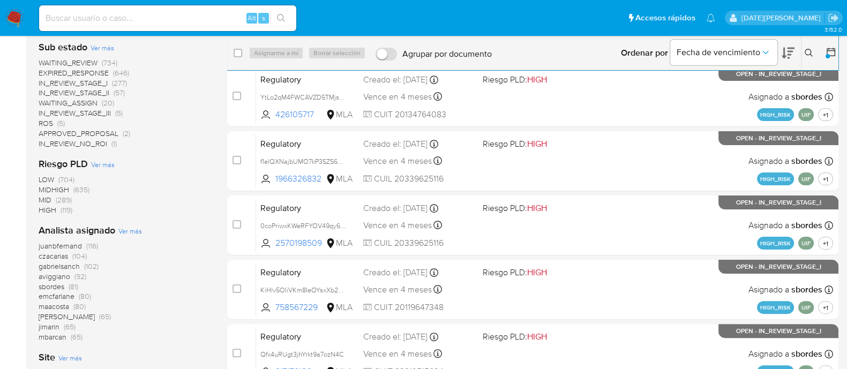
click at [131, 231] on span "Ver más" at bounding box center [130, 231] width 24 height 10
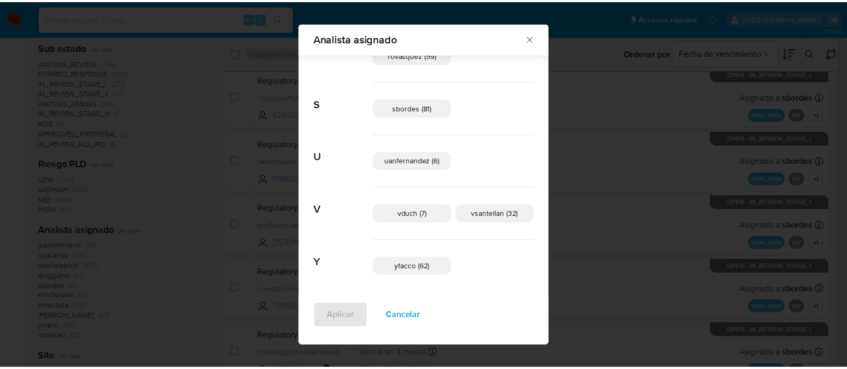
scroll to position [824, 0]
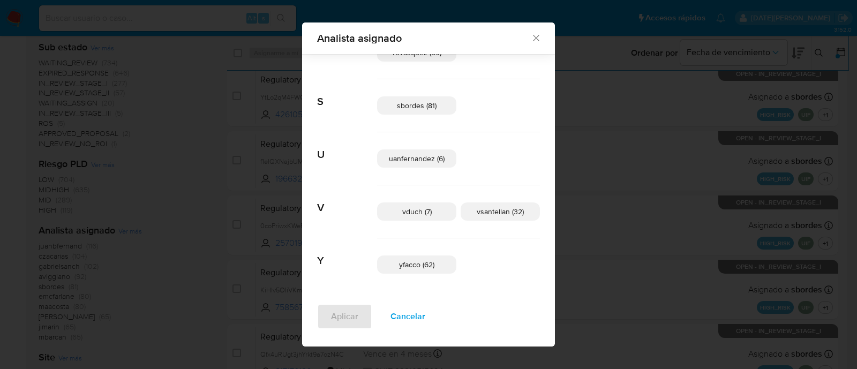
click at [531, 37] on icon "Cerrar" at bounding box center [536, 38] width 11 height 11
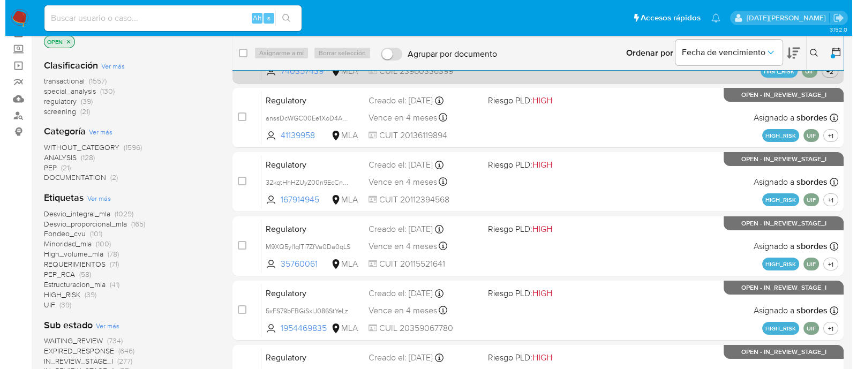
scroll to position [0, 0]
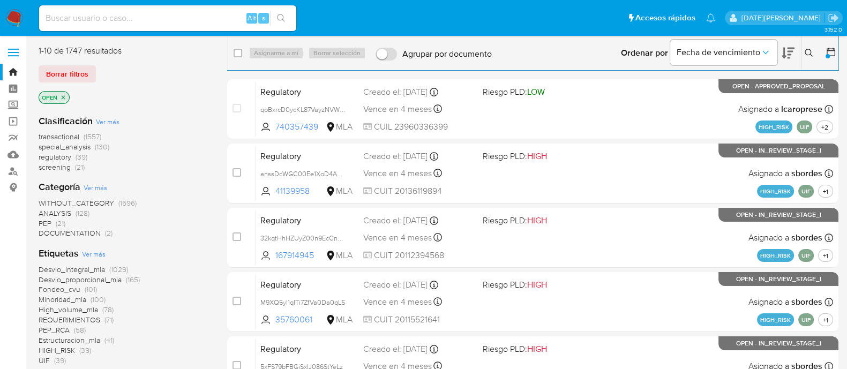
click at [811, 51] on icon at bounding box center [808, 53] width 9 height 9
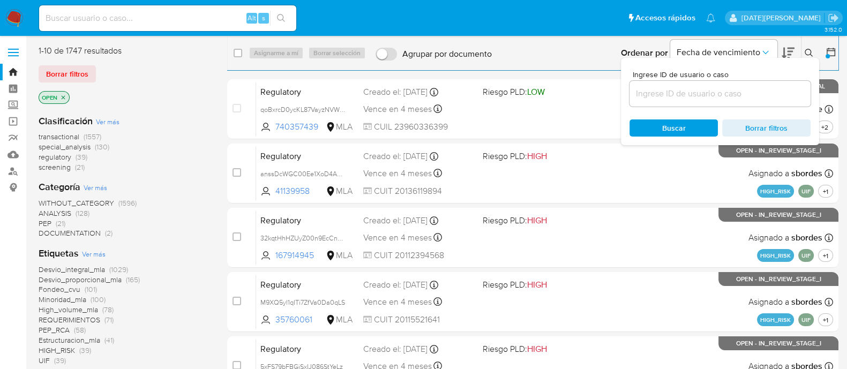
click at [670, 102] on div at bounding box center [719, 94] width 181 height 26
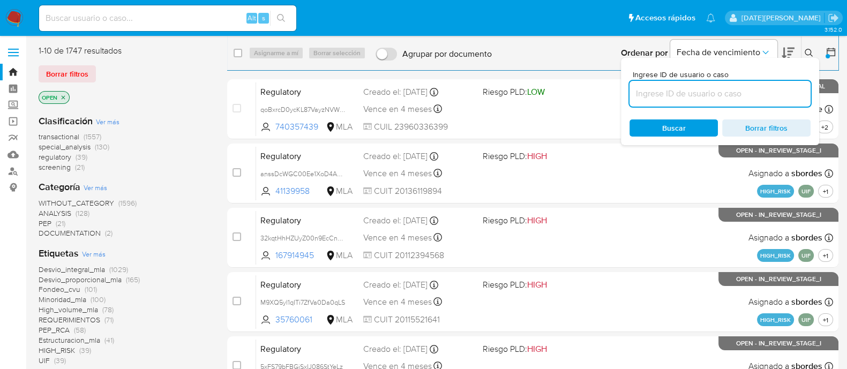
click at [664, 96] on input at bounding box center [719, 94] width 181 height 14
paste input "JJciyE1LDUEOi9nT5MexoVB8"
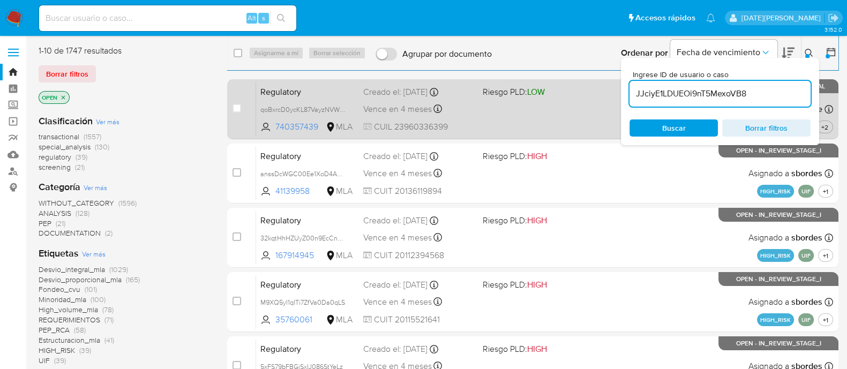
type input "JJciyE1LDUEOi9nT5MexoVB8"
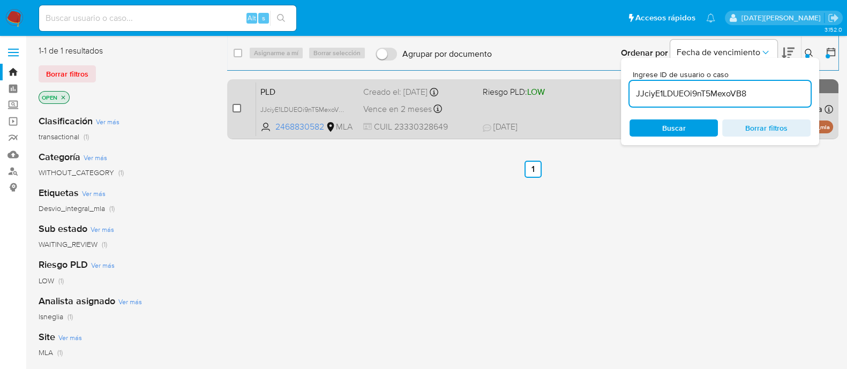
click at [238, 109] on input "checkbox" at bounding box center [236, 108] width 9 height 9
checkbox input "true"
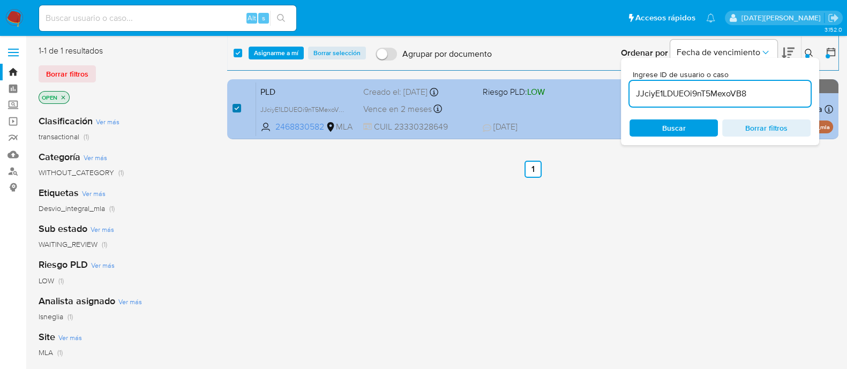
checkbox input "true"
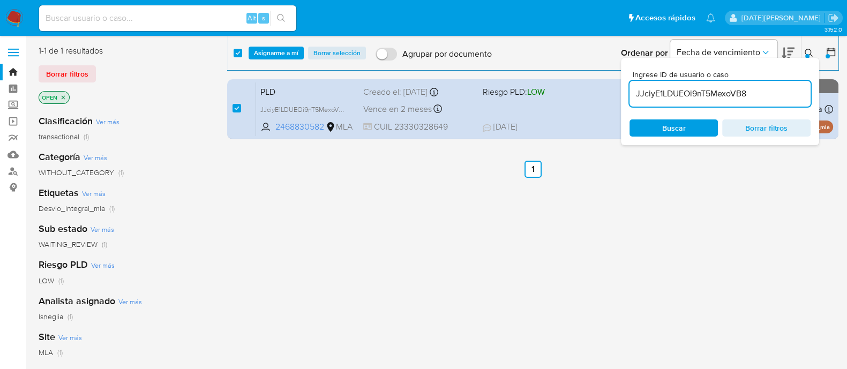
click at [806, 52] on icon at bounding box center [808, 53] width 9 height 9
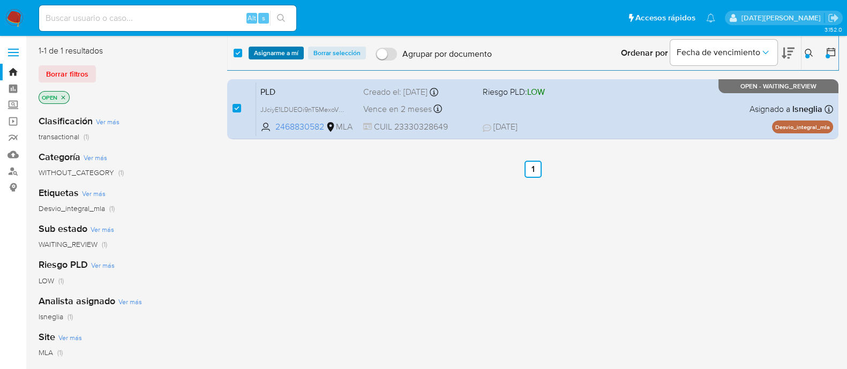
click at [288, 50] on span "Asignarme a mí" at bounding box center [276, 53] width 44 height 11
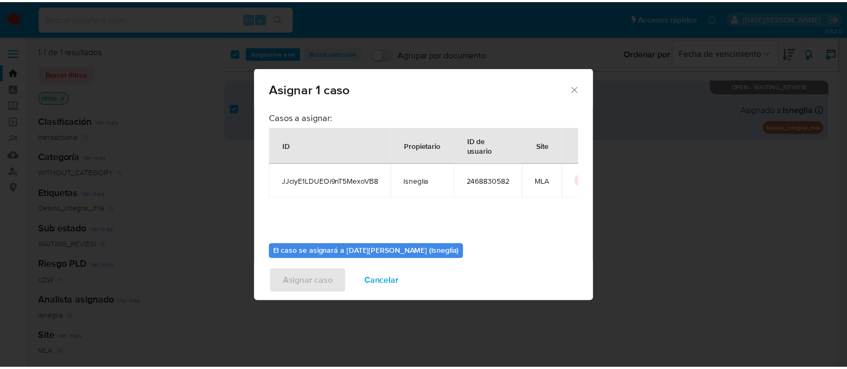
scroll to position [55, 0]
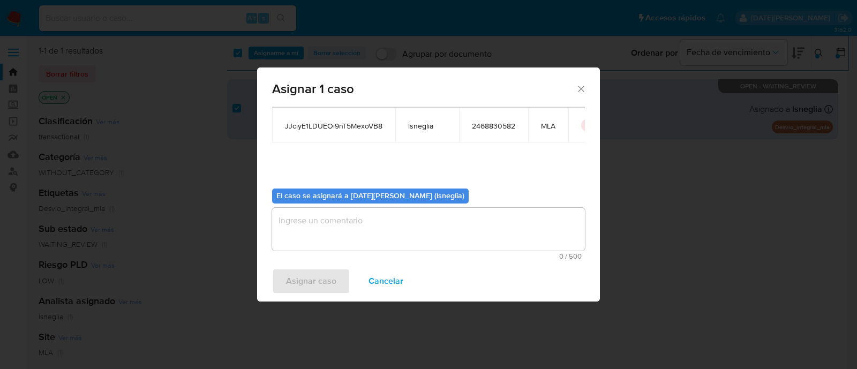
click at [392, 234] on textarea "assign-modal" at bounding box center [428, 229] width 313 height 43
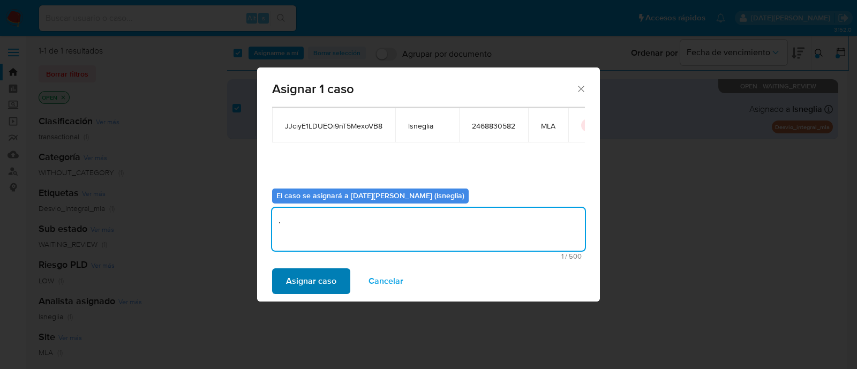
type textarea "."
click at [321, 283] on span "Asignar caso" at bounding box center [311, 281] width 50 height 24
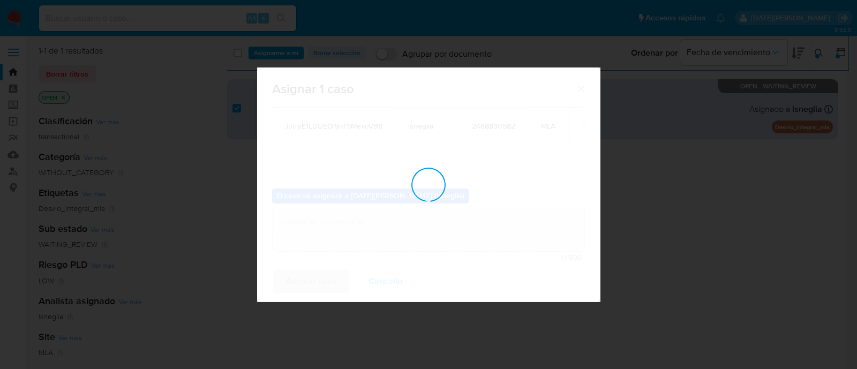
checkbox input "false"
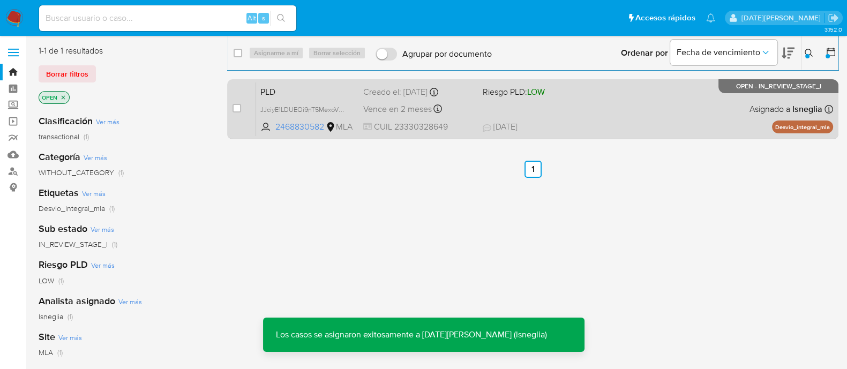
click at [313, 82] on div "PLD JJciyE1LDUEOi9nT5MexoVB8 2468830582 MLA Riesgo PLD: LOW Creado el: 12/07/20…" at bounding box center [544, 109] width 577 height 54
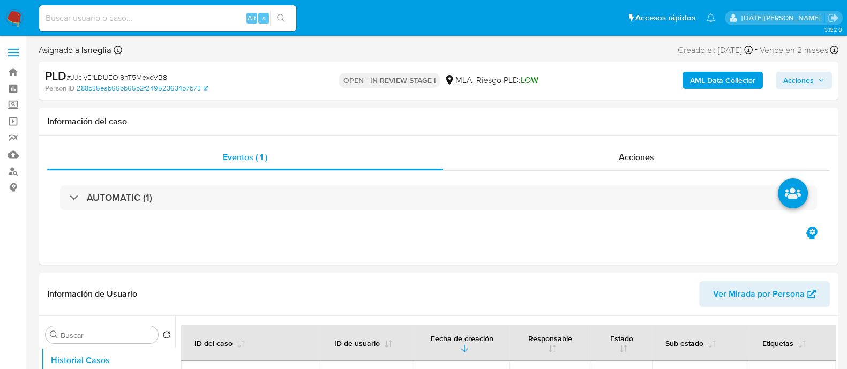
select select "10"
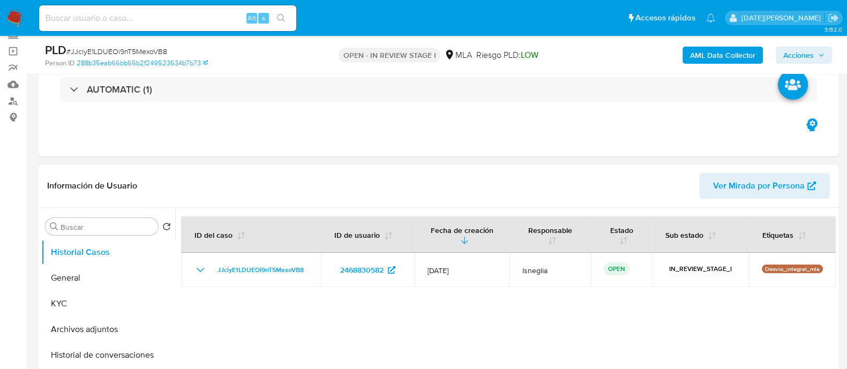
scroll to position [133, 0]
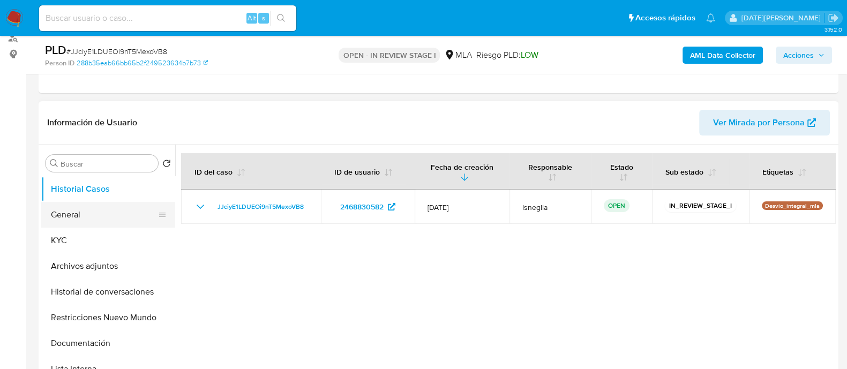
click at [69, 215] on button "General" at bounding box center [103, 215] width 125 height 26
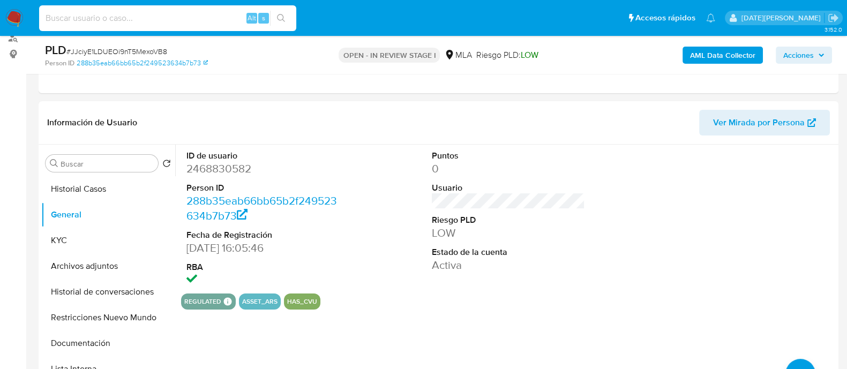
click at [108, 17] on input at bounding box center [167, 18] width 257 height 14
paste input "JJciyE1LDUEOi9nT5MexoVB8"
type input "JJciyE1LDUEOi9nT5MexoVB8"
click at [279, 17] on icon "search-icon" at bounding box center [281, 18] width 9 height 9
click at [224, 170] on dd "2468830582" at bounding box center [262, 168] width 153 height 15
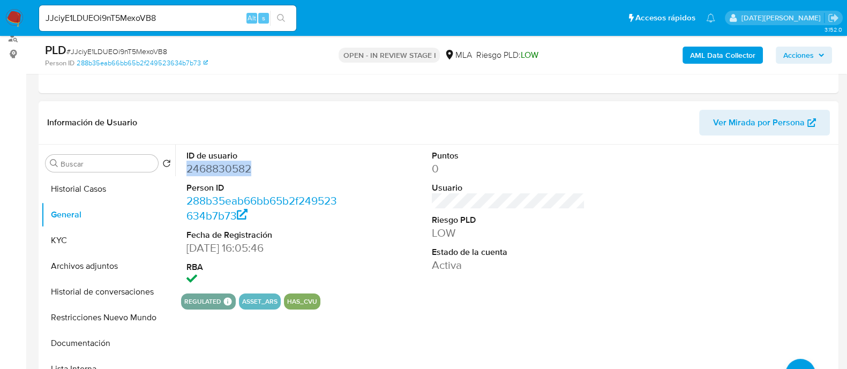
click at [224, 170] on dd "2468830582" at bounding box center [262, 168] width 153 height 15
copy dd "2468830582"
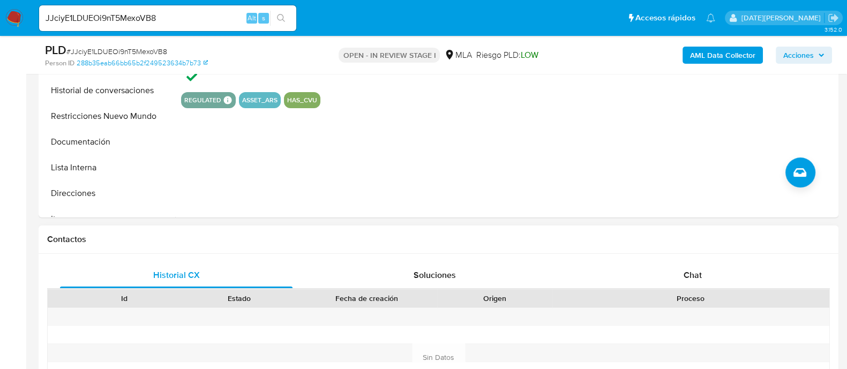
drag, startPoint x: 696, startPoint y: 269, endPoint x: 690, endPoint y: 260, distance: 10.4
click at [696, 269] on span "Chat" at bounding box center [692, 275] width 18 height 12
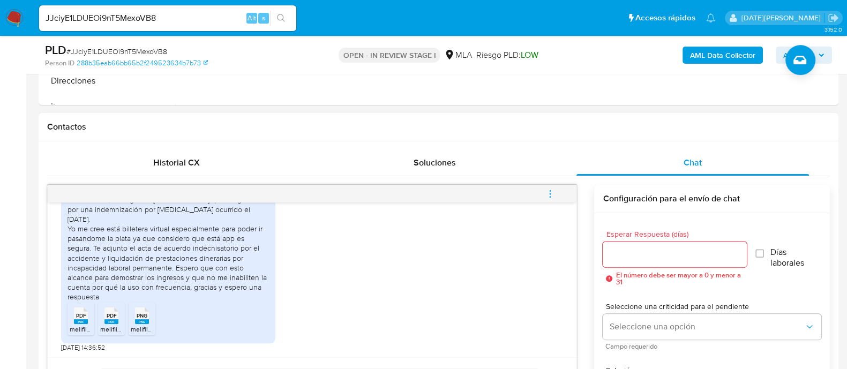
scroll to position [468, 0]
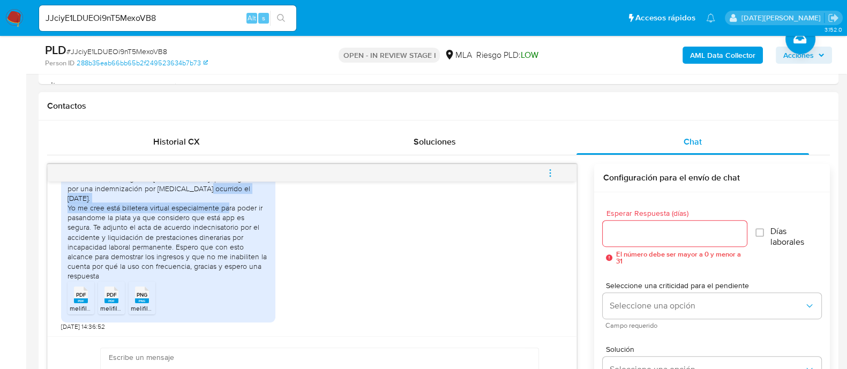
drag, startPoint x: 191, startPoint y: 199, endPoint x: 222, endPoint y: 208, distance: 33.0
click at [222, 208] on div "Hola buenas, los ingresos [PERSON_NAME] que tengo son por una indemnización por…" at bounding box center [167, 227] width 201 height 107
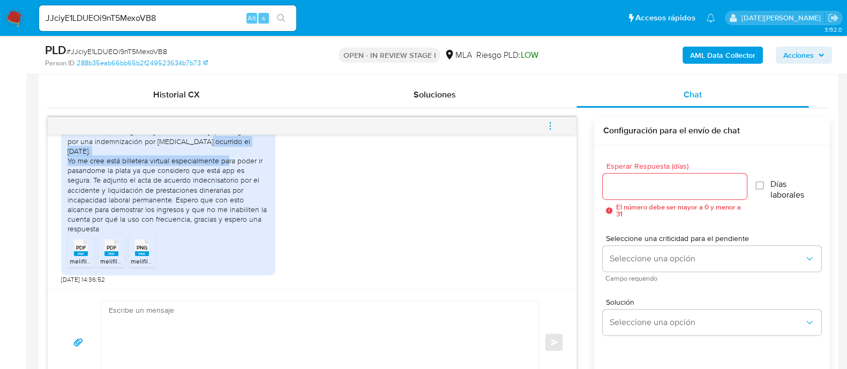
scroll to position [535, 0]
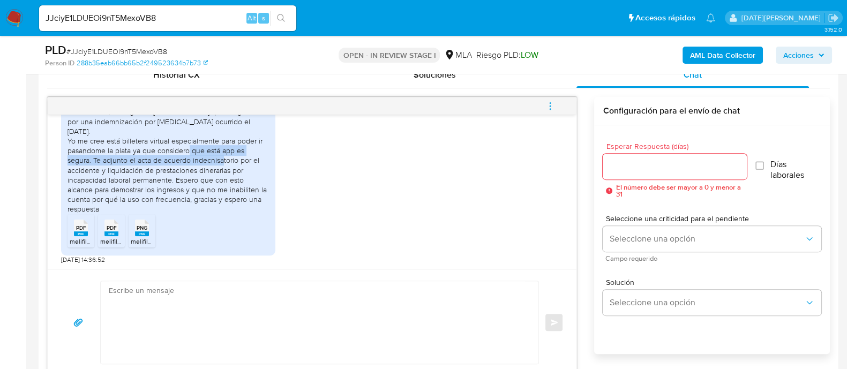
drag, startPoint x: 184, startPoint y: 151, endPoint x: 219, endPoint y: 162, distance: 36.9
click at [219, 162] on div "Hola buenas, los ingresos [PERSON_NAME] que tengo son por una indemnización por…" at bounding box center [167, 160] width 201 height 107
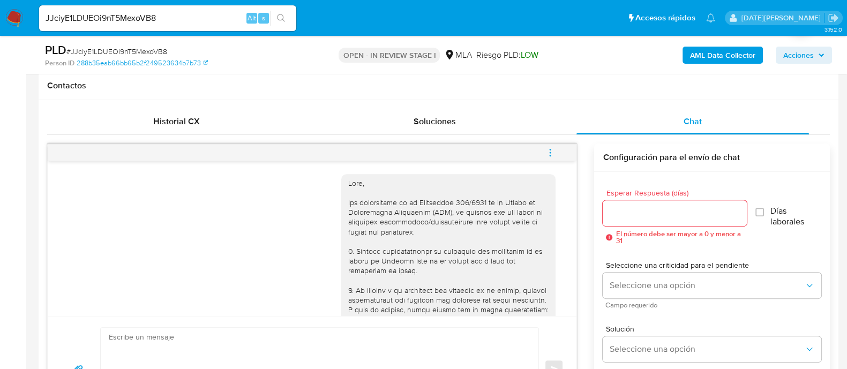
scroll to position [201, 0]
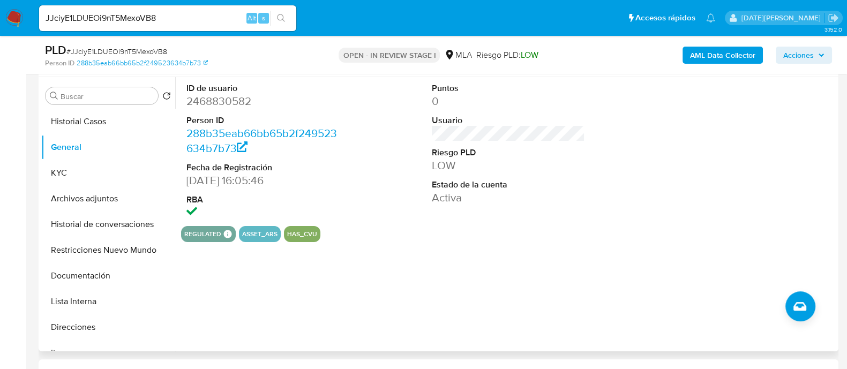
click at [226, 107] on dd "2468830582" at bounding box center [262, 101] width 153 height 15
copy dd "2468830582"
click at [235, 98] on dd "2468830582" at bounding box center [262, 101] width 153 height 15
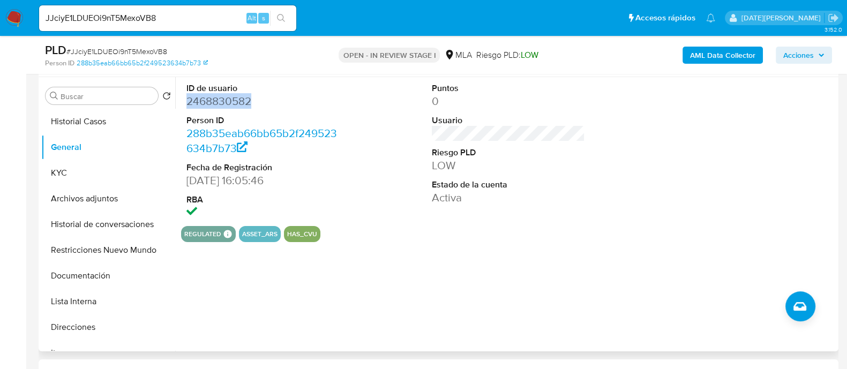
click at [227, 99] on dd "2468830582" at bounding box center [262, 101] width 153 height 15
drag, startPoint x: 84, startPoint y: 171, endPoint x: 93, endPoint y: 170, distance: 9.8
click at [84, 171] on button "KYC" at bounding box center [103, 173] width 125 height 26
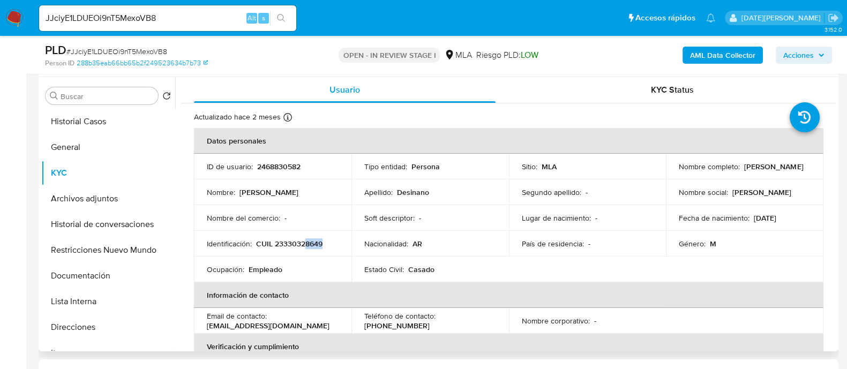
drag, startPoint x: 305, startPoint y: 240, endPoint x: 332, endPoint y: 242, distance: 26.8
click at [332, 242] on div "Identificación : CUIL 23330328649" at bounding box center [273, 244] width 132 height 10
drag, startPoint x: 678, startPoint y: 170, endPoint x: 768, endPoint y: 175, distance: 89.6
click at [770, 171] on div "Nombre completo : [PERSON_NAME]" at bounding box center [745, 167] width 132 height 10
click at [744, 171] on p "[PERSON_NAME]" at bounding box center [773, 167] width 59 height 10
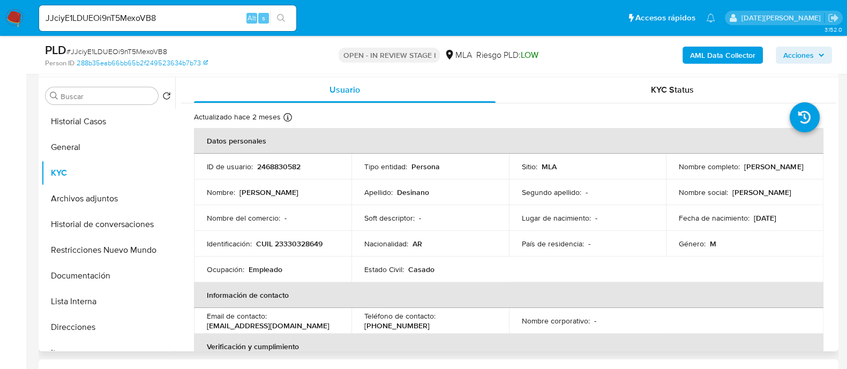
drag, startPoint x: 676, startPoint y: 172, endPoint x: 758, endPoint y: 174, distance: 82.0
click at [761, 171] on div "Nombre completo : [PERSON_NAME]" at bounding box center [745, 167] width 132 height 10
copy p "[PERSON_NAME]"
drag, startPoint x: 254, startPoint y: 240, endPoint x: 329, endPoint y: 239, distance: 75.0
click at [329, 239] on div "Identificación : CUIL 23330328649" at bounding box center [273, 244] width 132 height 10
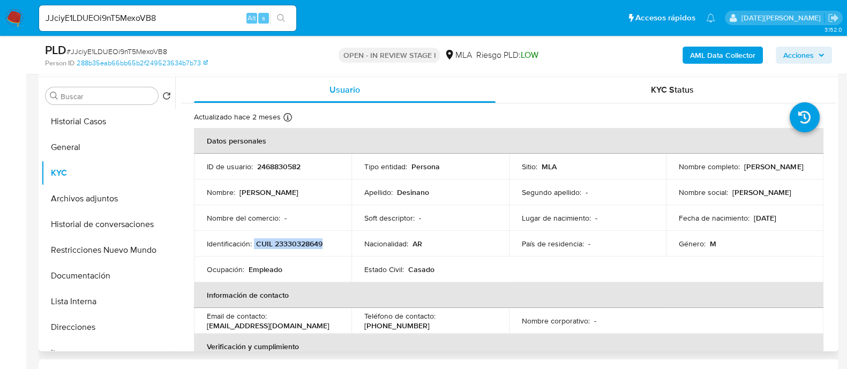
copy div "CUIL 23330328649"
click at [305, 244] on p "CUIL 23330328649" at bounding box center [289, 244] width 66 height 10
drag, startPoint x: 675, startPoint y: 172, endPoint x: 762, endPoint y: 171, distance: 87.3
click at [762, 171] on td "Nombre completo : [PERSON_NAME]" at bounding box center [744, 167] width 157 height 26
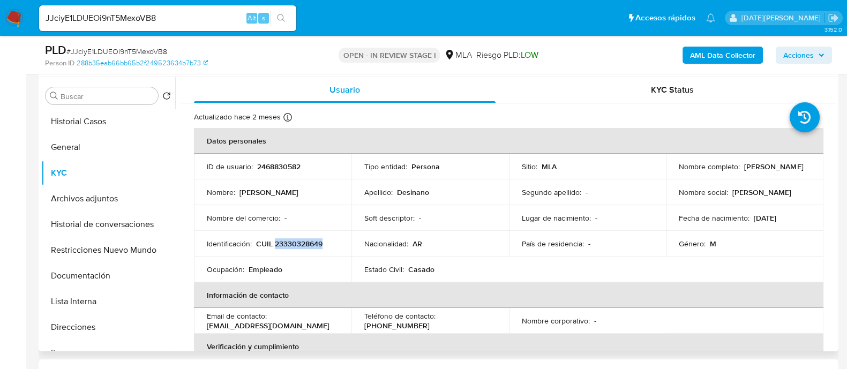
copy p "[PERSON_NAME]"
